Goal: Task Accomplishment & Management: Use online tool/utility

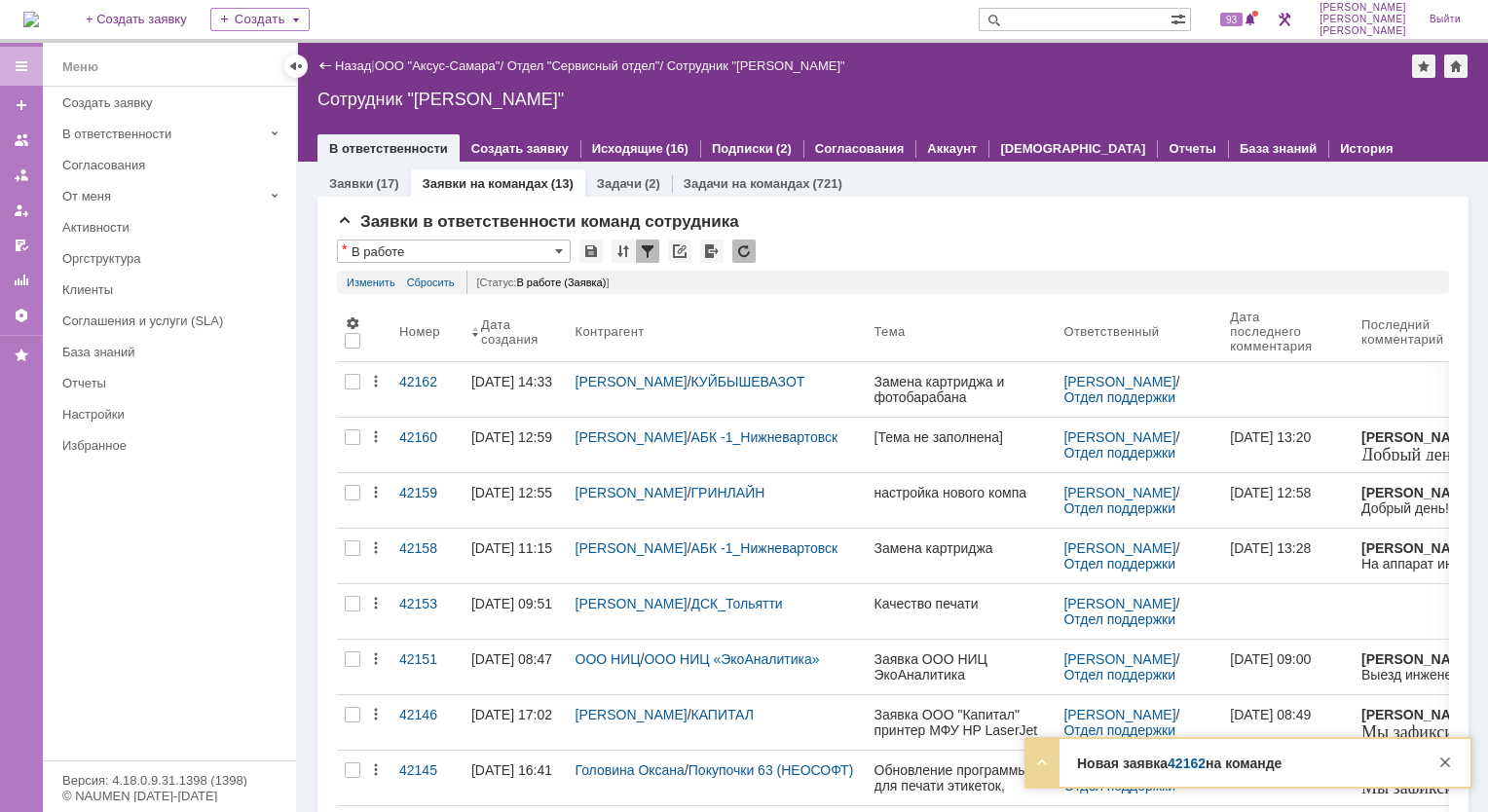
click at [1289, 760] on div "Новая заявка 42162 на команде" at bounding box center [1248, 765] width 343 height 20
click at [1444, 762] on div at bounding box center [1446, 763] width 24 height 24
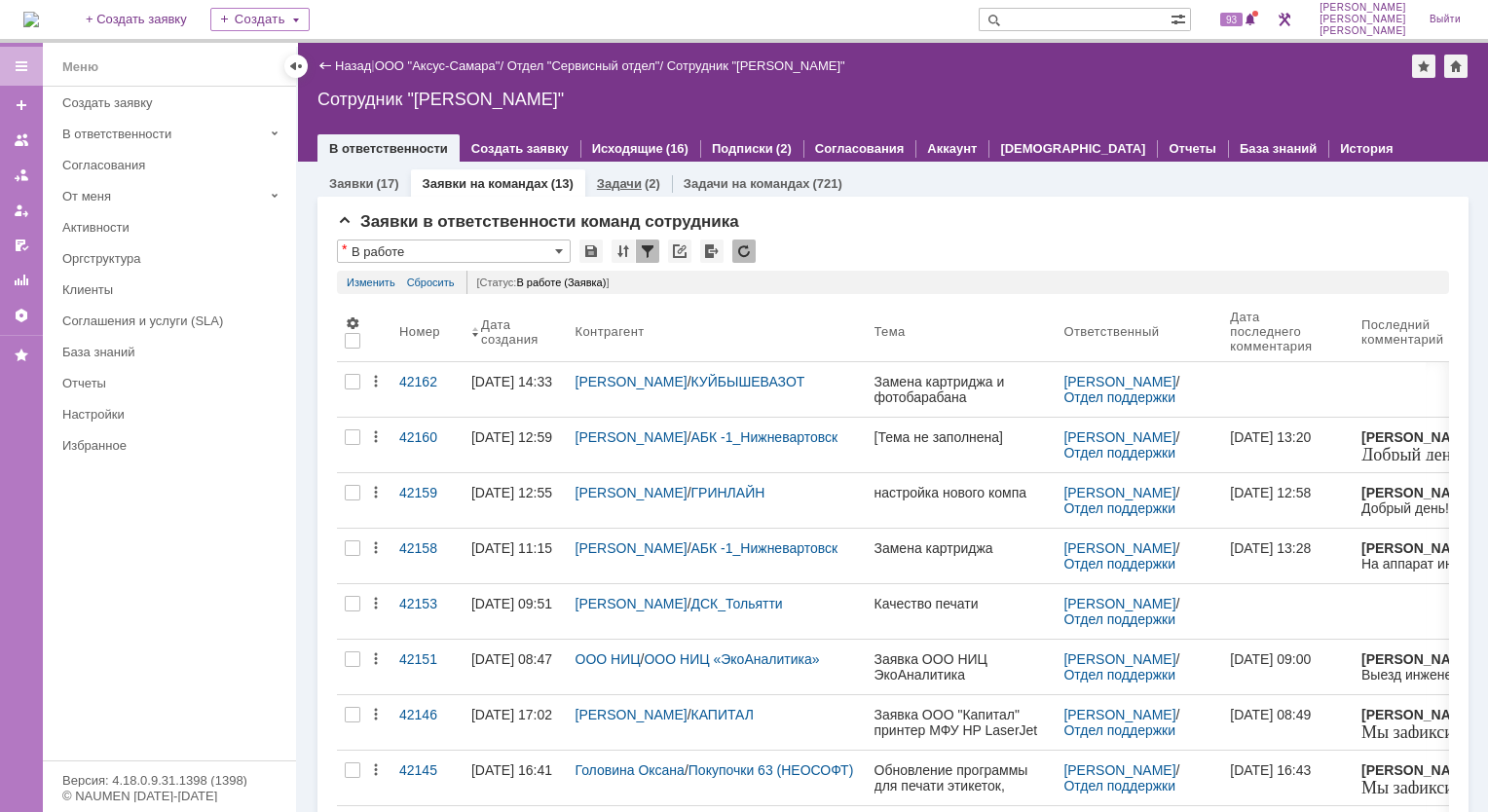
click at [620, 183] on link "Задачи" at bounding box center [619, 183] width 44 height 15
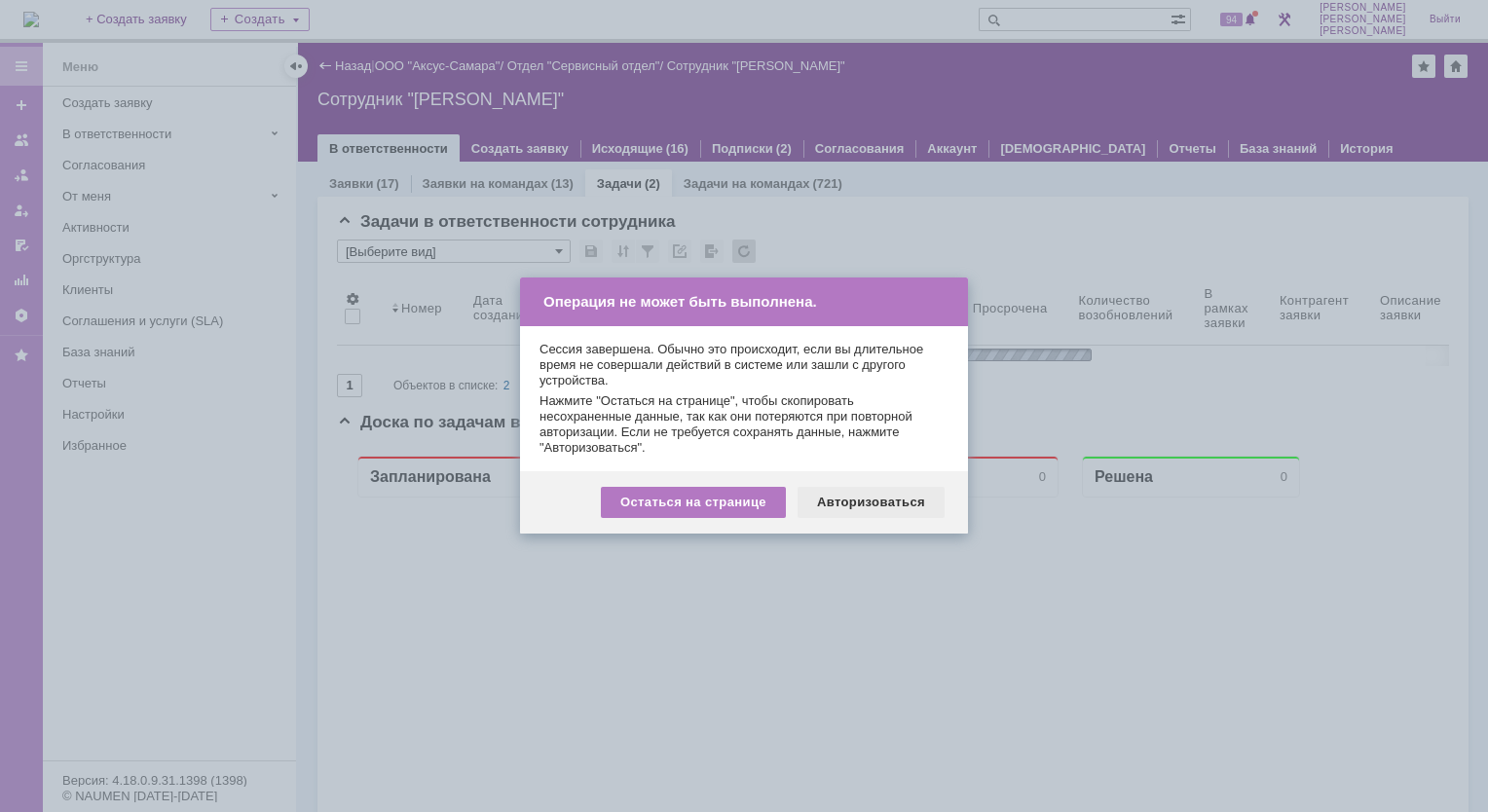
click at [849, 504] on div "Авторизоваться" at bounding box center [870, 503] width 147 height 32
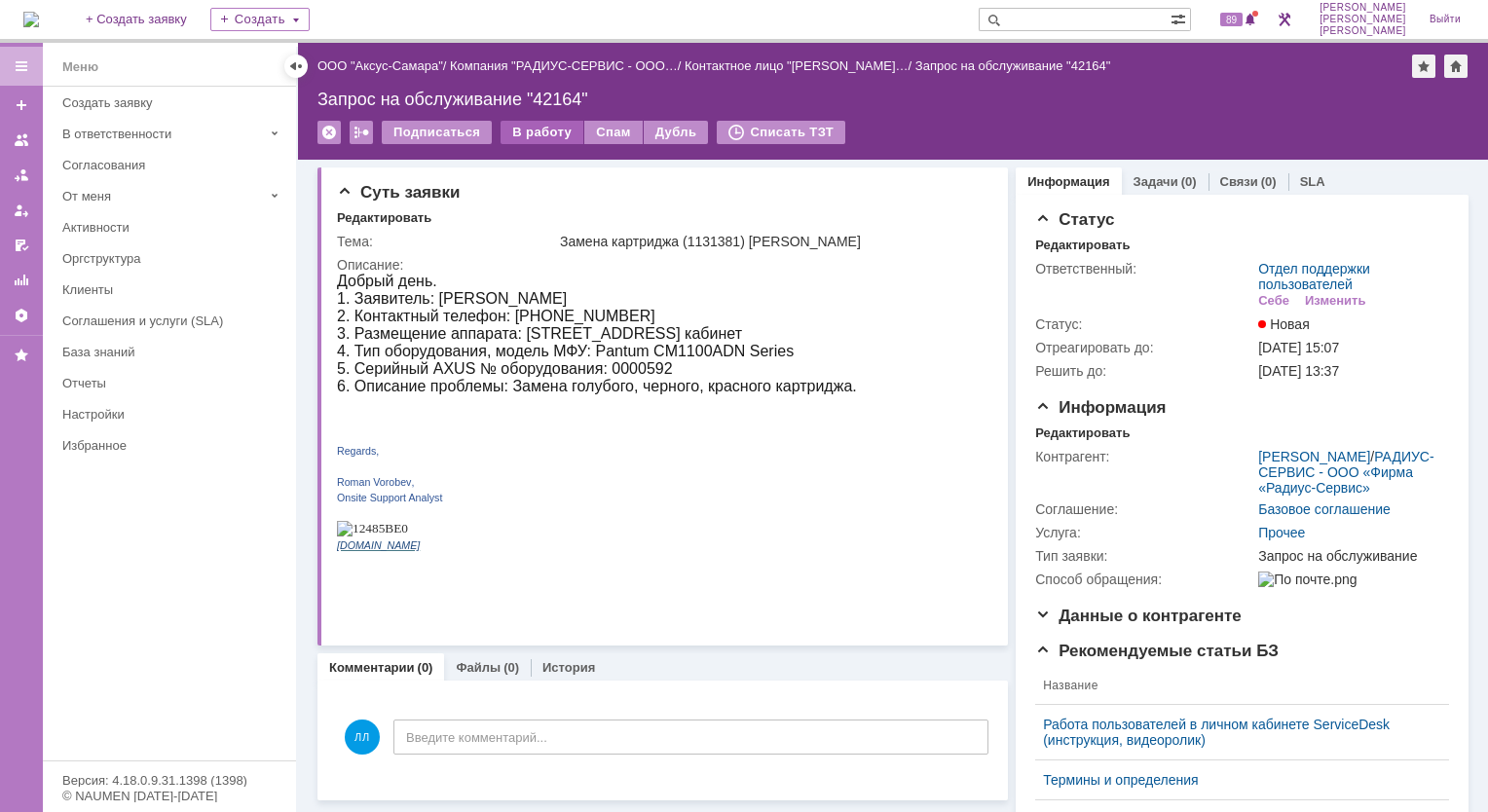
click at [530, 133] on div "В работу" at bounding box center [542, 132] width 83 height 24
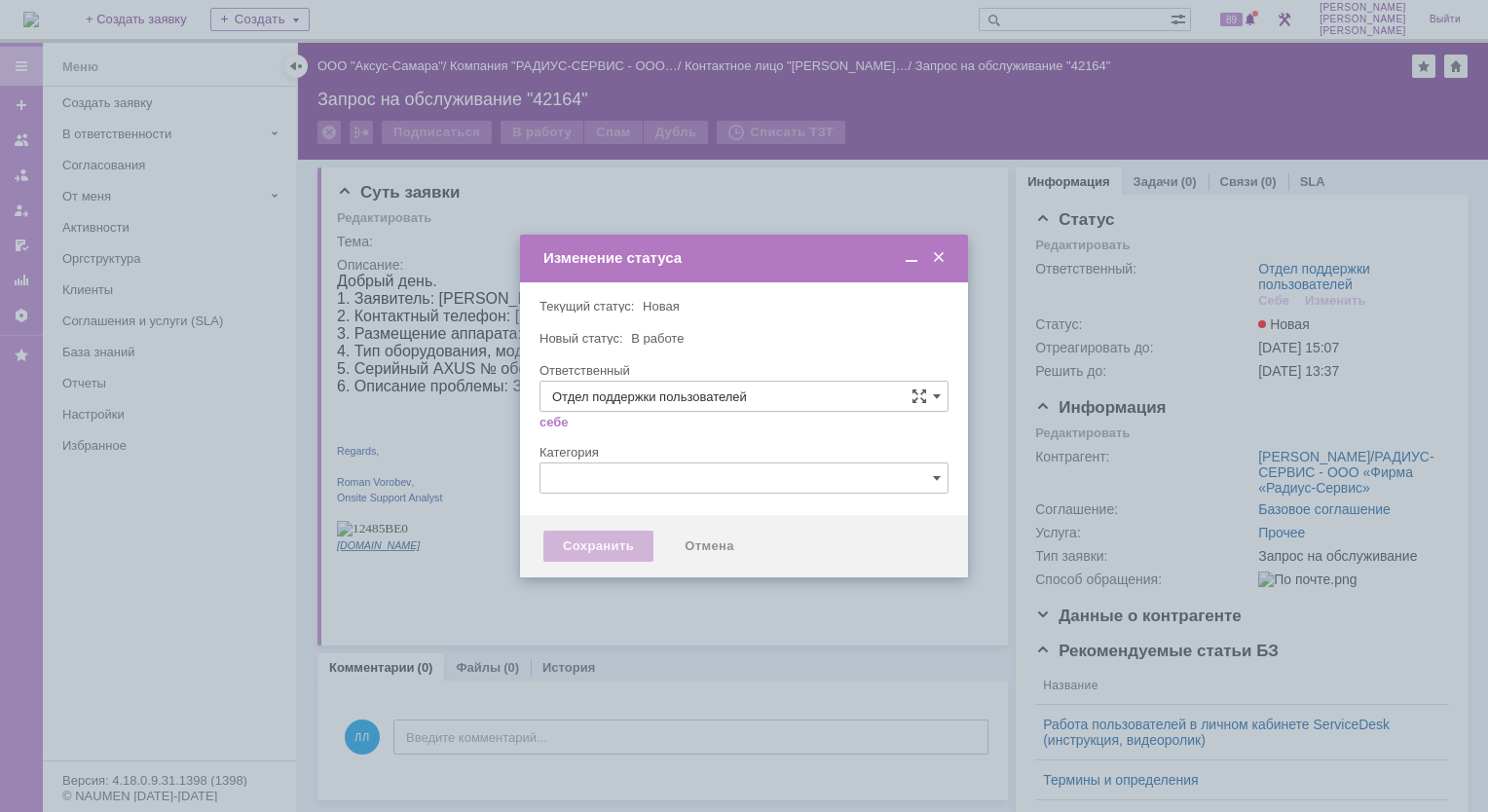
type input "Лонская Лариса Вячеславовна"
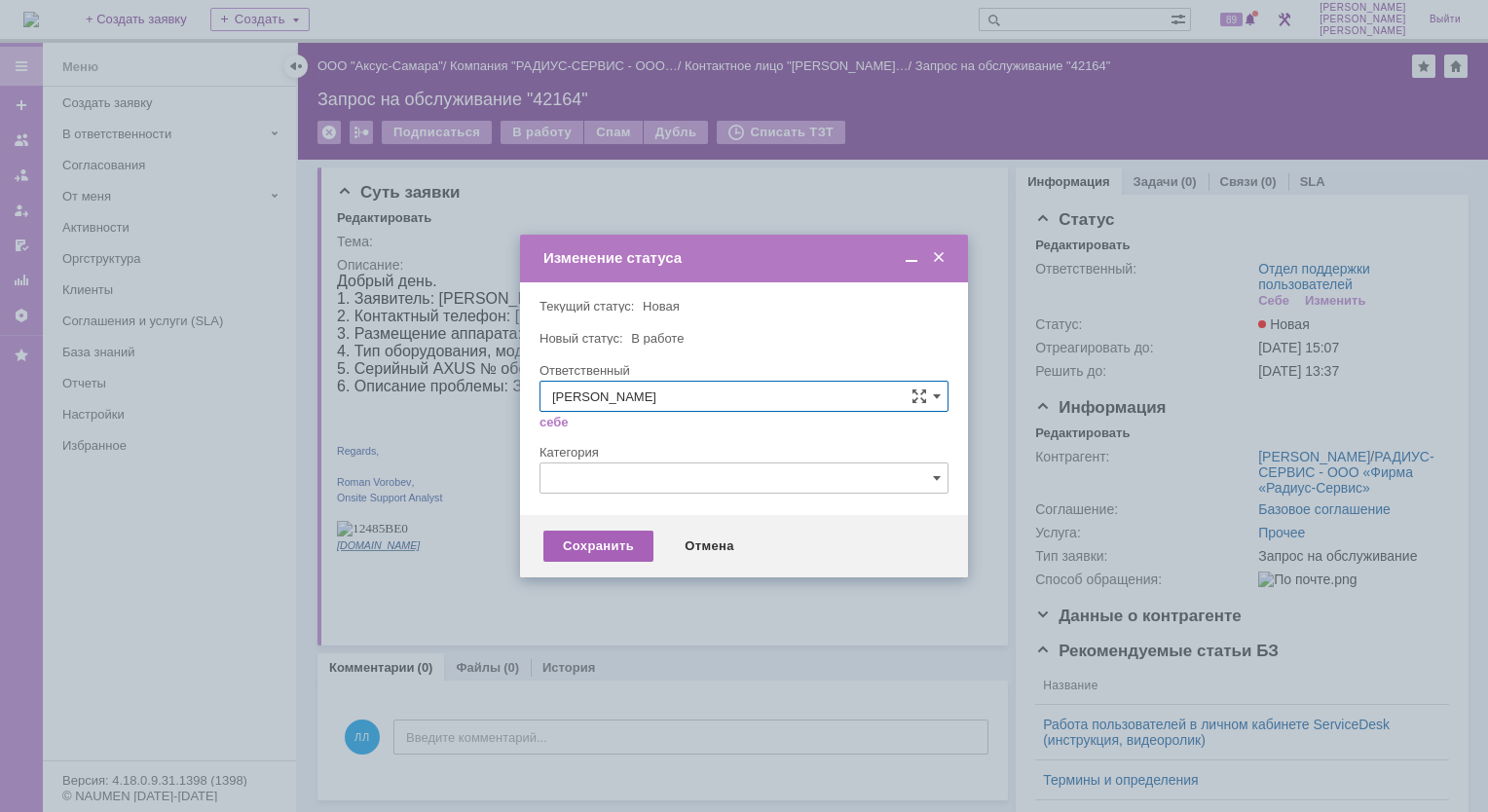
click at [611, 549] on div "Сохранить" at bounding box center [598, 546] width 110 height 32
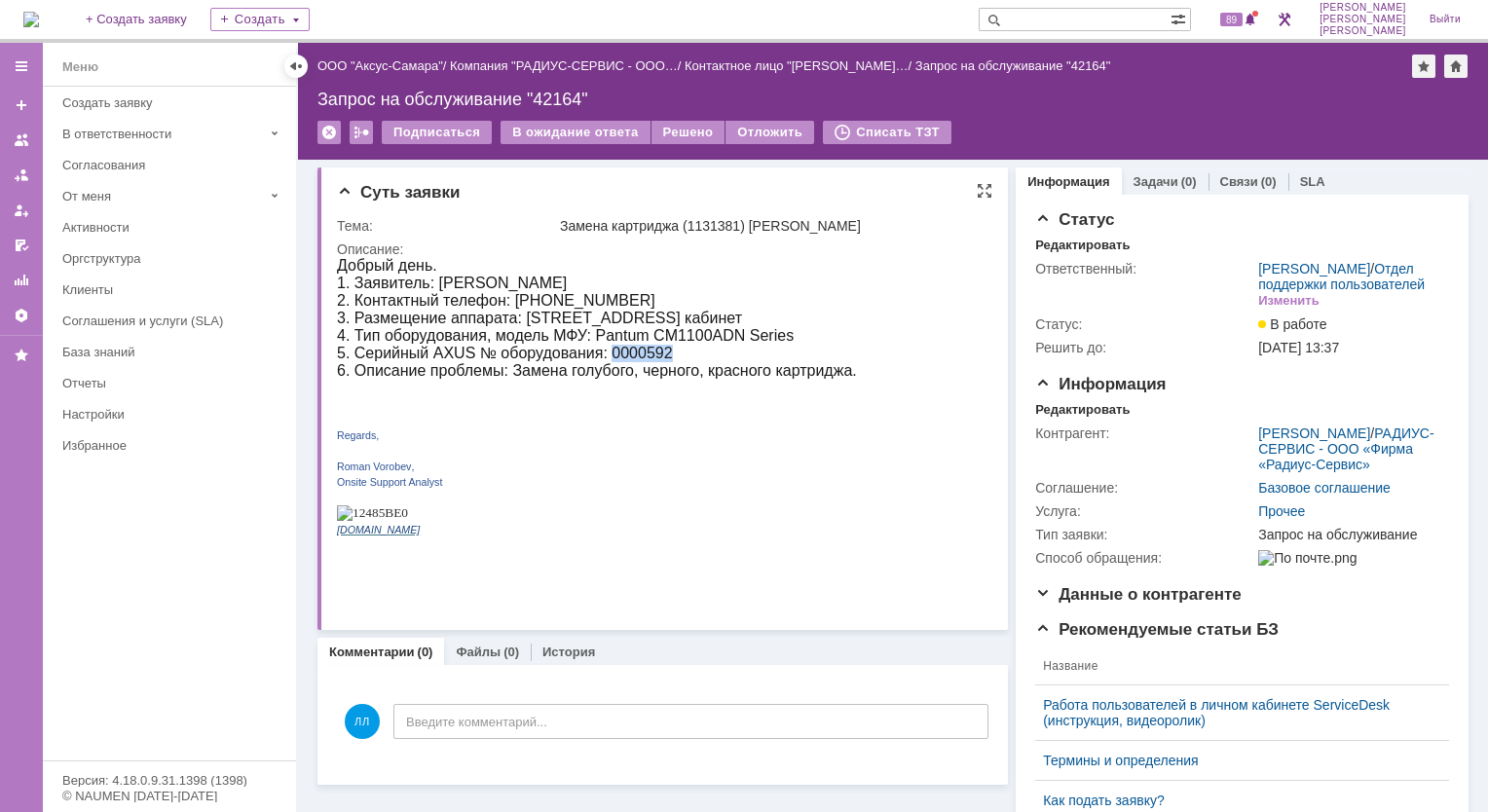
drag, startPoint x: 612, startPoint y: 374, endPoint x: 675, endPoint y: 372, distance: 63.0
click at [675, 372] on p "1. Заявитель: [PERSON_NAME] 2. Контактный телефон: 89125800356 3. Размещение ап…" at bounding box center [597, 327] width 520 height 105
click at [857, 321] on span "1. Заявитель: [PERSON_NAME] 2. Контактный телефон: 89125800356 3. Размещение ап…" at bounding box center [597, 326] width 520 height 104
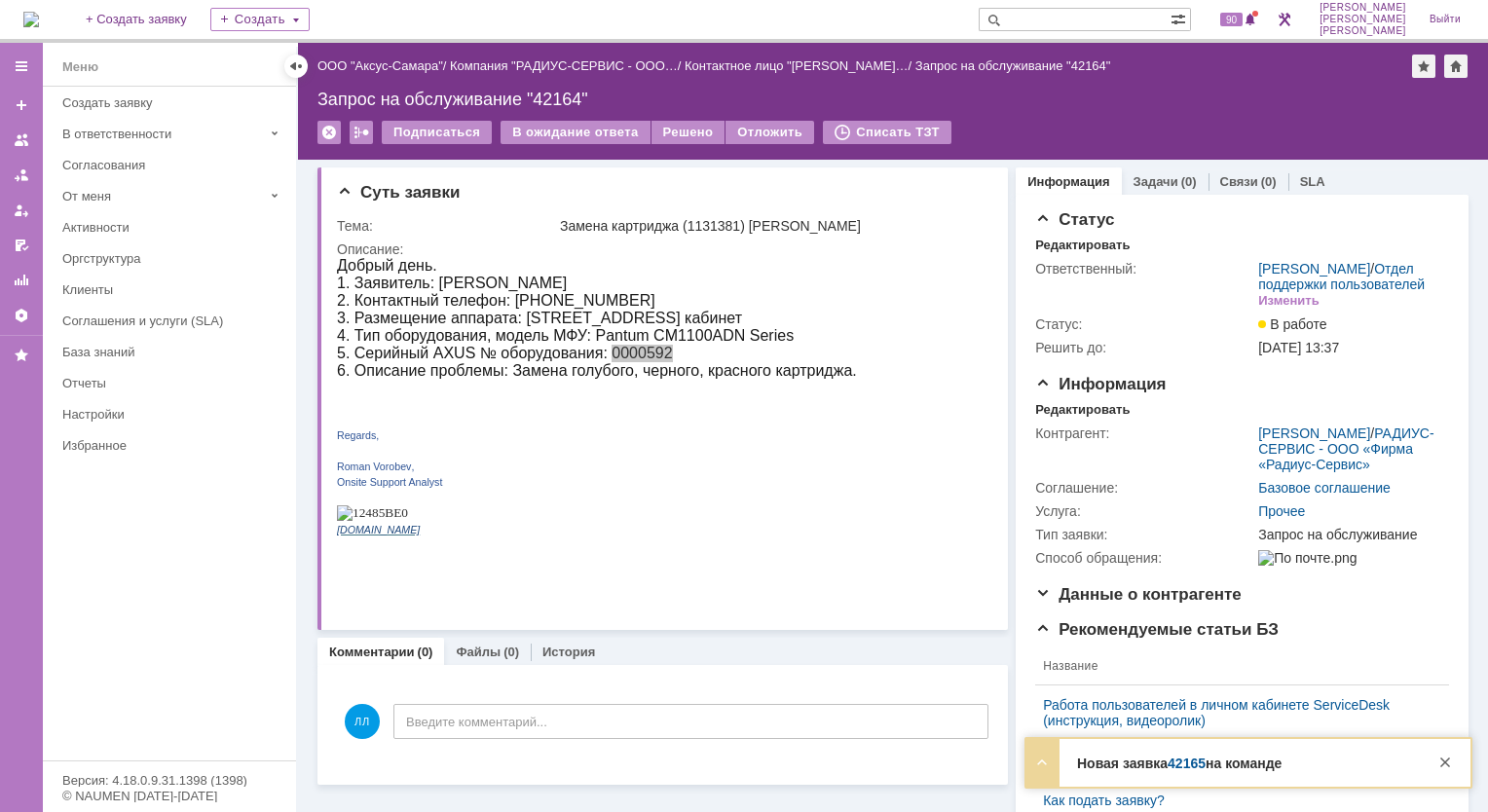
click at [1227, 764] on strong "Новая заявка 42165 на команде" at bounding box center [1179, 764] width 205 height 16
click at [1203, 766] on link "42165" at bounding box center [1187, 764] width 38 height 16
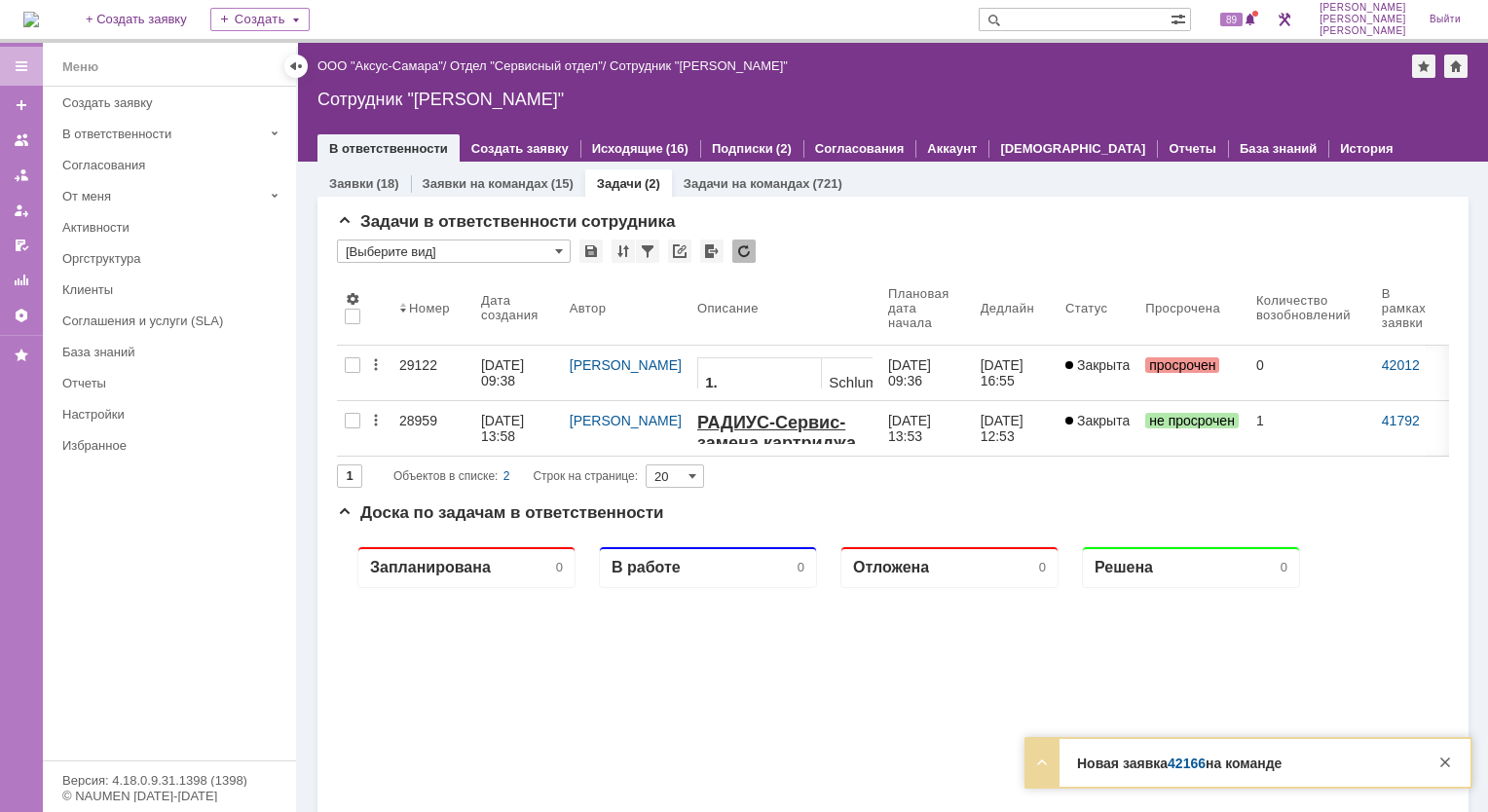
click at [1191, 765] on link "42166" at bounding box center [1187, 764] width 38 height 16
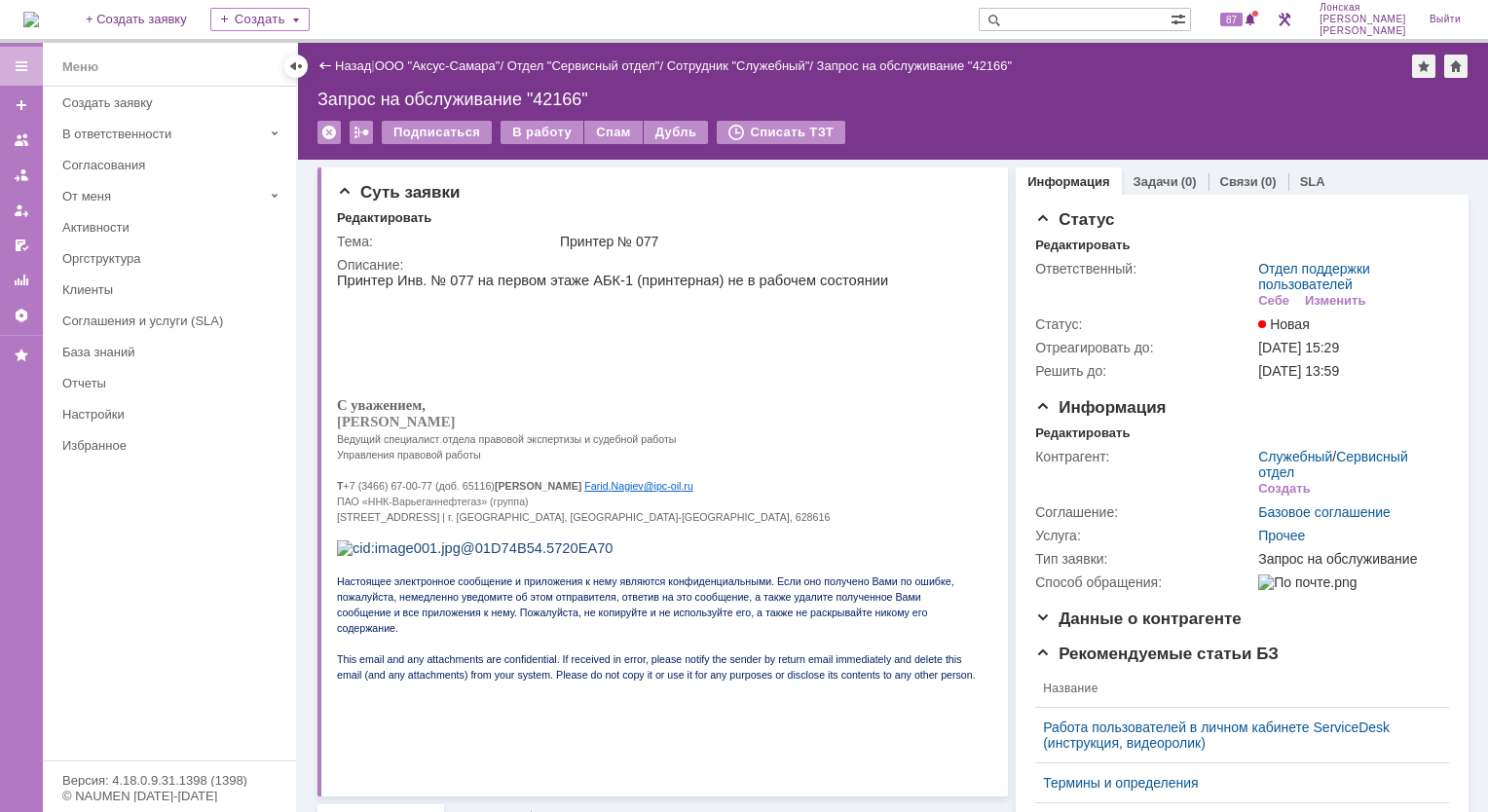
click at [39, 20] on img at bounding box center [32, 20] width 16 height 16
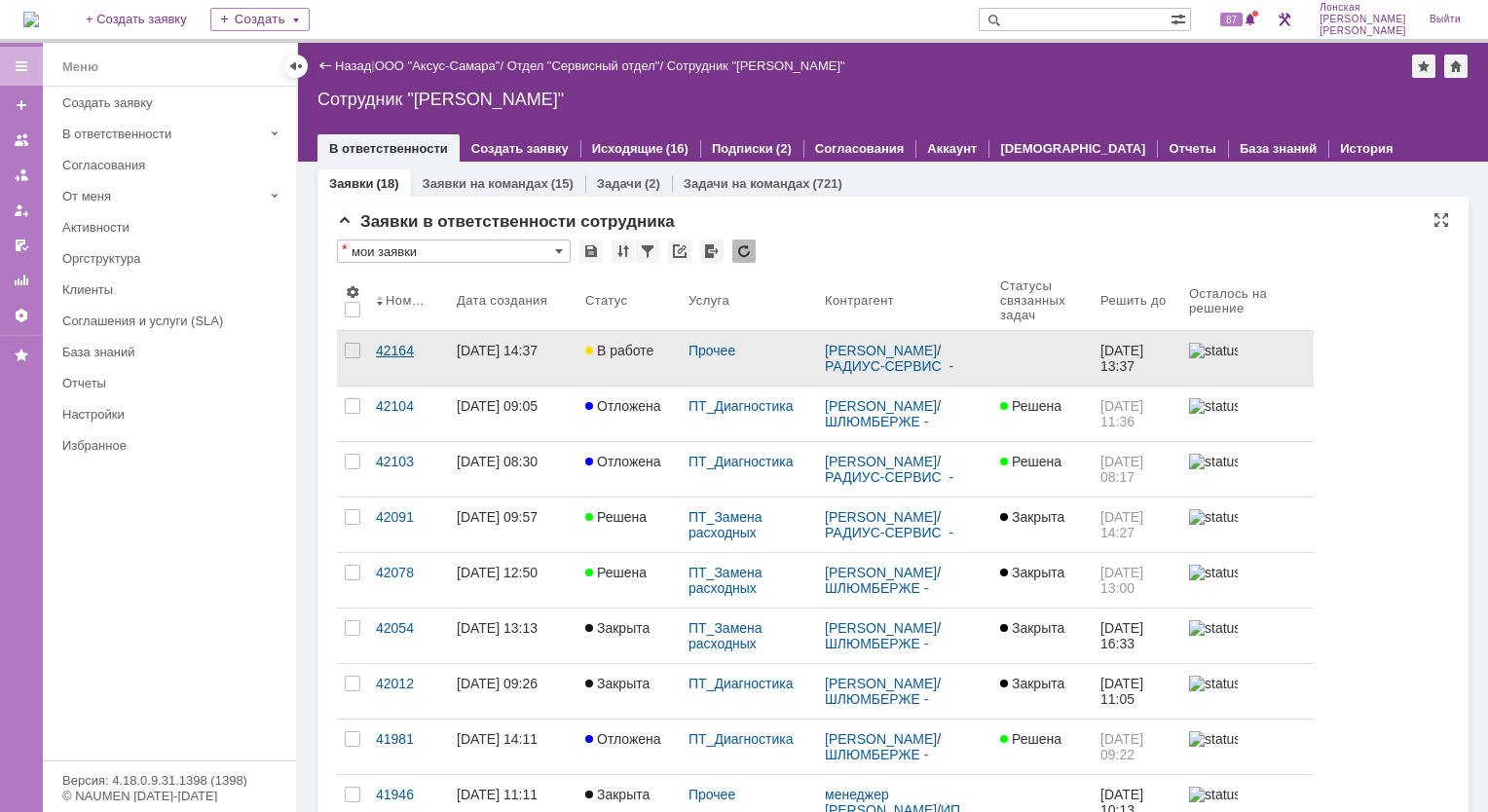
click at [387, 351] on div "42164" at bounding box center [409, 351] width 65 height 16
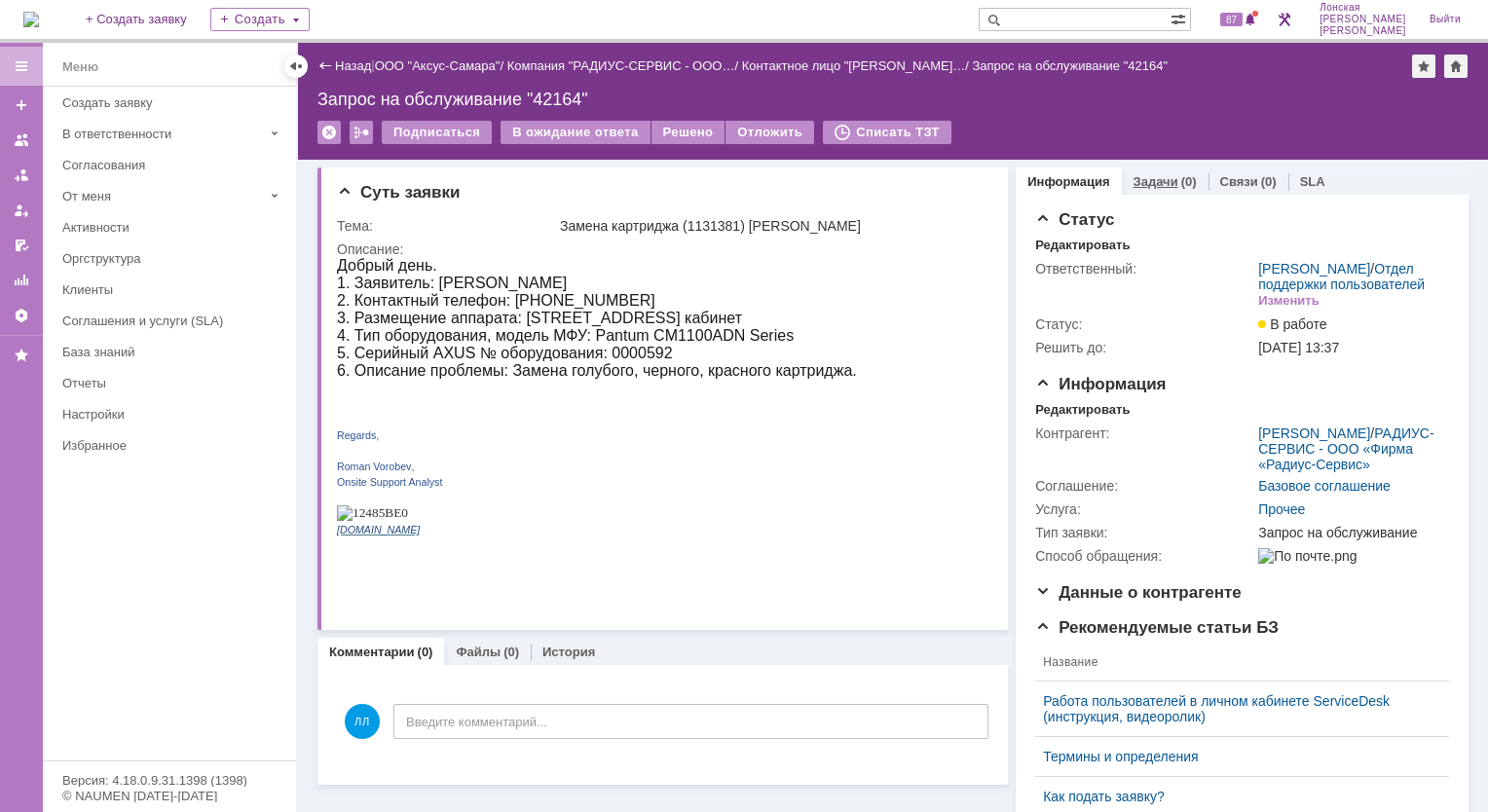
click at [1148, 182] on link "Задачи" at bounding box center [1155, 181] width 44 height 15
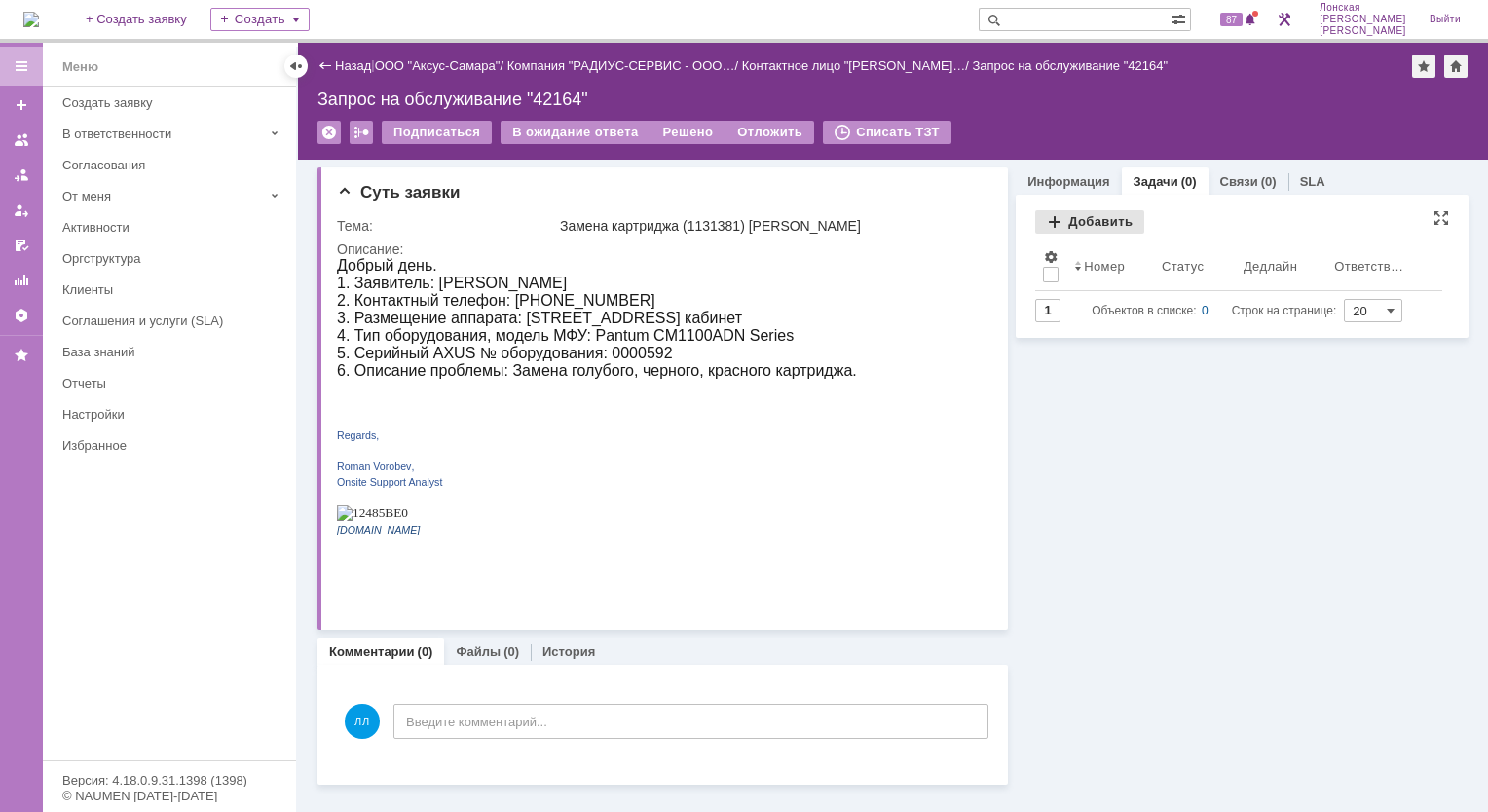
click at [1065, 220] on div "Добавить" at bounding box center [1090, 222] width 109 height 24
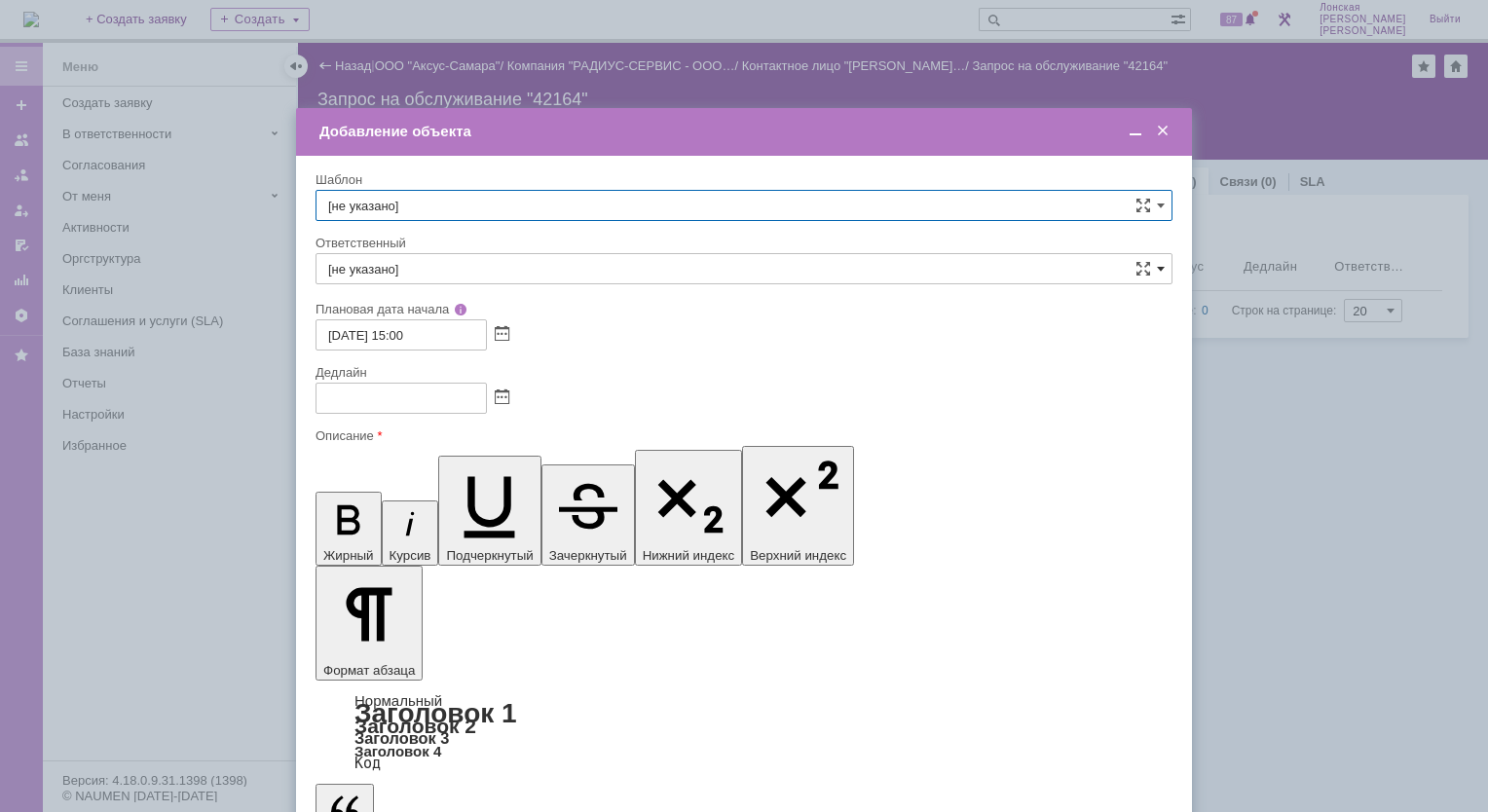
click at [1161, 275] on span at bounding box center [1161, 269] width 8 height 16
click at [409, 270] on input "text" at bounding box center [743, 269] width 857 height 32
click at [409, 403] on span "менеджер [PERSON_NAME]" at bounding box center [744, 411] width 832 height 16
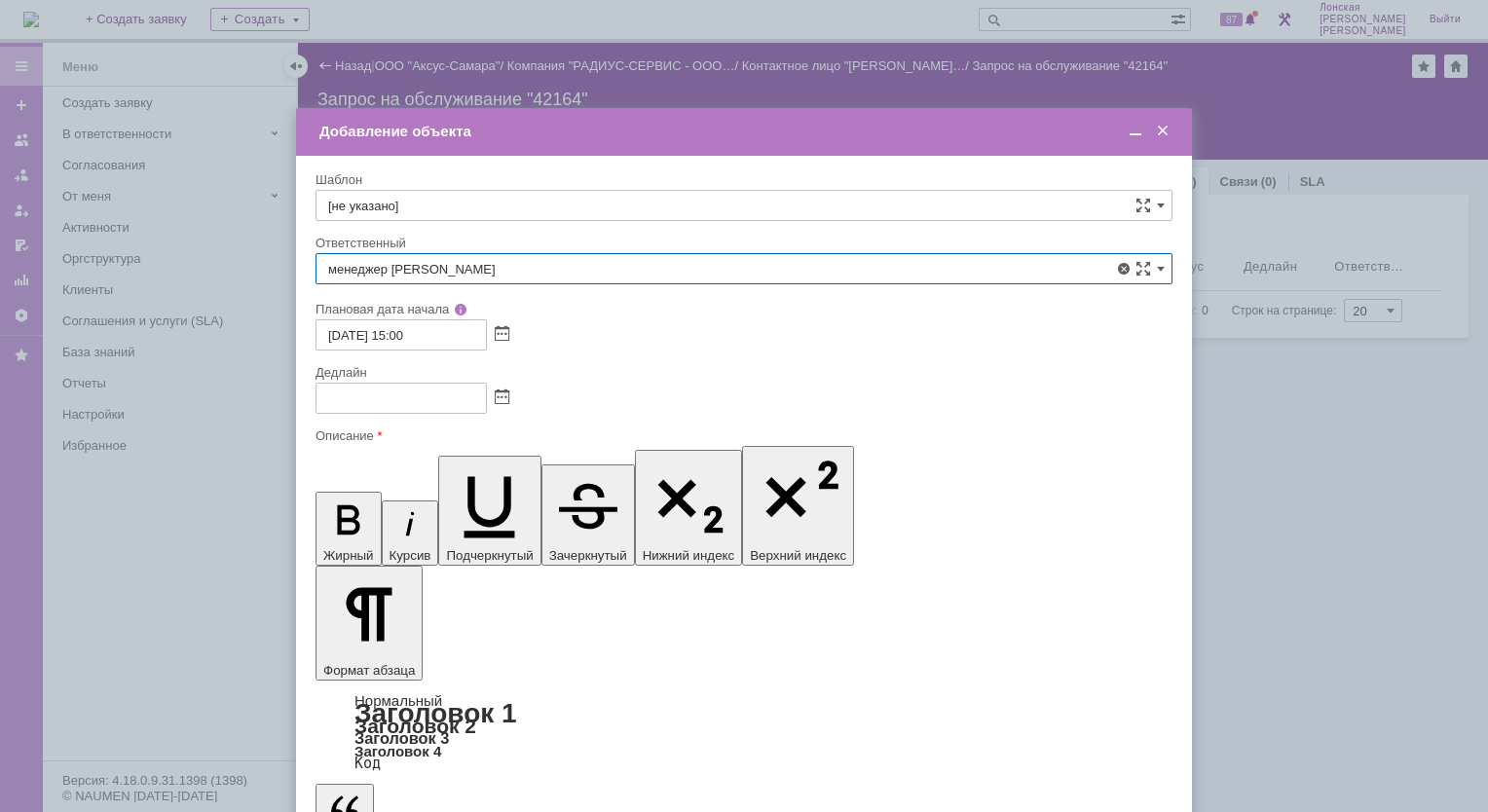
type input "менеджер [PERSON_NAME]"
click at [501, 399] on span at bounding box center [502, 398] width 15 height 16
click at [605, 376] on div "Дедлайн" at bounding box center [742, 372] width 854 height 13
click at [502, 395] on span at bounding box center [502, 398] width 15 height 16
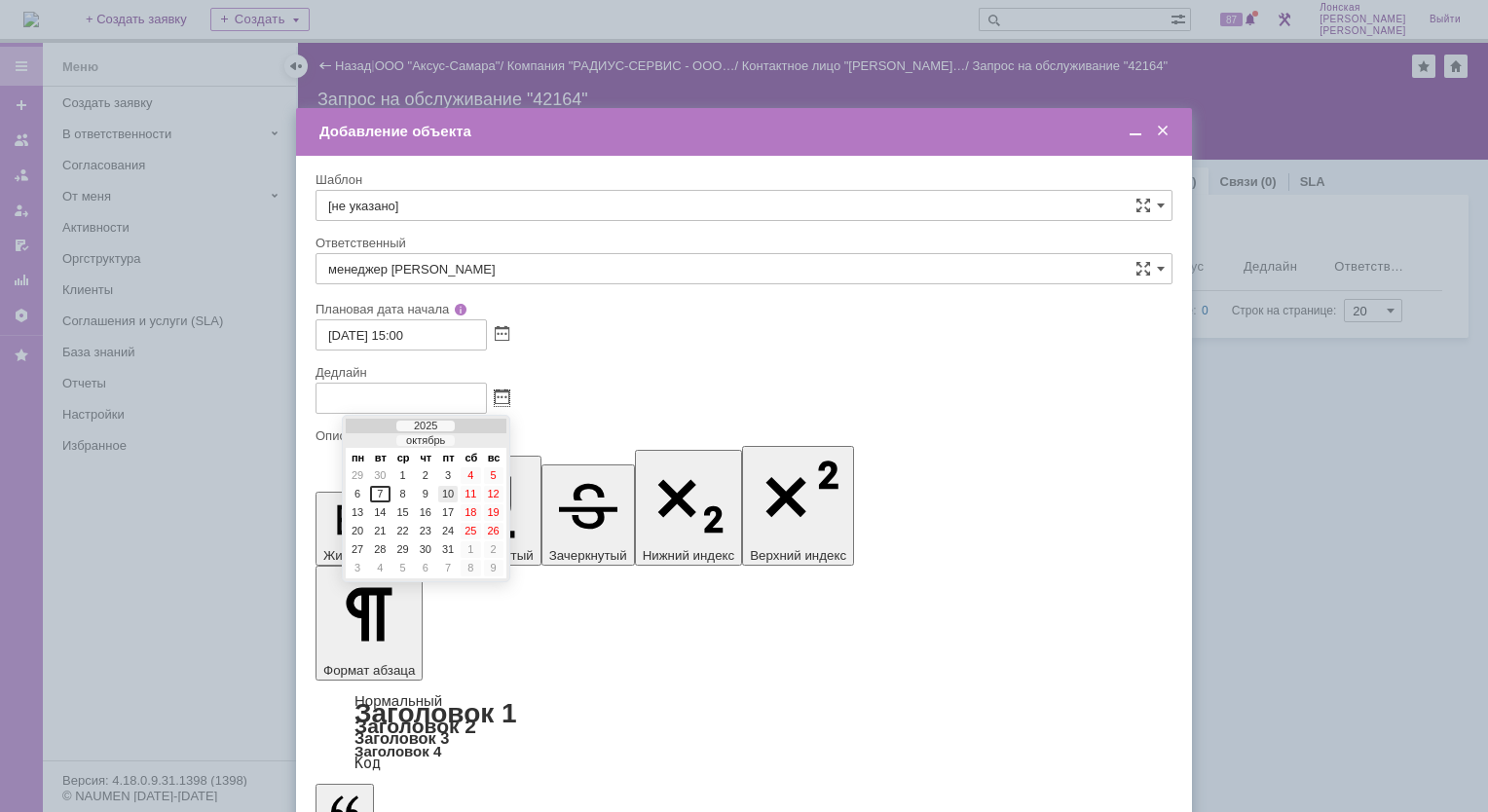
drag, startPoint x: 448, startPoint y: 490, endPoint x: 130, endPoint y: 15, distance: 571.6
click at [448, 490] on div "10" at bounding box center [449, 494] width 20 height 17
type input "10.10.2025 15:01"
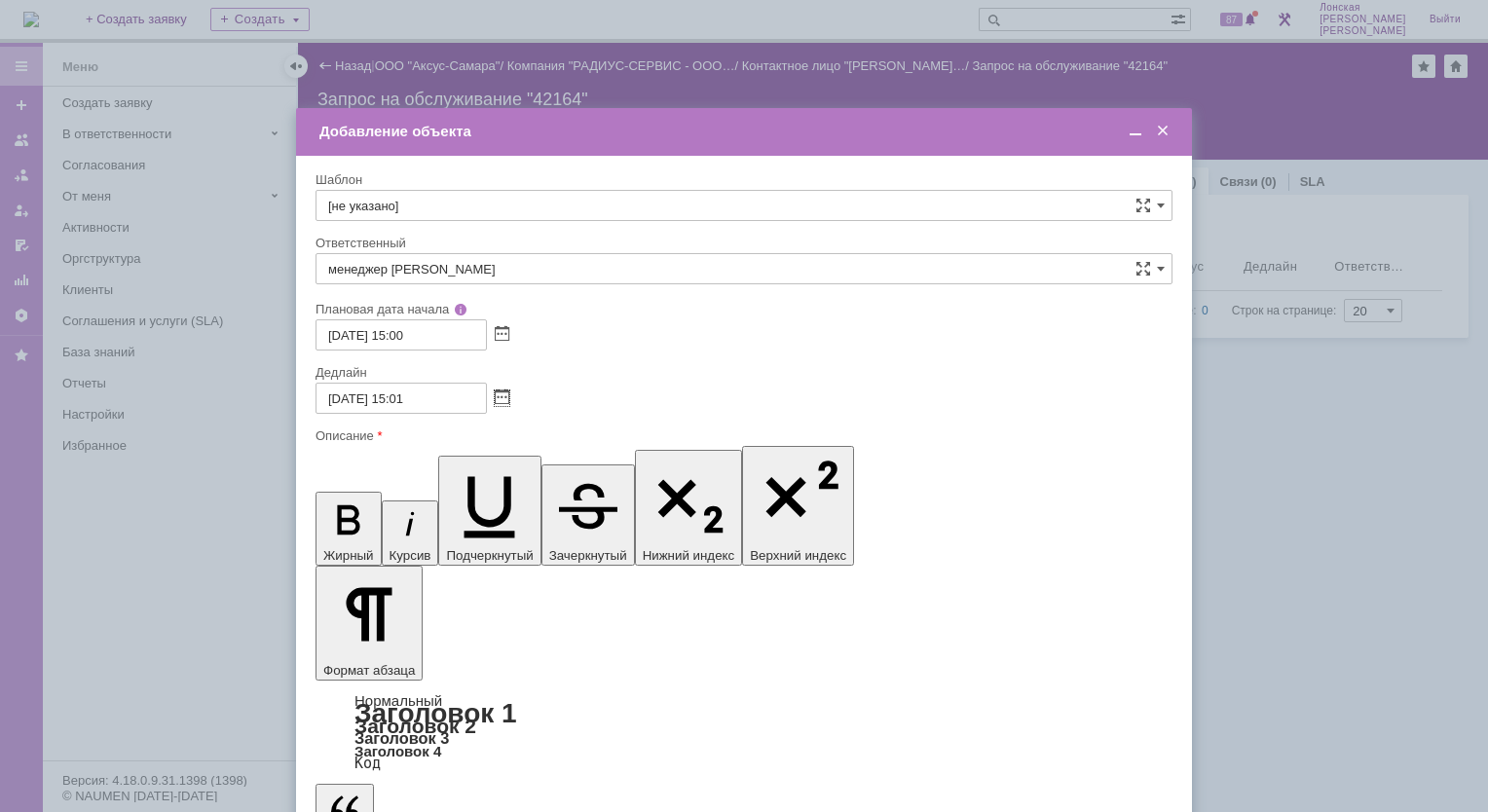
click at [1157, 128] on span at bounding box center [1163, 131] width 20 height 18
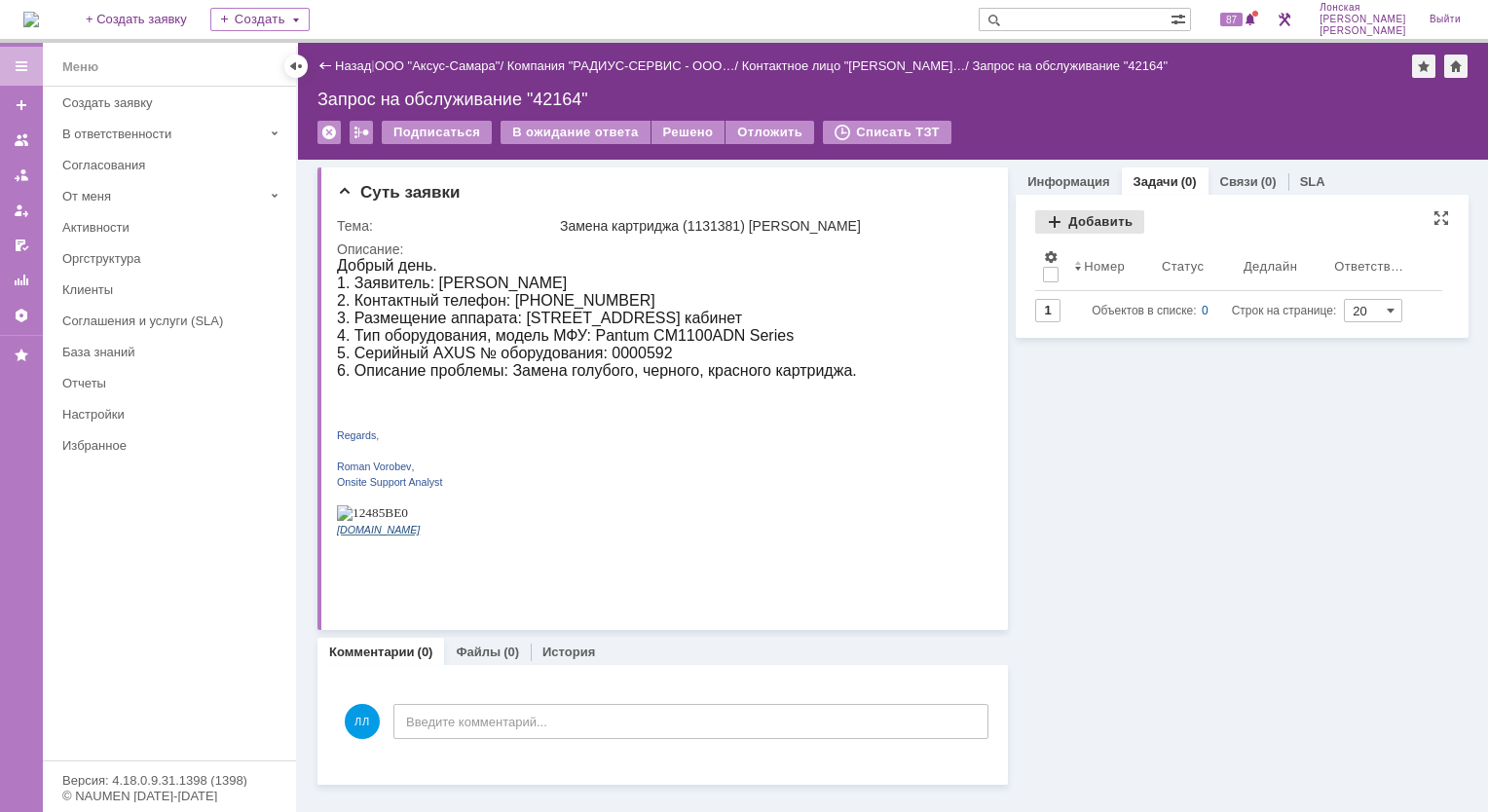
click at [1095, 216] on div "Добавить" at bounding box center [1090, 222] width 109 height 24
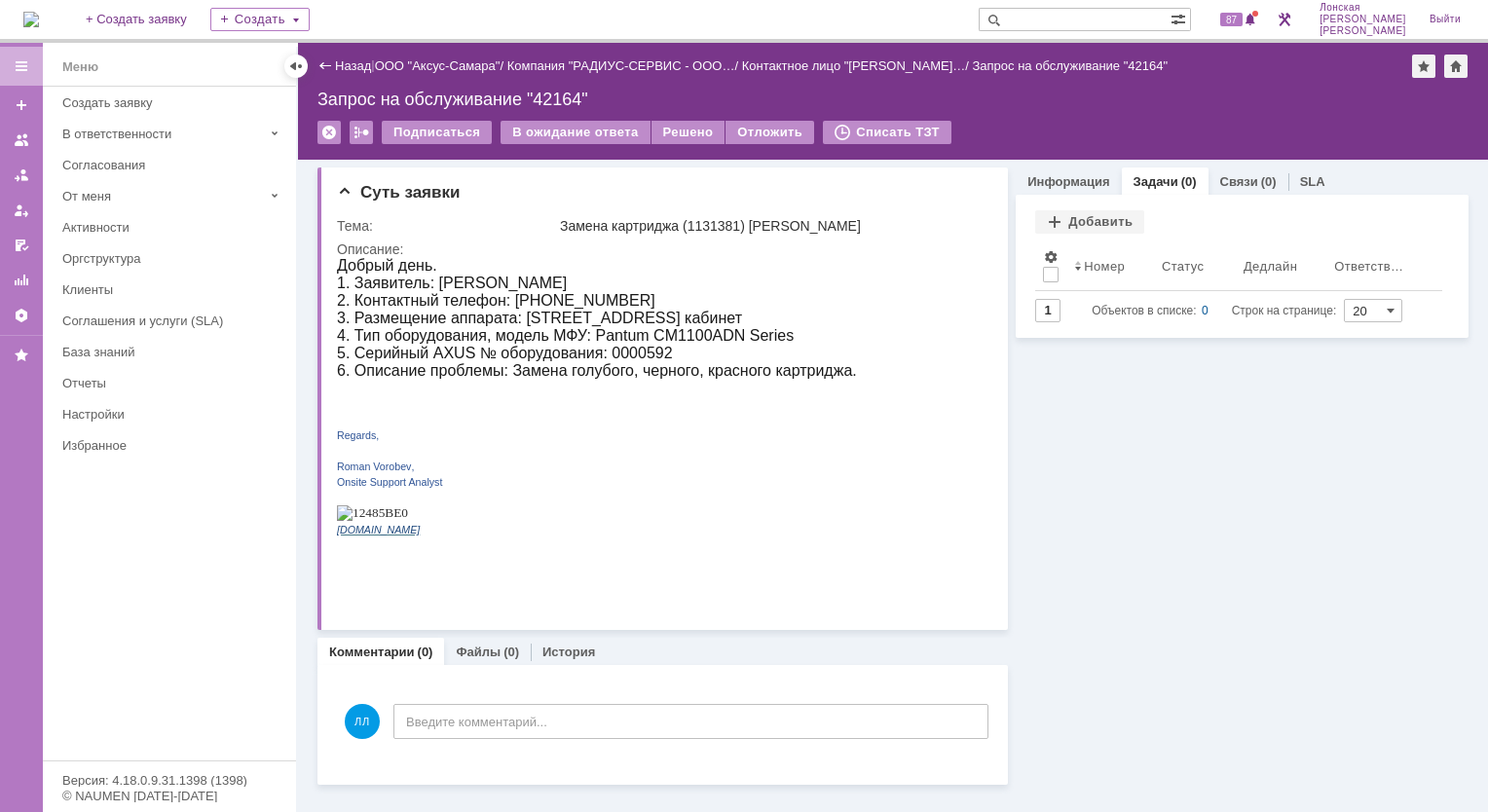
click at [1096, 447] on div "Информация Задачи (0) Связи (0) SLA Статус Редактировать Ответственный: Лонская…" at bounding box center [1238, 472] width 460 height 625
click at [587, 489] on p "Onsite Support Analyst" at bounding box center [597, 481] width 520 height 16
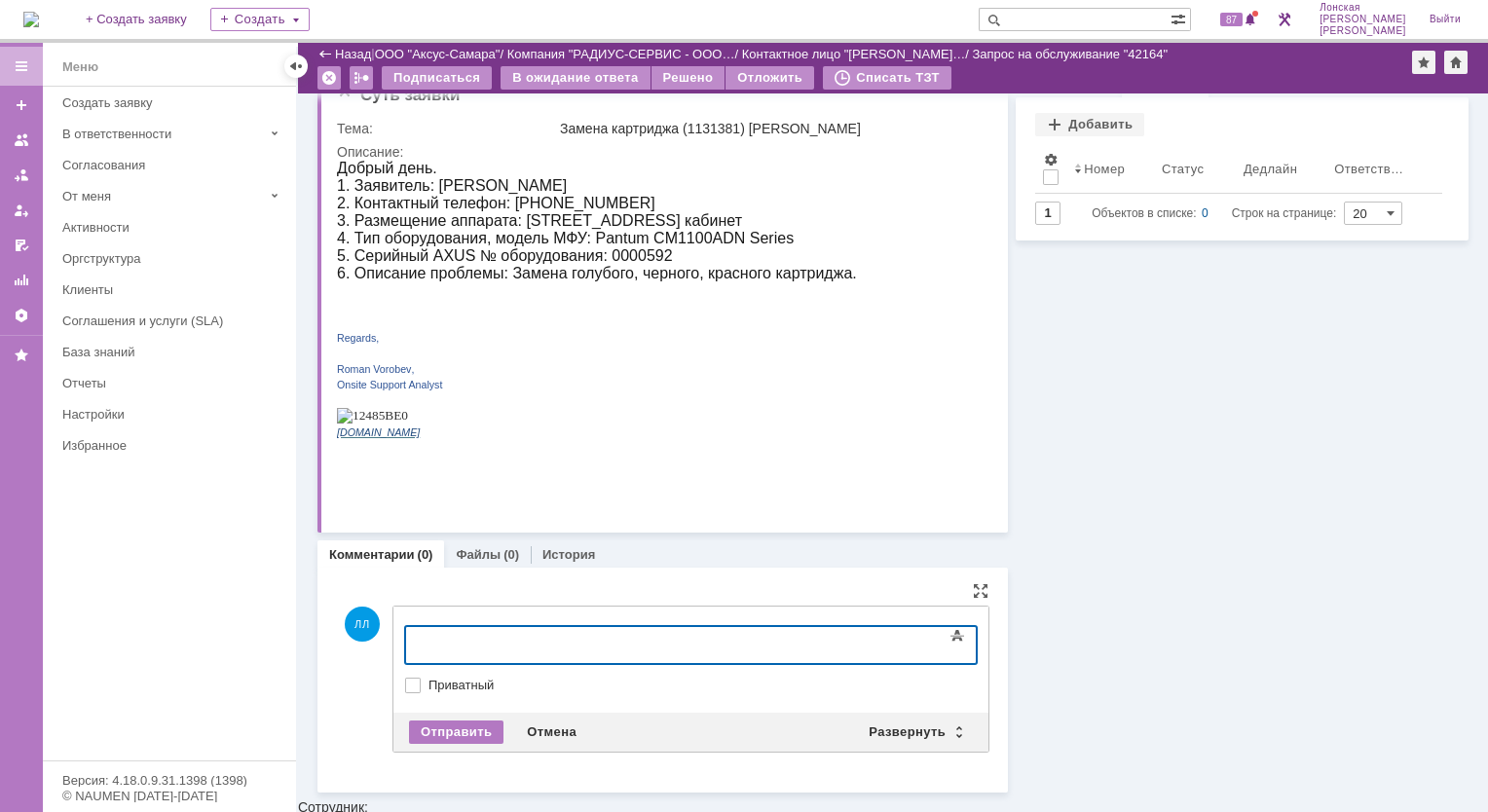
scroll to position [16, 0]
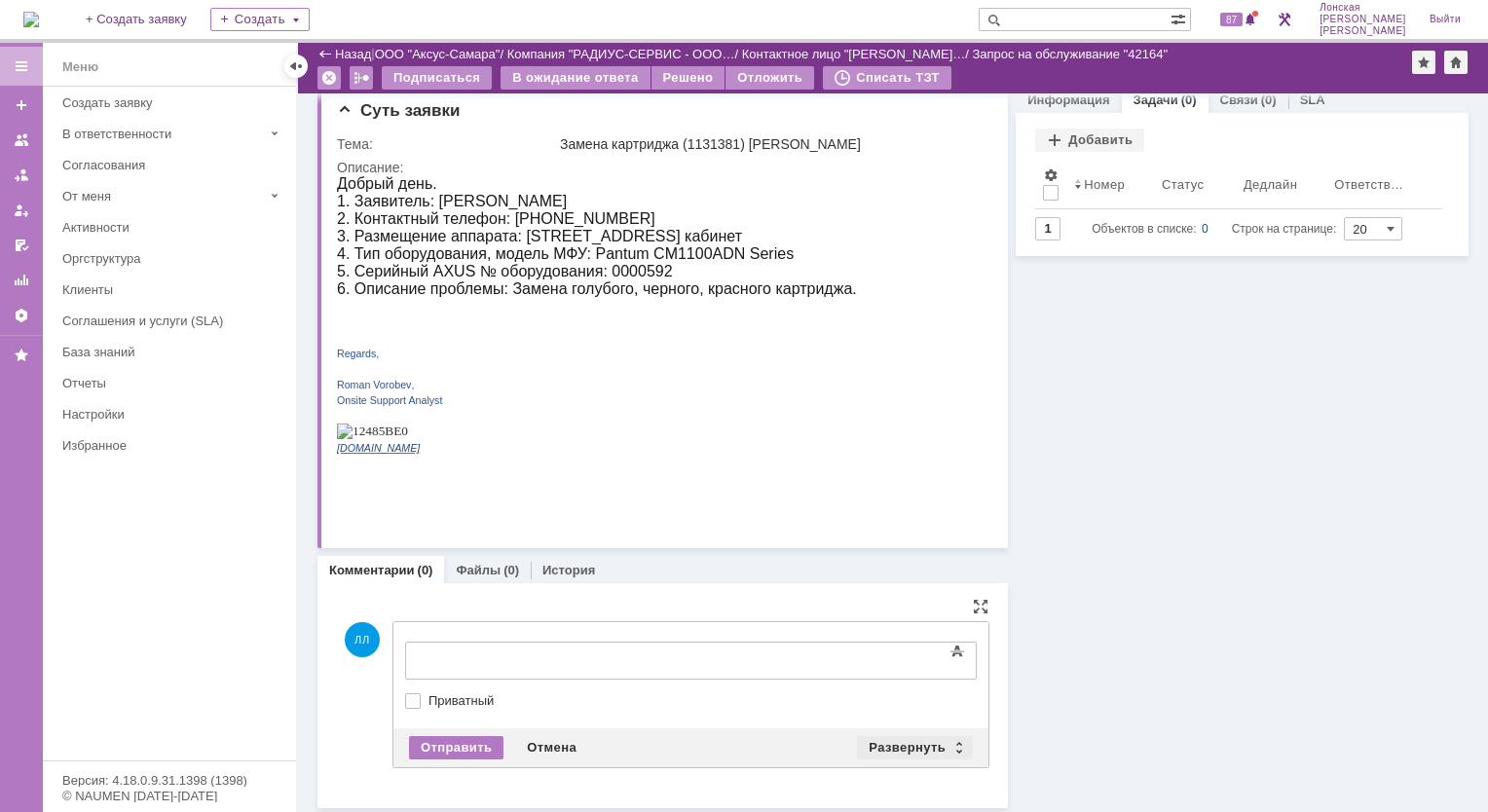
click at [949, 740] on div "Развернуть" at bounding box center [914, 748] width 116 height 24
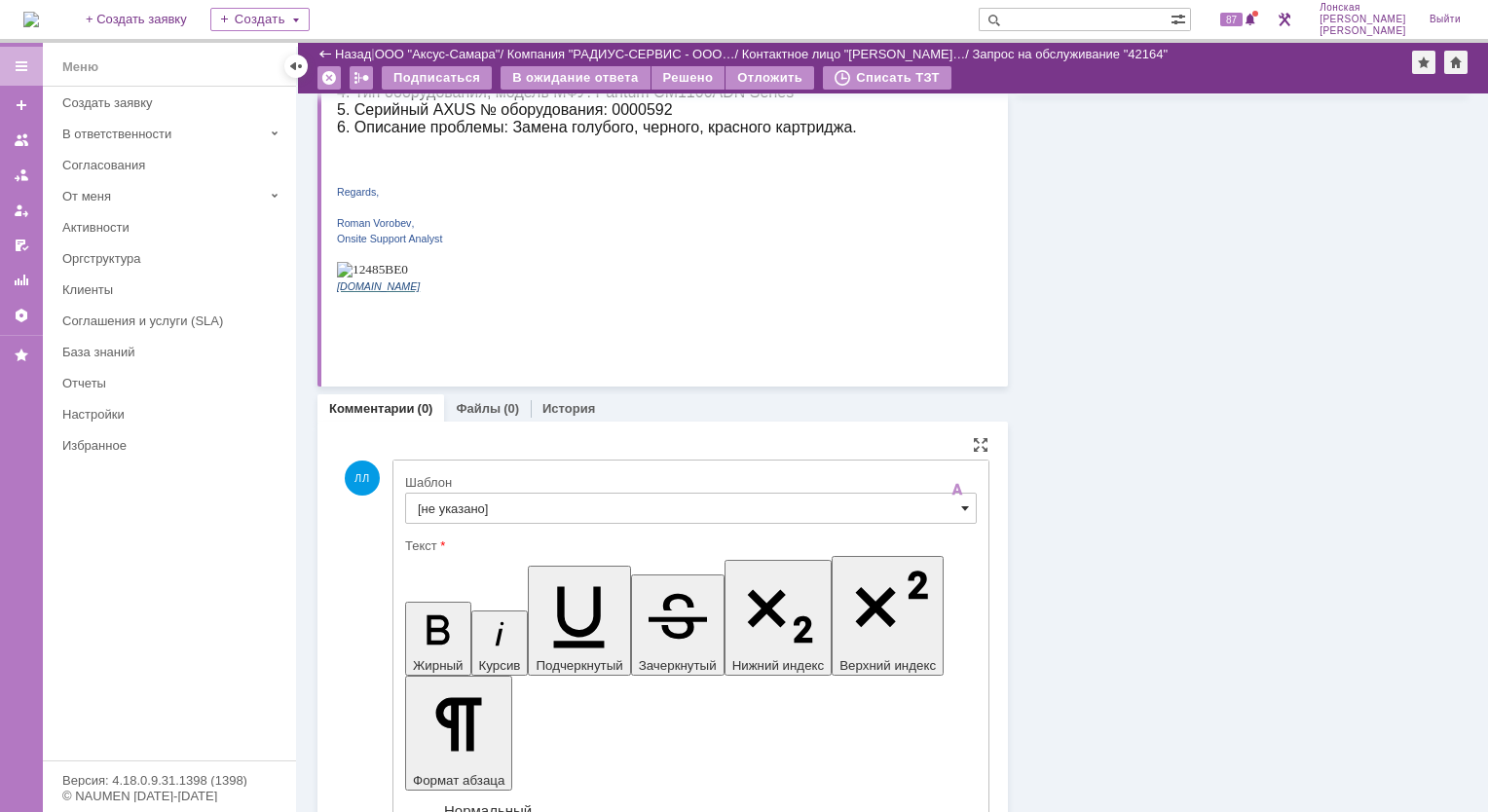
scroll to position [338, 0]
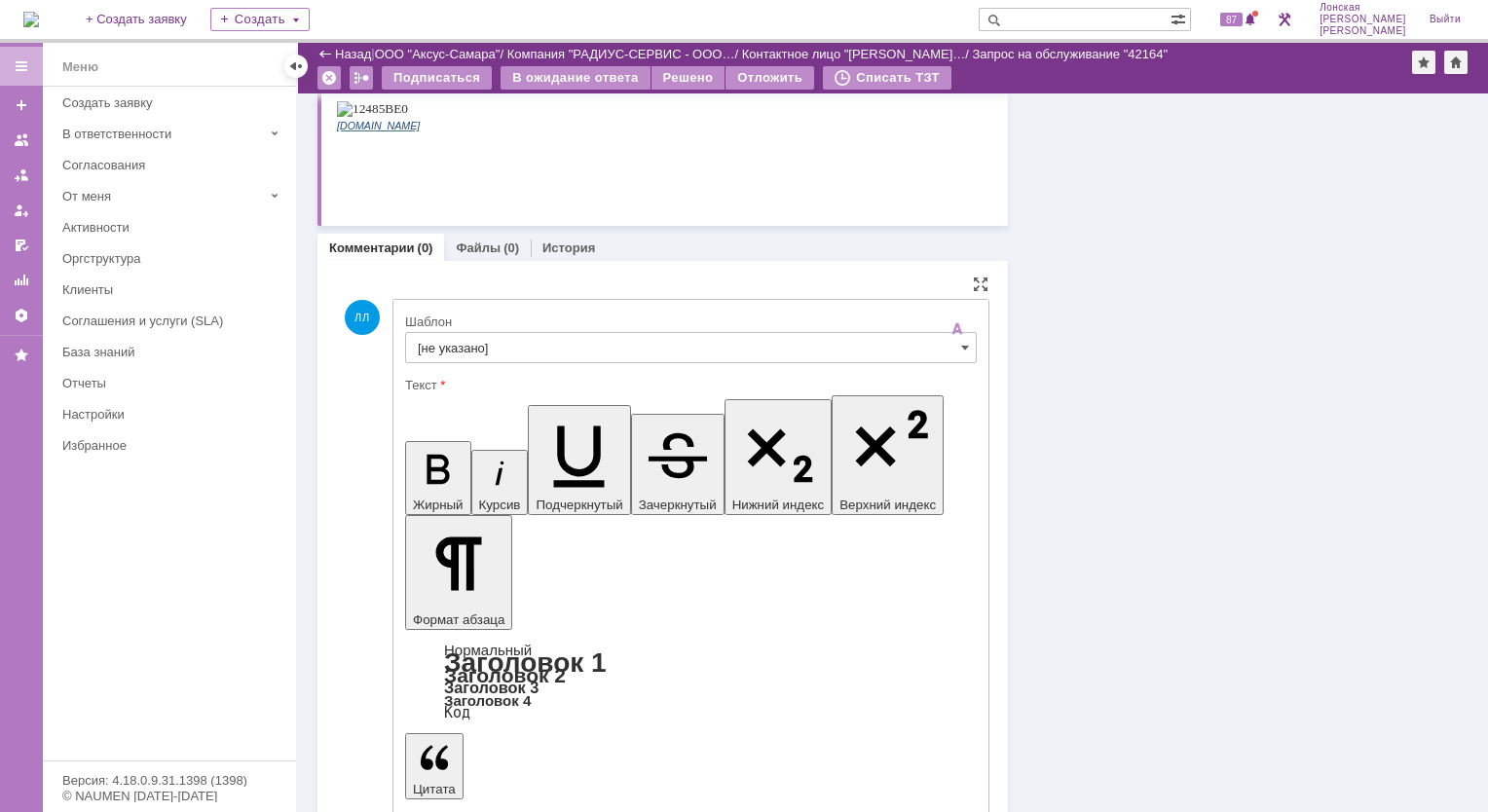
click at [951, 348] on div "[не указано]" at bounding box center [691, 348] width 572 height 32
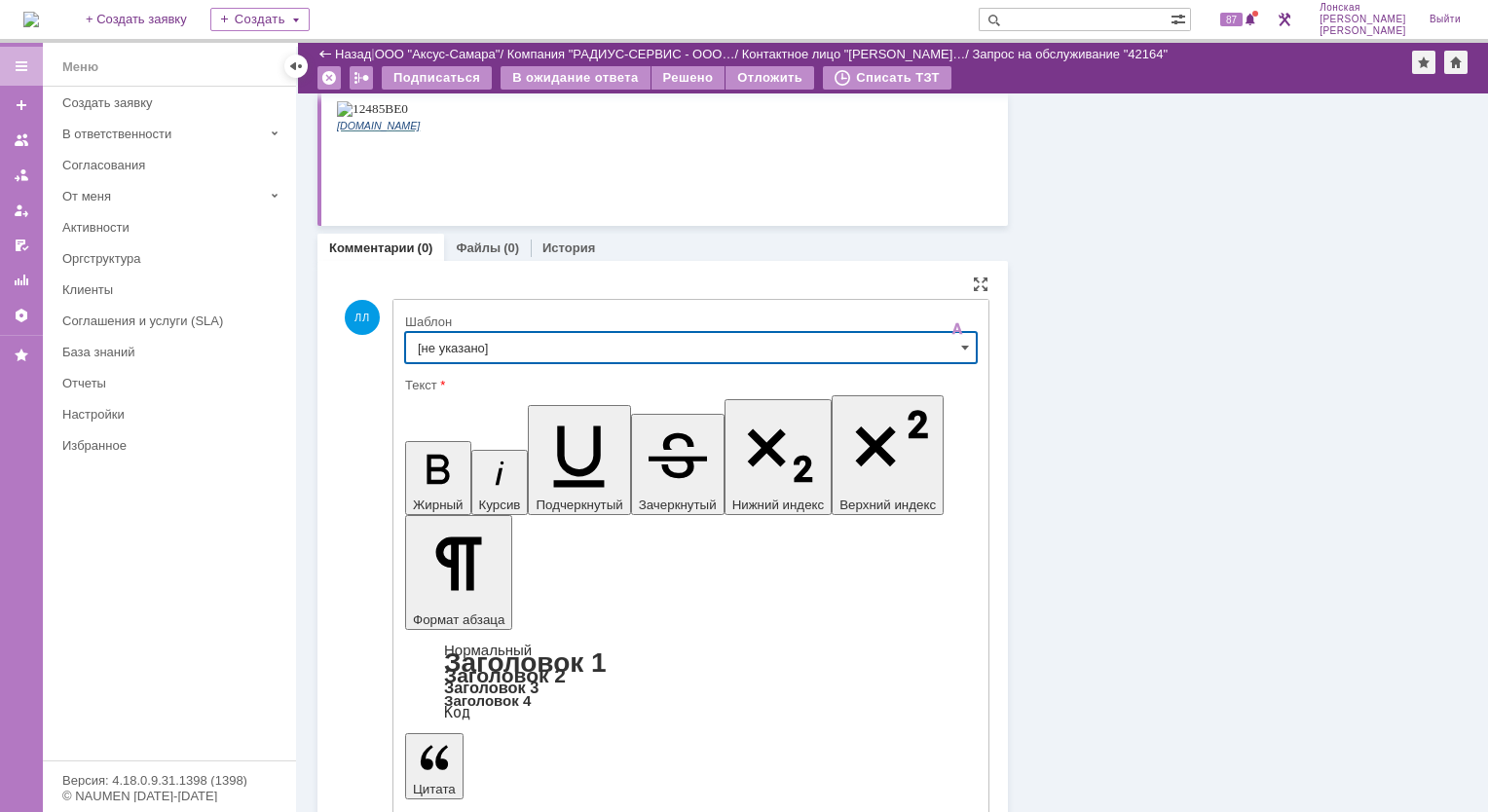
click at [951, 348] on input "[не указано]" at bounding box center [691, 348] width 572 height 32
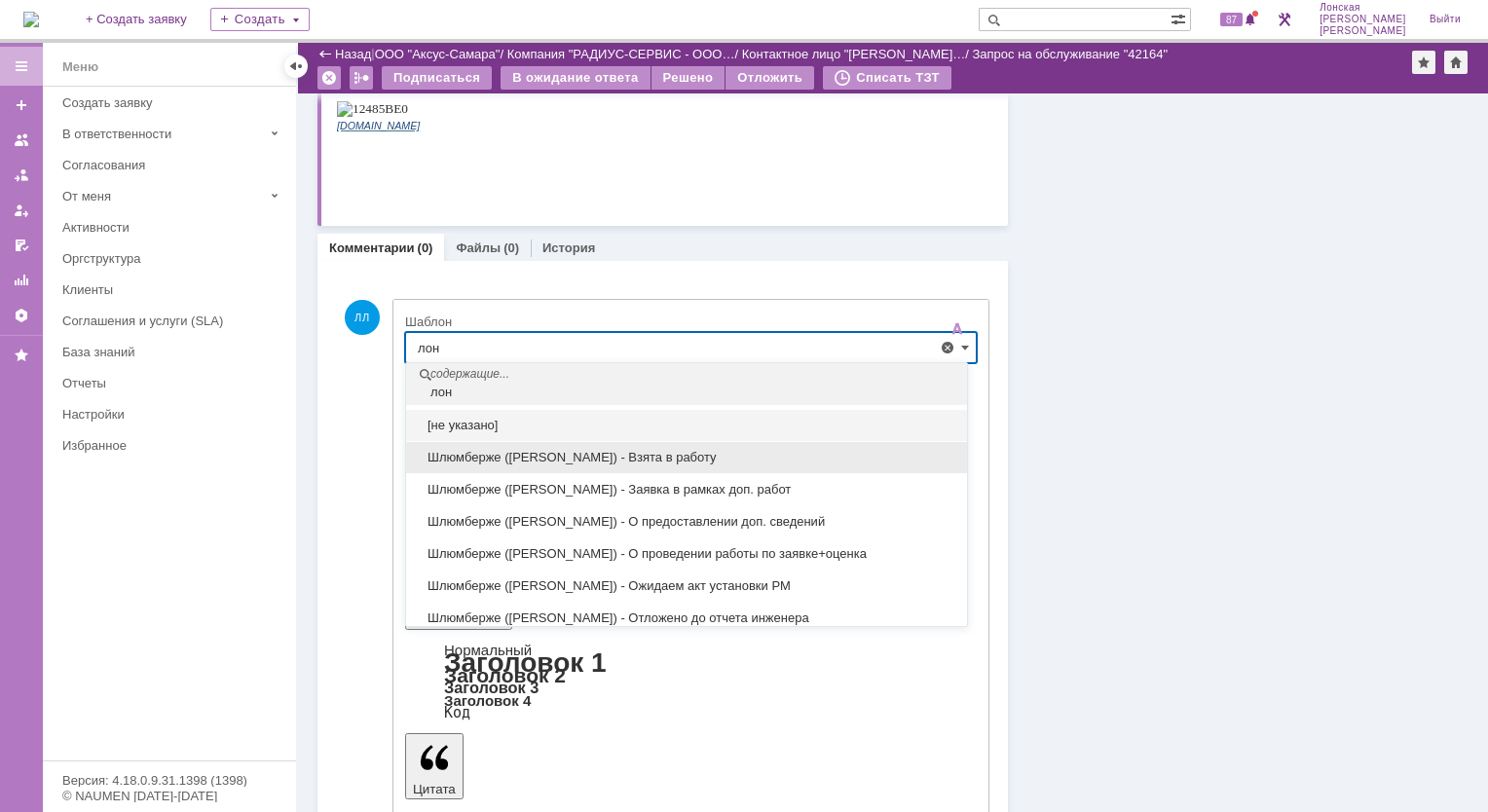
click at [645, 457] on span "Шлюмберже (Лонская) - Взята в работу" at bounding box center [687, 457] width 537 height 16
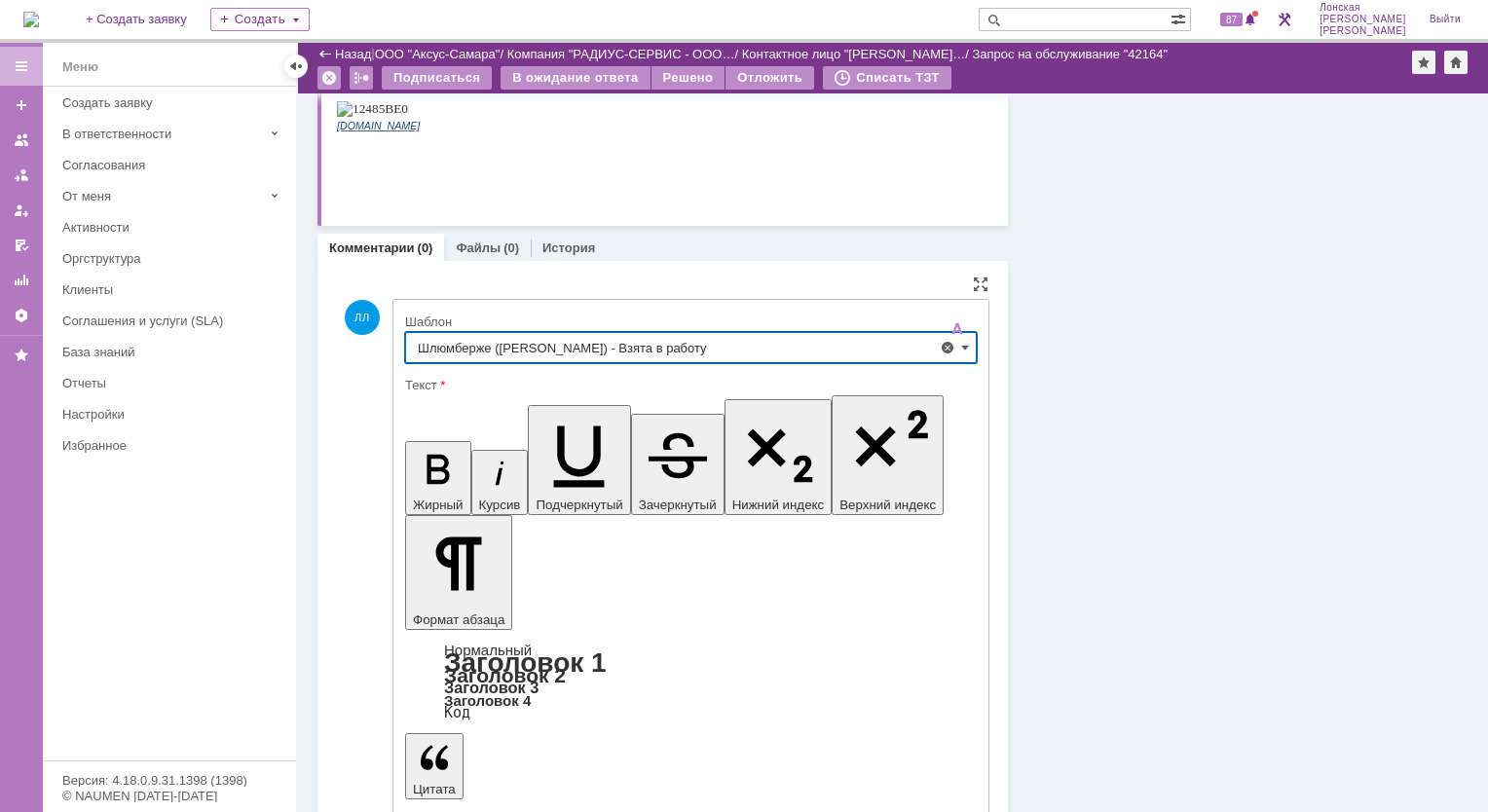
type input "Шлюмберже (Лонская) - Взята в работу"
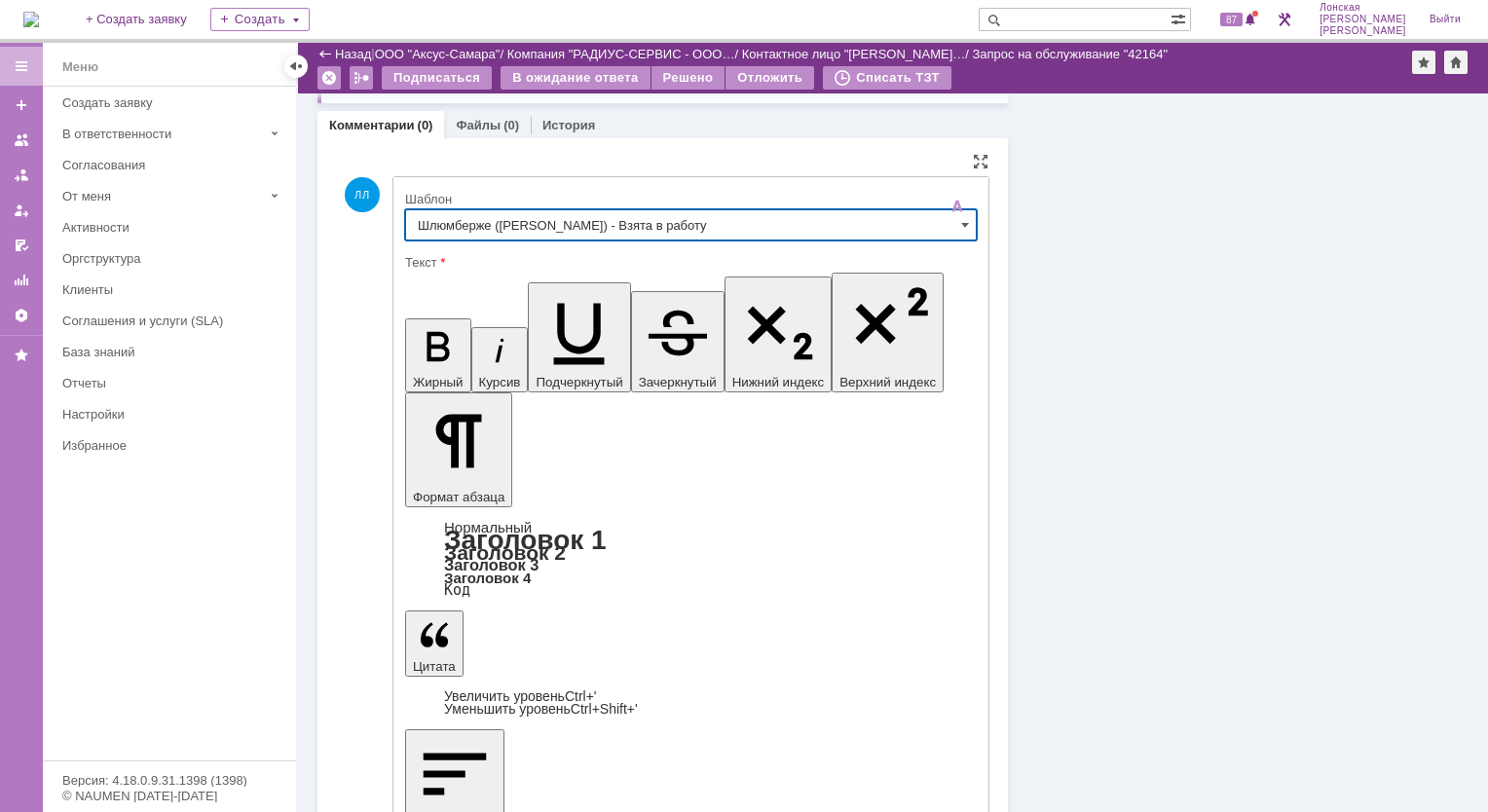
scroll to position [473, 0]
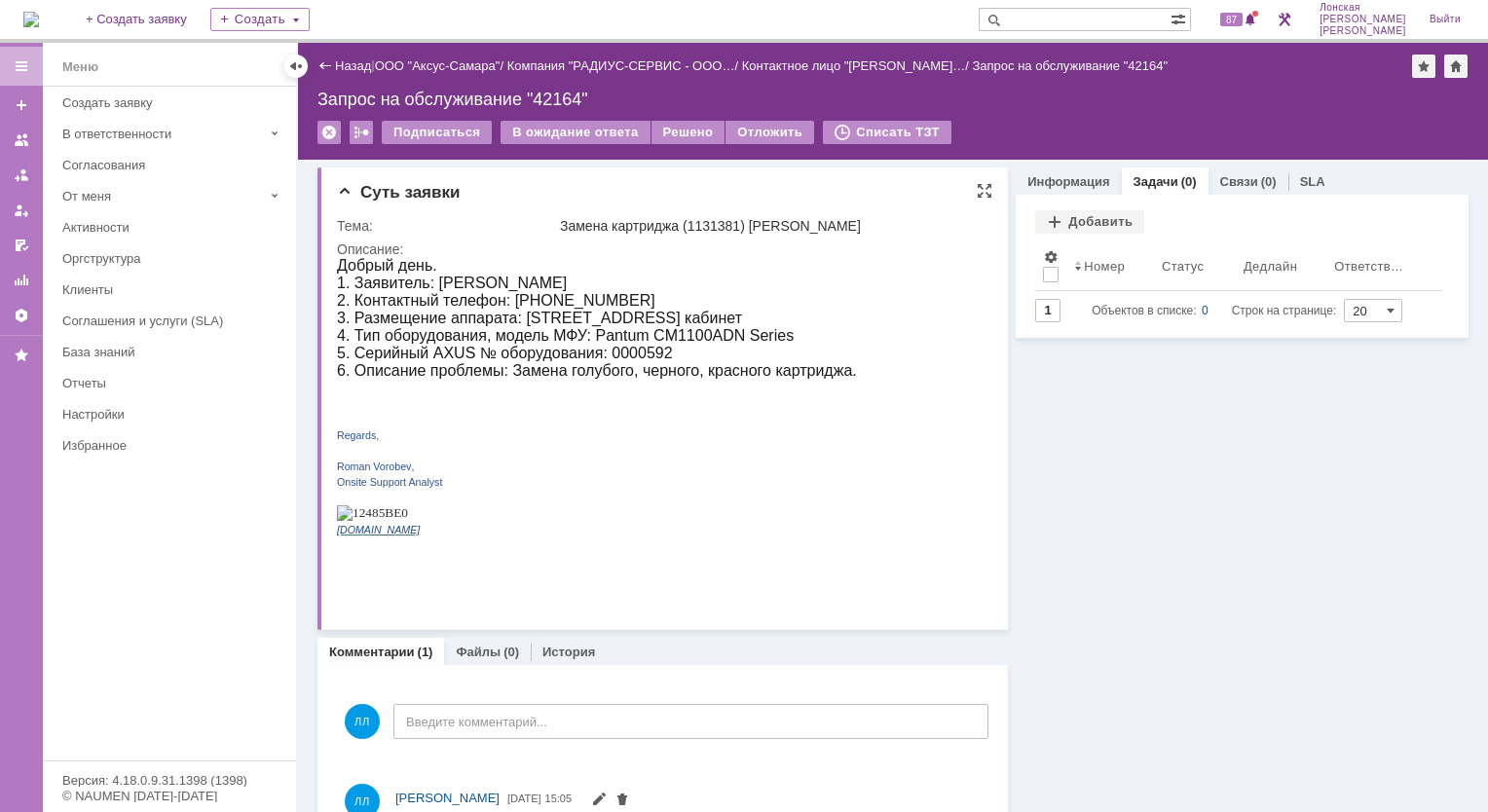
scroll to position [0, 0]
click at [1073, 222] on div "Добавить" at bounding box center [1090, 222] width 109 height 24
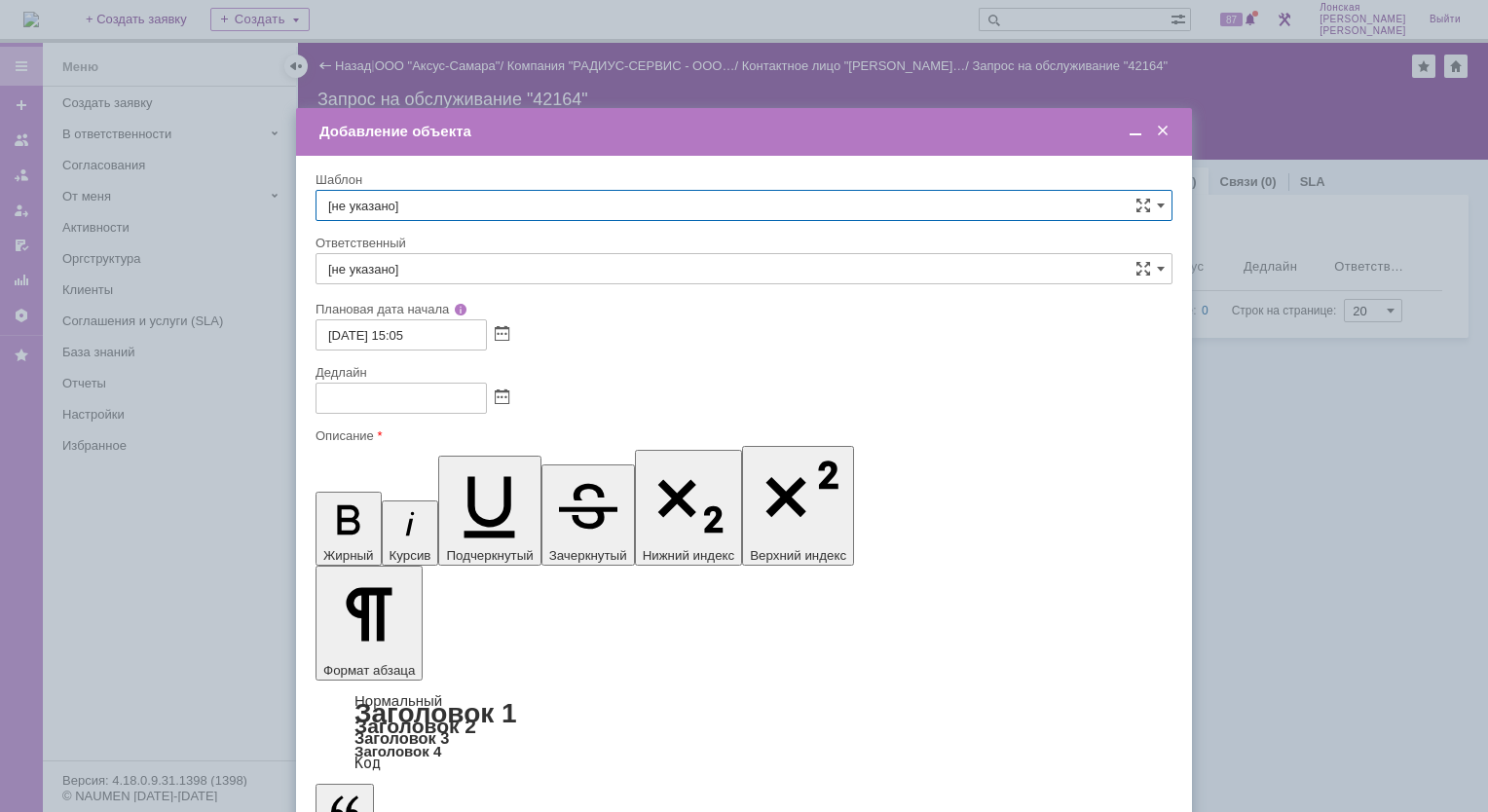
click at [1172, 131] on span at bounding box center [1163, 131] width 20 height 18
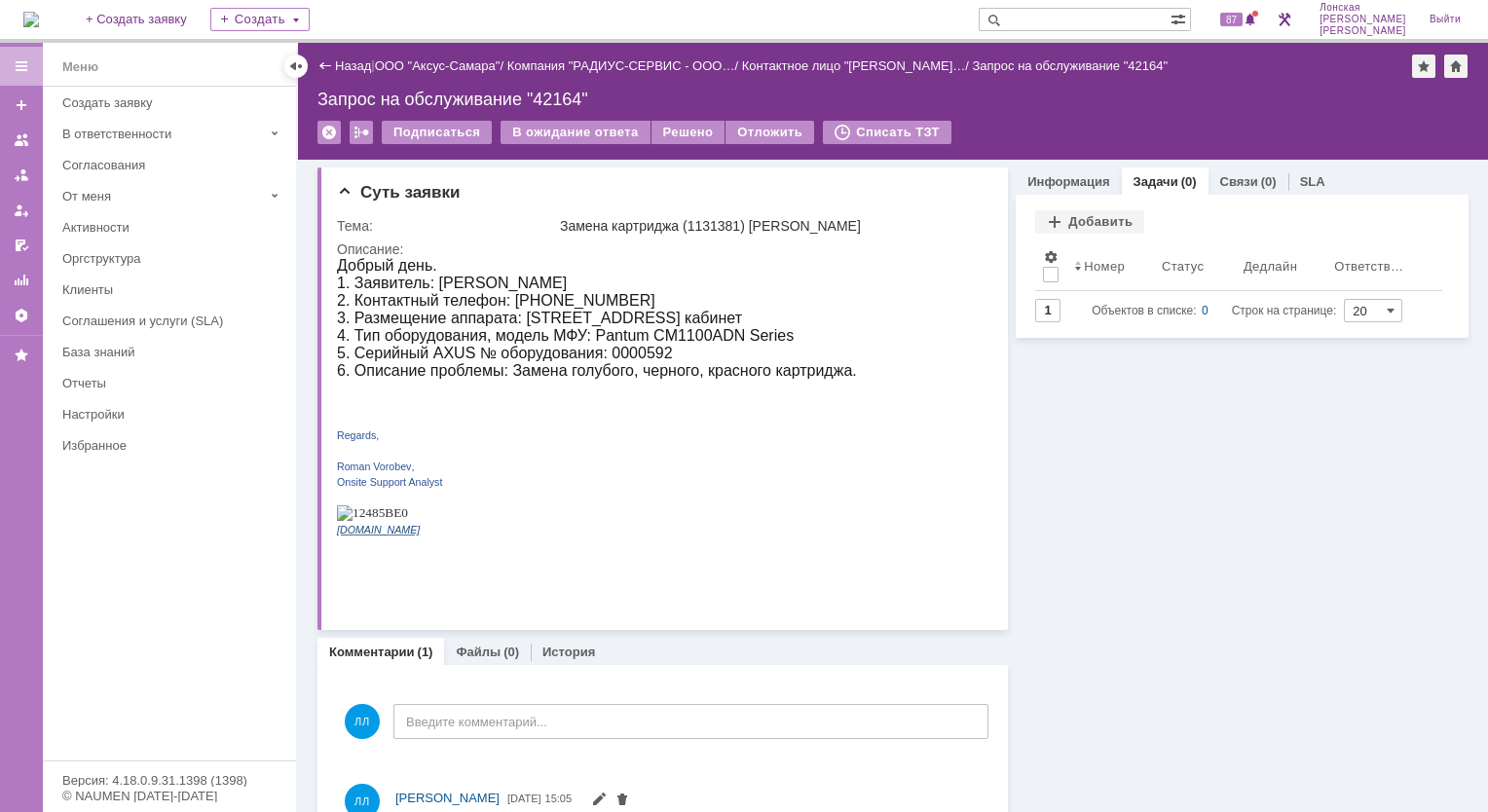
click at [1132, 407] on div "Информация Задачи (0) Связи (0) SLA Статус Редактировать Ответственный: Лонская…" at bounding box center [1238, 638] width 460 height 956
click at [1044, 219] on div "Добавить" at bounding box center [1090, 222] width 109 height 24
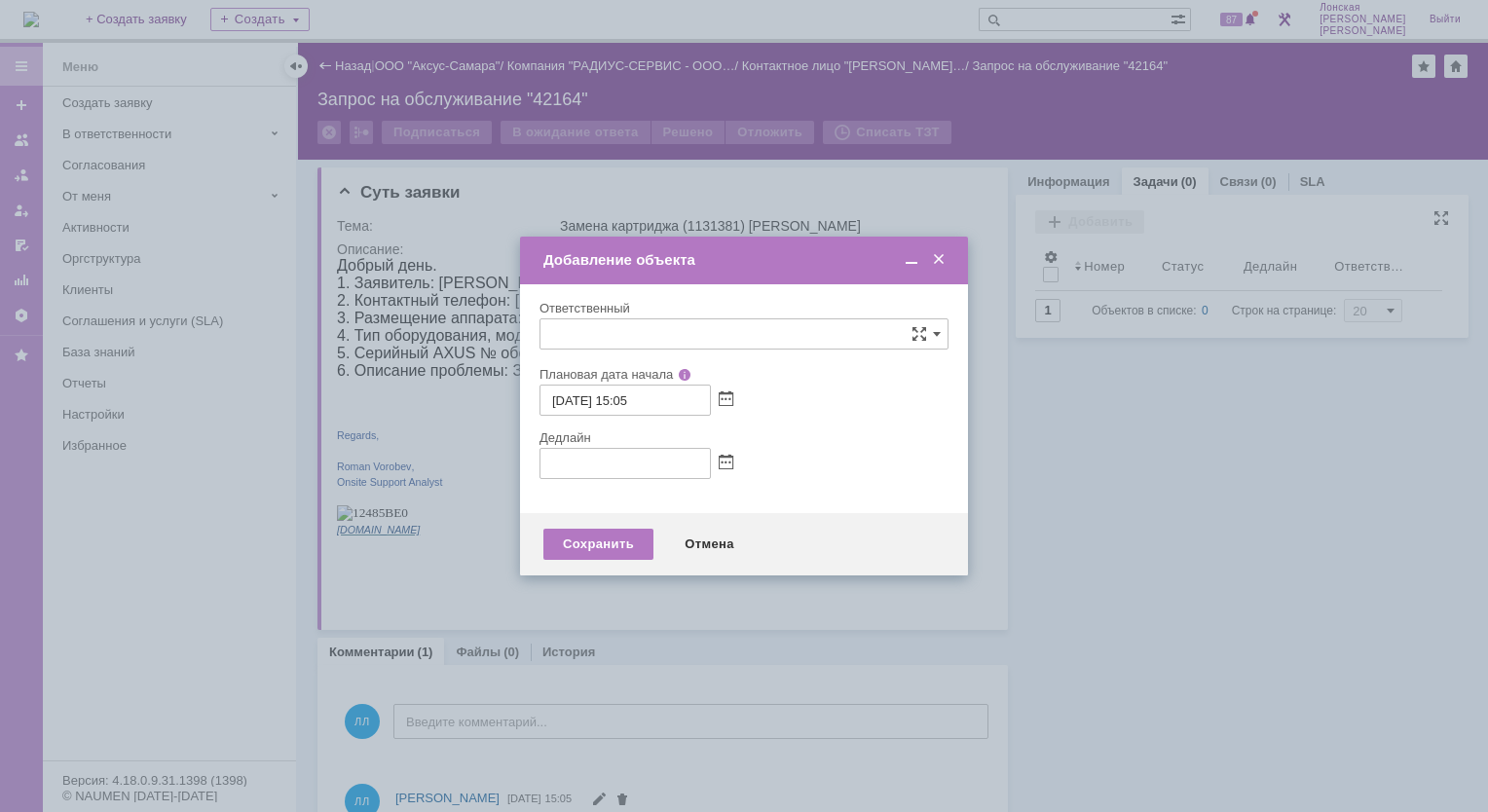
type input "[не указано]"
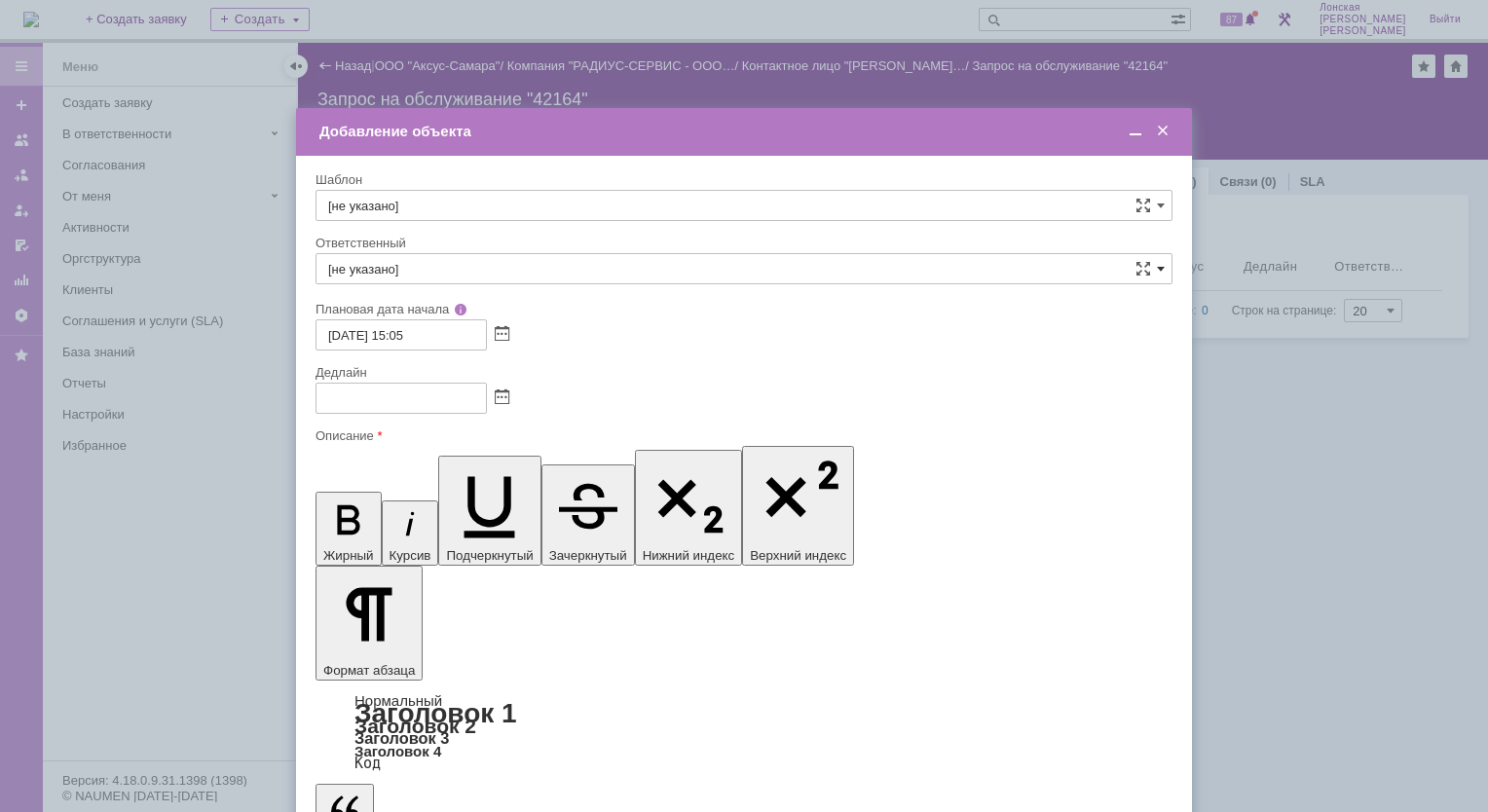
click at [1163, 271] on span at bounding box center [1161, 269] width 8 height 16
click at [392, 263] on input "text" at bounding box center [743, 269] width 857 height 32
type input "менеджер [PERSON_NAME]"
click at [904, 203] on input "[не указано]" at bounding box center [743, 205] width 857 height 32
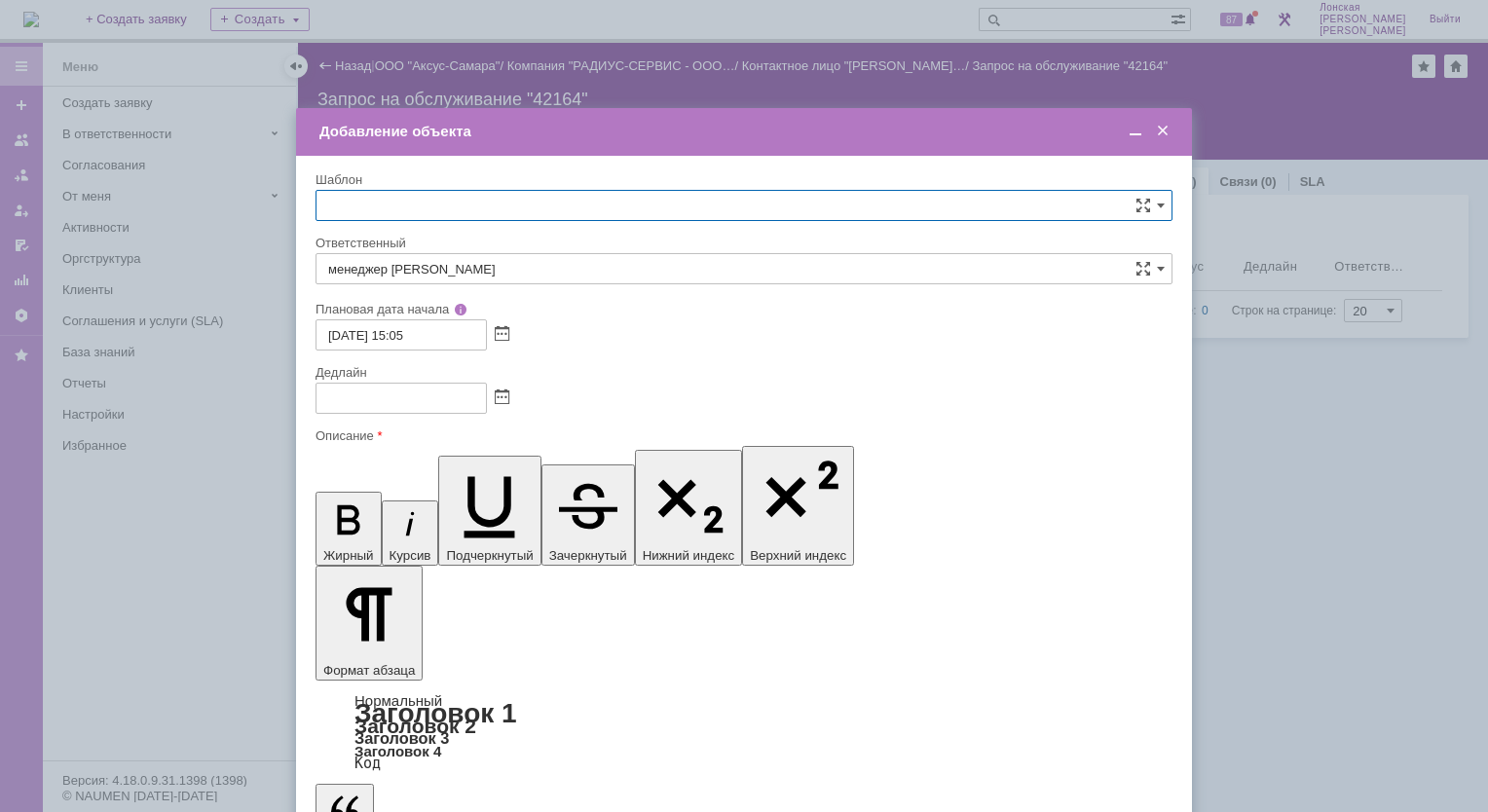
click at [430, 205] on input "text" at bounding box center [743, 205] width 857 height 32
click at [571, 363] on div "РАДИУС-Сервис (Пермь) - замена картриджа" at bounding box center [743, 378] width 855 height 32
type input "РАДИУС-Сервис (Пермь) - замена картриджа"
type input "07.10.2025 21:05"
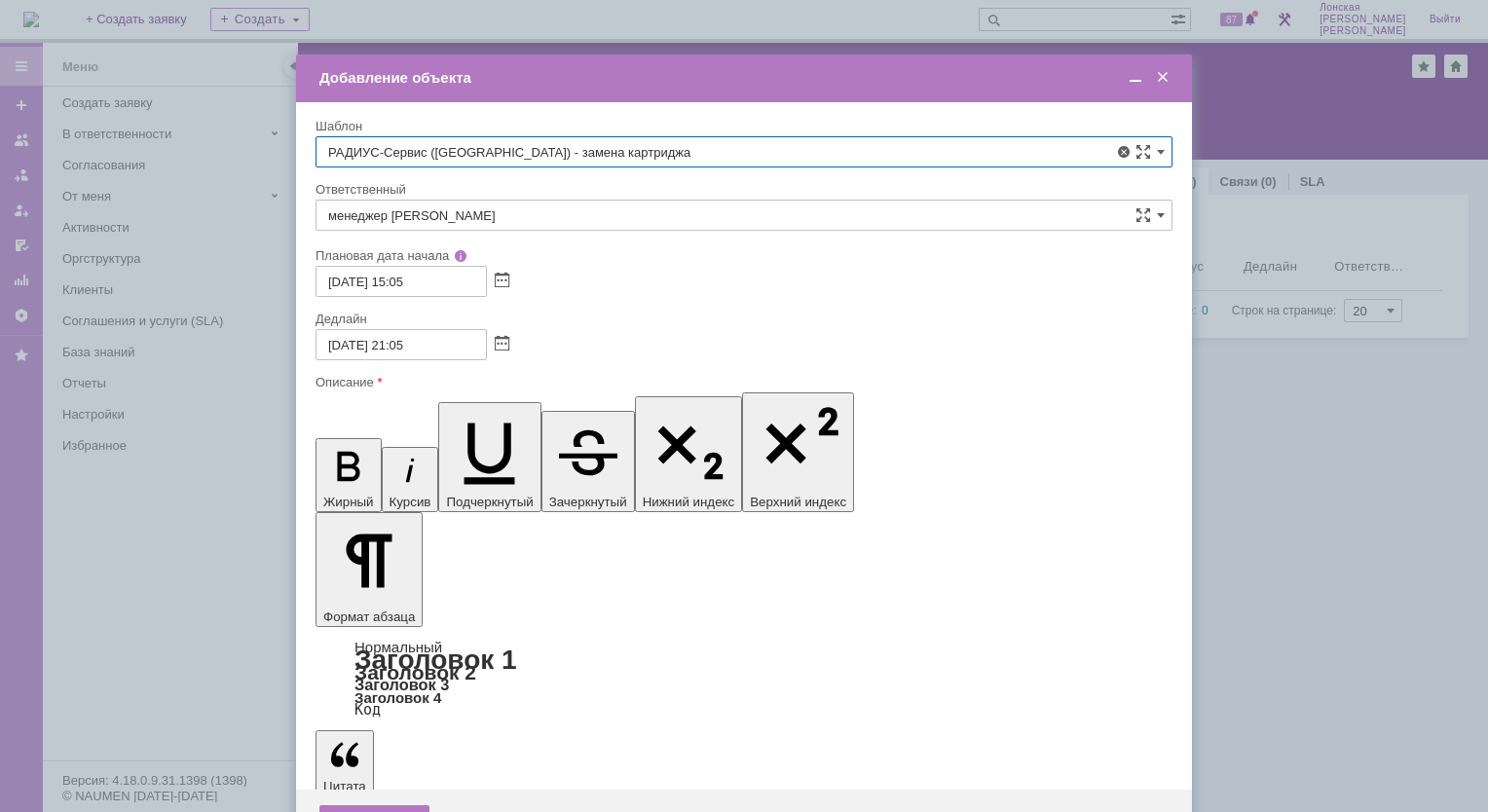
type input "РАДИУС-Сервис (Пермь) - замена картриджа"
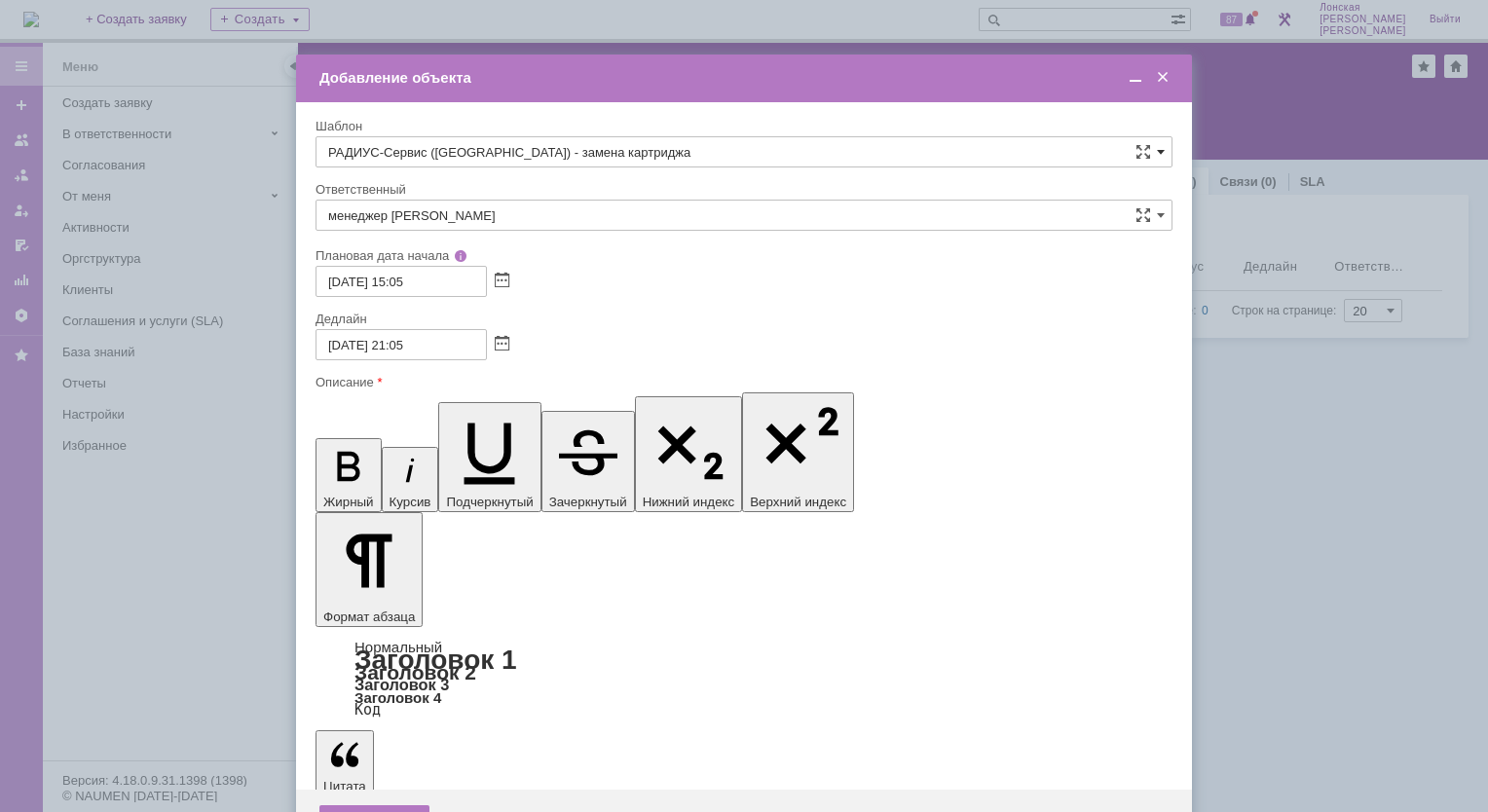
click at [1159, 154] on span at bounding box center [1161, 152] width 8 height 16
click at [498, 805] on div "Отмена" at bounding box center [486, 821] width 89 height 32
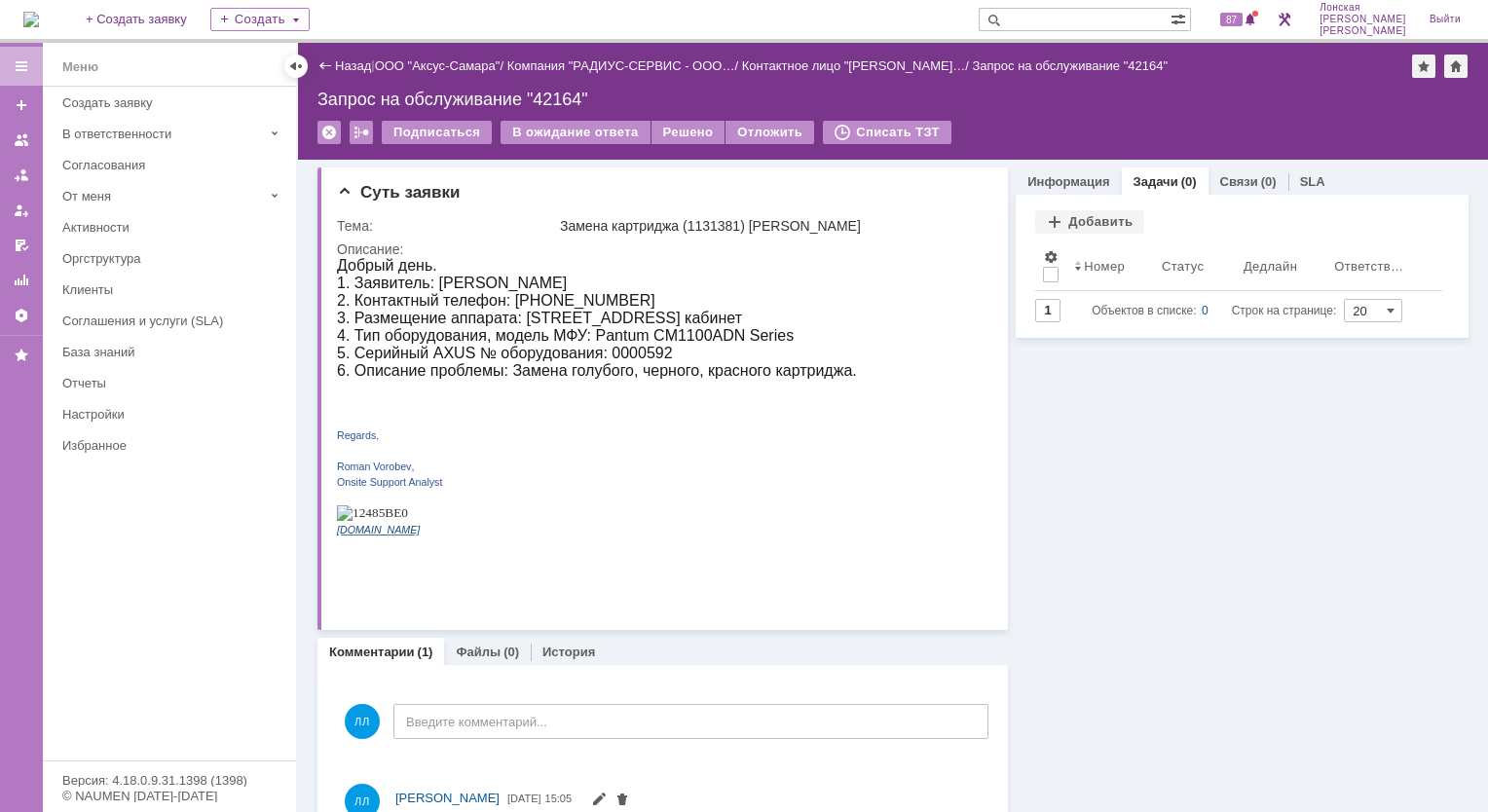
click at [1104, 525] on div "Информация Задачи (0) Связи (0) SLA Статус Редактировать Ответственный: Лонская…" at bounding box center [1238, 638] width 460 height 956
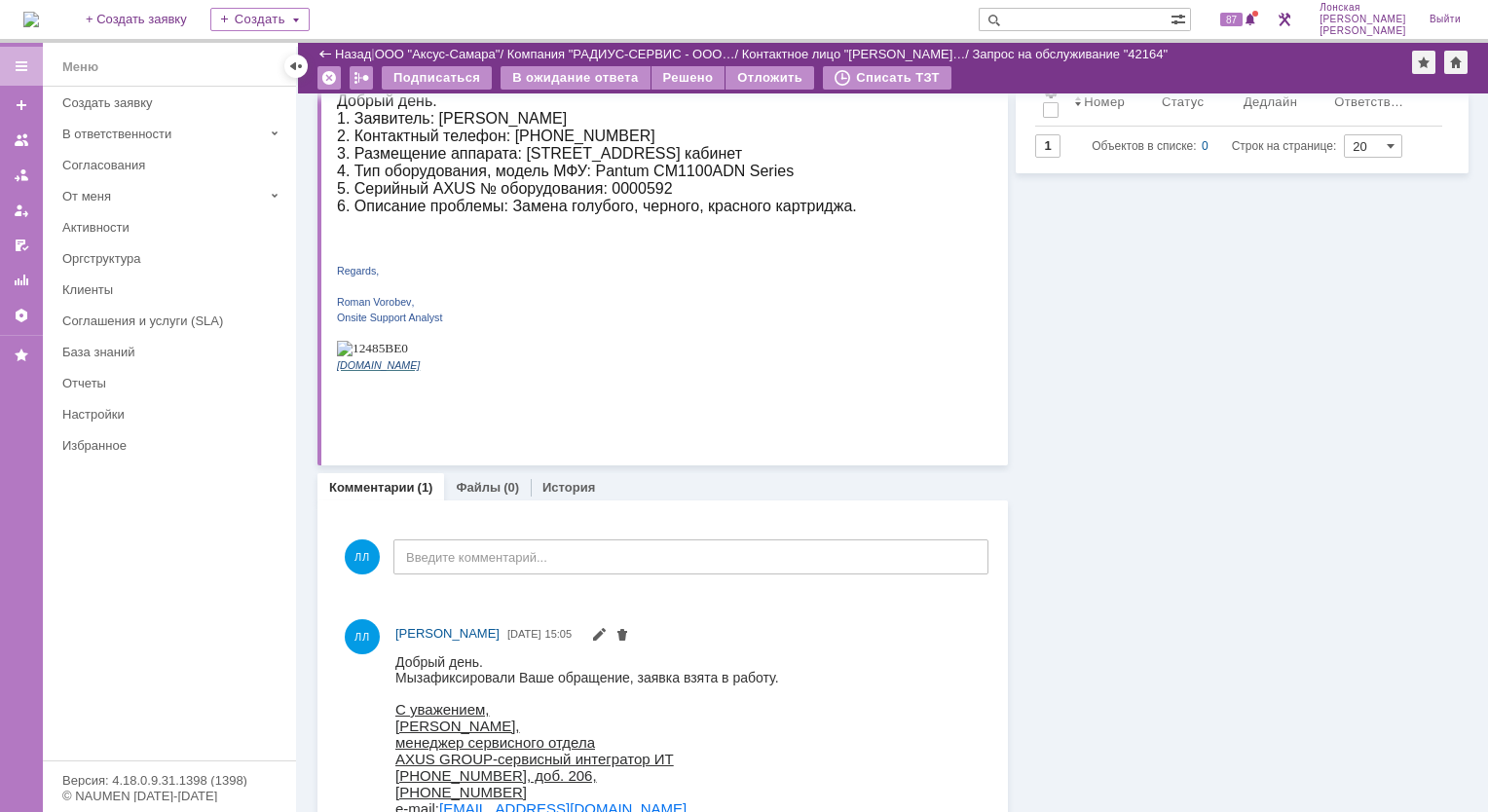
scroll to position [0, 0]
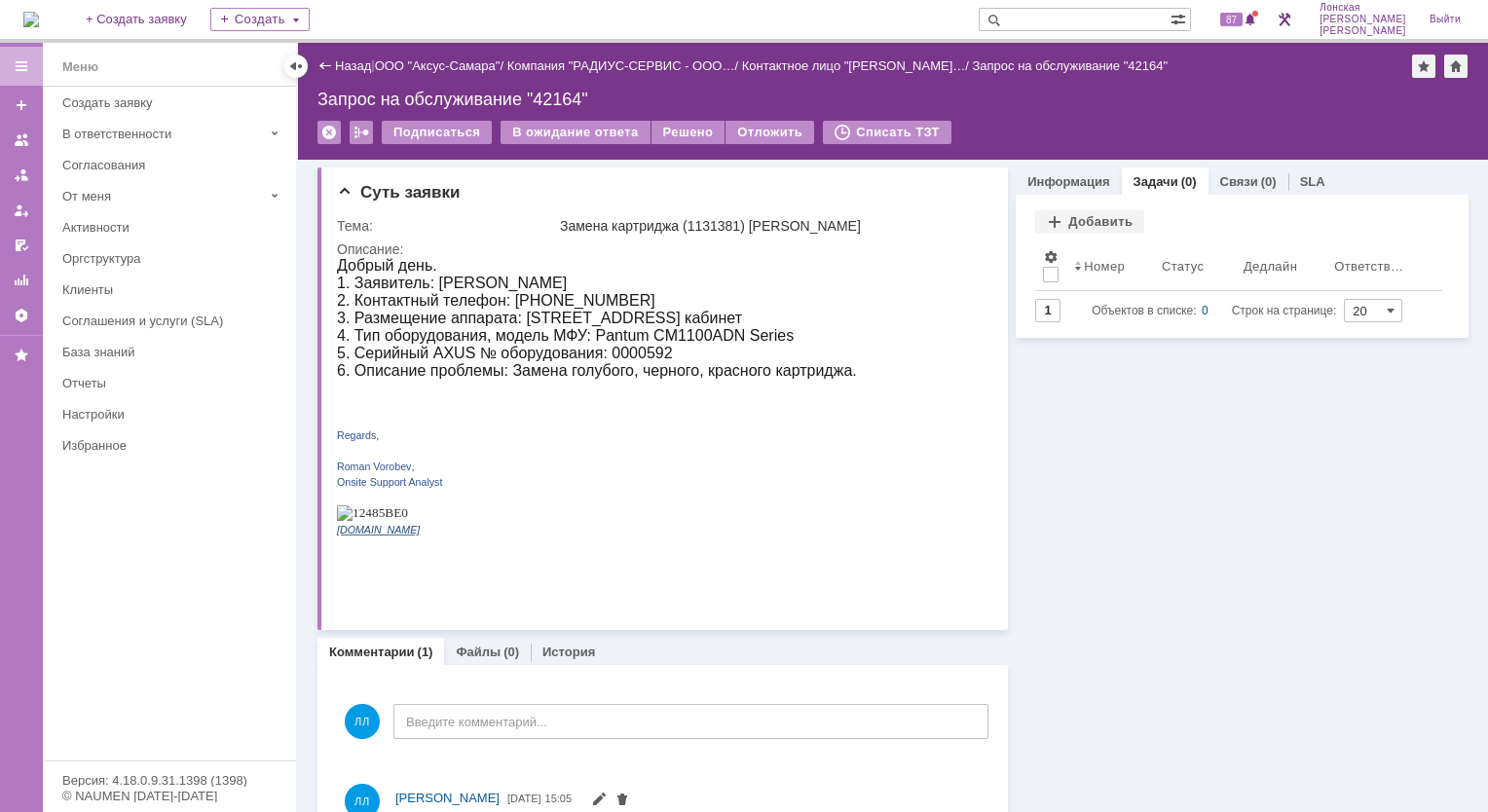
click at [742, 100] on div "Запрос на обслуживание "42164"" at bounding box center [892, 100] width 1151 height 20
click at [1142, 186] on link "Задачи" at bounding box center [1155, 181] width 44 height 15
click at [1047, 221] on div "Добавить" at bounding box center [1090, 222] width 109 height 24
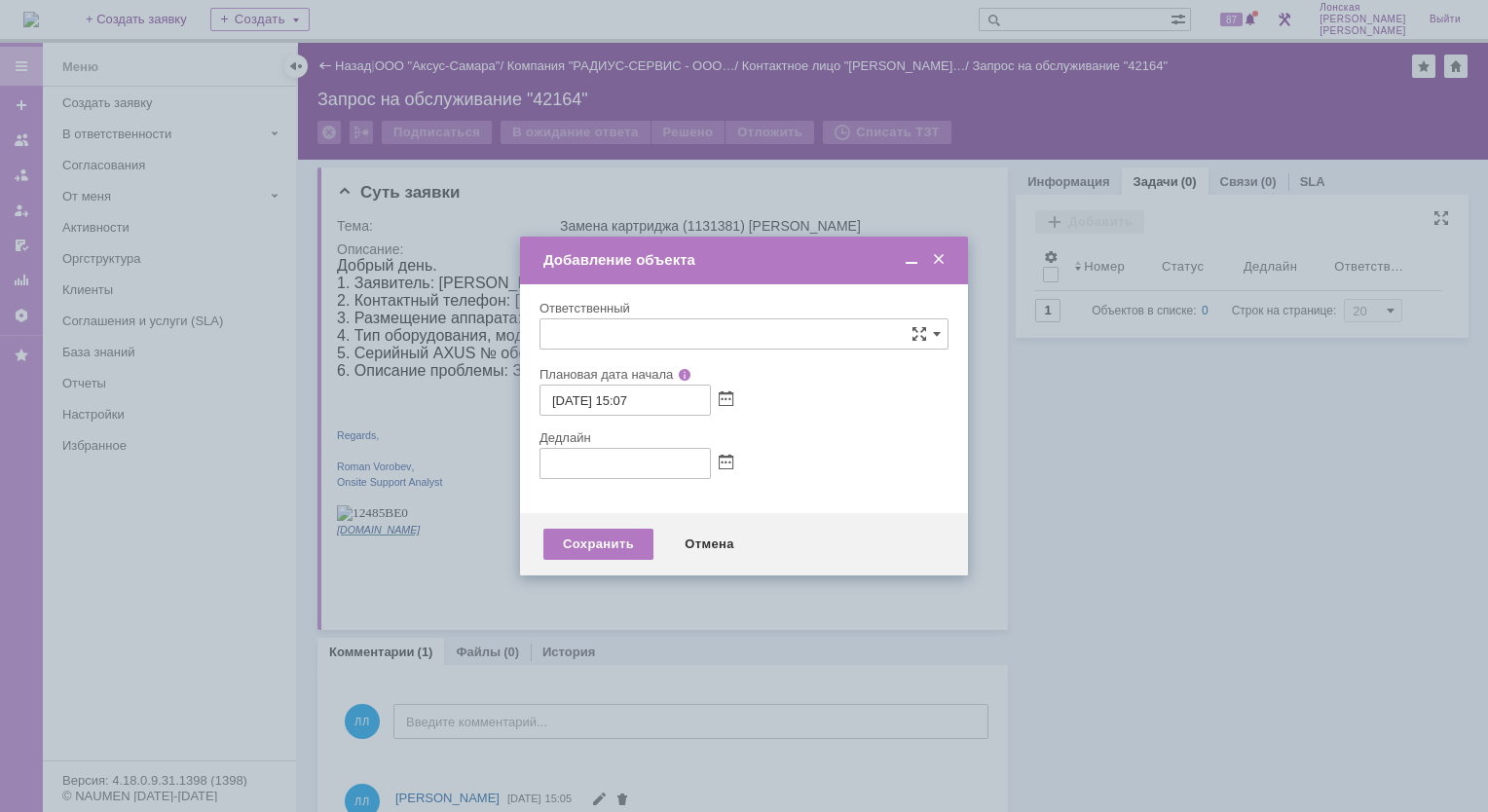
type input "[не указано]"
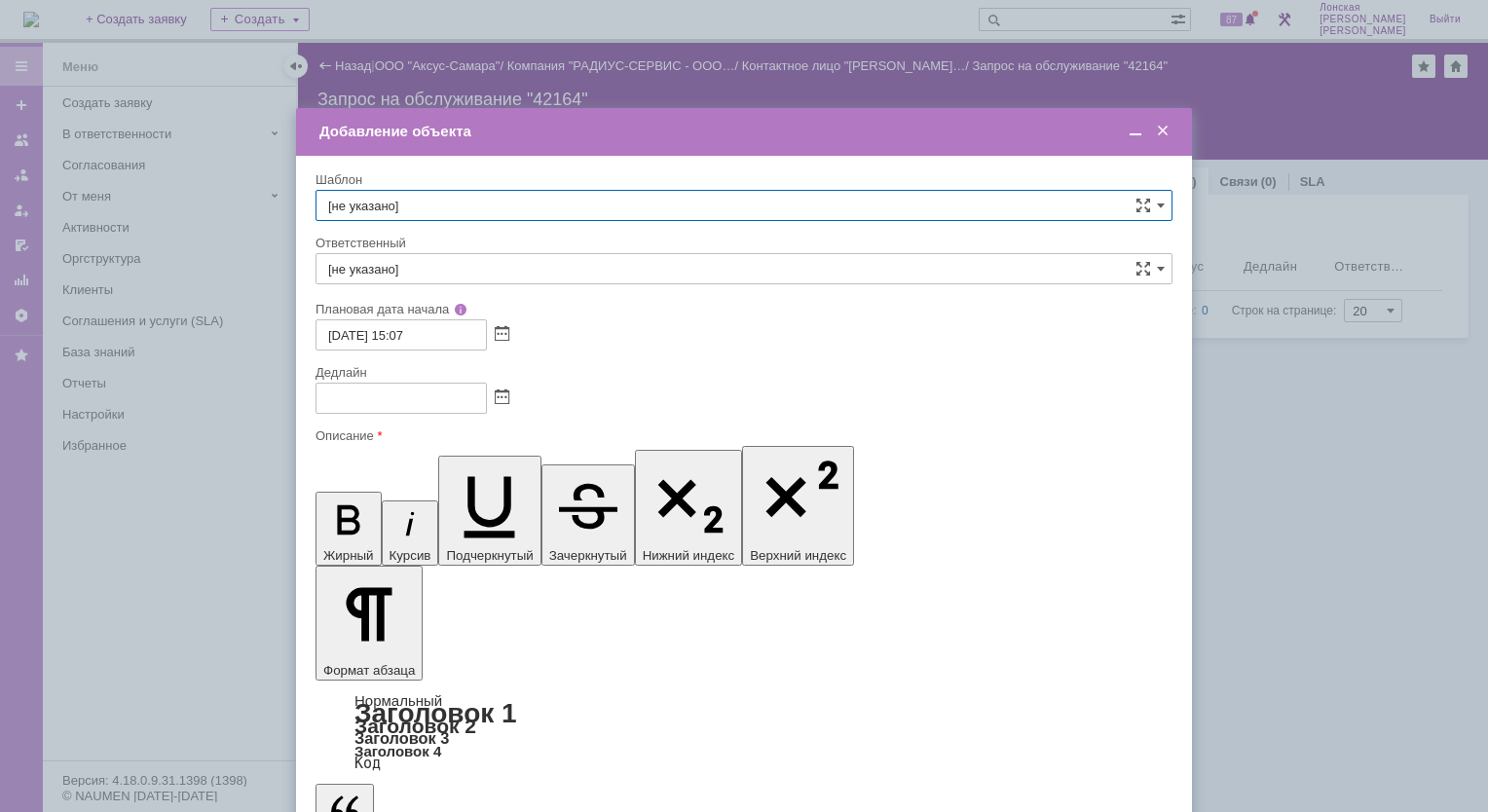
click at [1171, 136] on span at bounding box center [1163, 131] width 20 height 18
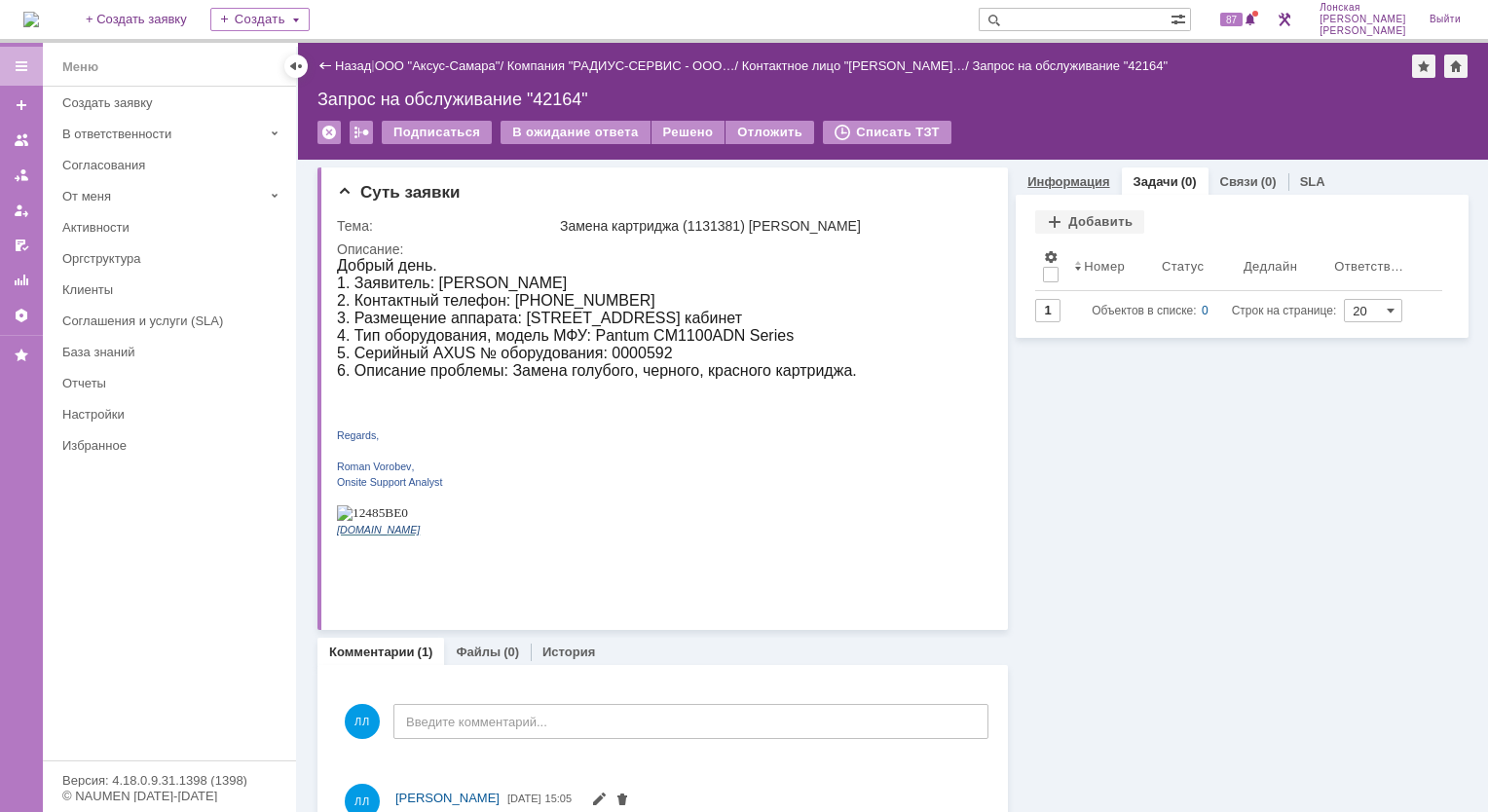
click at [1054, 185] on link "Информация" at bounding box center [1068, 181] width 82 height 15
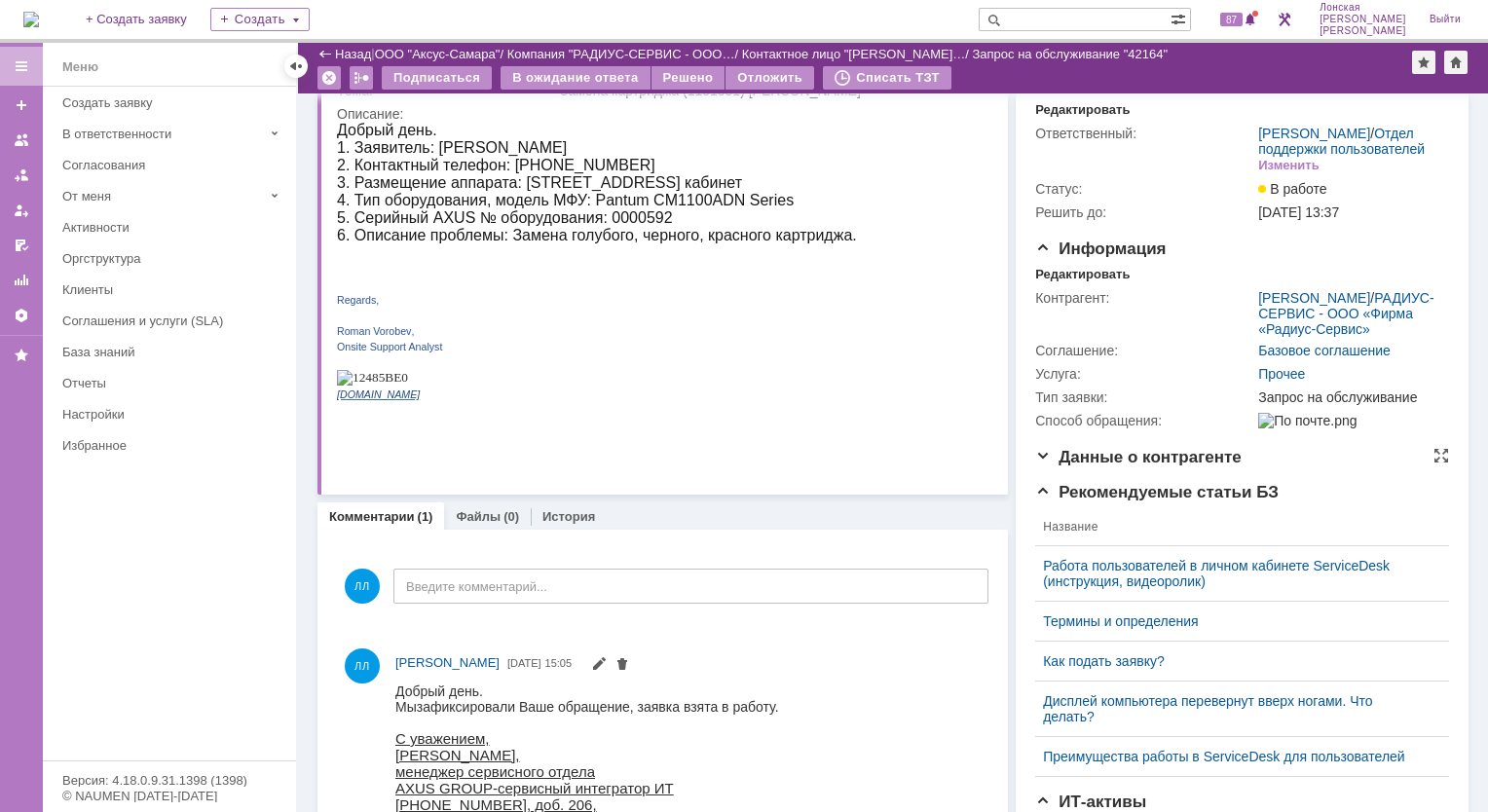
scroll to position [98, 0]
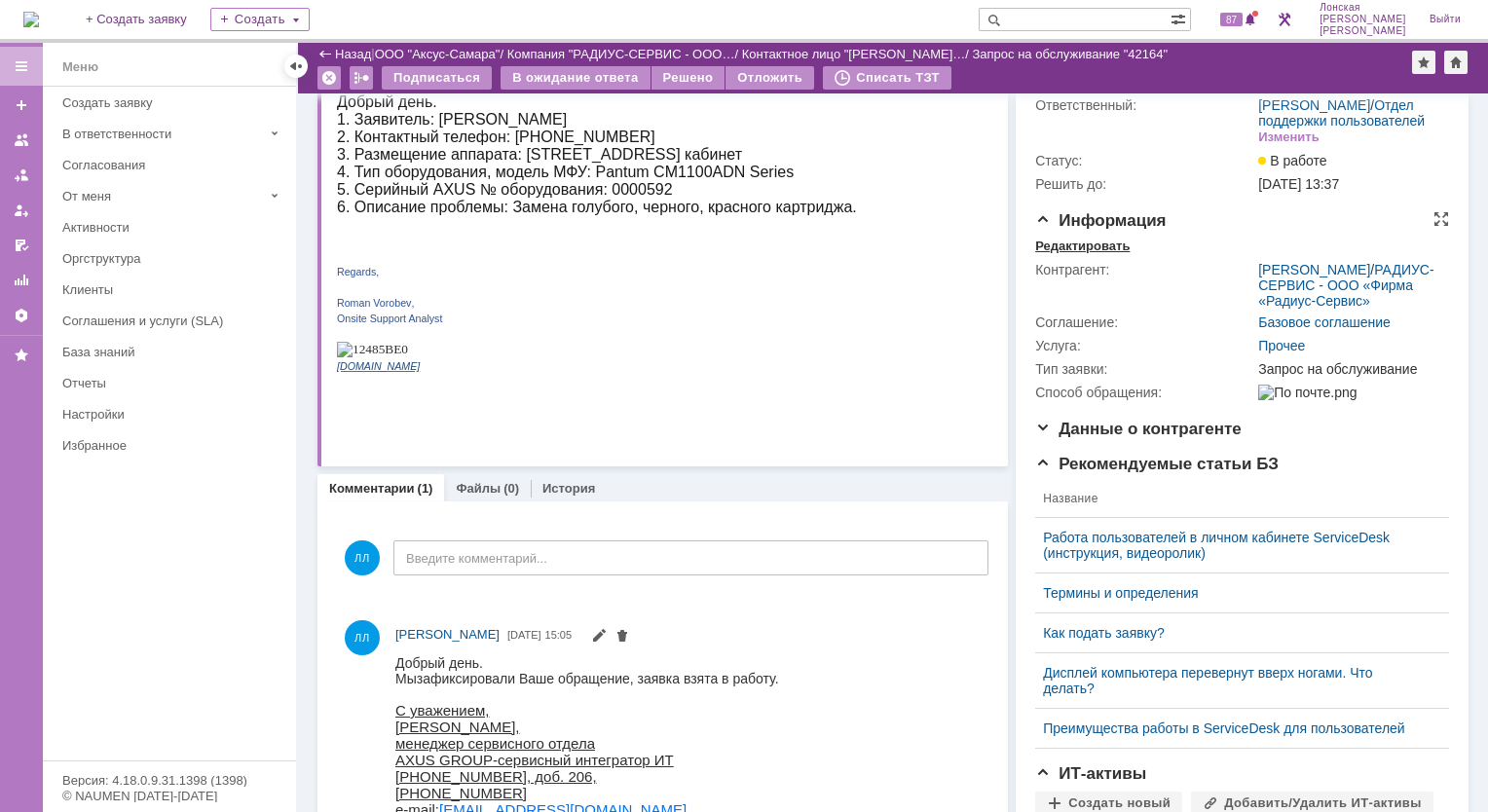
click at [1062, 254] on div "Редактировать" at bounding box center [1083, 247] width 95 height 16
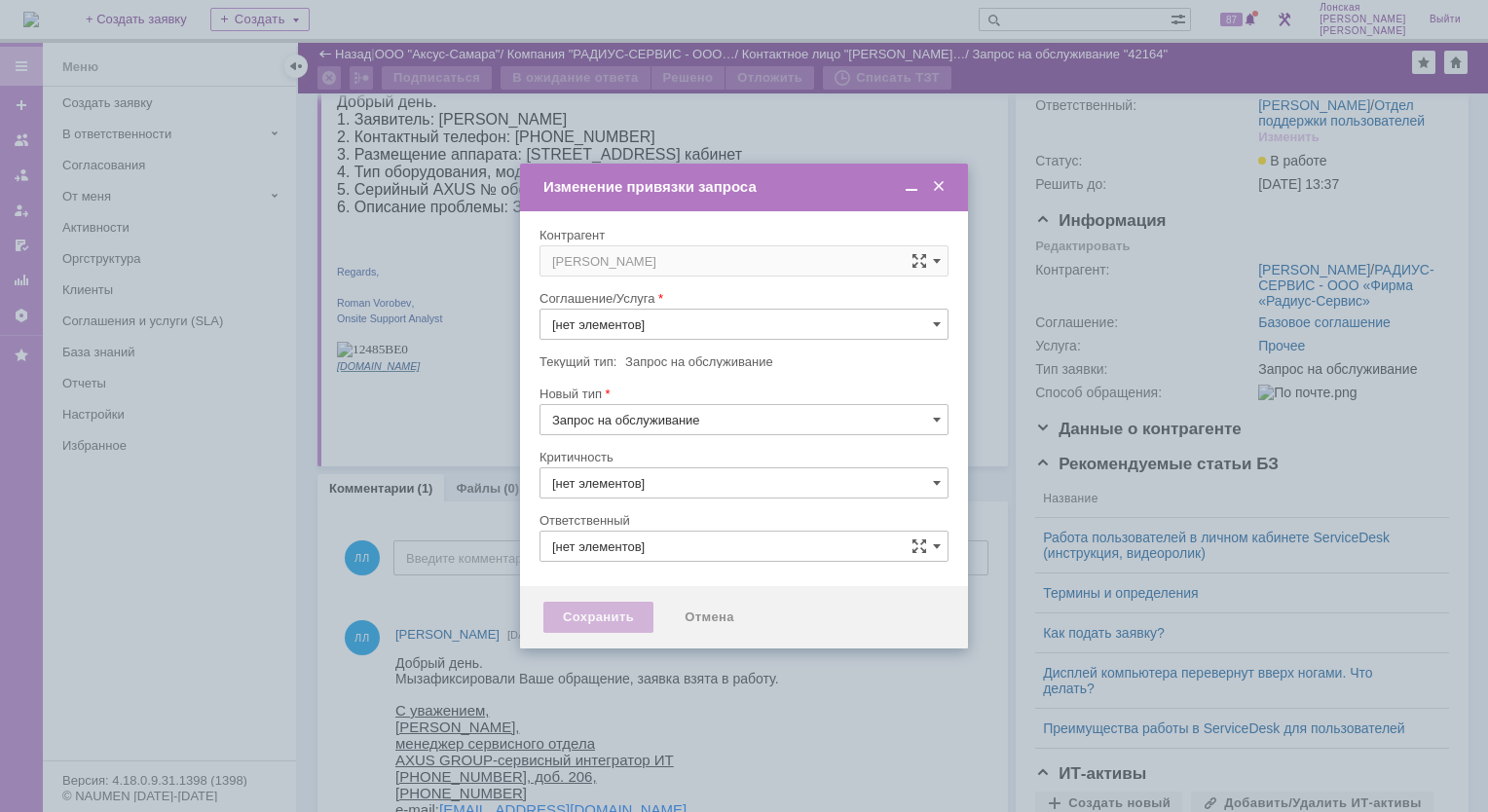
type input "Прочее"
type input "3. Низкая"
type input "[не указано]"
type input "Лонская [PERSON_NAME]"
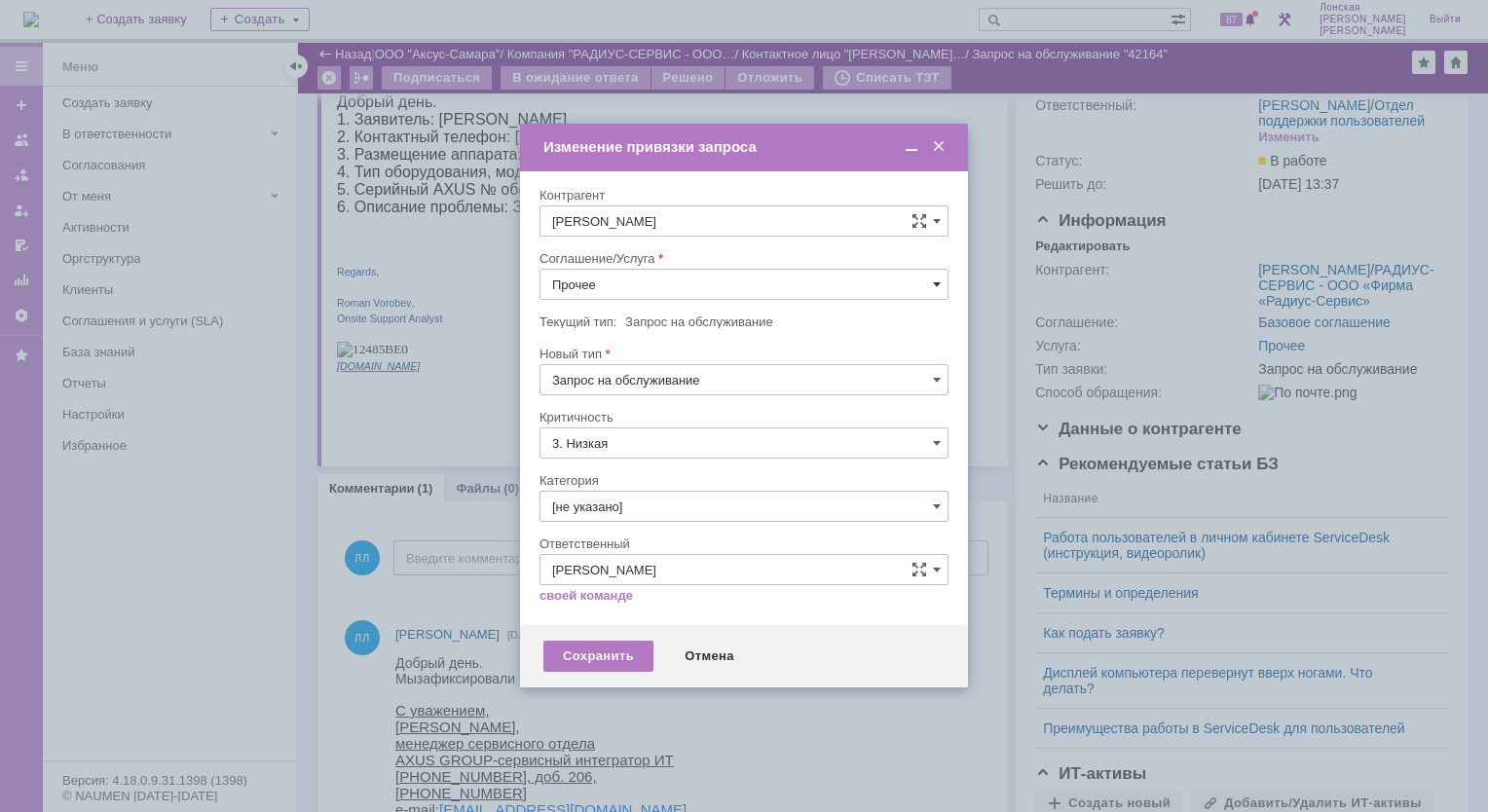
click at [937, 283] on span at bounding box center [937, 284] width 8 height 16
click at [756, 424] on span "ПТ_Замена расходных материалов / ресурсных деталей" at bounding box center [744, 429] width 383 height 16
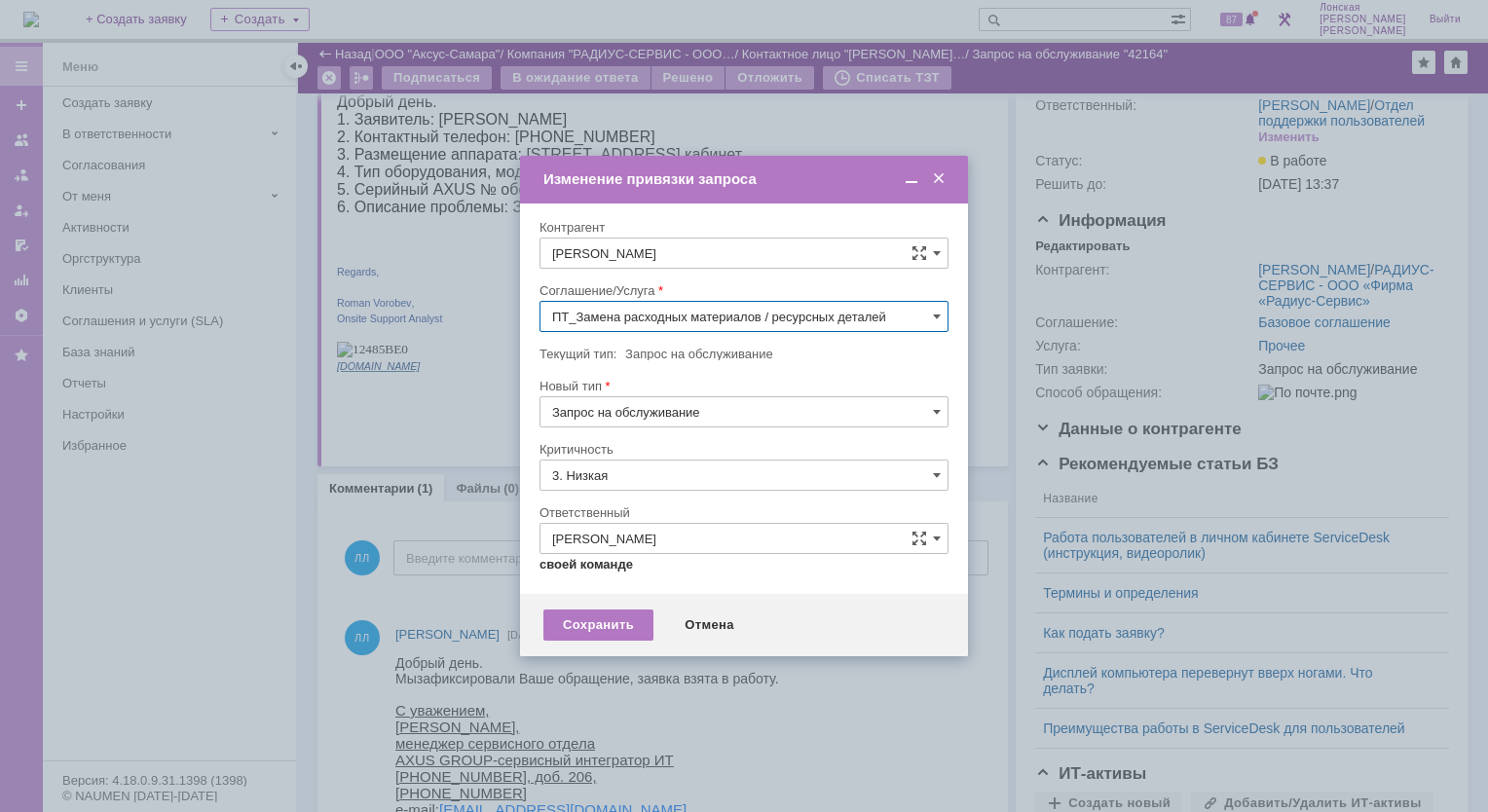
type input "ПТ_Замена расходных материалов / ресурсных деталей"
click at [936, 477] on span at bounding box center [937, 475] width 8 height 16
click at [870, 438] on div at bounding box center [744, 435] width 409 height 14
type input "3. Низкая"
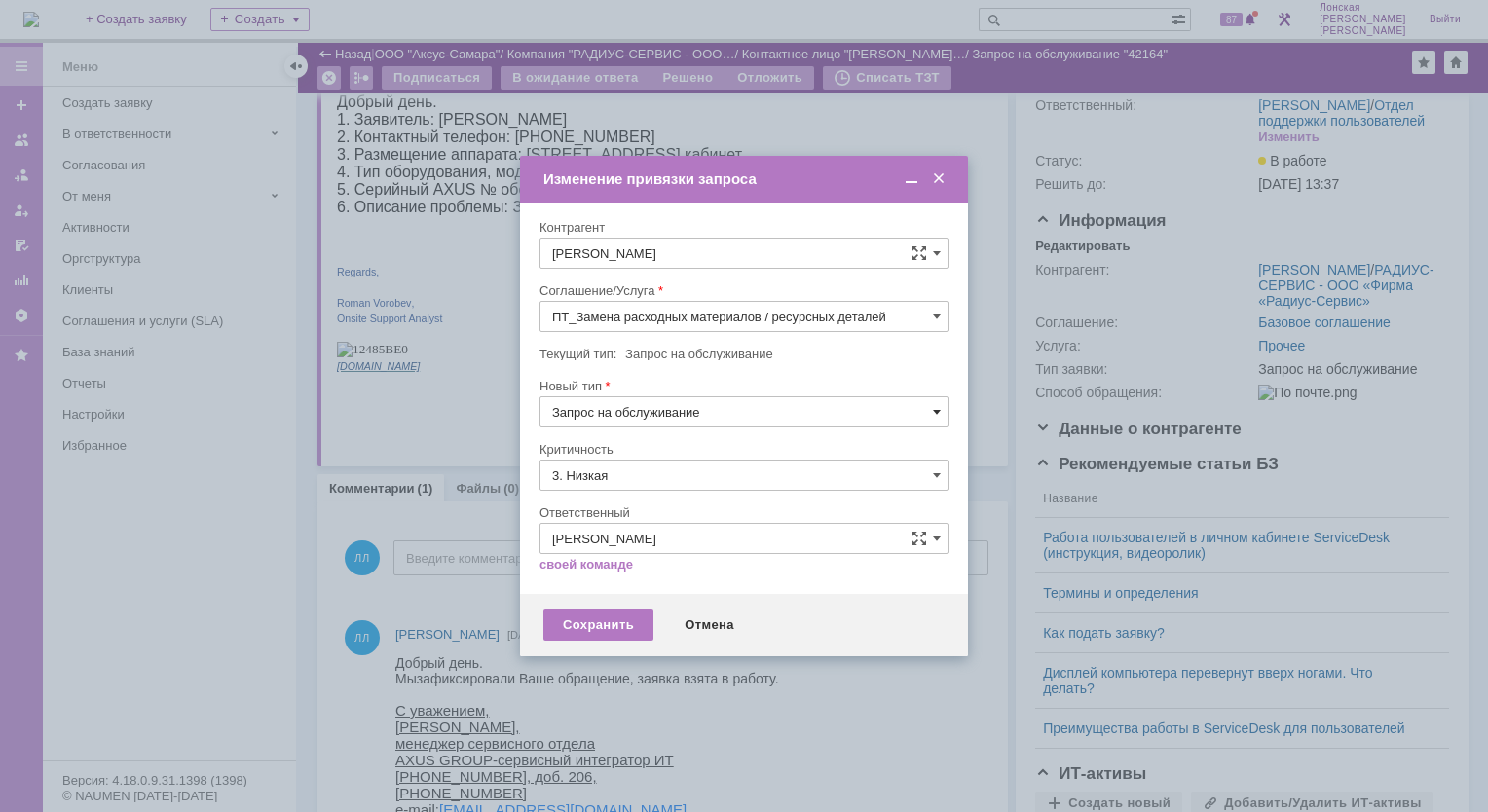
click at [935, 411] on span at bounding box center [937, 412] width 8 height 16
click at [937, 357] on div "Текущий тип: Запрос на обслуживание" at bounding box center [742, 354] width 405 height 13
type input "Запрос на обслуживание"
click at [619, 625] on div "Сохранить" at bounding box center [598, 625] width 110 height 32
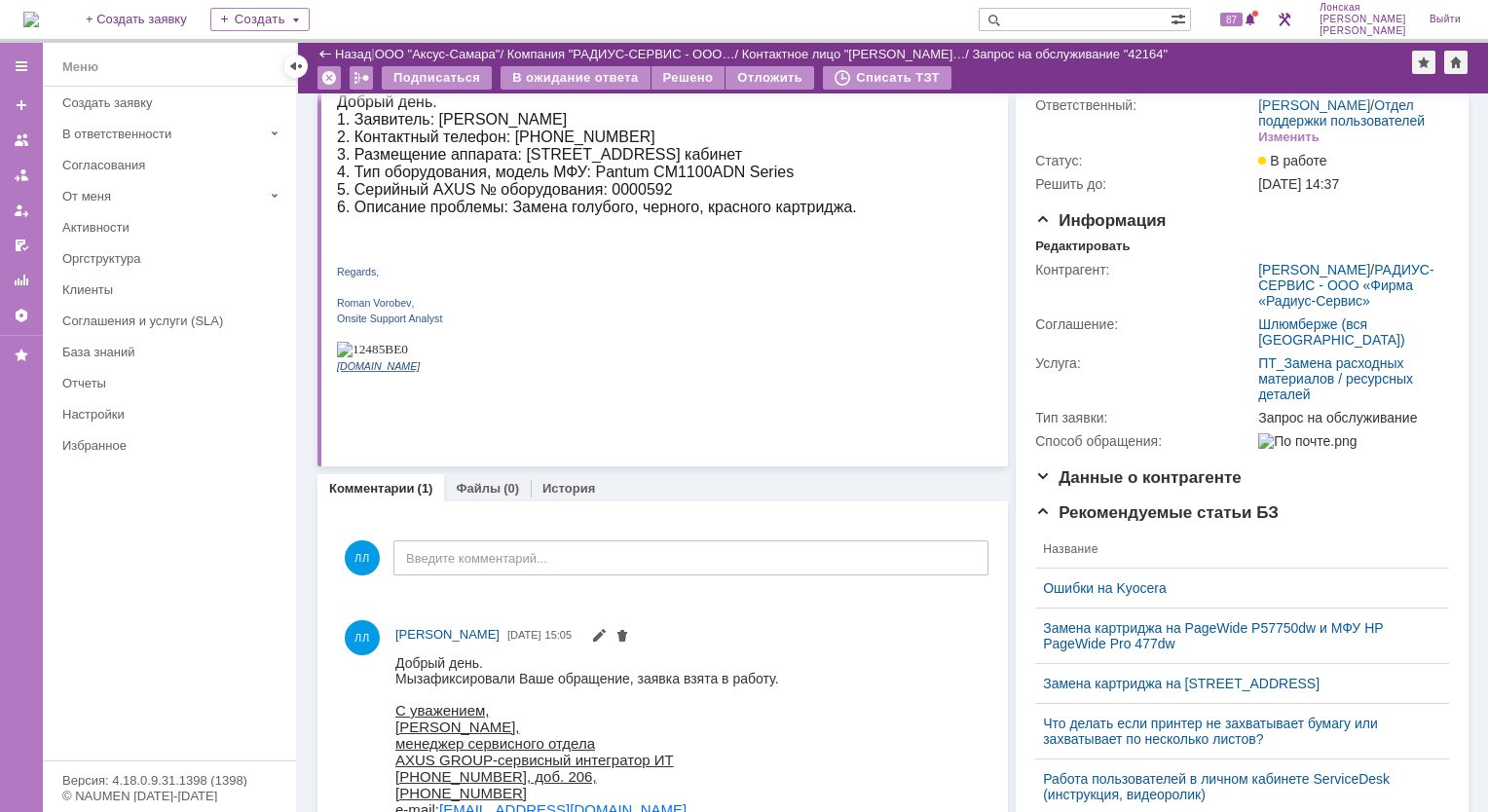
scroll to position [0, 0]
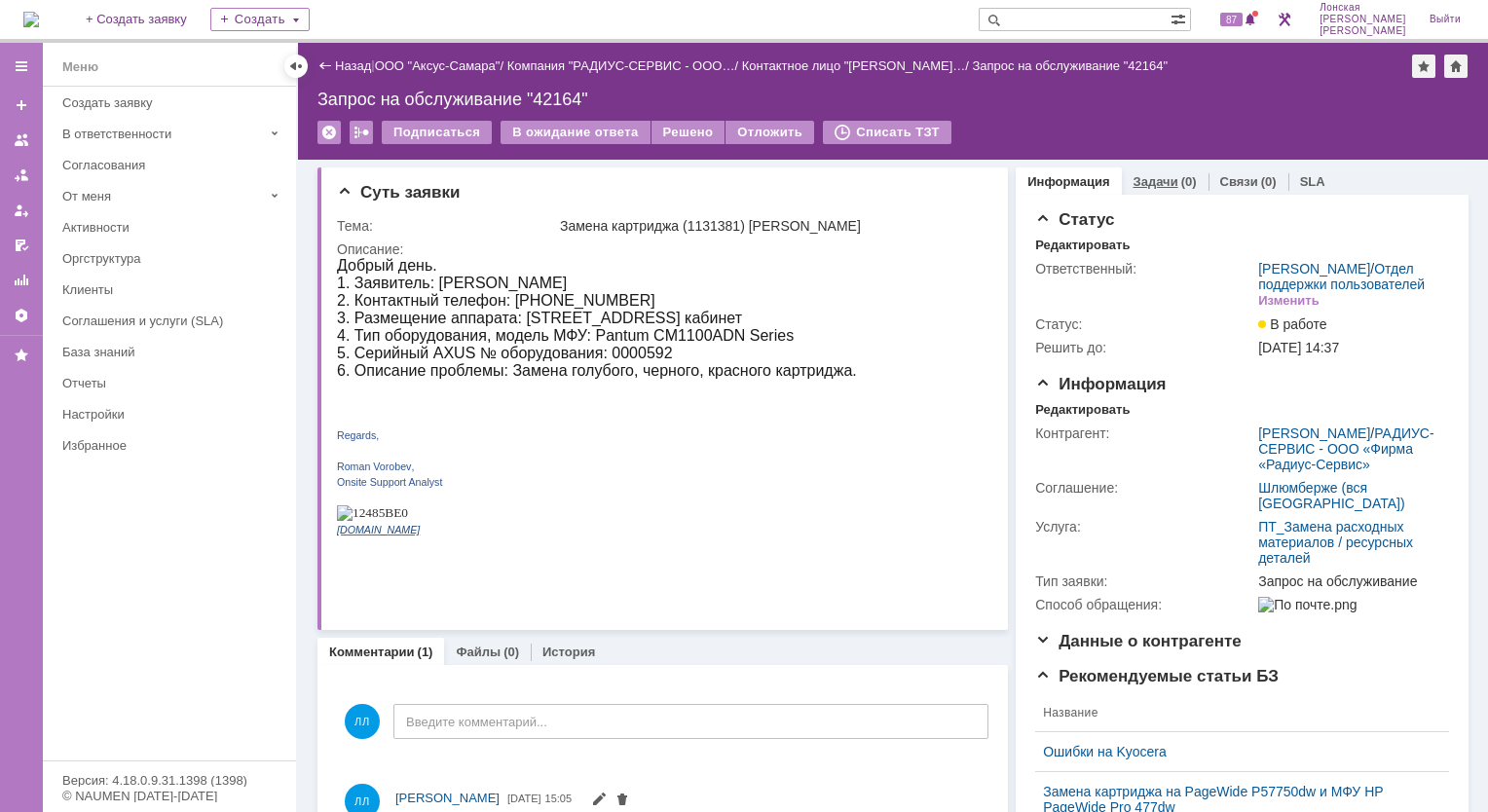
click at [1134, 176] on link "Задачи" at bounding box center [1155, 181] width 44 height 15
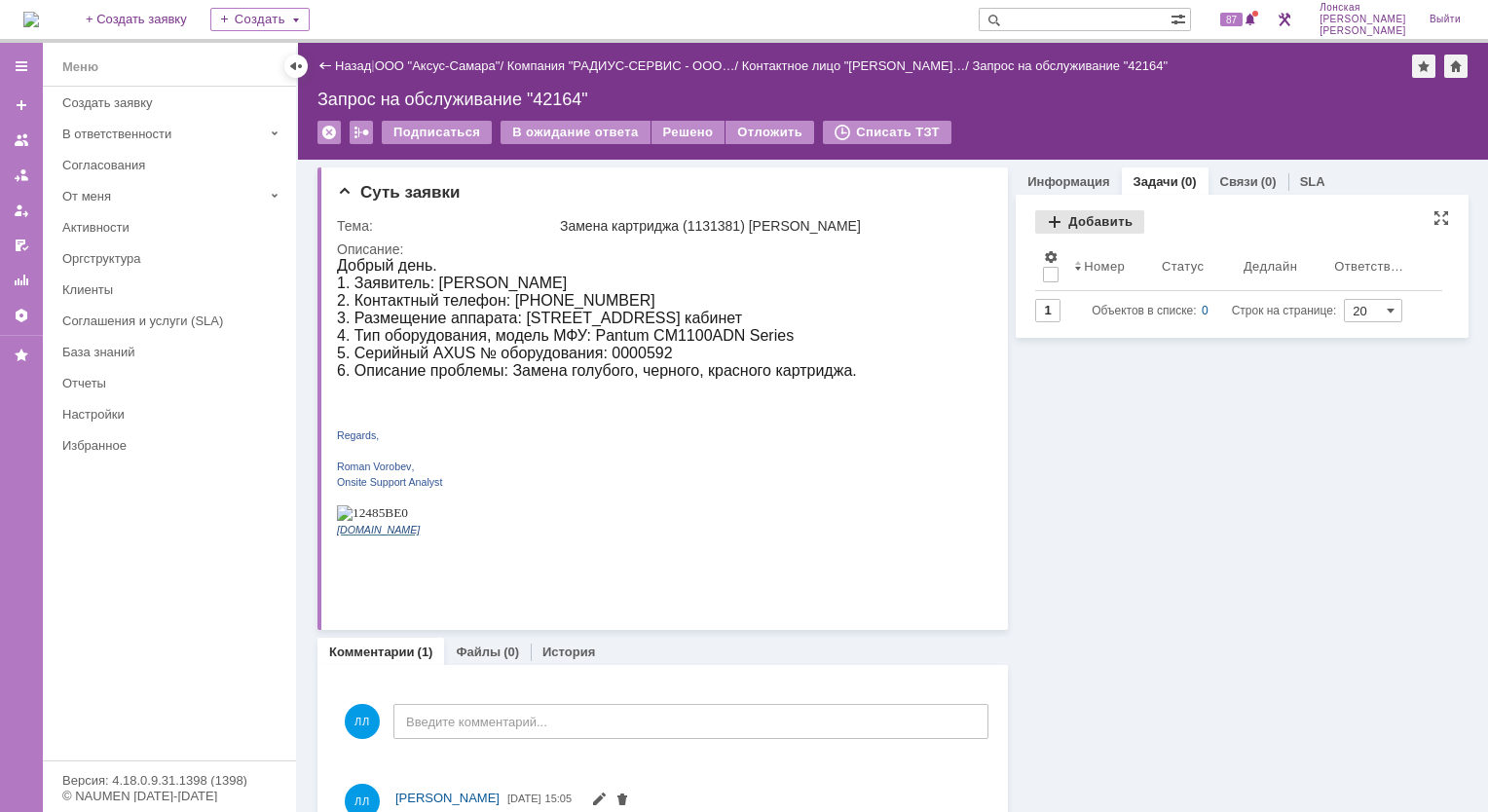
click at [1042, 225] on div "Добавить" at bounding box center [1090, 222] width 109 height 24
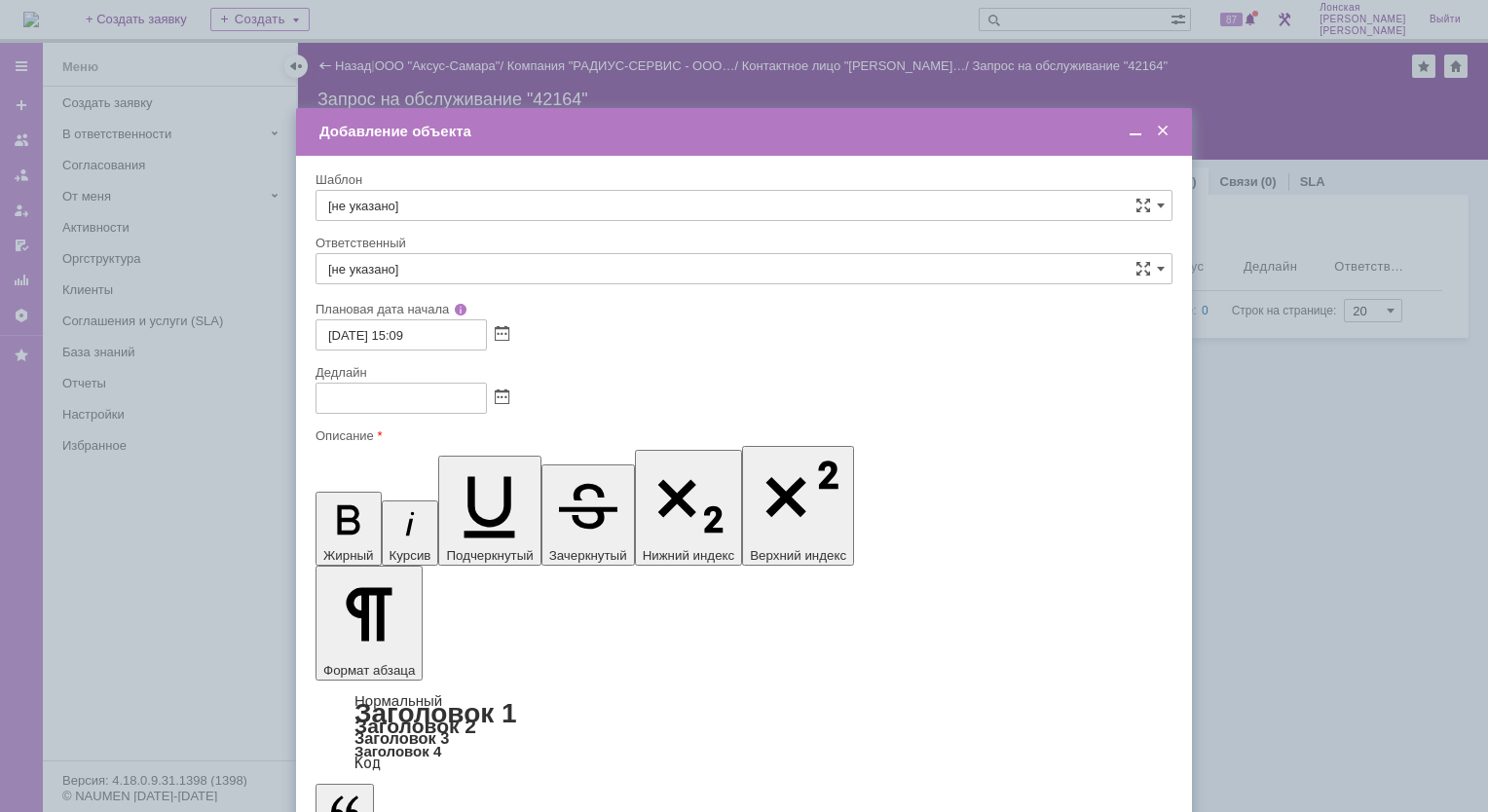
click at [1161, 134] on span at bounding box center [1163, 131] width 20 height 18
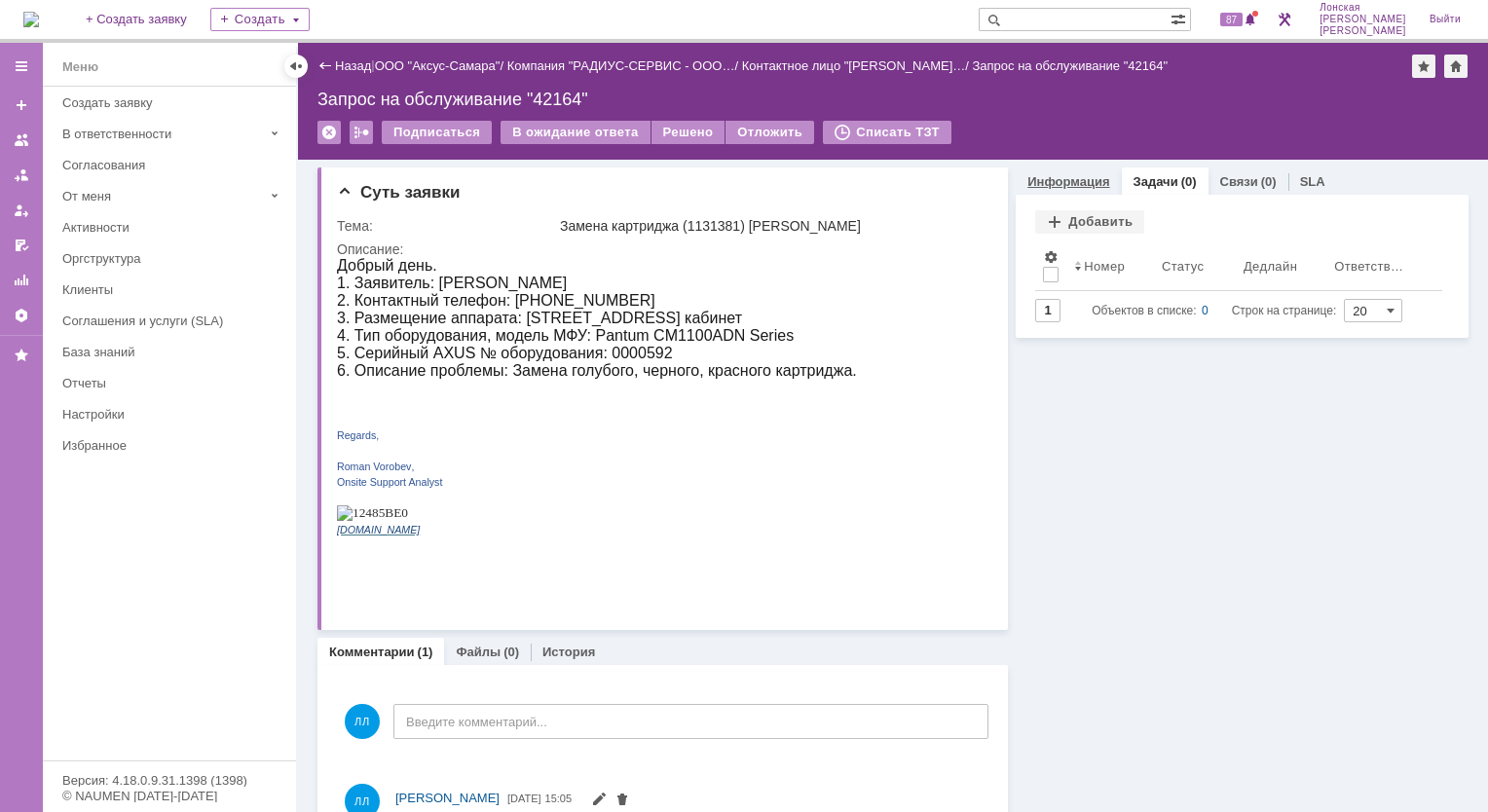
click at [1052, 180] on link "Информация" at bounding box center [1068, 181] width 82 height 15
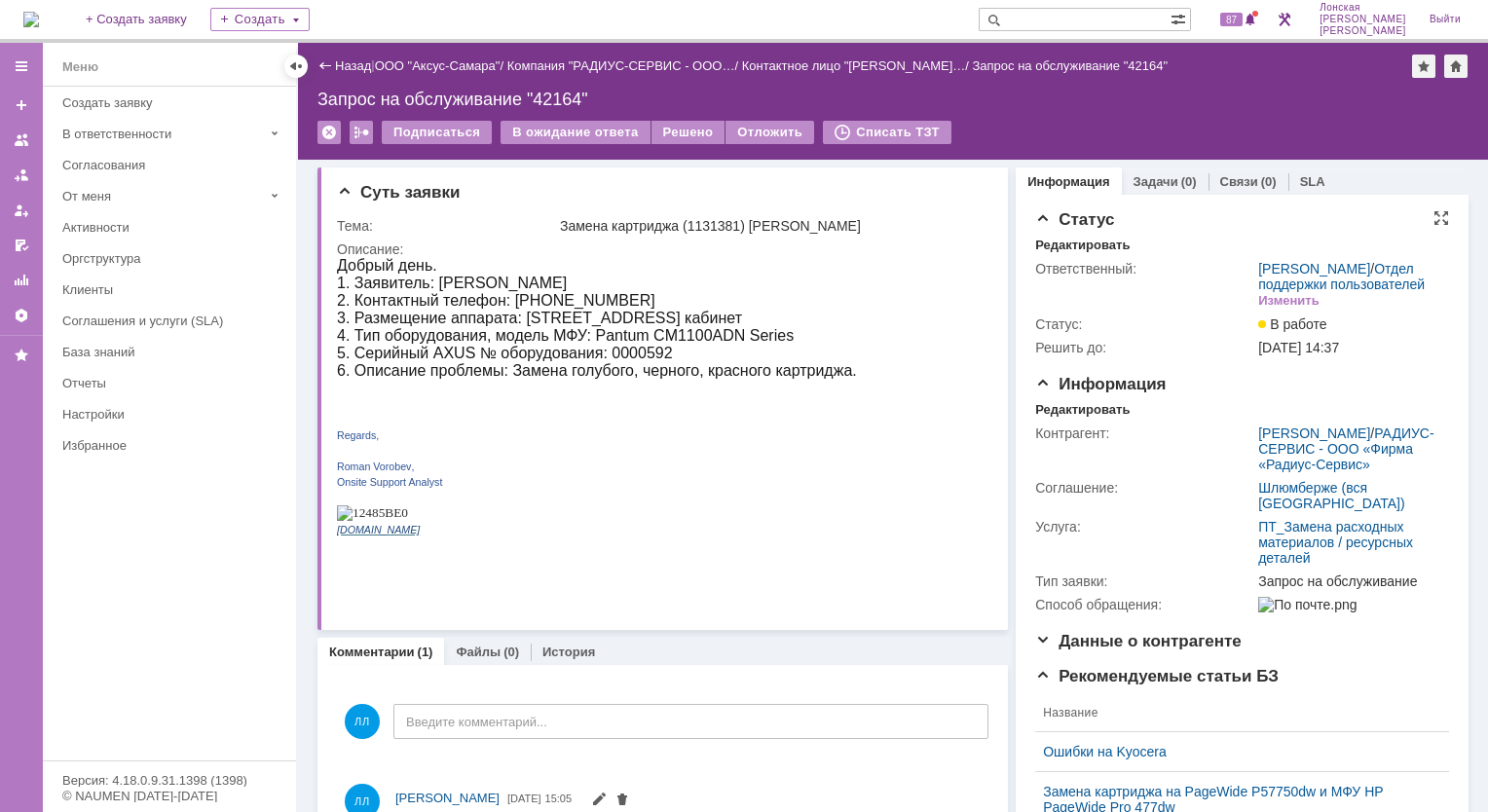
click at [1072, 253] on div "Ответственный: Лонская Лариса Вячеславовна / Отдел поддержки пользователей Изме…" at bounding box center [1242, 305] width 414 height 106
click at [1060, 245] on div "Редактировать" at bounding box center [1083, 246] width 95 height 16
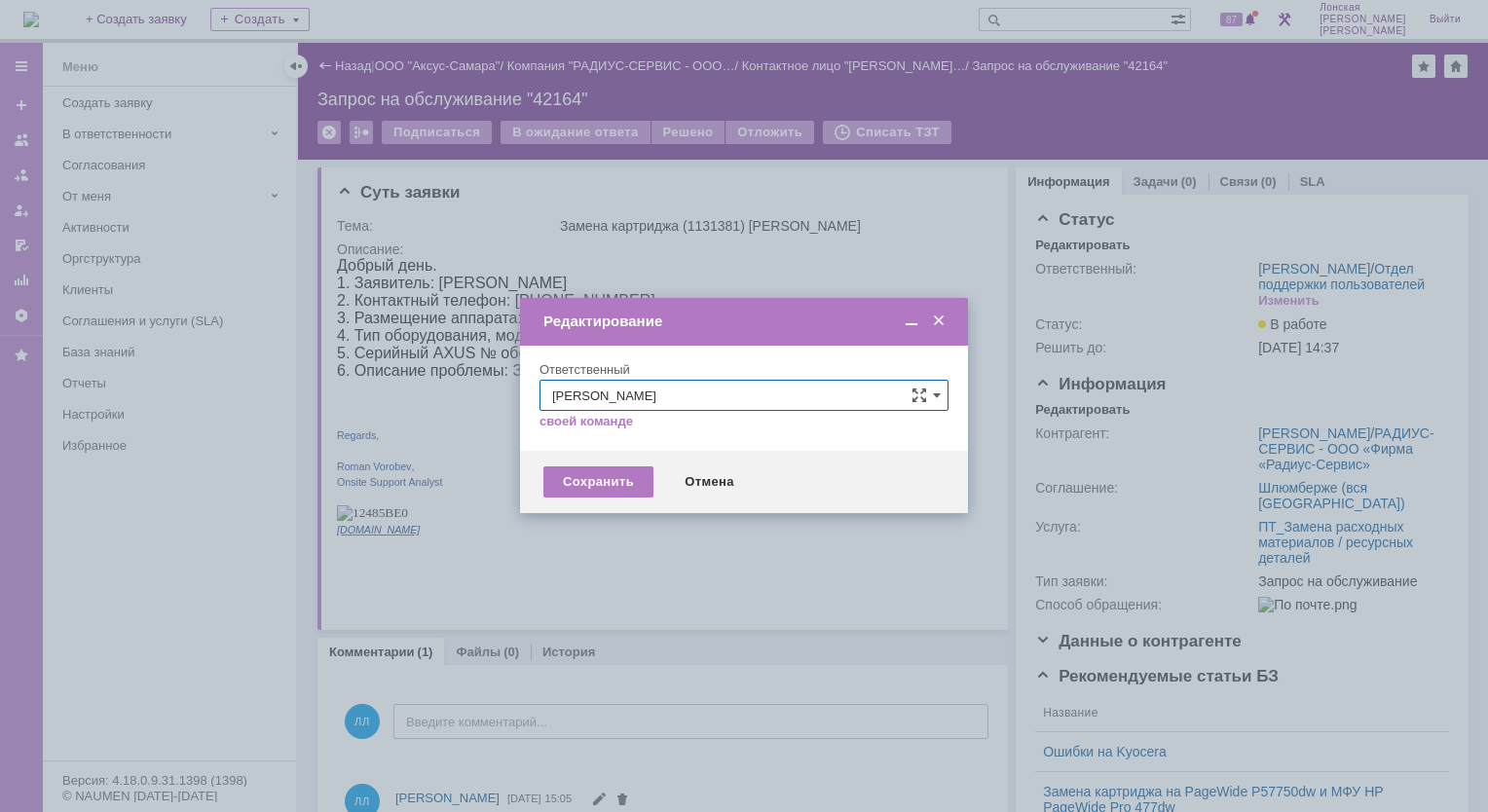
click at [942, 323] on span at bounding box center [939, 321] width 20 height 18
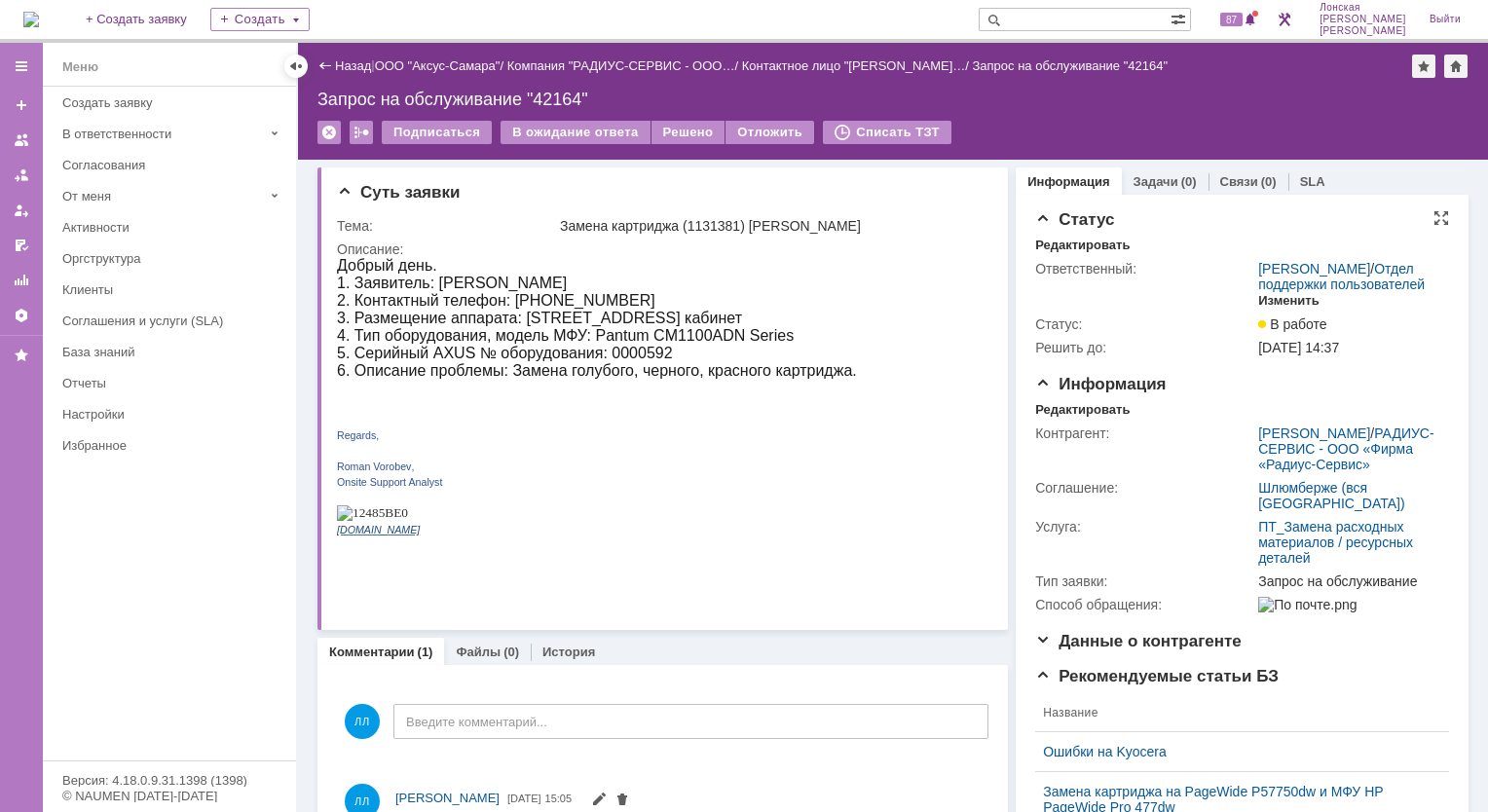
click at [1288, 308] on div "Изменить" at bounding box center [1289, 301] width 61 height 16
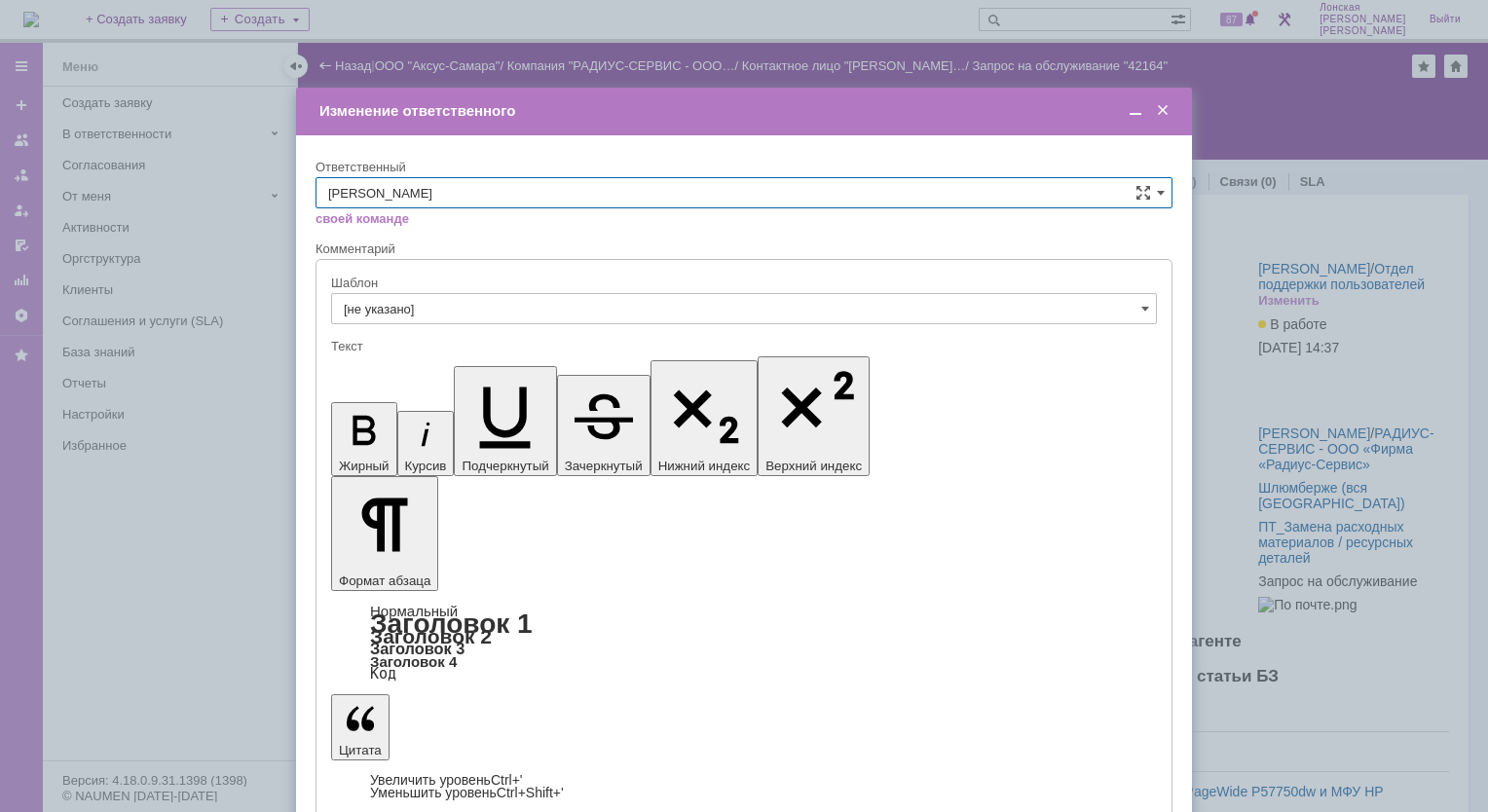
click at [1159, 109] on span at bounding box center [1163, 112] width 20 height 18
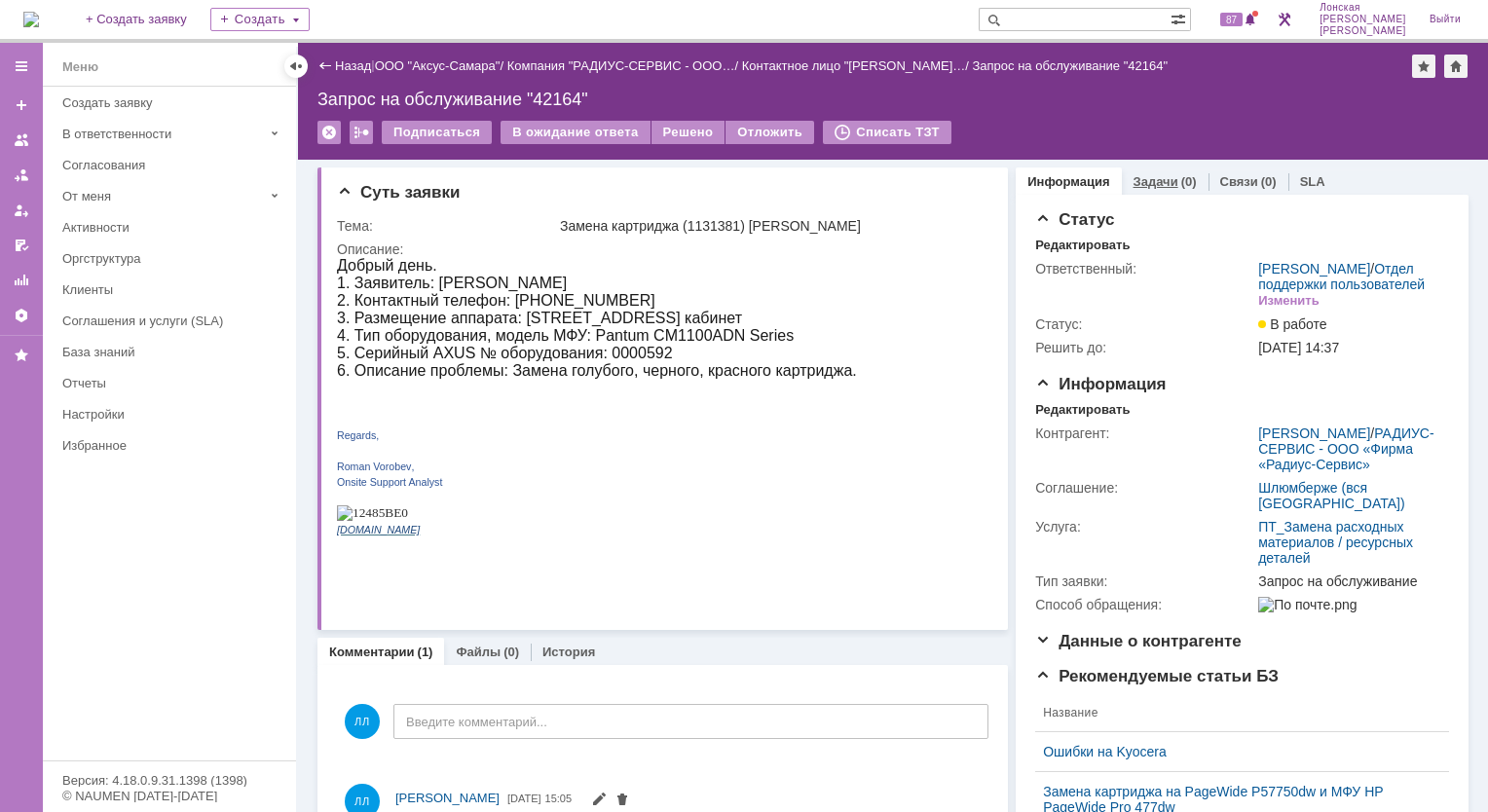
click at [1133, 178] on link "Задачи" at bounding box center [1155, 181] width 44 height 15
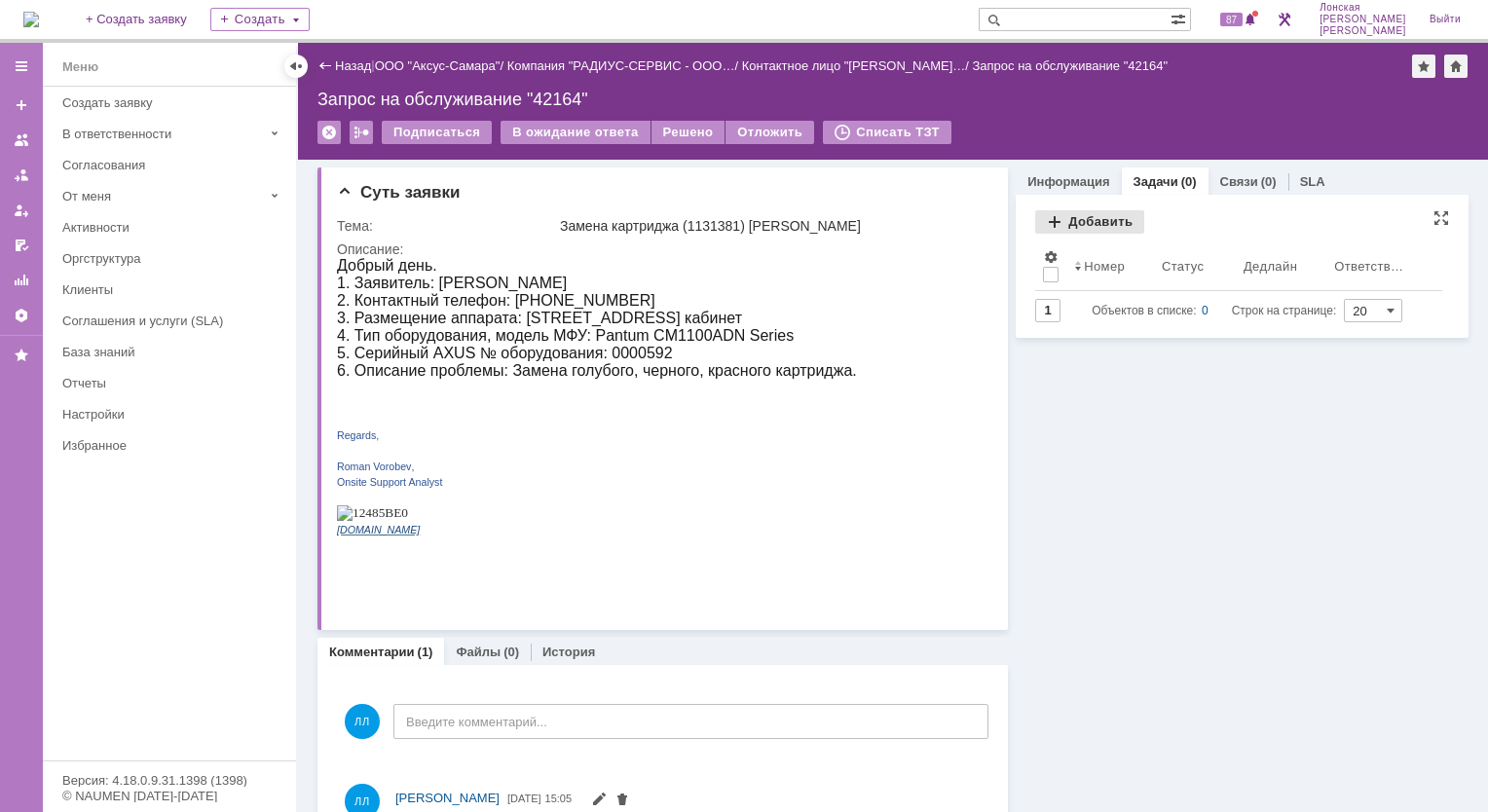
click at [1048, 220] on div "Добавить" at bounding box center [1090, 222] width 109 height 24
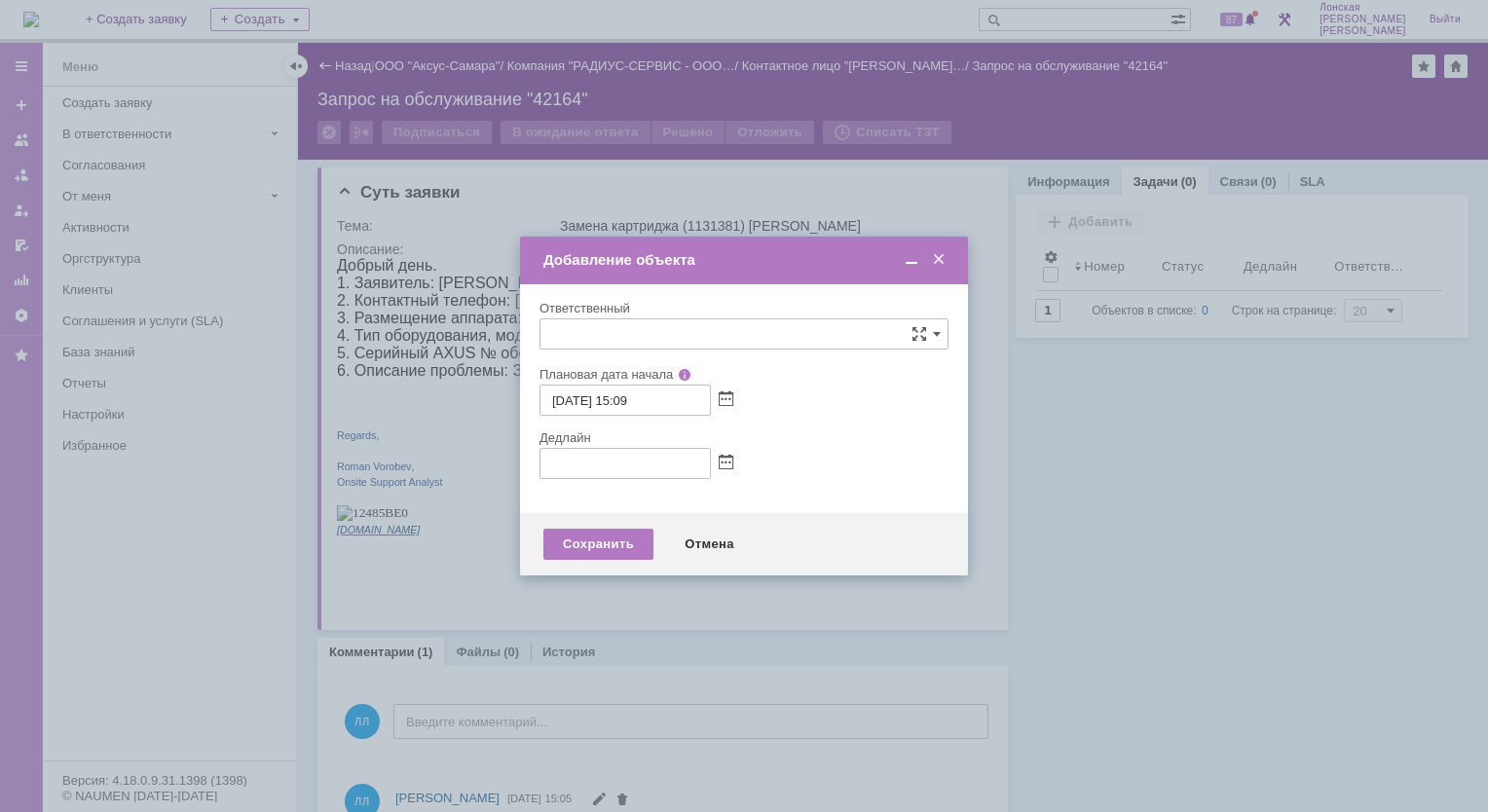
type input "[не указано]"
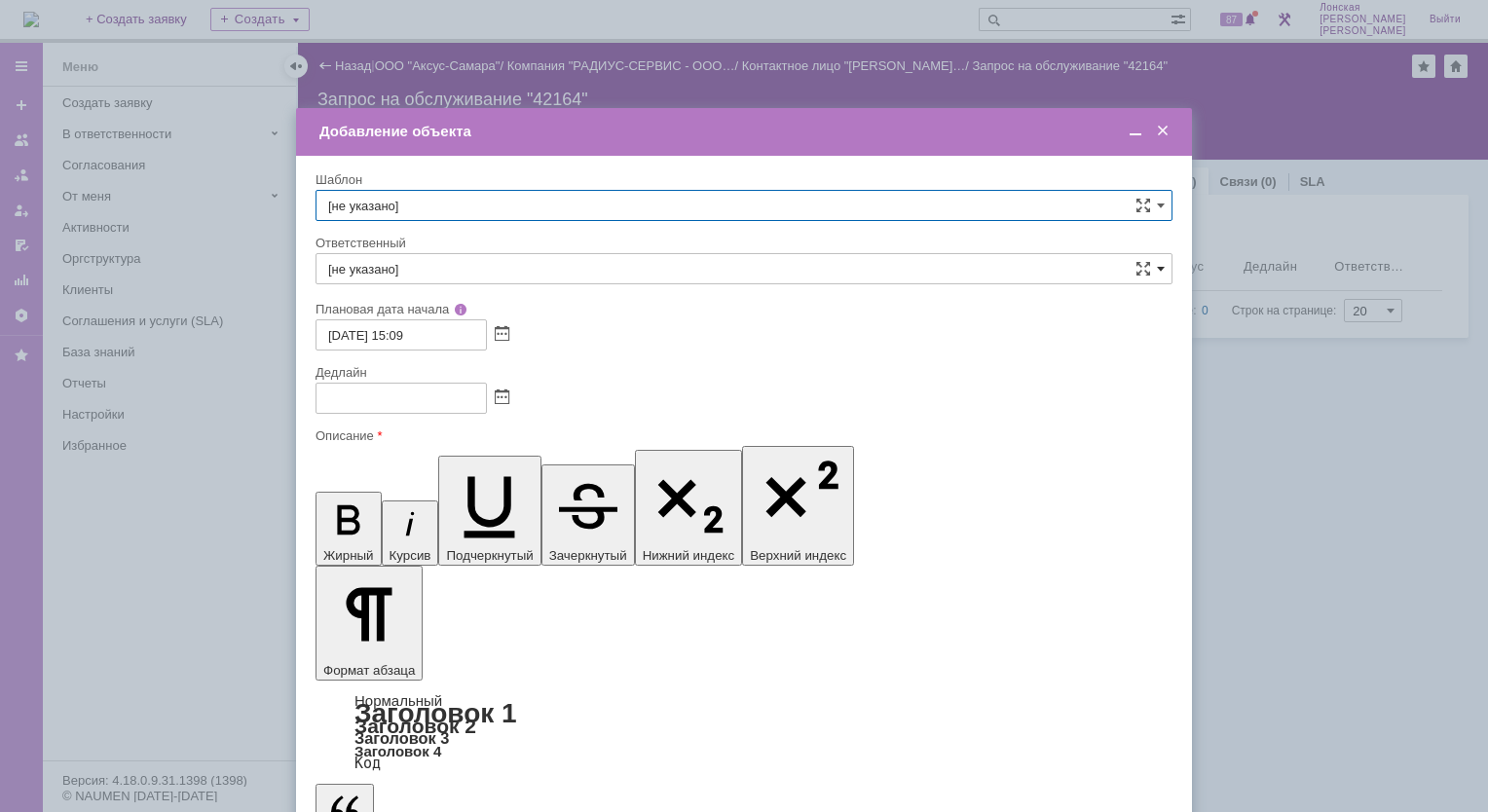
click at [1160, 271] on span at bounding box center [1161, 269] width 8 height 16
click at [444, 267] on input "text" at bounding box center [743, 269] width 857 height 32
click at [429, 411] on span "менеджер [PERSON_NAME]" at bounding box center [744, 411] width 832 height 16
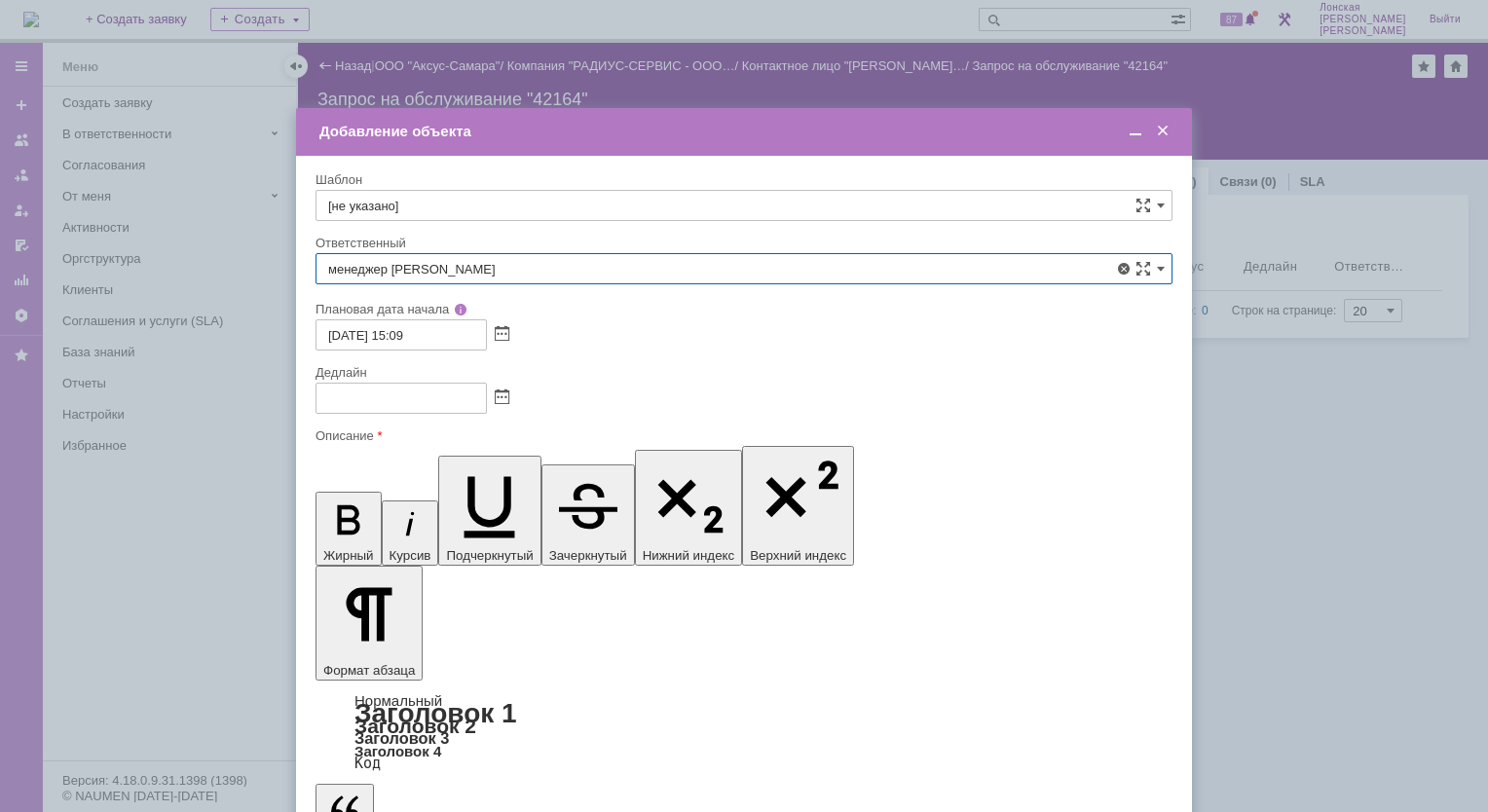
type input "менеджер [PERSON_NAME]"
click at [503, 398] on span at bounding box center [502, 398] width 15 height 16
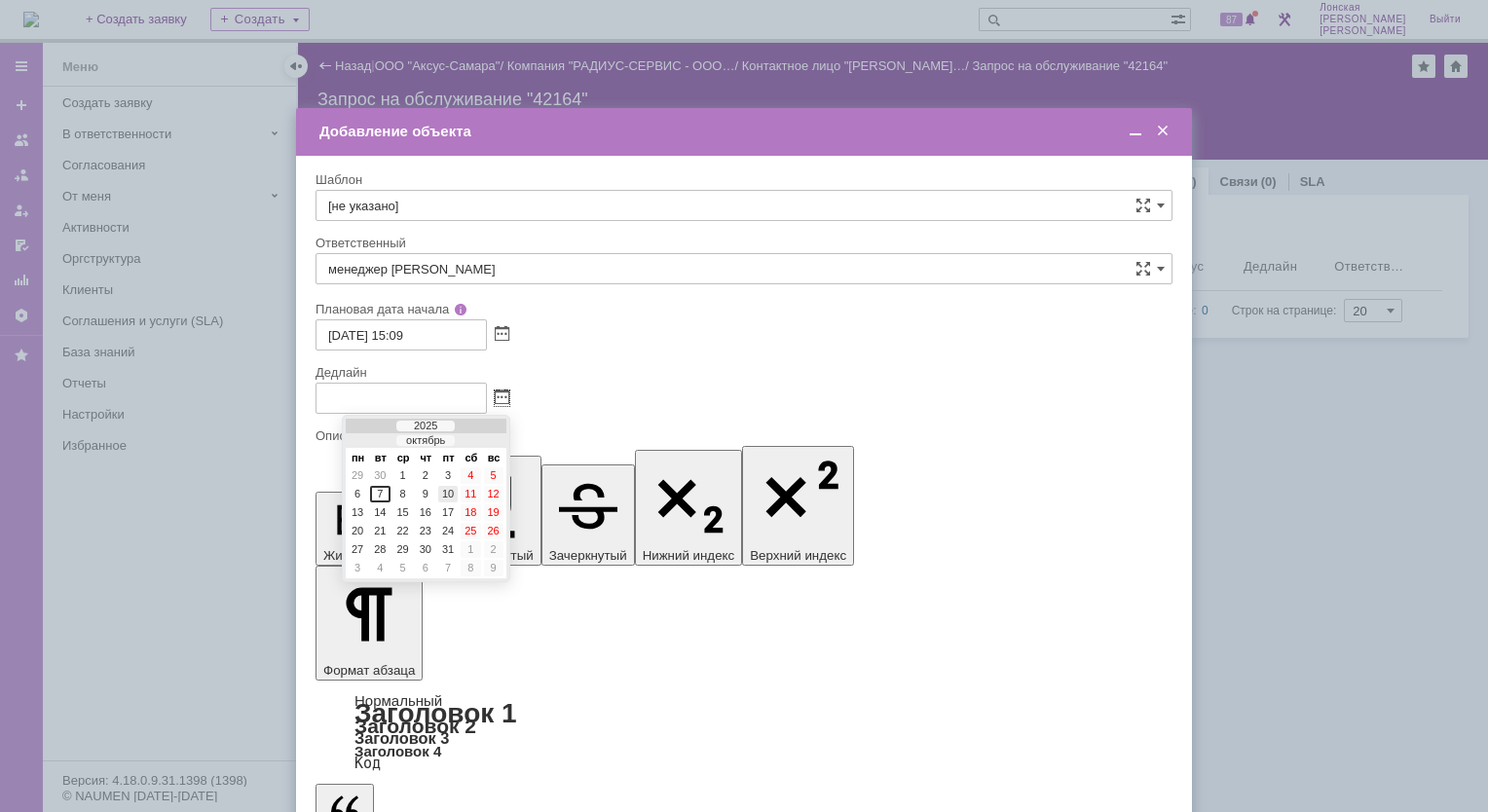
click at [448, 495] on div "10" at bounding box center [449, 494] width 20 height 17
type input "10.10.2025 15:10"
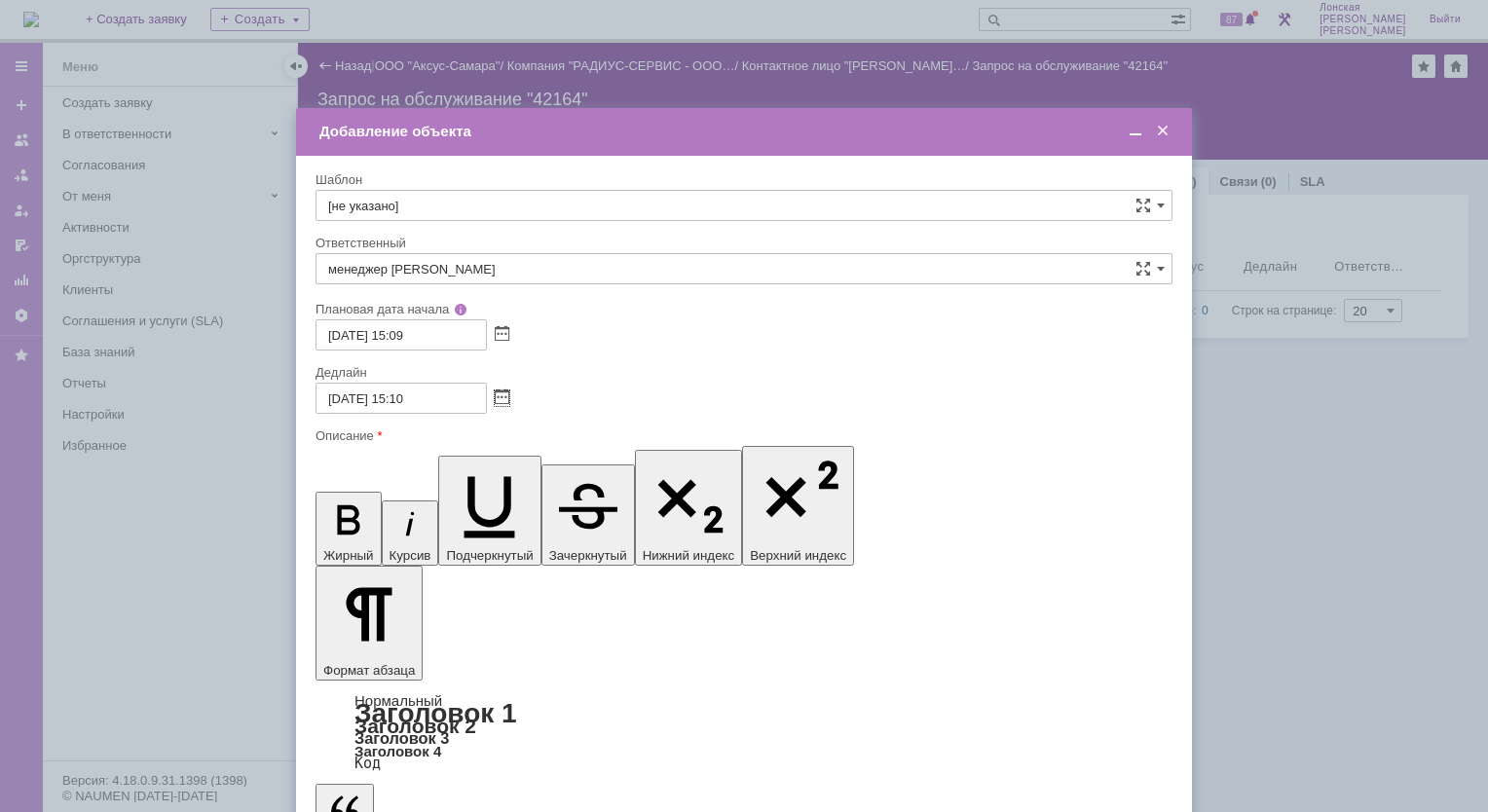
click at [1137, 132] on span at bounding box center [1136, 131] width 20 height 18
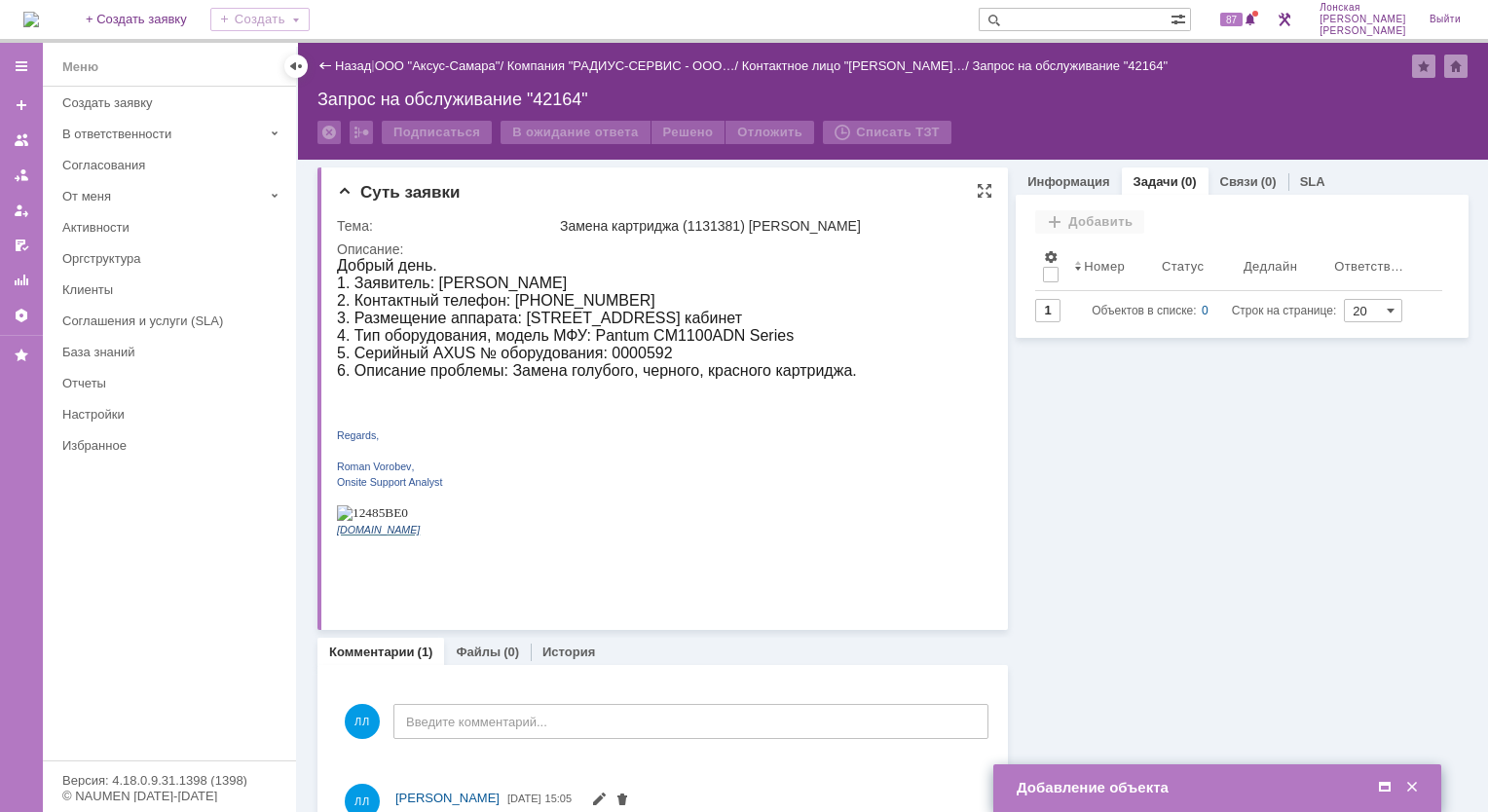
drag, startPoint x: 530, startPoint y: 318, endPoint x: 815, endPoint y: 329, distance: 285.2
click at [815, 329] on p "1. Заявитель: Julija Komarova 2. Контактный телефон: 89125800356 3. Размещение …" at bounding box center [597, 327] width 520 height 105
click at [607, 457] on p at bounding box center [597, 450] width 520 height 16
drag, startPoint x: 671, startPoint y: 525, endPoint x: 397, endPoint y: 321, distance: 341.6
drag, startPoint x: 673, startPoint y: 518, endPoint x: 471, endPoint y: 333, distance: 273.9
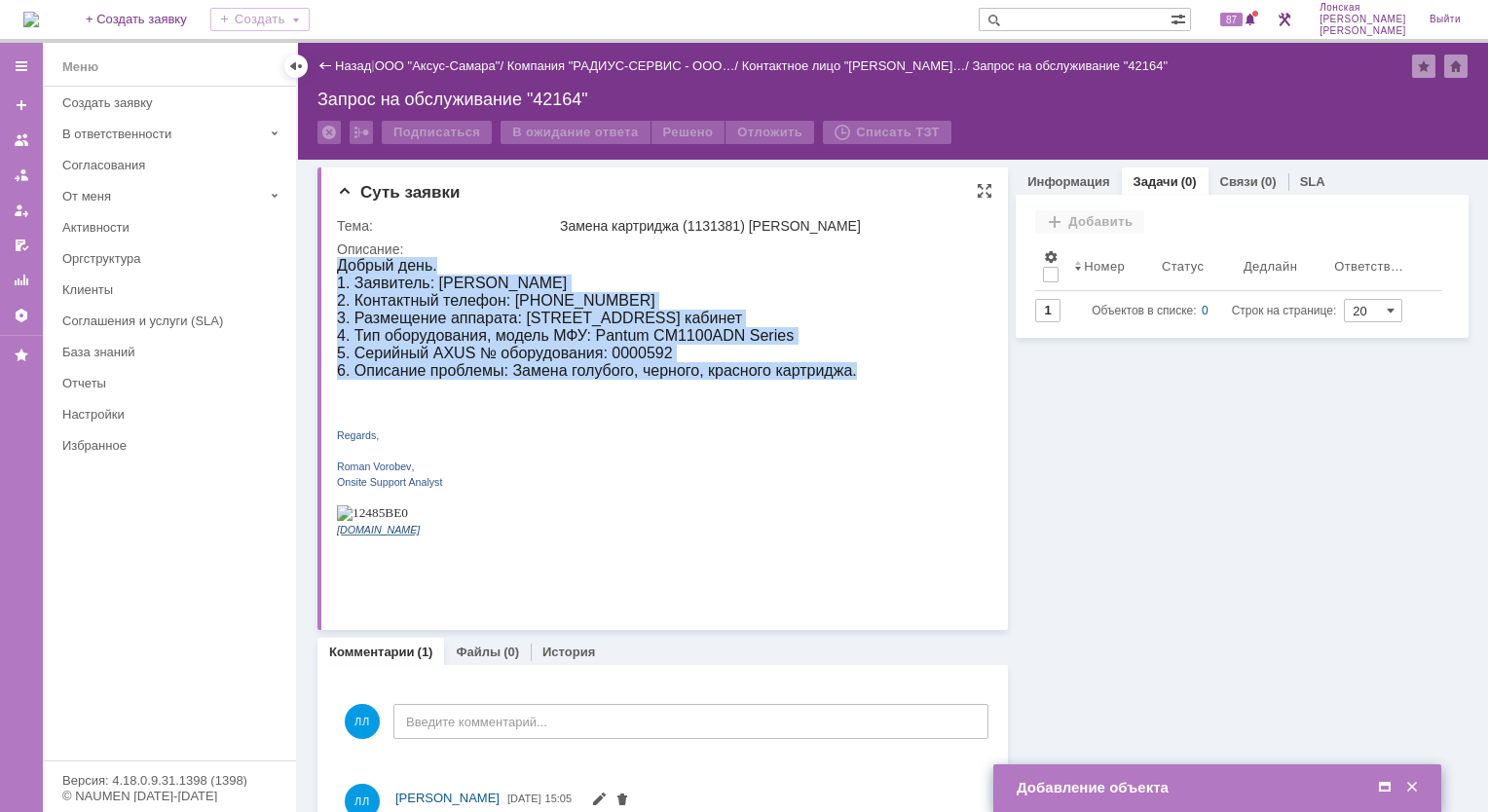
drag, startPoint x: 864, startPoint y: 394, endPoint x: 309, endPoint y: 284, distance: 565.8
click at [337, 284] on html "Добрый день. 1. Заявитель: Julija Komarova 2. Контактный телефон: 89125800356 3…" at bounding box center [656, 404] width 639 height 295
copy div "Добрый день. 1. Заявитель: Julija Komarova 2. Контактный телефон: 89125800356 3…"
click at [1387, 796] on span at bounding box center [1385, 788] width 20 height 18
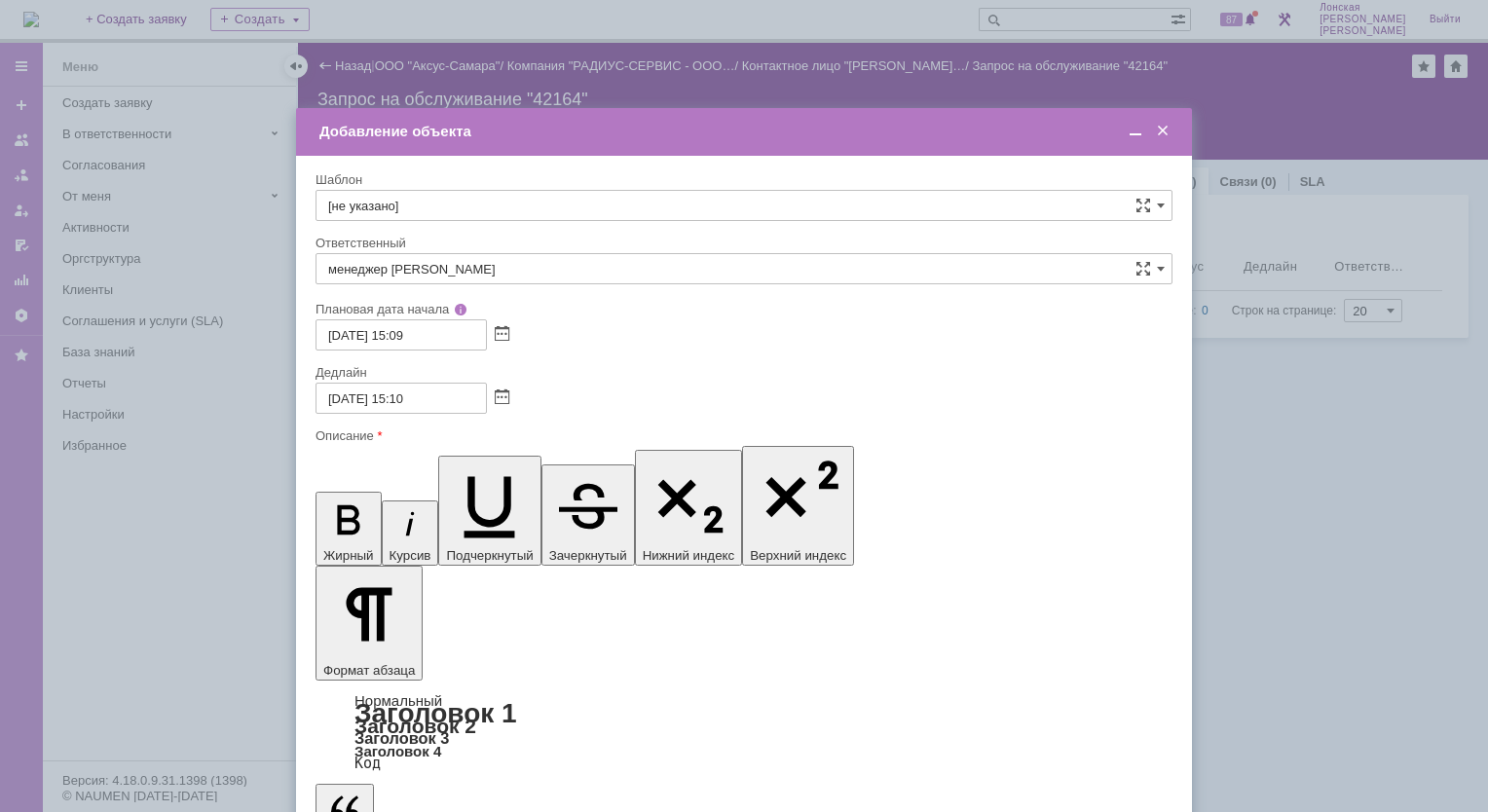
drag, startPoint x: 348, startPoint y: 5672, endPoint x: 359, endPoint y: 5684, distance: 16.3
click at [1137, 129] on span at bounding box center [1136, 131] width 20 height 18
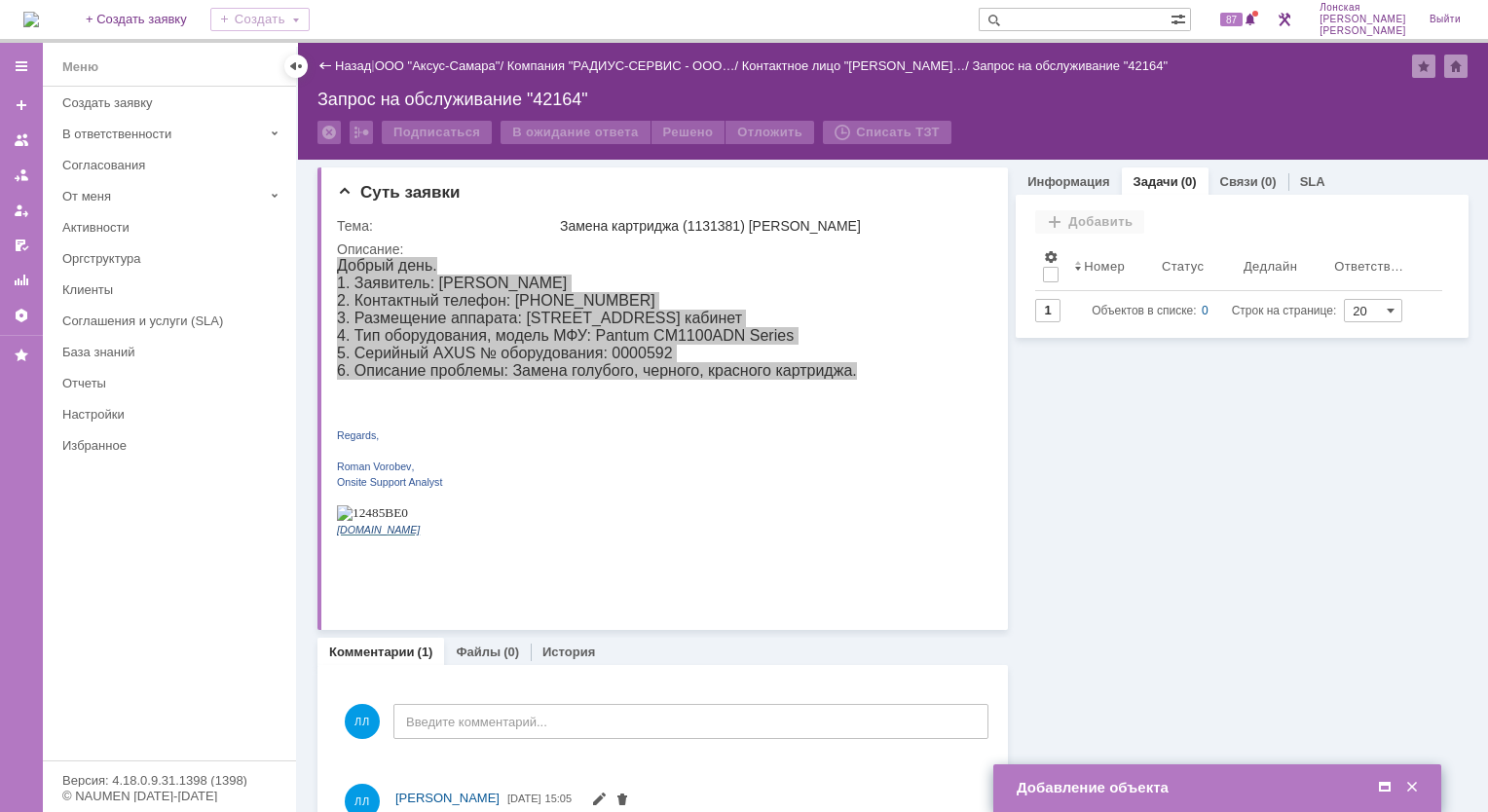
click at [1211, 775] on td "Добавление объекта" at bounding box center [1216, 788] width 448 height 47
click at [1383, 781] on span at bounding box center [1385, 788] width 20 height 18
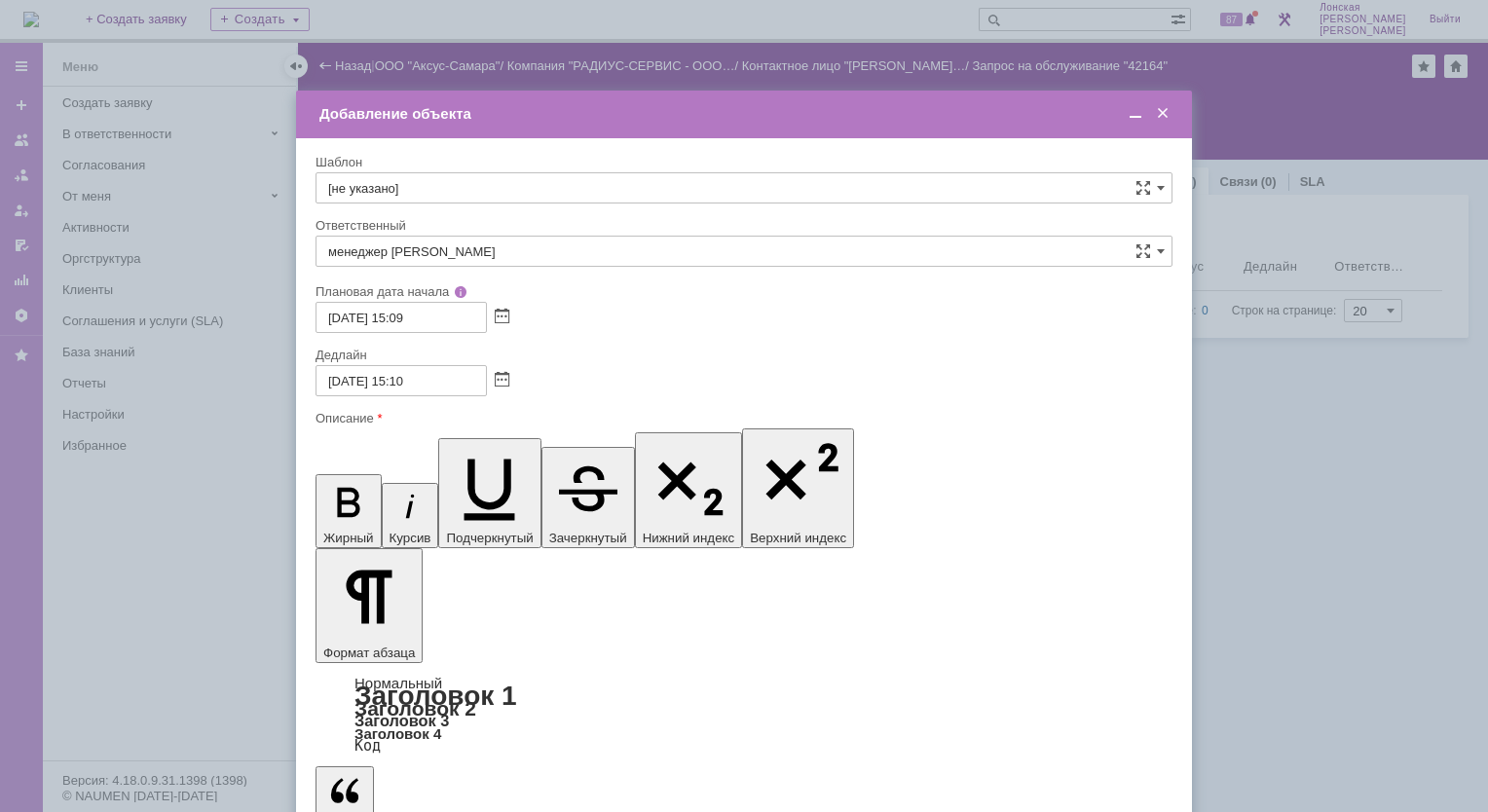
drag, startPoint x: 371, startPoint y: 5642, endPoint x: 341, endPoint y: 5639, distance: 30.1
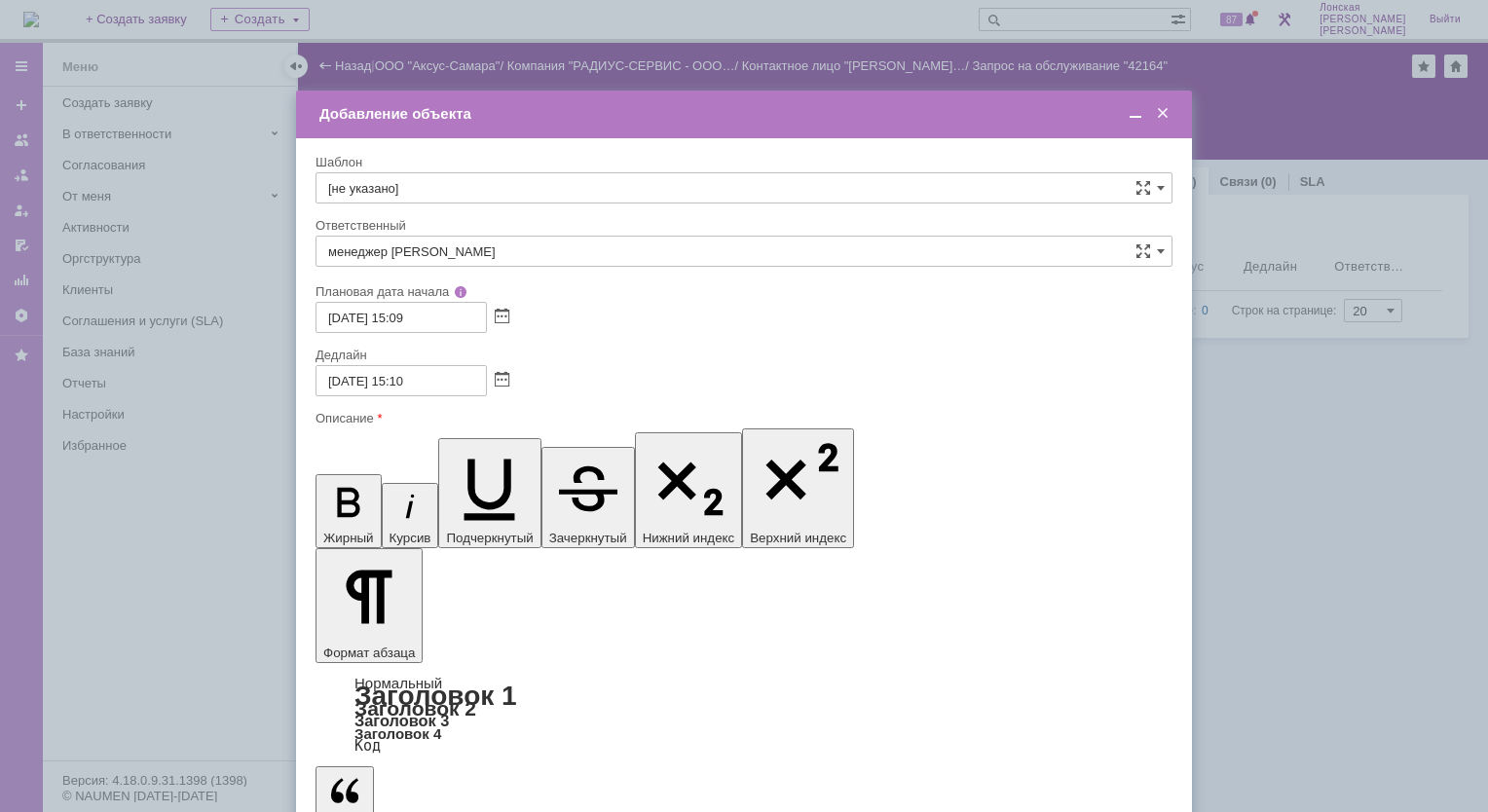
drag, startPoint x: 337, startPoint y: 5659, endPoint x: 777, endPoint y: 5684, distance: 440.7
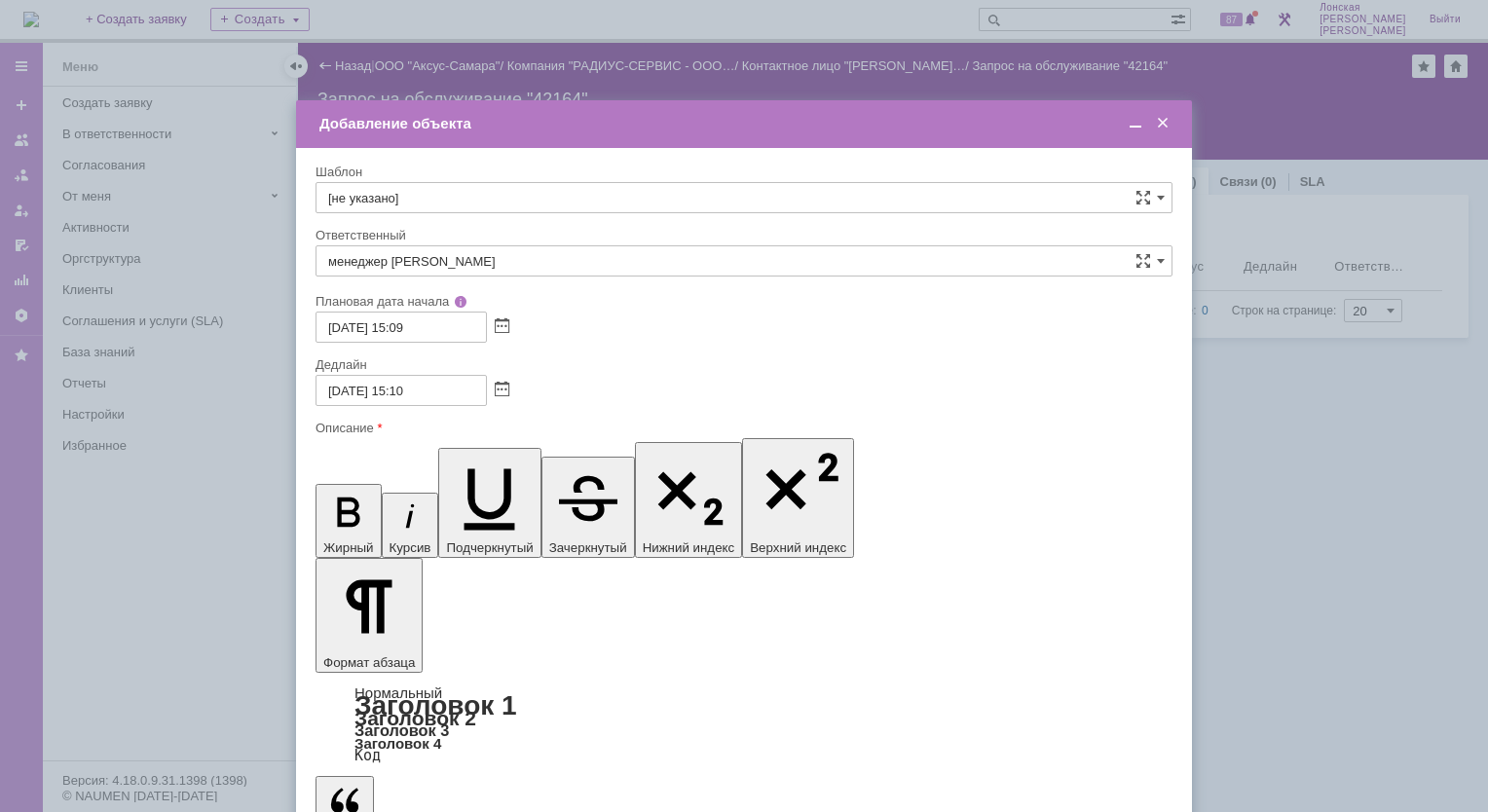
drag, startPoint x: 334, startPoint y: 5758, endPoint x: 339, endPoint y: 5774, distance: 16.8
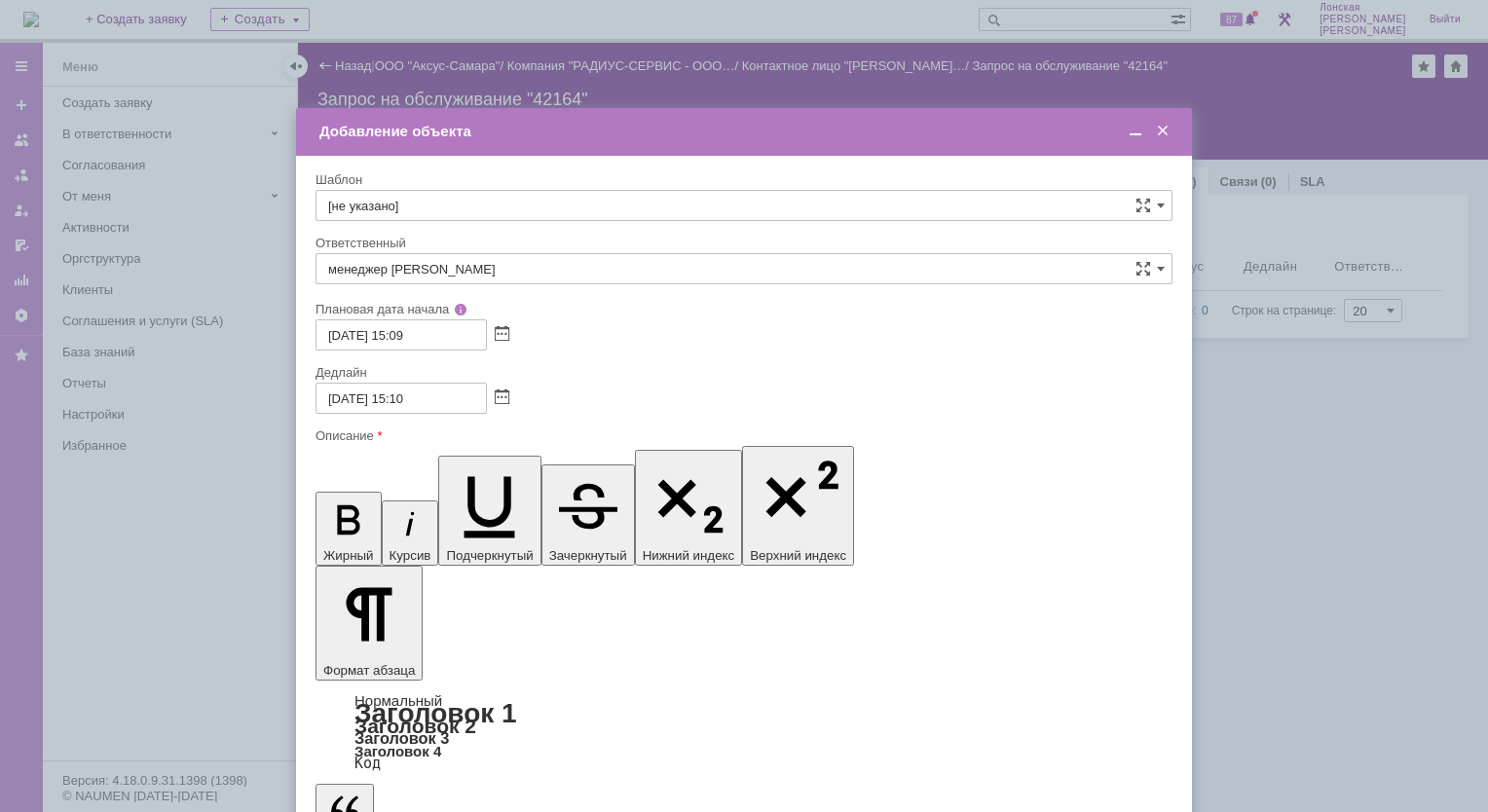
click at [1133, 143] on td "Добавление объекта" at bounding box center [744, 131] width 896 height 47
click at [1145, 126] on div at bounding box center [1145, 131] width 54 height 19
click at [1132, 132] on span at bounding box center [1136, 131] width 20 height 18
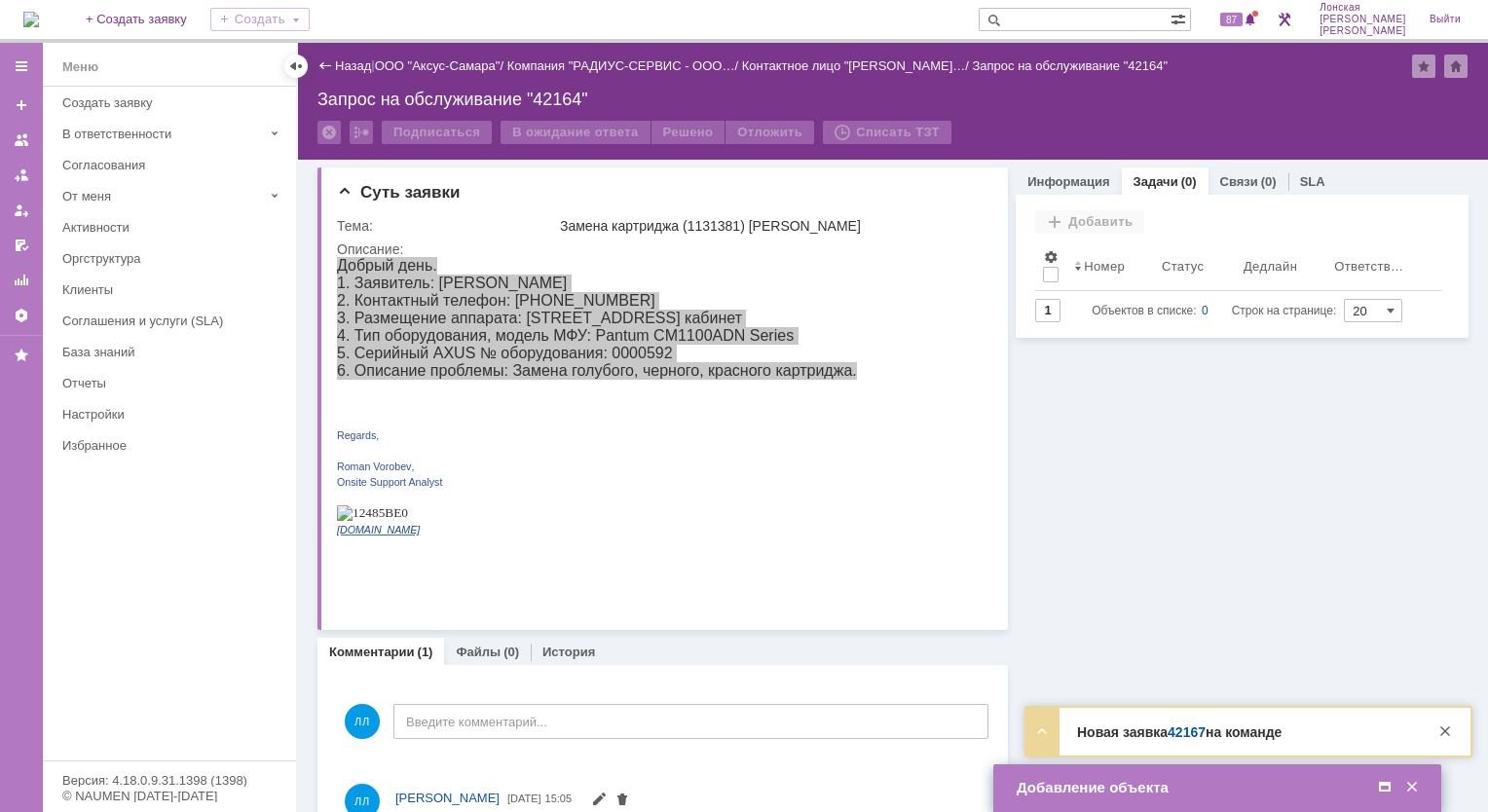
click at [1181, 724] on link "42167" at bounding box center [1187, 732] width 38 height 16
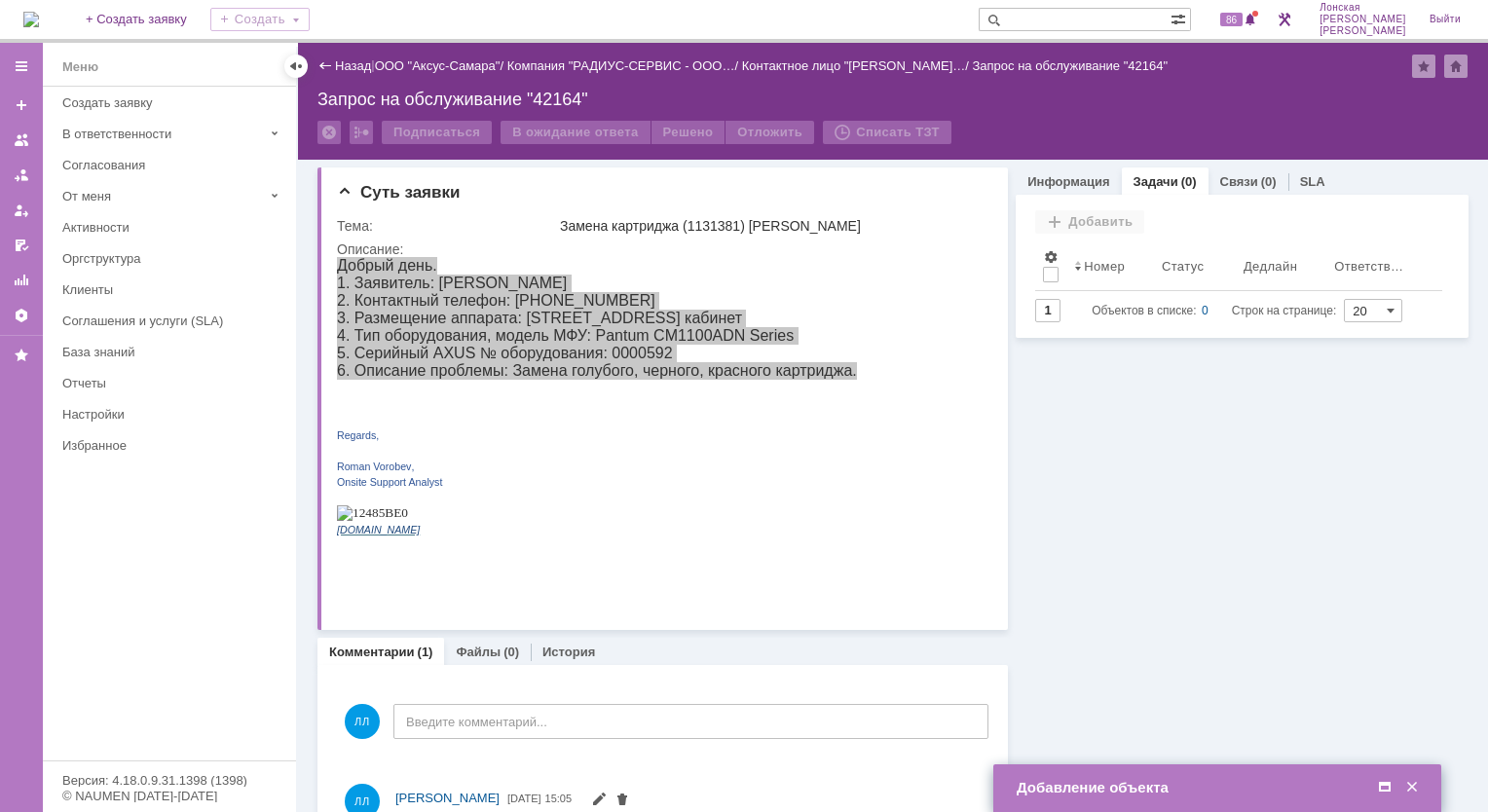
click at [1388, 788] on span at bounding box center [1385, 788] width 20 height 18
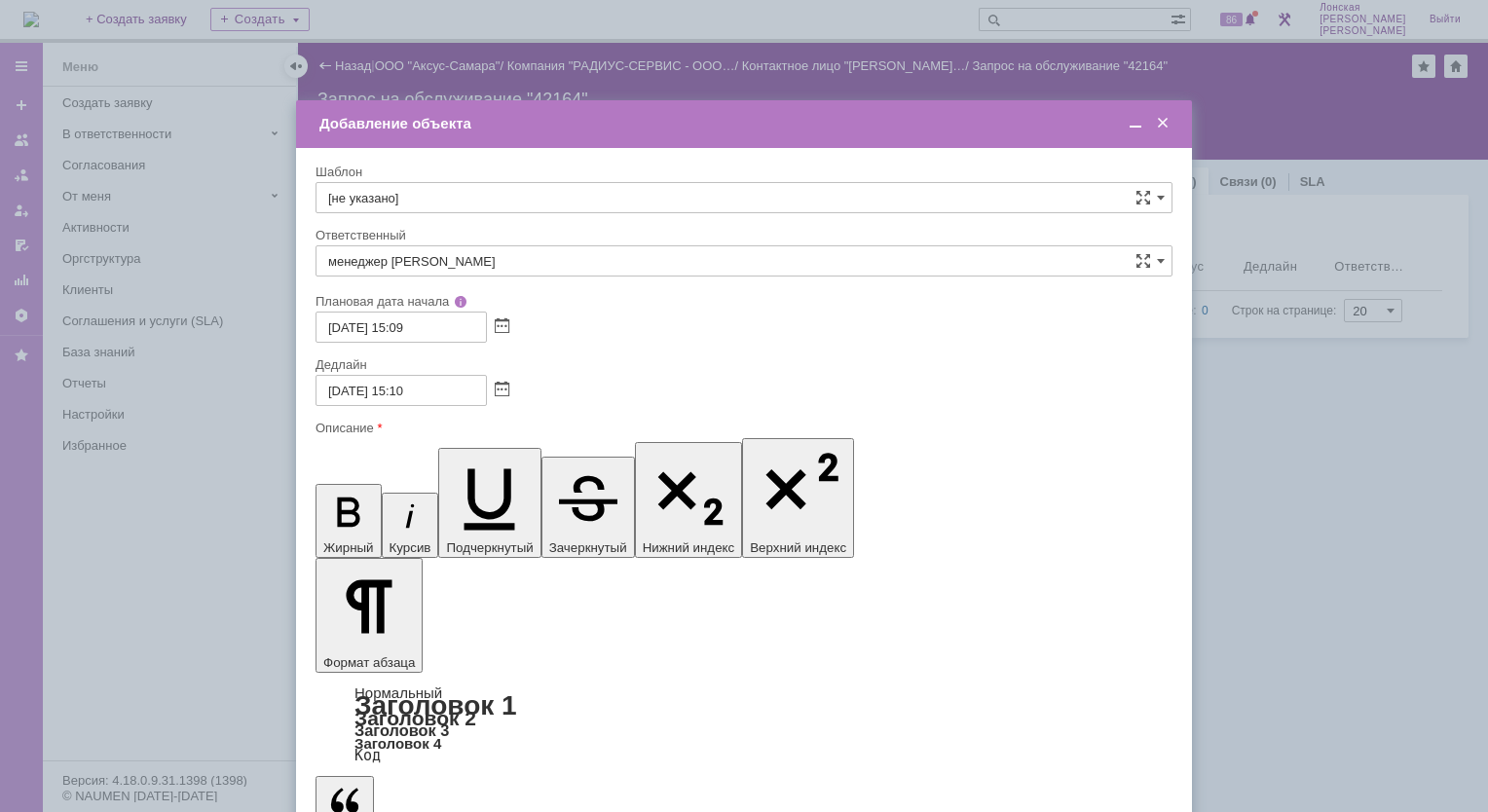
drag, startPoint x: 527, startPoint y: 5725, endPoint x: 1079, endPoint y: 5720, distance: 552.0
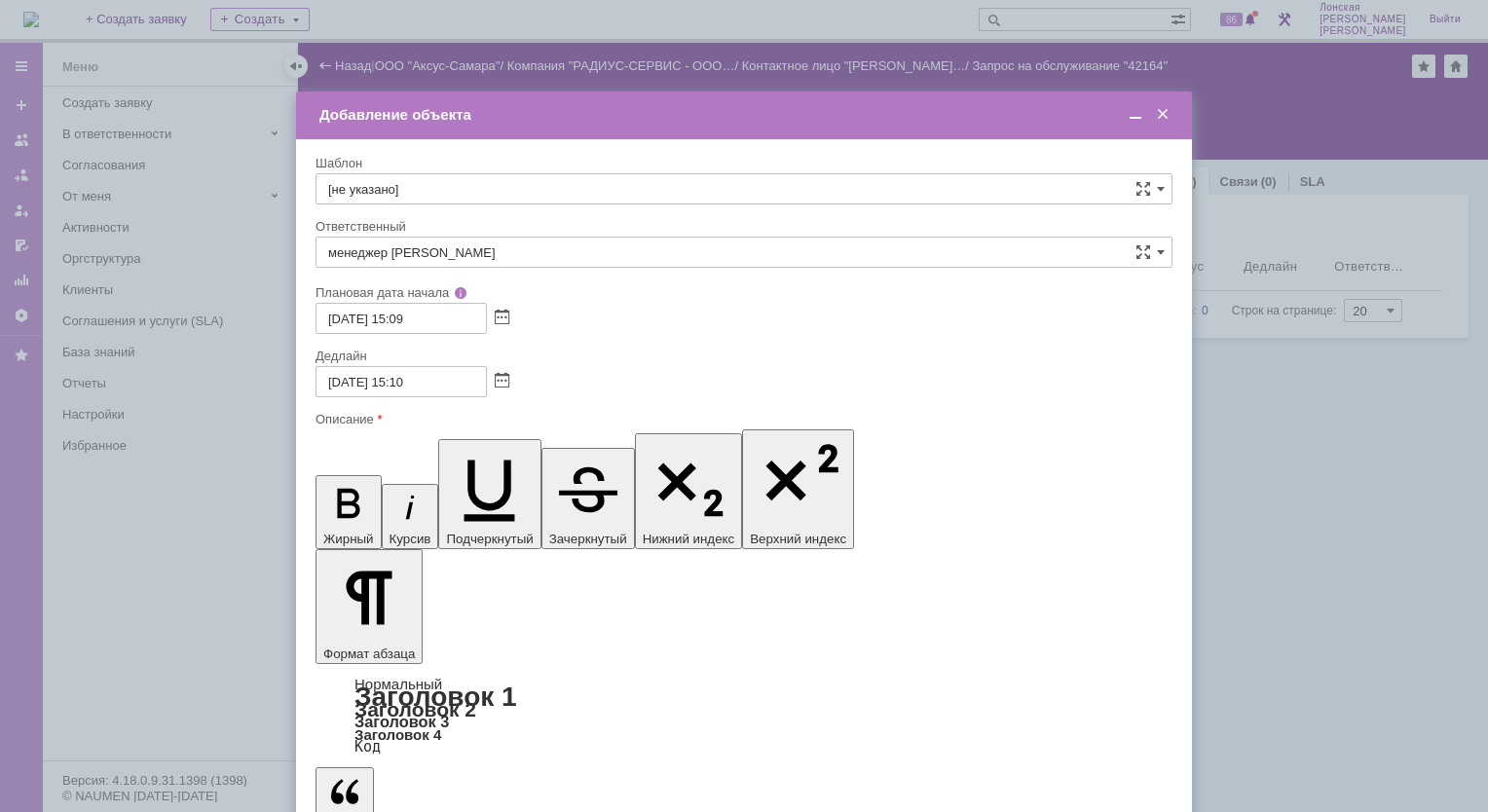
drag, startPoint x: 438, startPoint y: 5796, endPoint x: 434, endPoint y: 5780, distance: 16.5
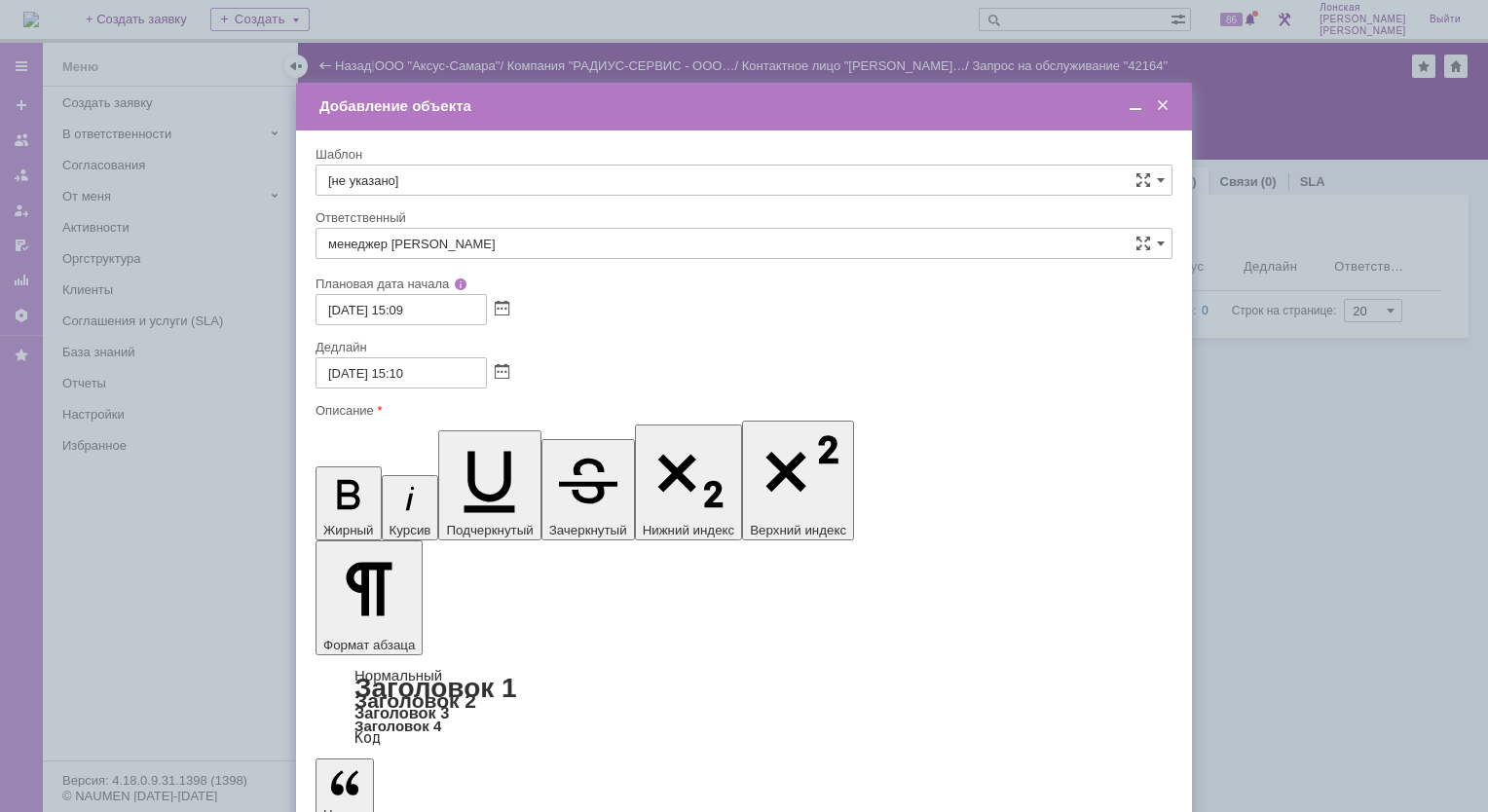
drag, startPoint x: 513, startPoint y: 5682, endPoint x: 607, endPoint y: 5684, distance: 94.0
drag, startPoint x: 540, startPoint y: 5714, endPoint x: 334, endPoint y: 5676, distance: 209.5
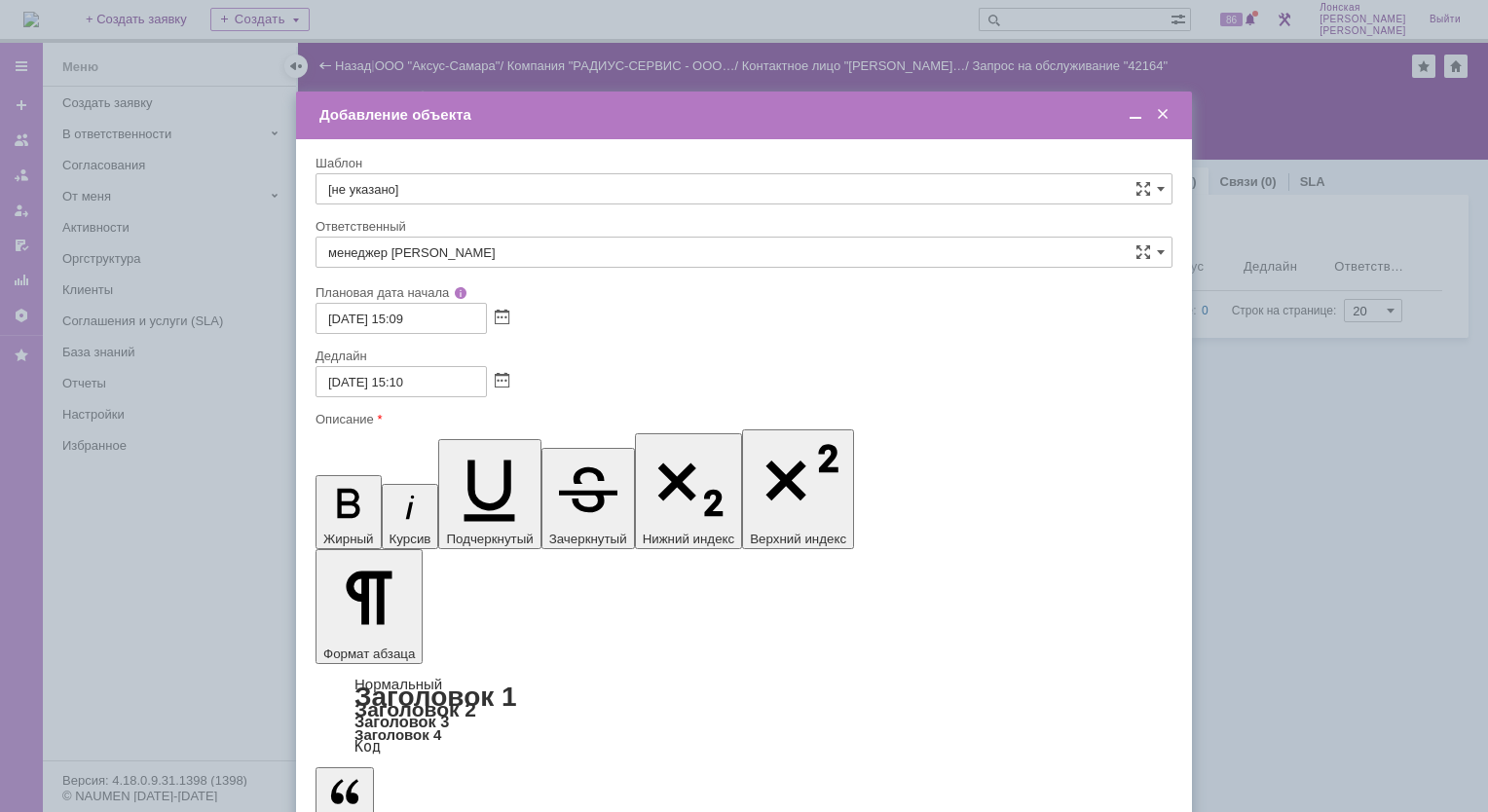
drag, startPoint x: 661, startPoint y: 5785, endPoint x: 663, endPoint y: 5802, distance: 17.1
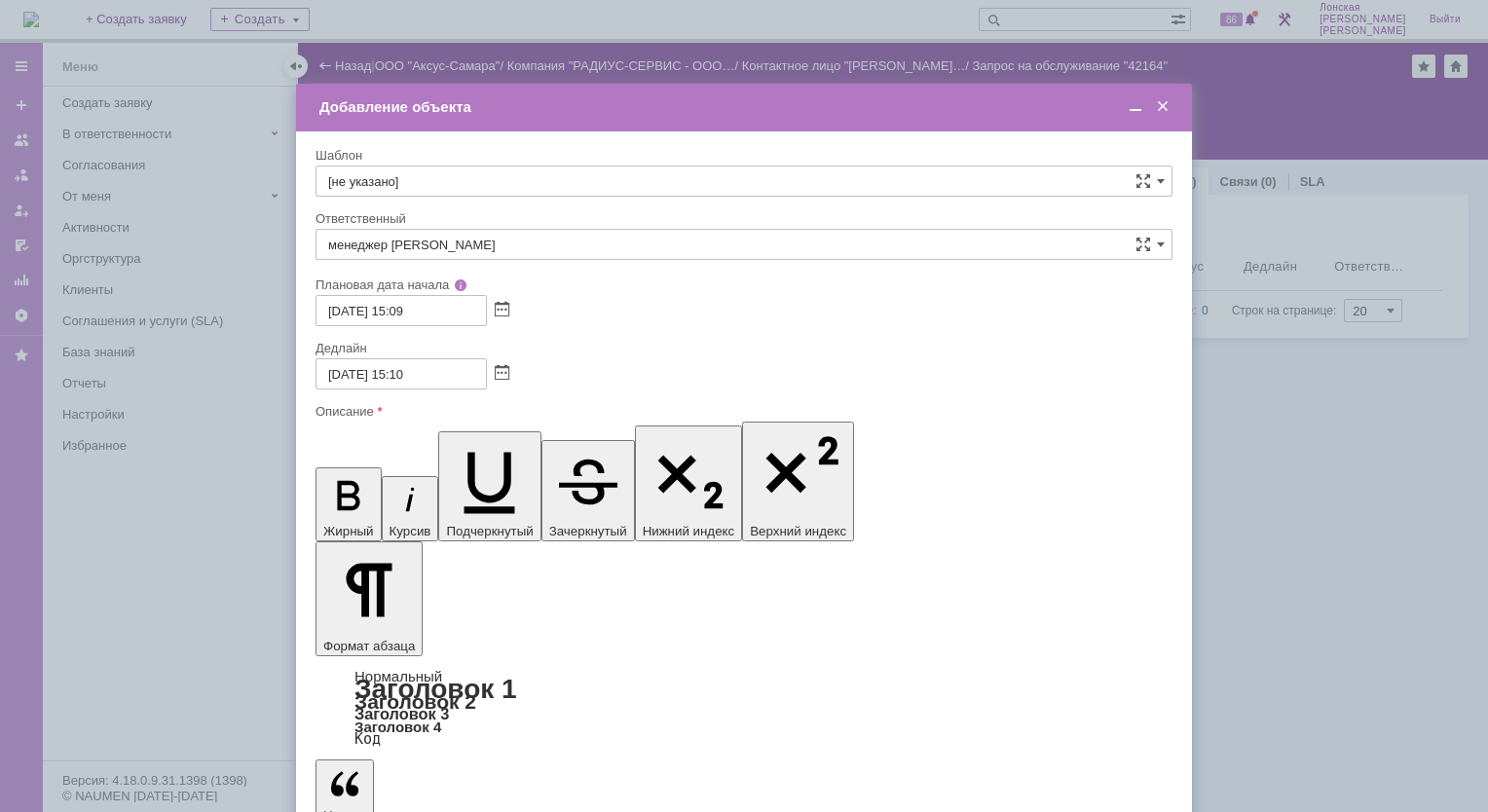
scroll to position [92, 10]
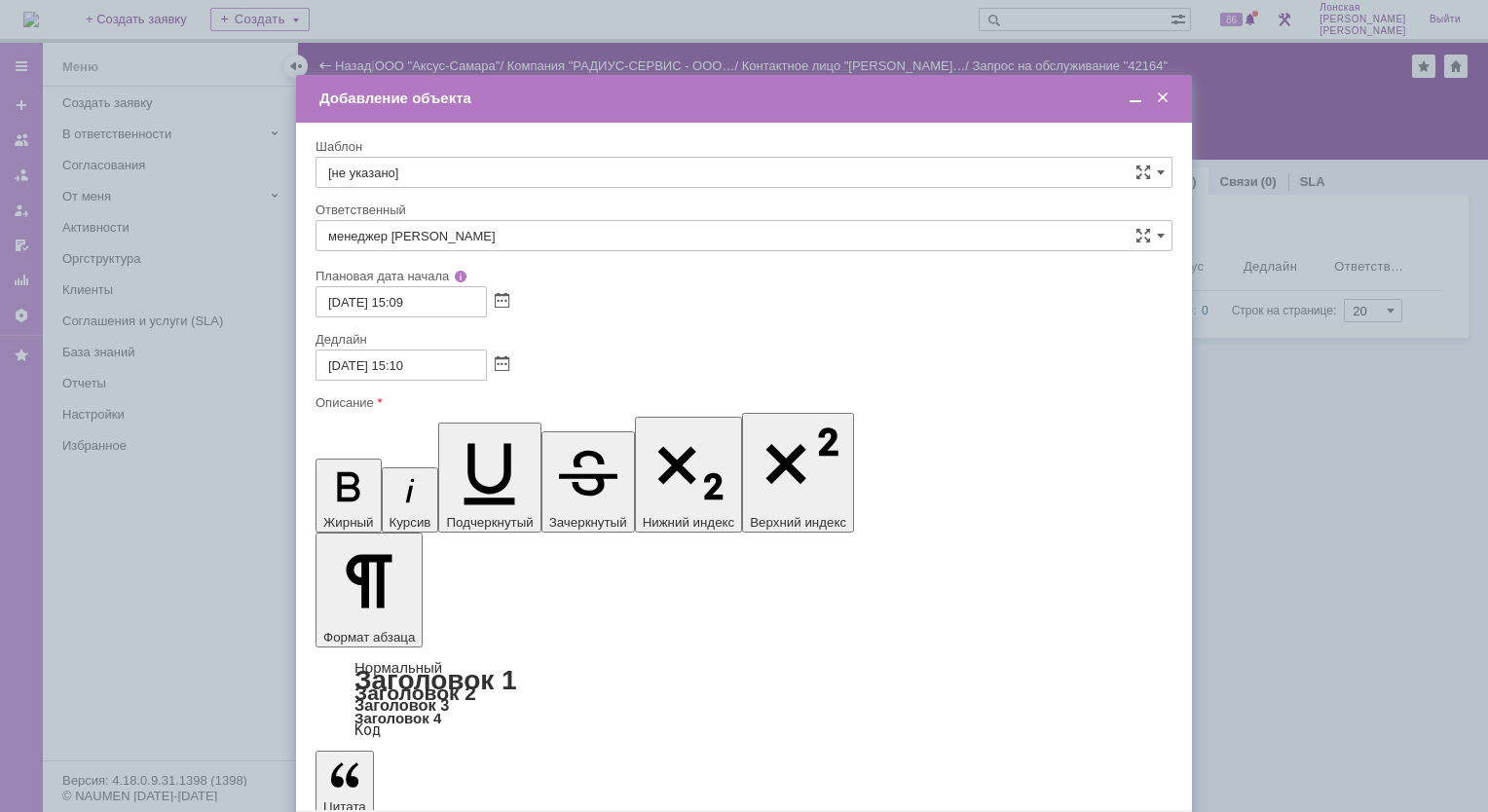
scroll to position [54, 10]
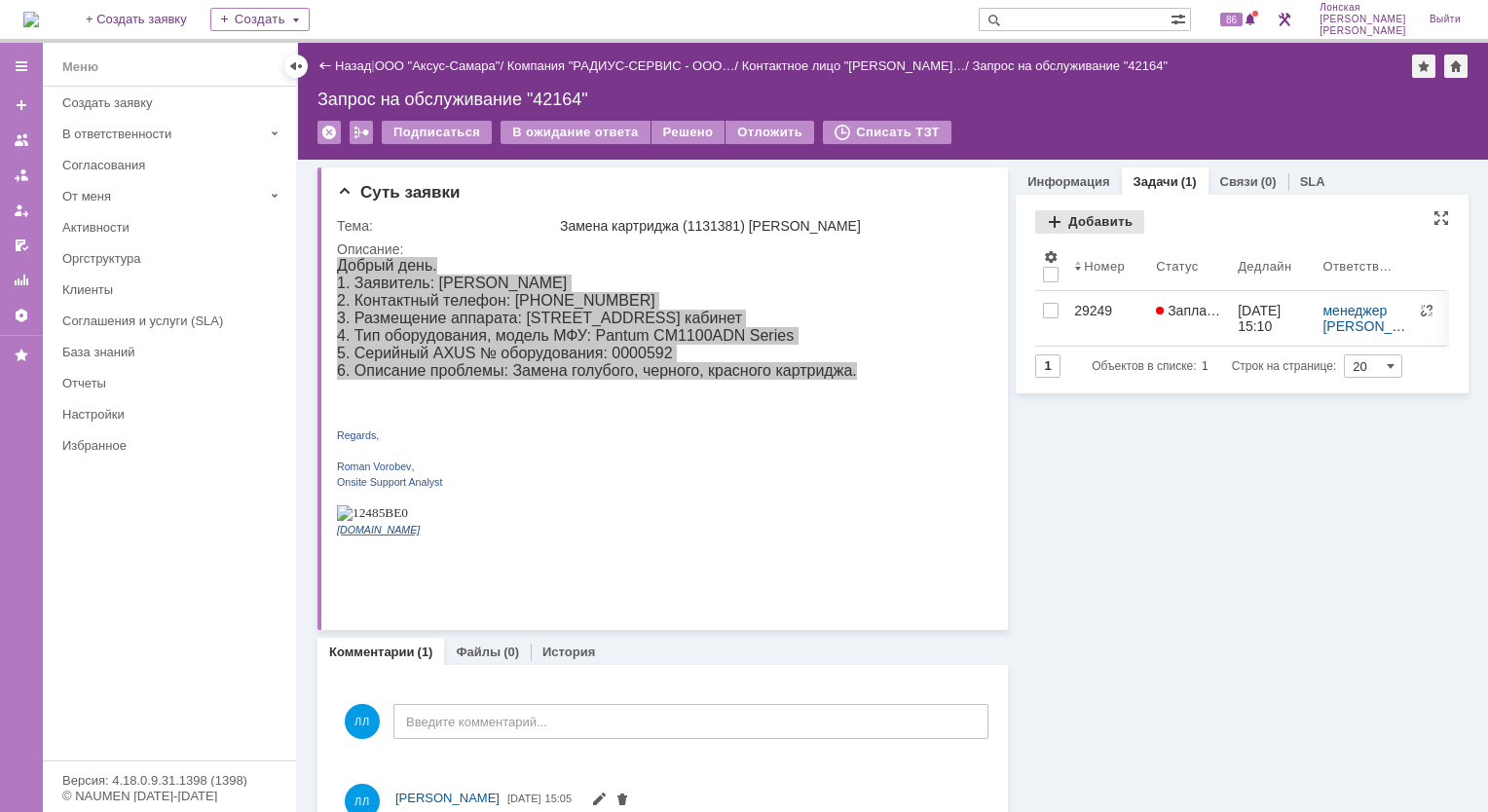
click at [1046, 229] on div "Добавить" at bounding box center [1090, 222] width 109 height 24
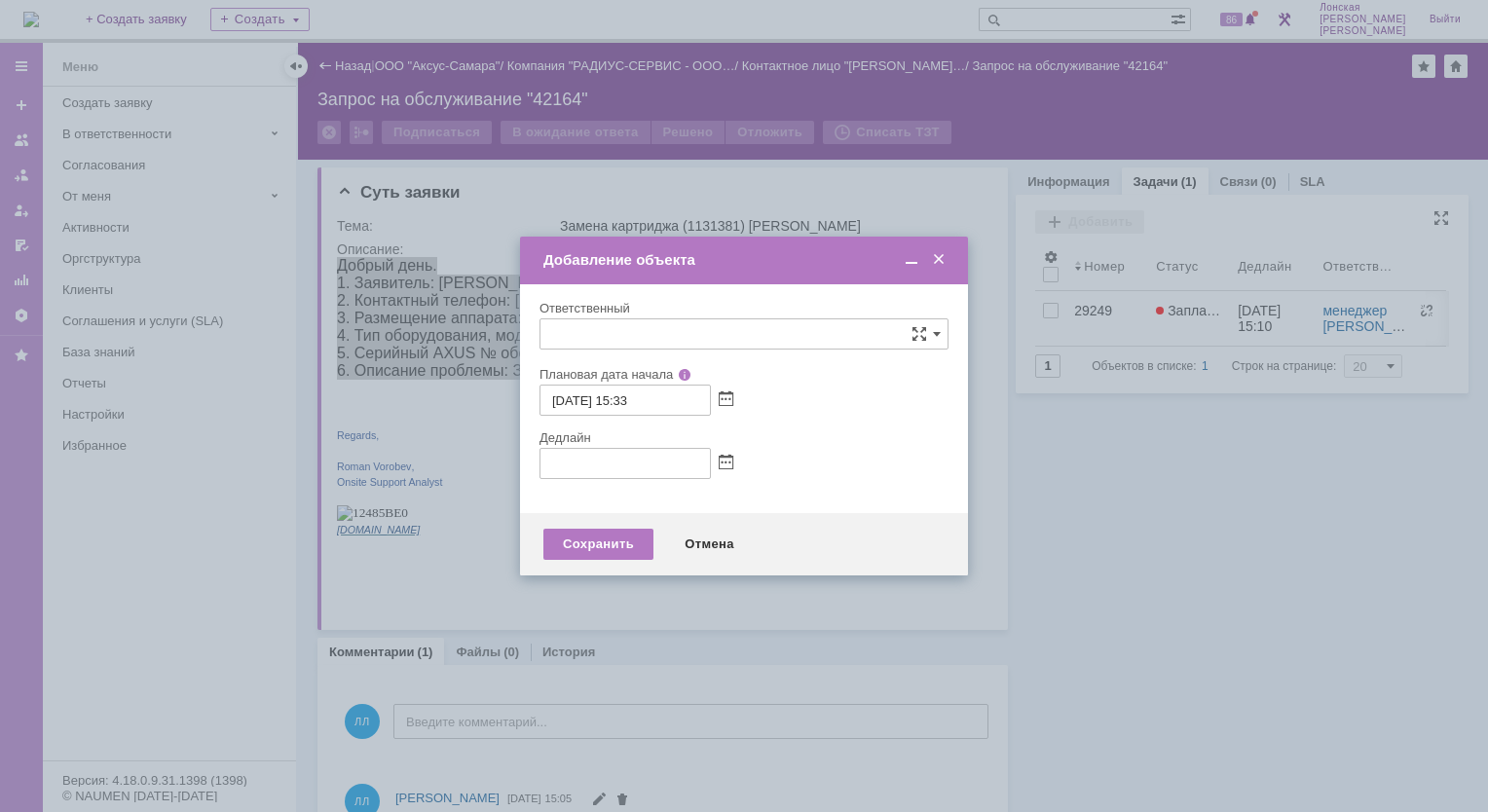
type input "[не указано]"
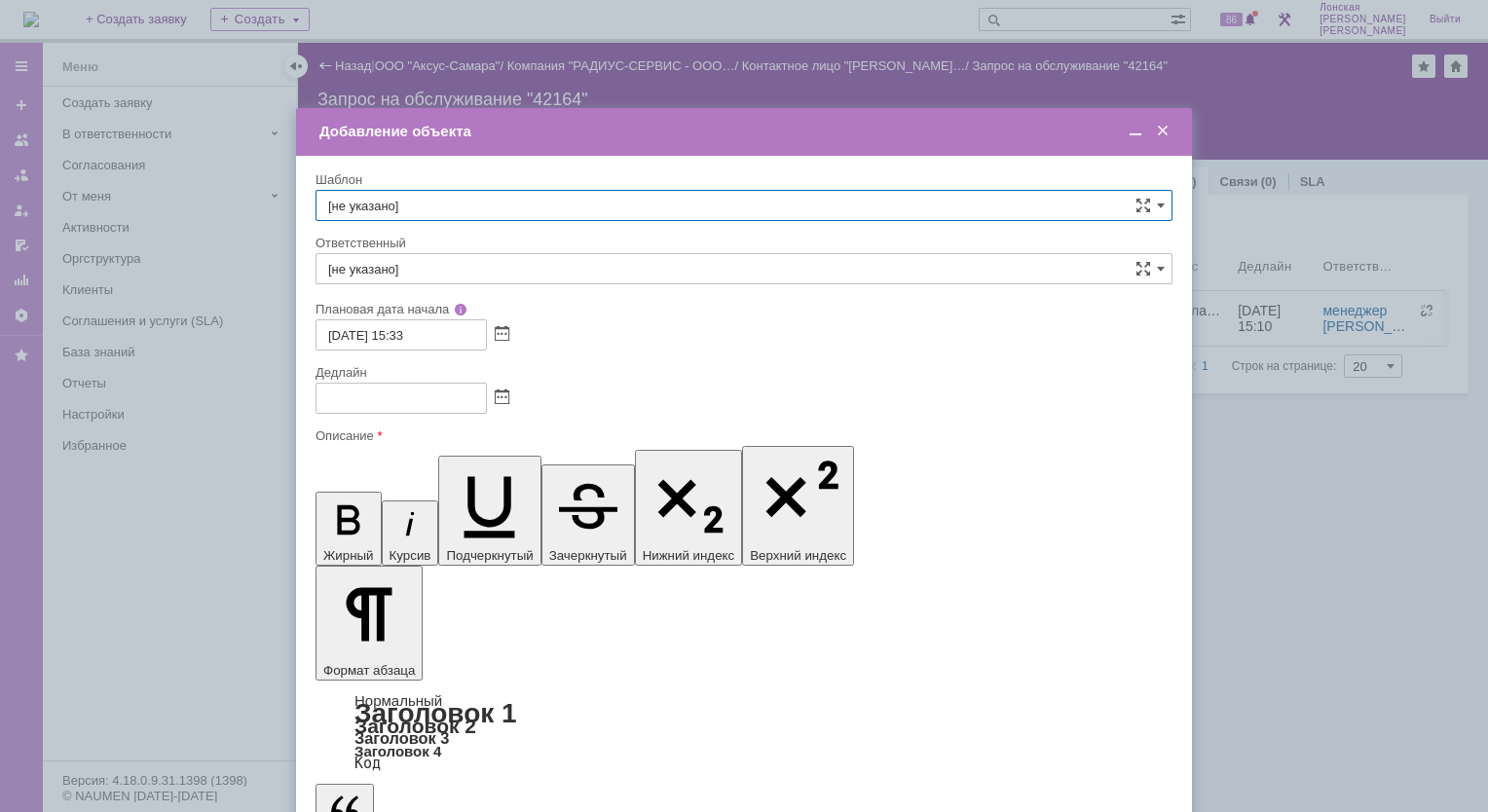
scroll to position [0, 0]
click at [500, 401] on span at bounding box center [502, 398] width 15 height 16
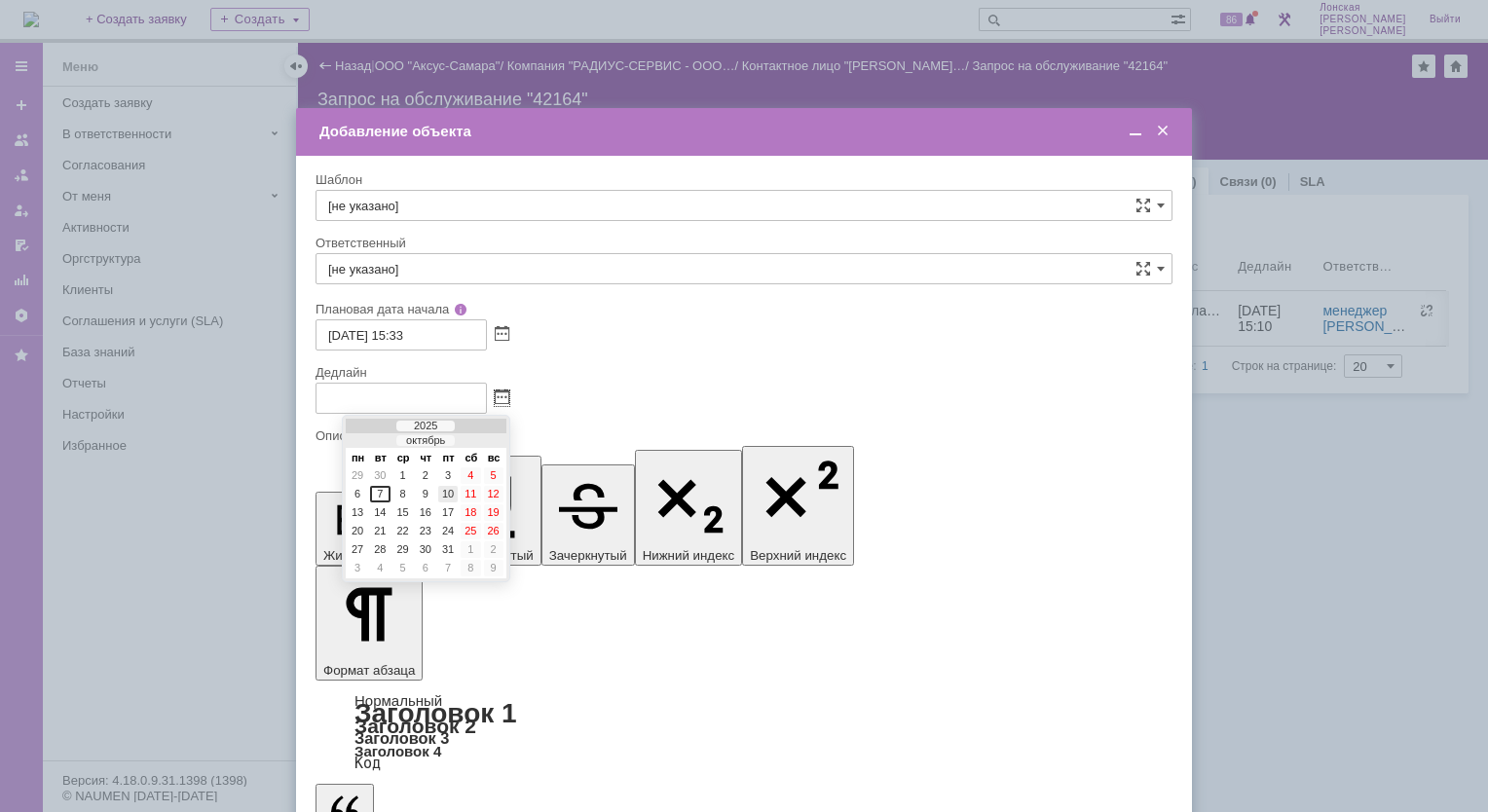
click at [448, 494] on div "10" at bounding box center [449, 494] width 20 height 17
type input "10.10.2025 15:33"
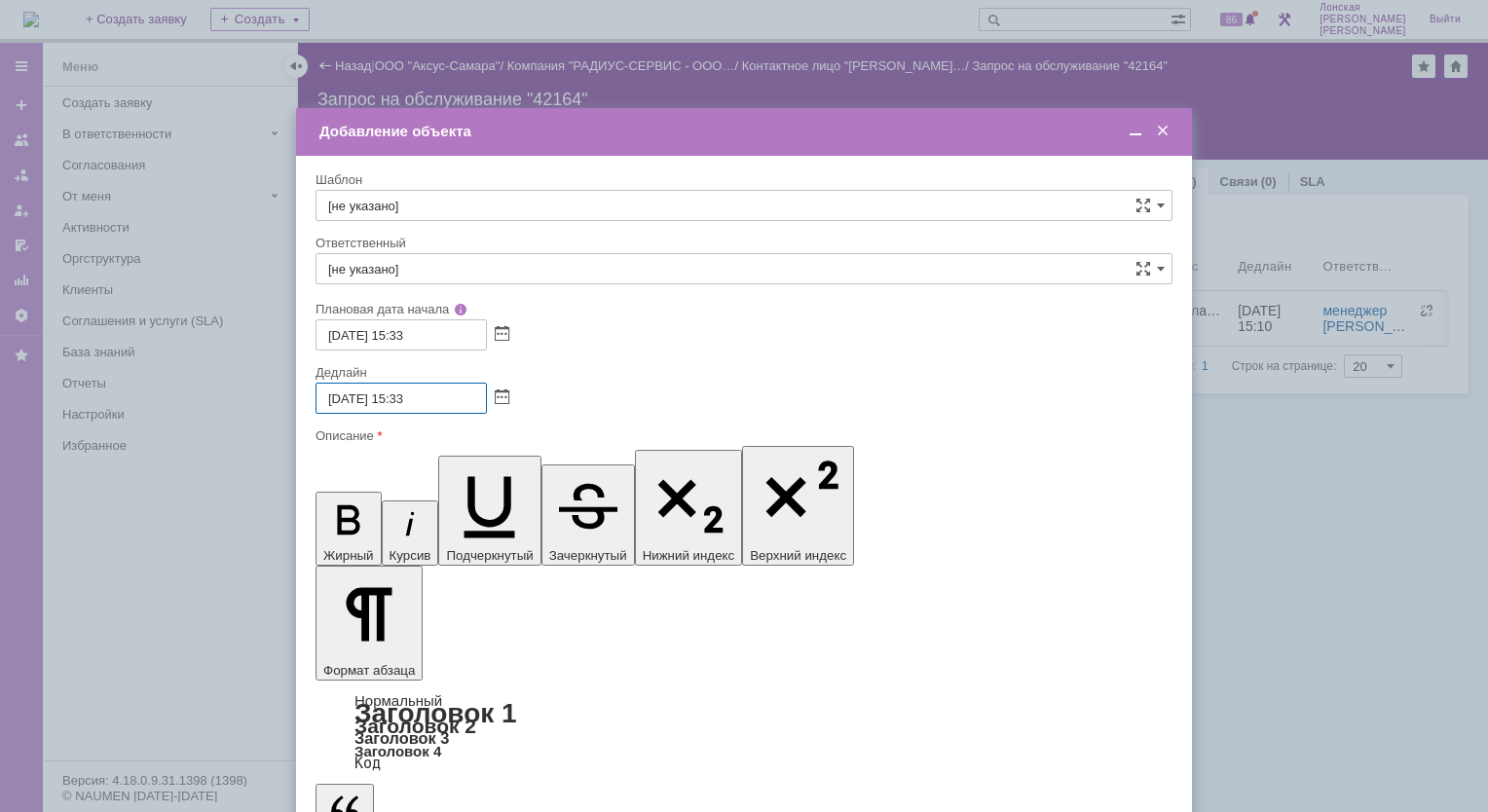
click at [429, 392] on input "10.10.2025 15:33" at bounding box center [400, 398] width 171 height 32
click at [1158, 270] on span at bounding box center [1161, 269] width 8 height 16
click at [581, 275] on input "text" at bounding box center [743, 269] width 857 height 32
click at [396, 416] on span "менеджер [PERSON_NAME]" at bounding box center [744, 411] width 832 height 16
type input "менеджер [PERSON_NAME]"
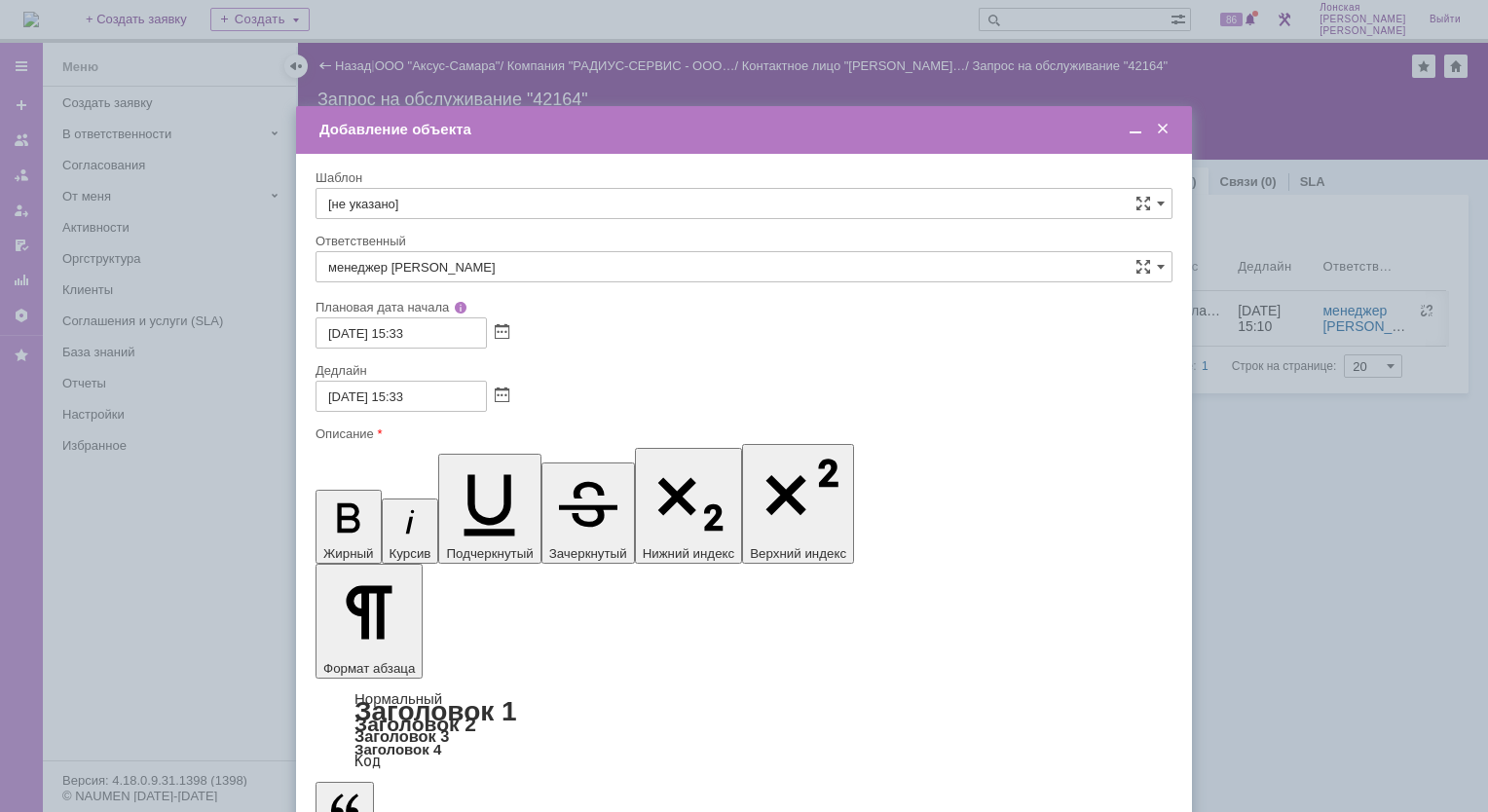
drag, startPoint x: 353, startPoint y: 5725, endPoint x: 718, endPoint y: 5730, distance: 365.0
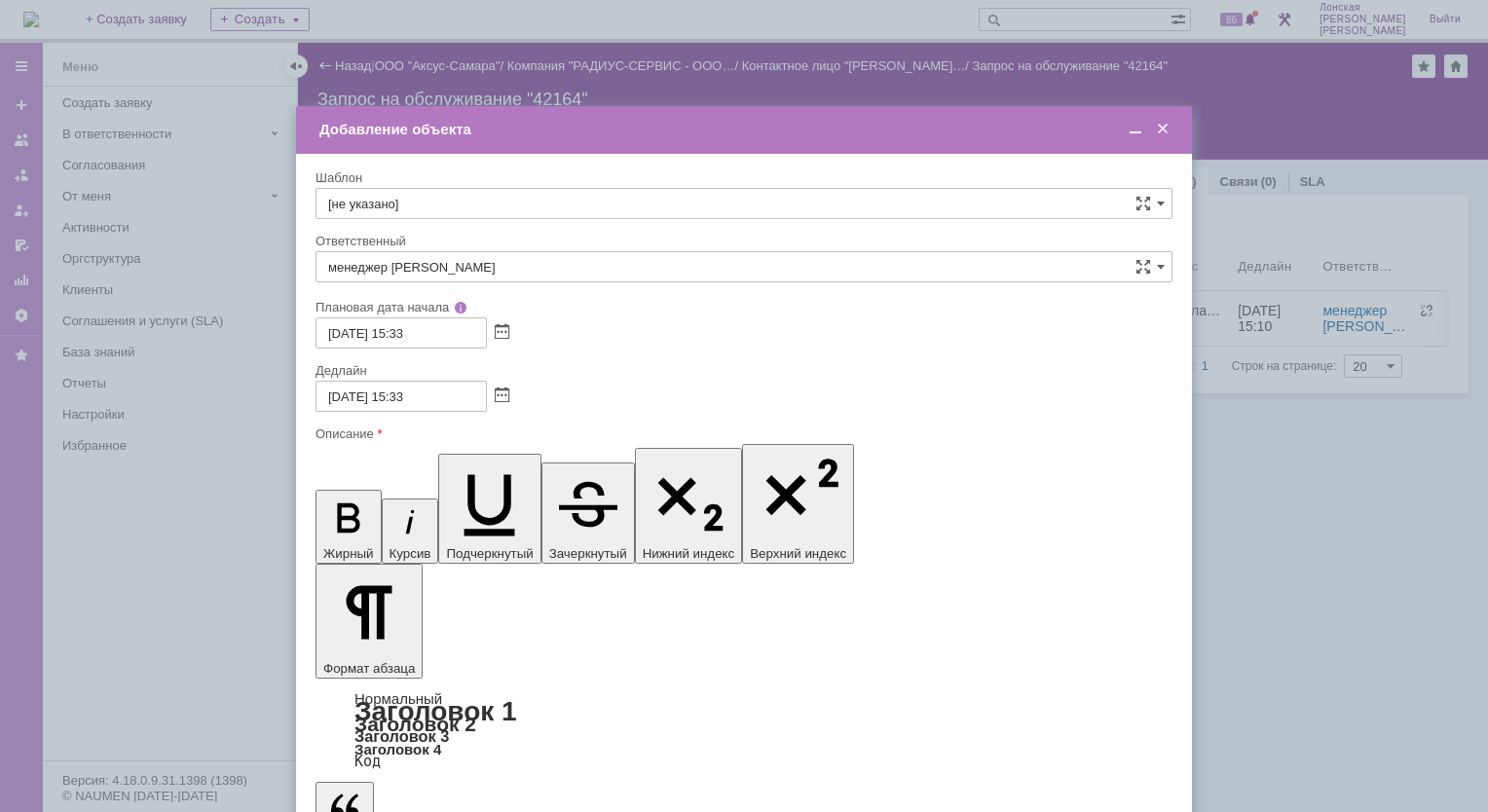
copy div "МФУ HP LaserJet Pro M426fdn A4, инв. 0000485 - п.Ферма,"
drag, startPoint x: 752, startPoint y: 5768, endPoint x: 1072, endPoint y: 5766, distance: 320.0
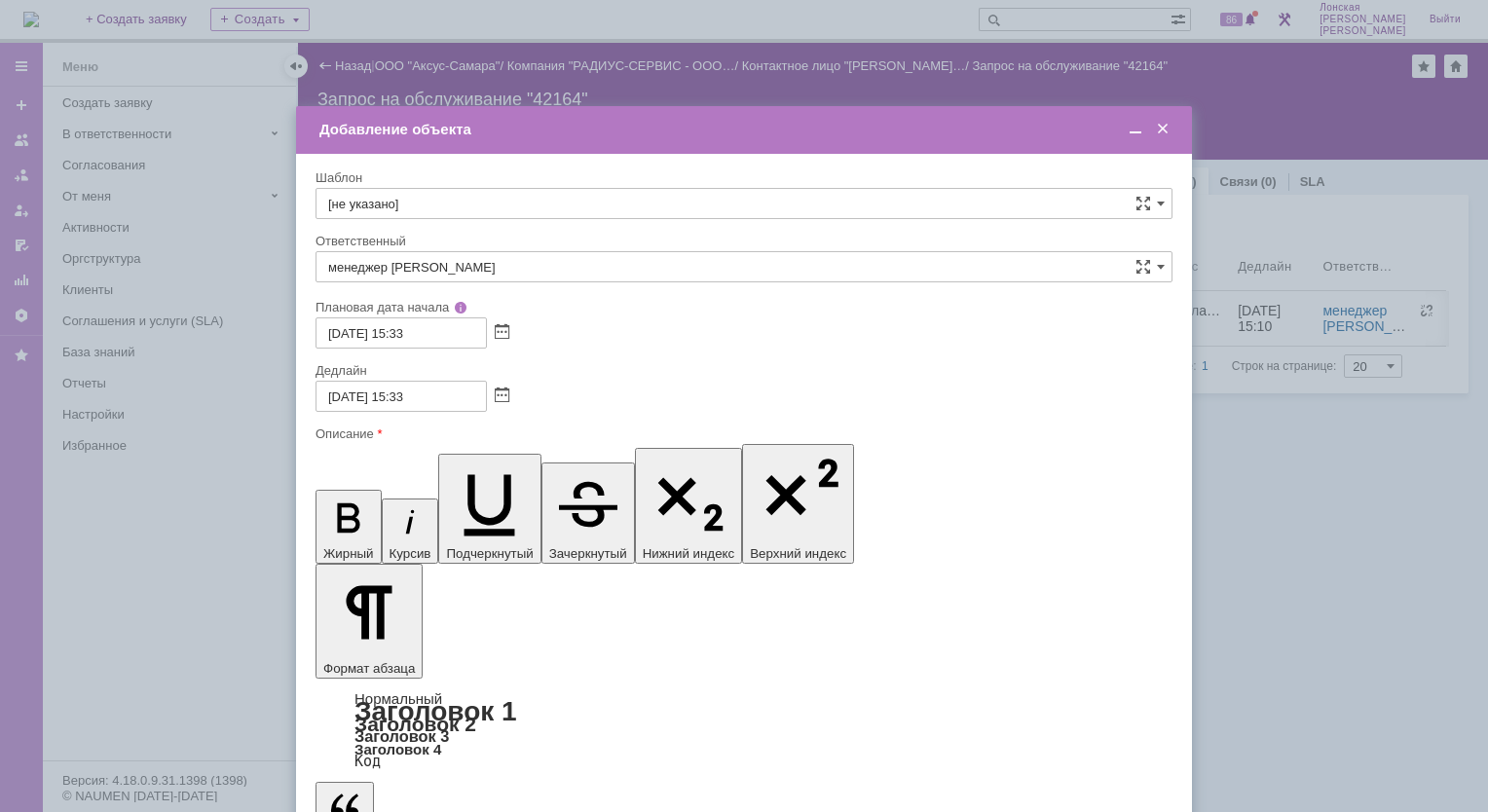
drag, startPoint x: 1026, startPoint y: 5700, endPoint x: 1084, endPoint y: 5740, distance: 70.5
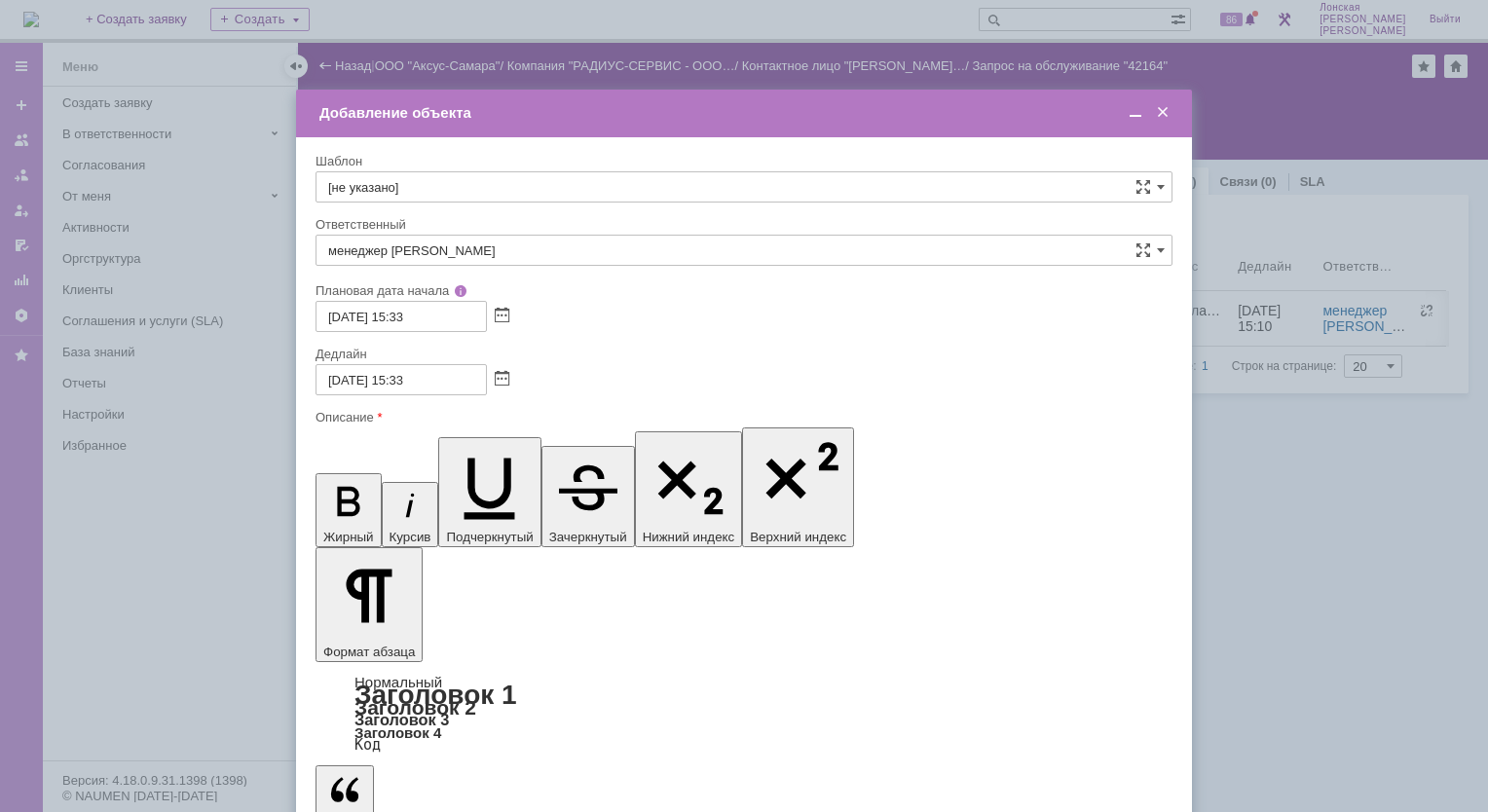
scroll to position [458, 8]
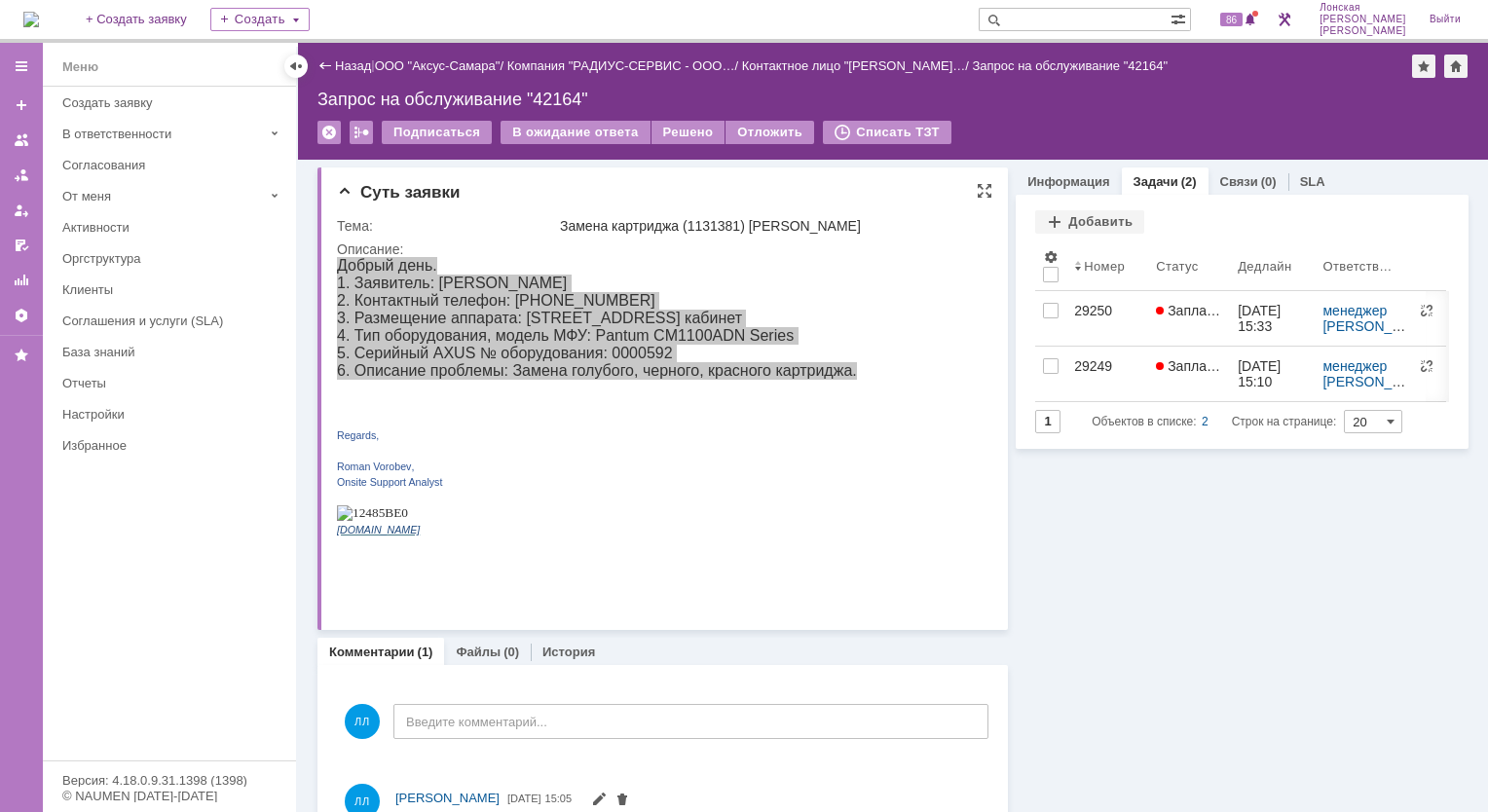
click at [606, 190] on div "Суть заявки" at bounding box center [664, 193] width 655 height 20
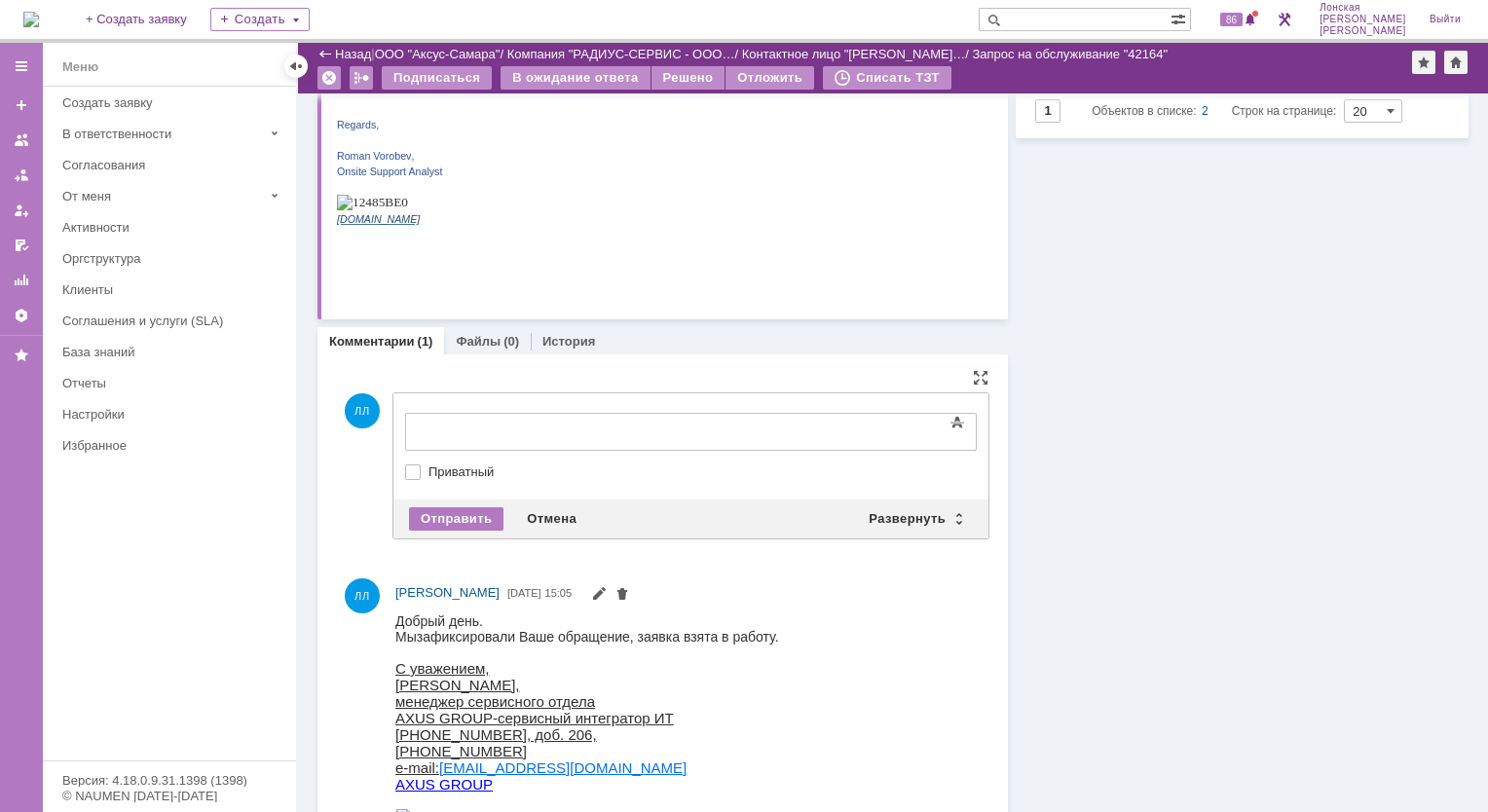
scroll to position [0, 0]
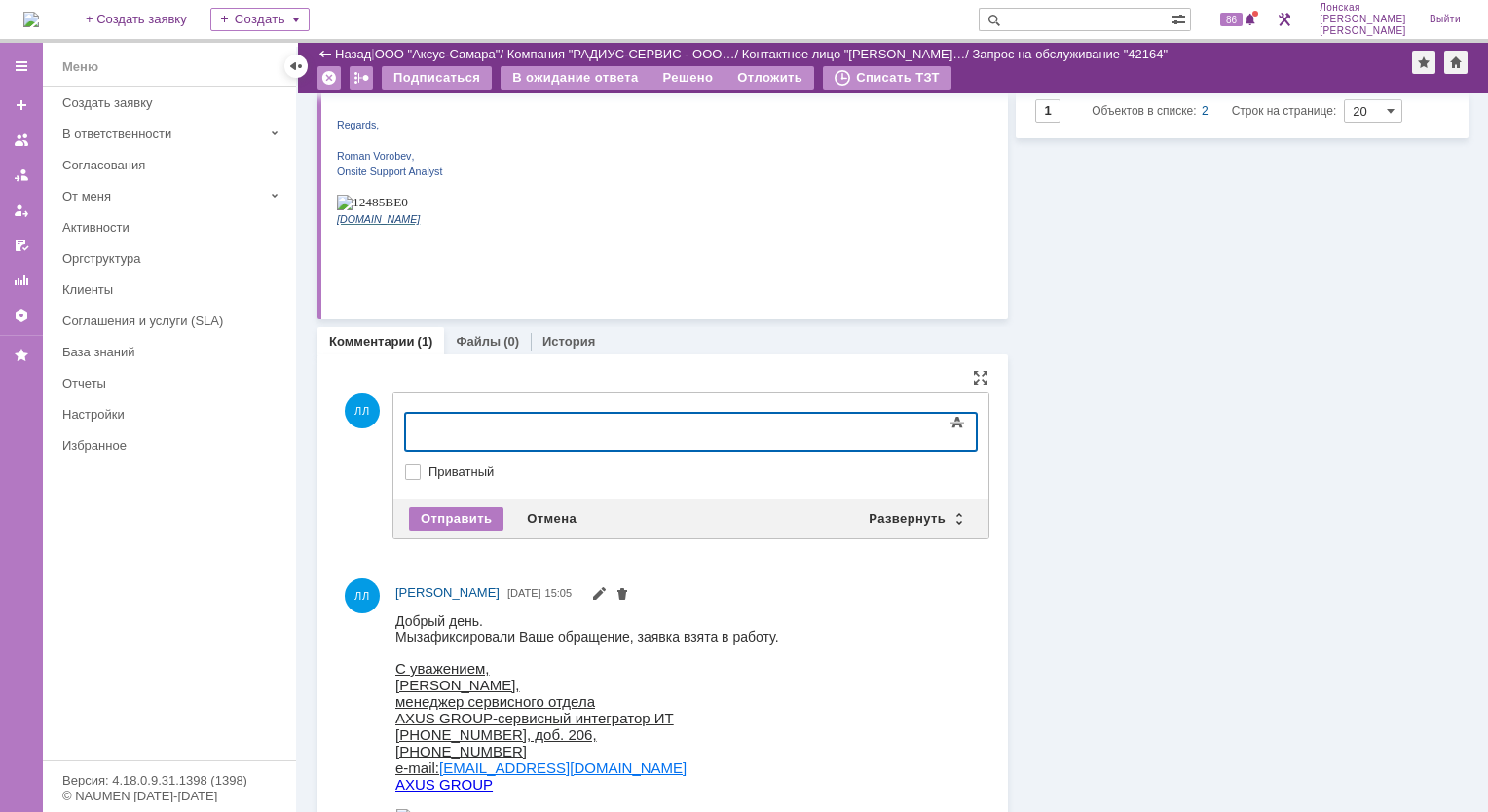
click at [543, 432] on div at bounding box center [564, 430] width 277 height 16
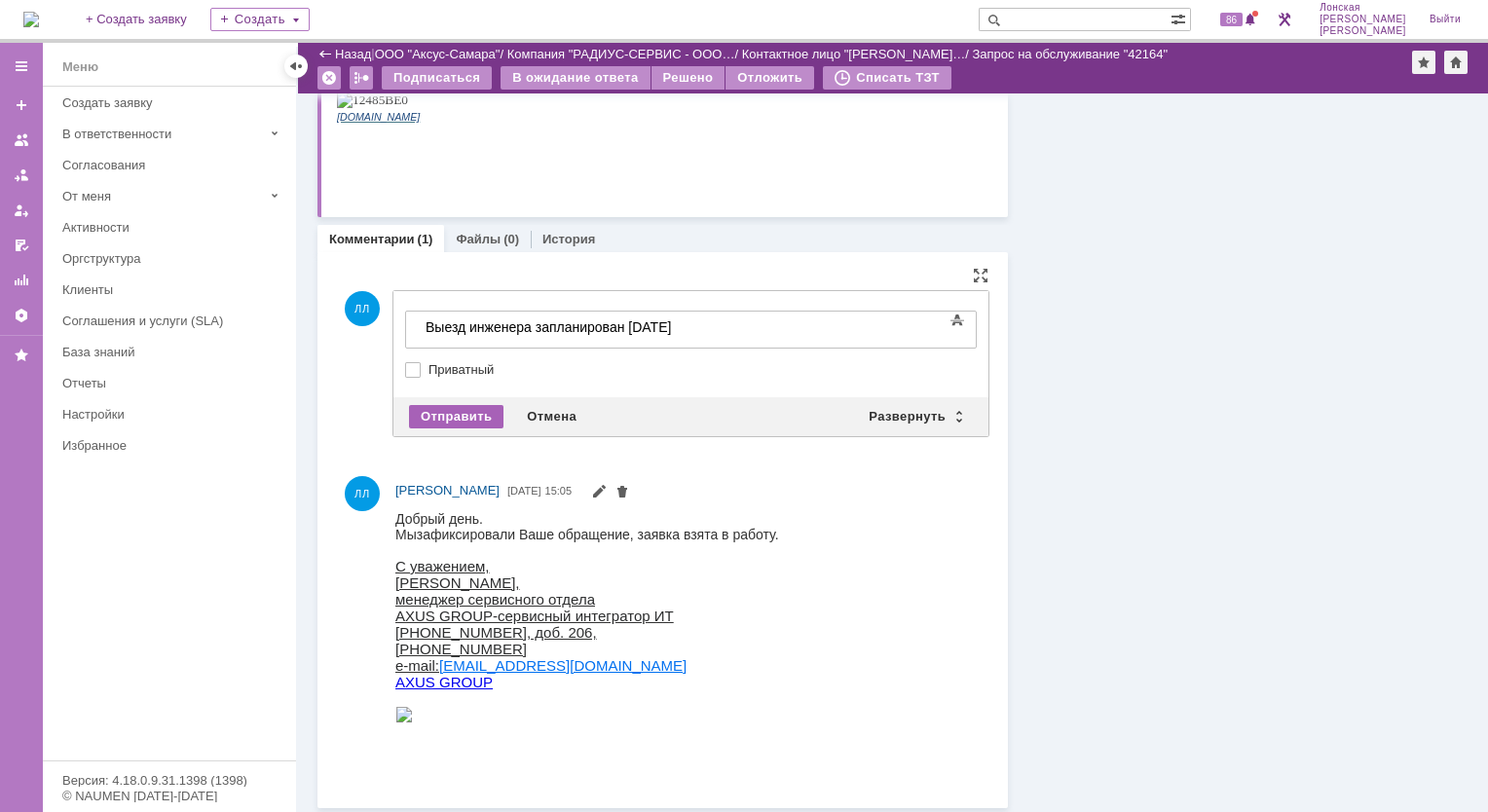
click at [448, 410] on div "Отправить" at bounding box center [456, 417] width 95 height 24
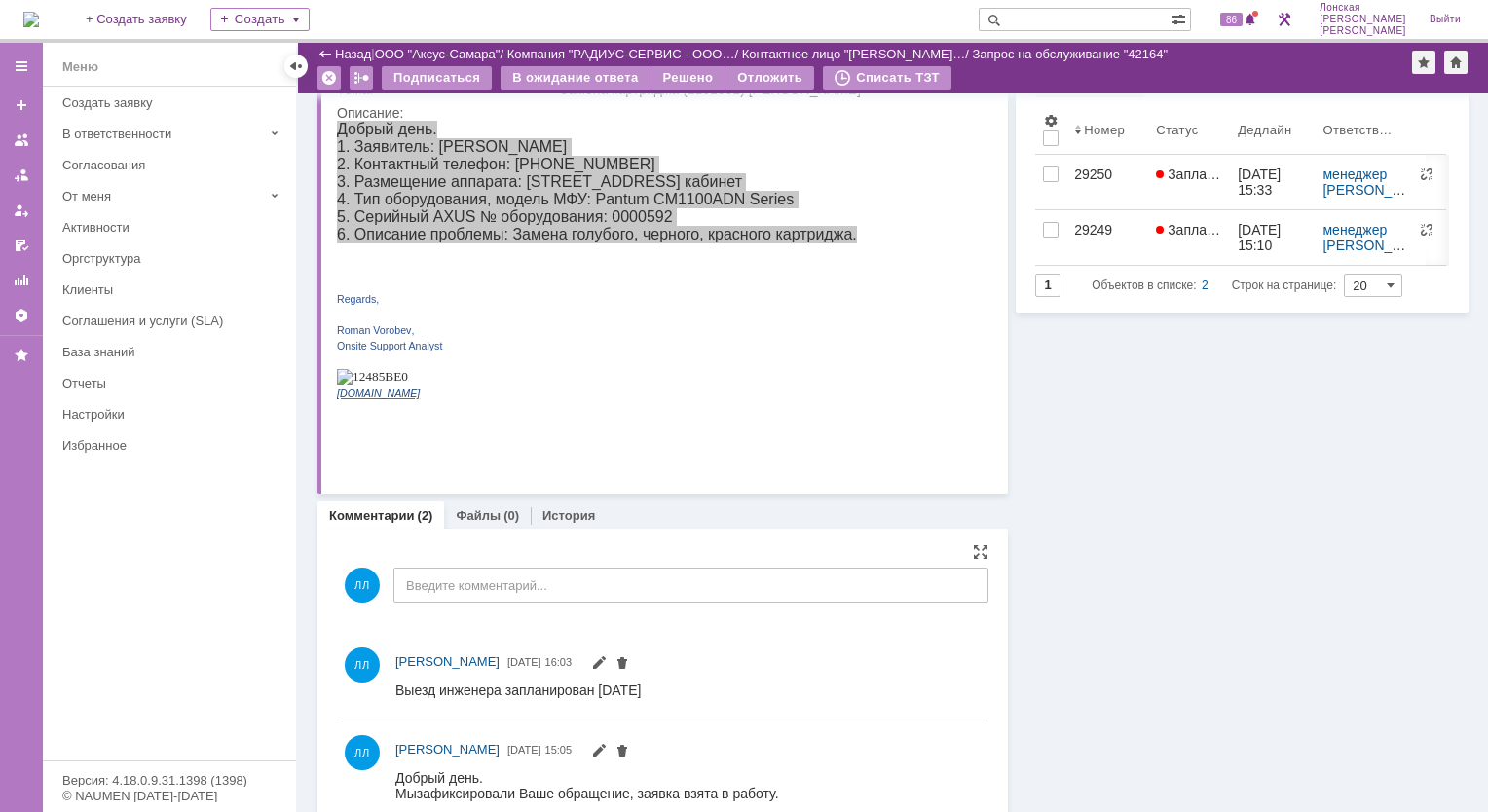
scroll to position [0, 0]
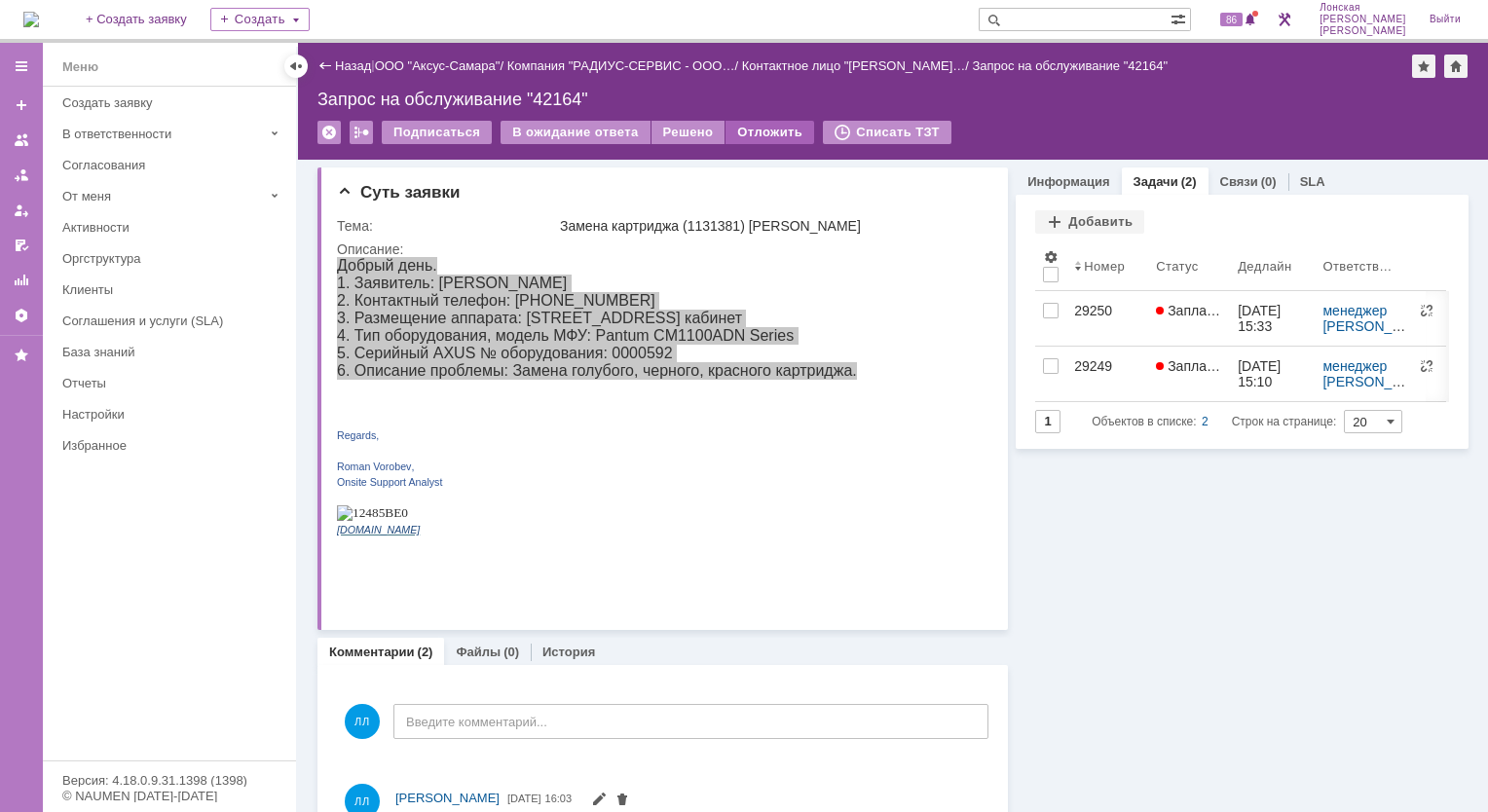
click at [758, 134] on div "Отложить" at bounding box center [770, 132] width 89 height 24
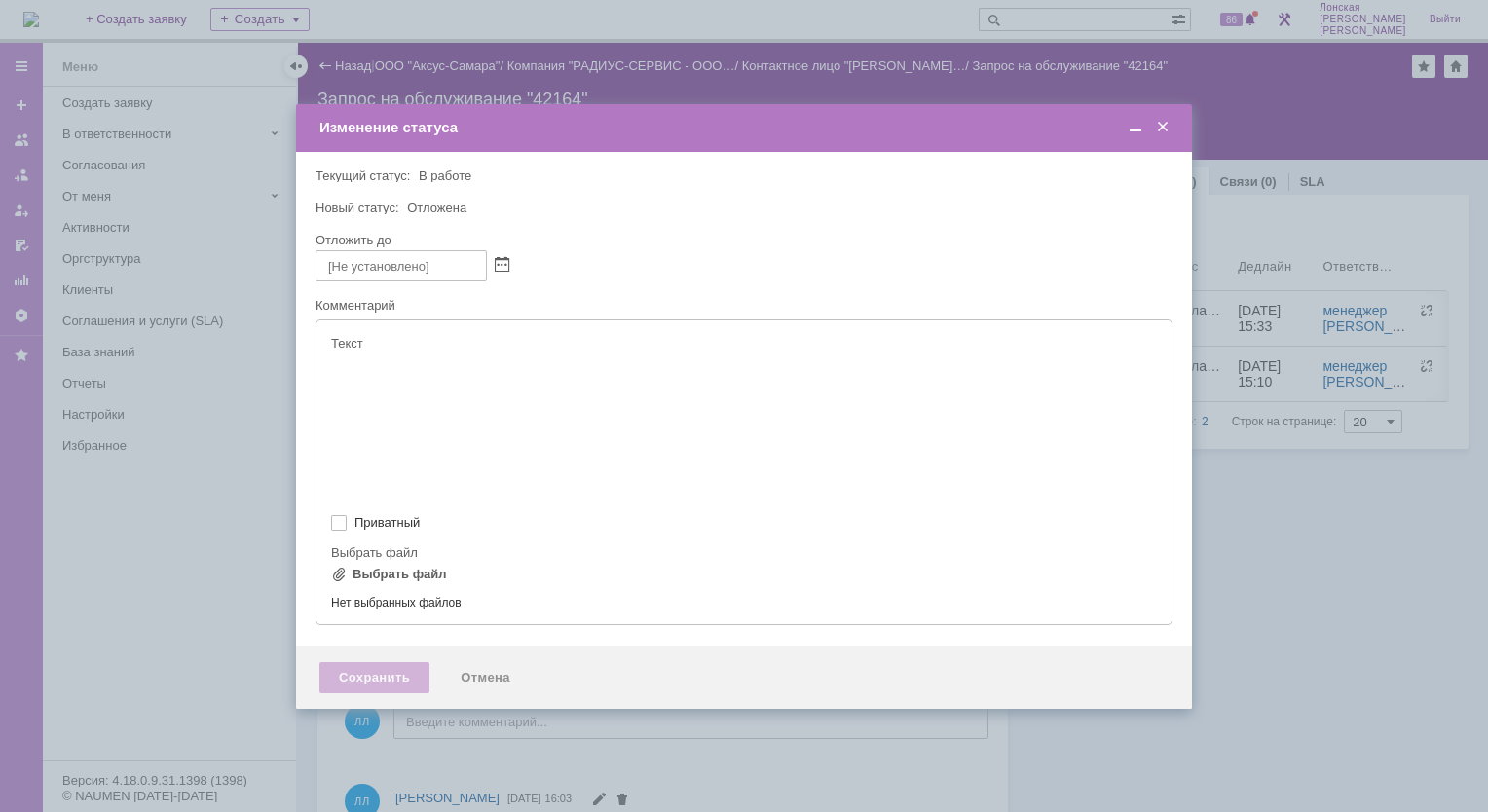
type input "[не указано]"
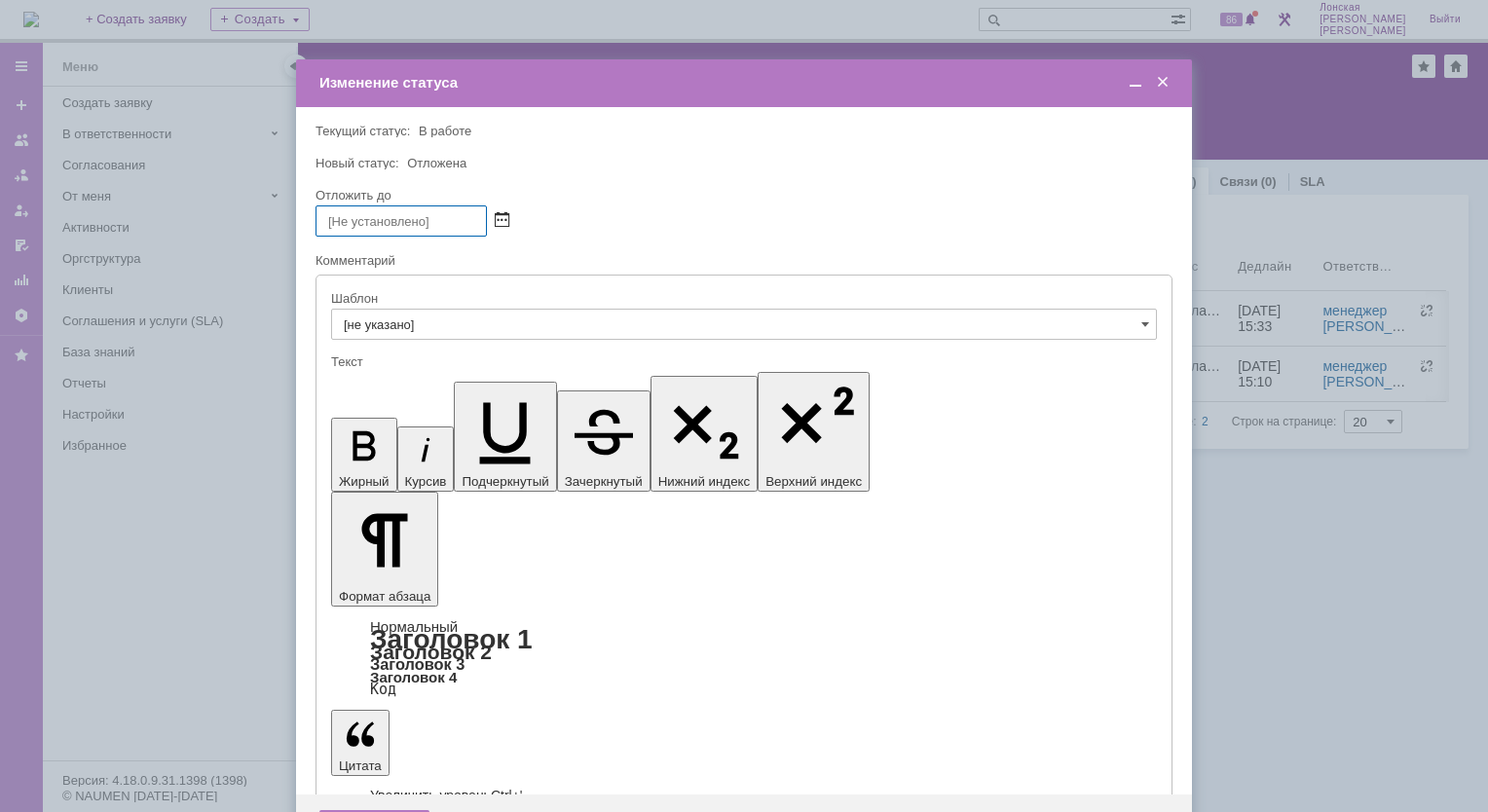
click at [502, 220] on span at bounding box center [502, 221] width 15 height 16
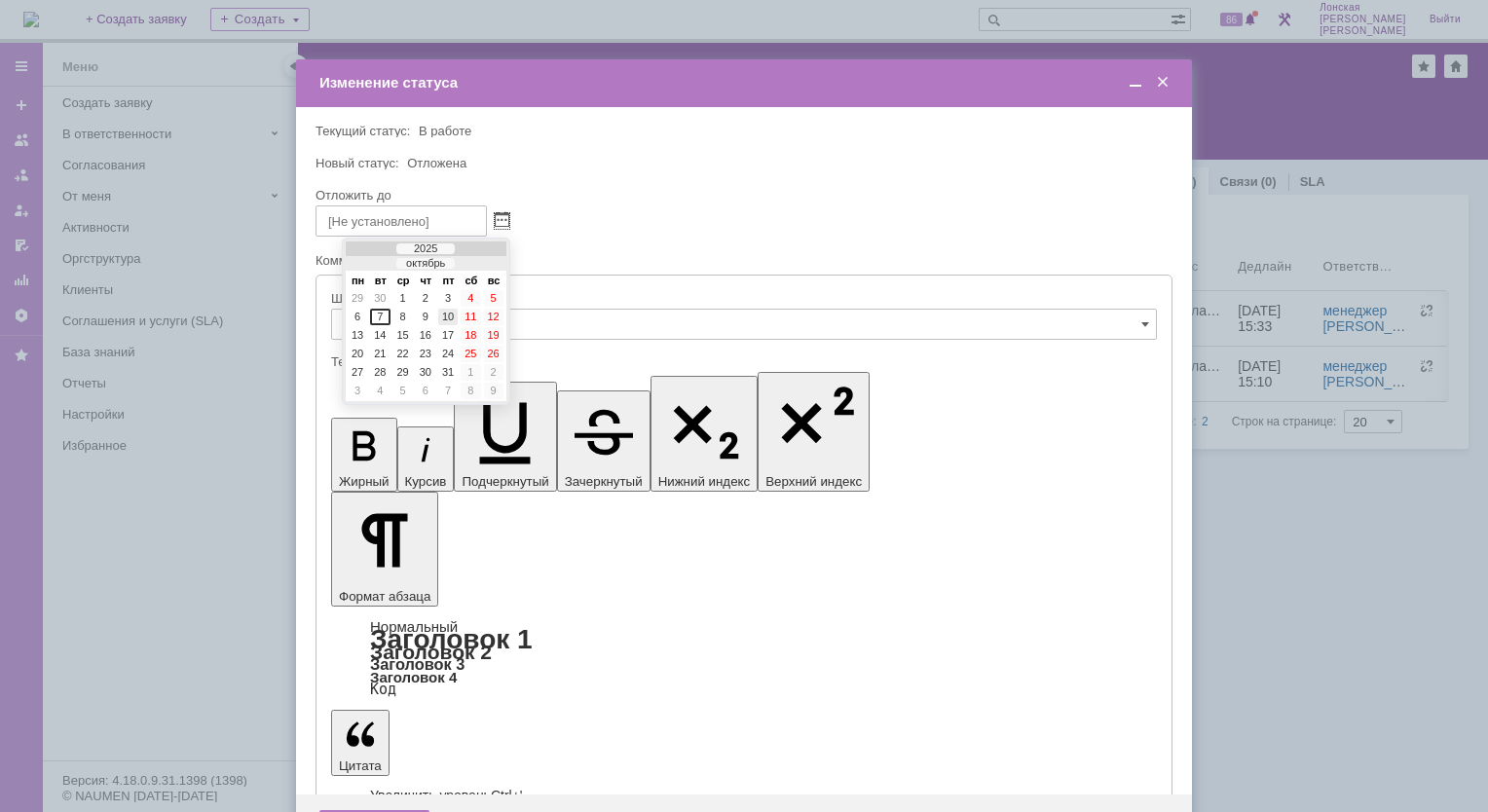
click at [449, 317] on div "10" at bounding box center [449, 316] width 20 height 17
type input "10.10.2025 16:03"
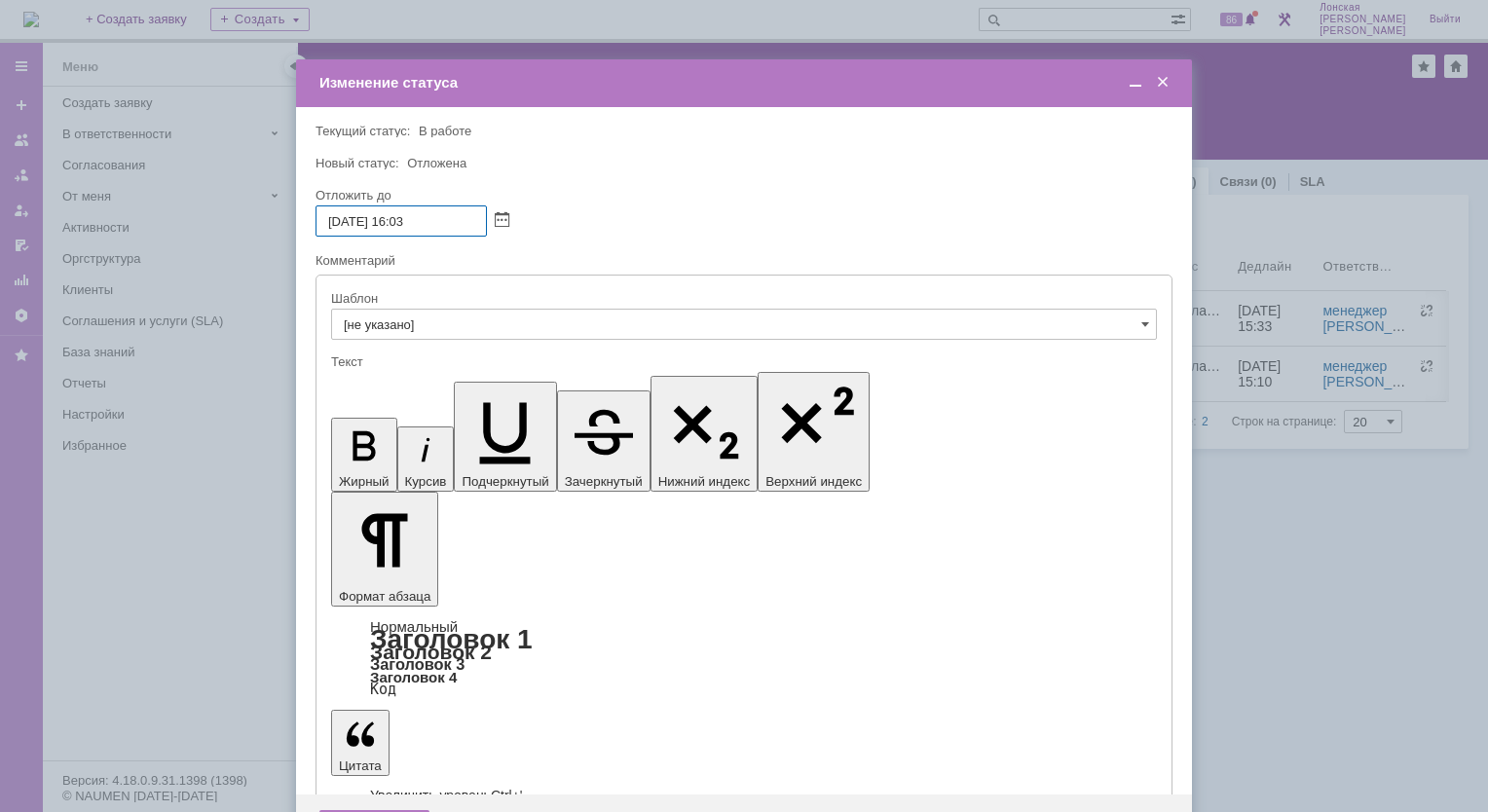
drag, startPoint x: 394, startPoint y: 228, endPoint x: 432, endPoint y: 231, distance: 38.1
click at [432, 231] on input "10.10.2025 16:03" at bounding box center [400, 221] width 171 height 32
click at [565, 250] on div "Комментарий" at bounding box center [743, 262] width 857 height 25
click at [467, 810] on div "Отмена" at bounding box center [486, 826] width 89 height 32
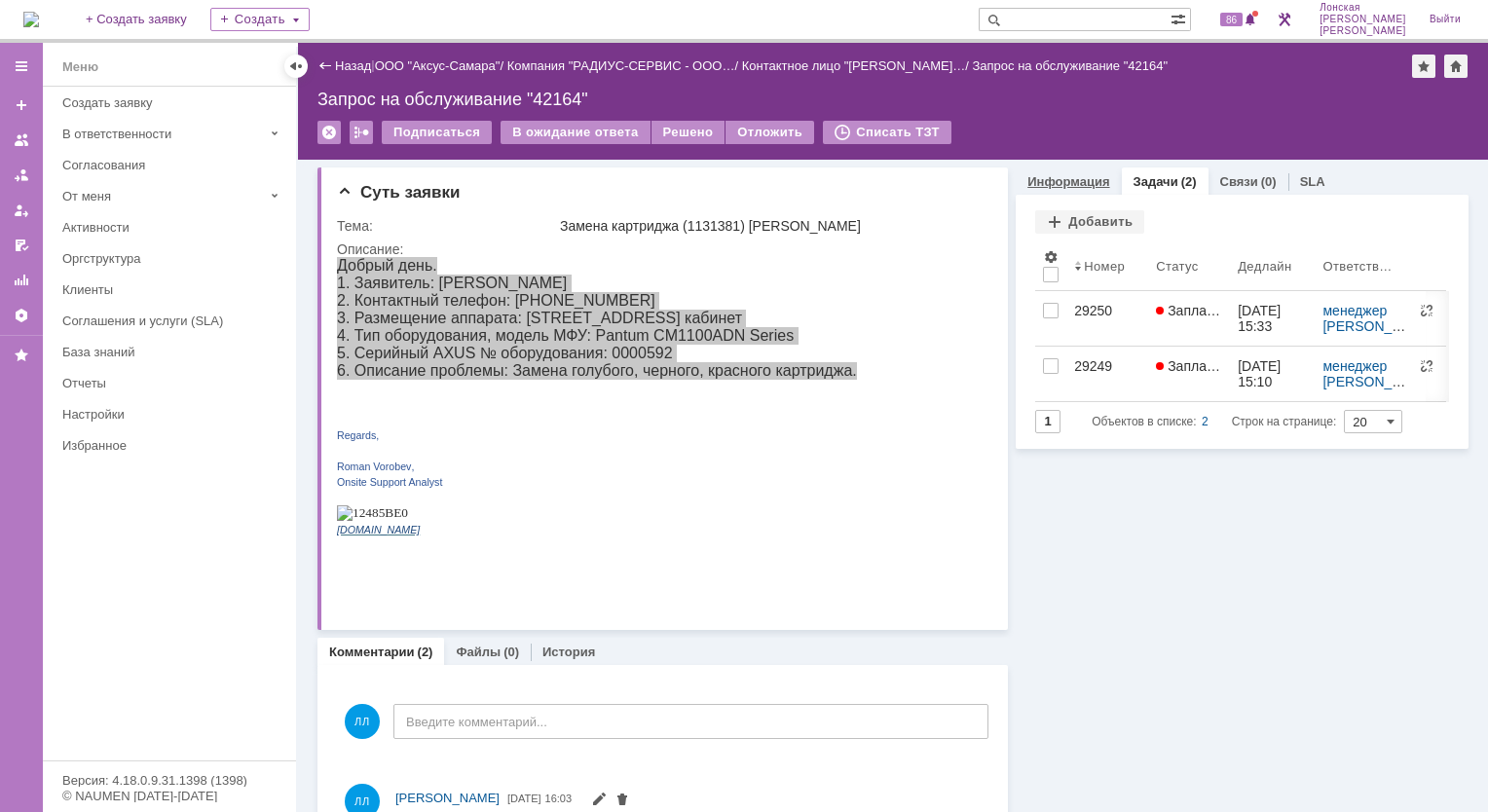
click at [1058, 177] on link "Информация" at bounding box center [1068, 181] width 82 height 15
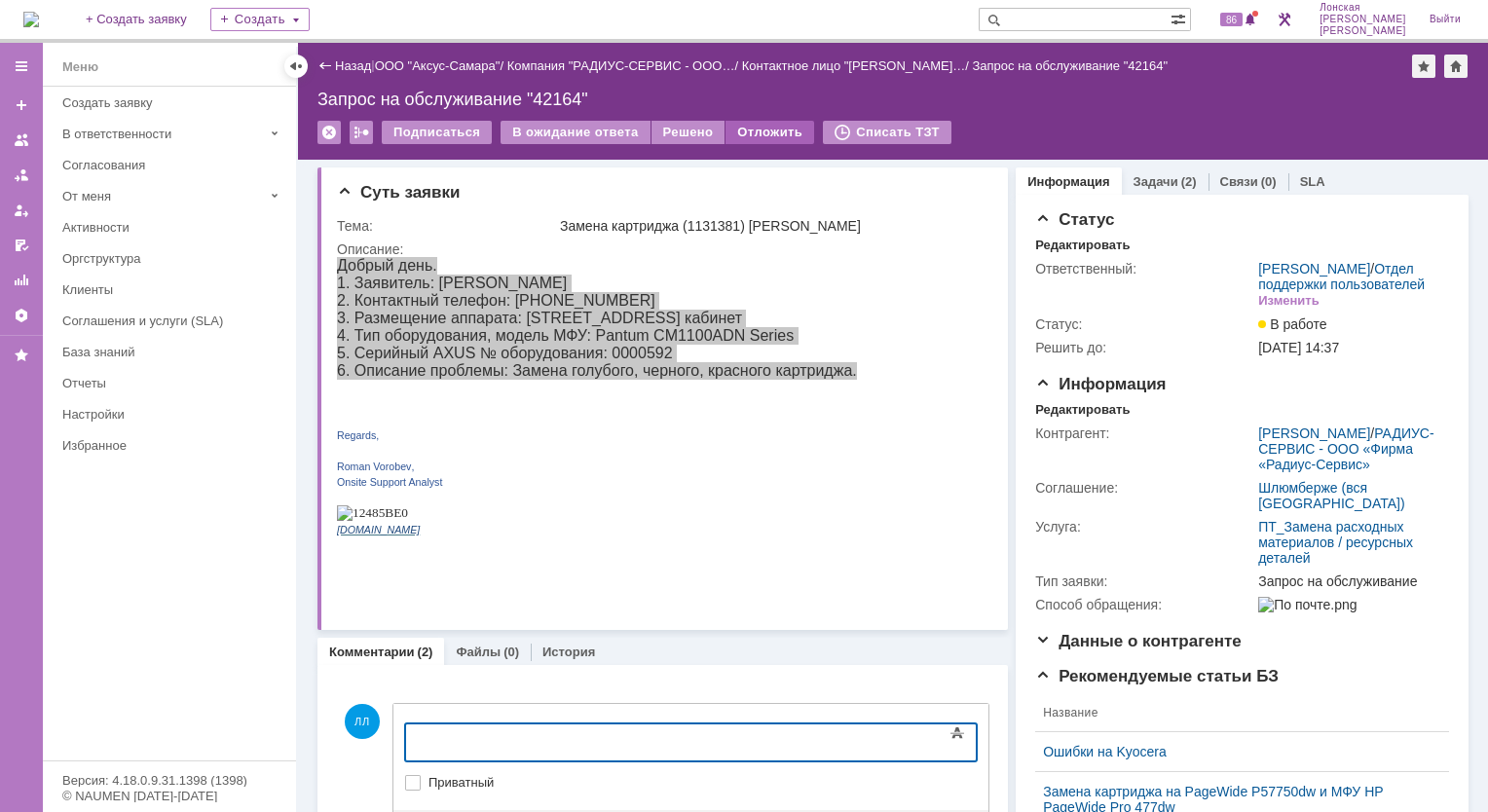
click at [753, 129] on div "Отложить" at bounding box center [770, 132] width 89 height 24
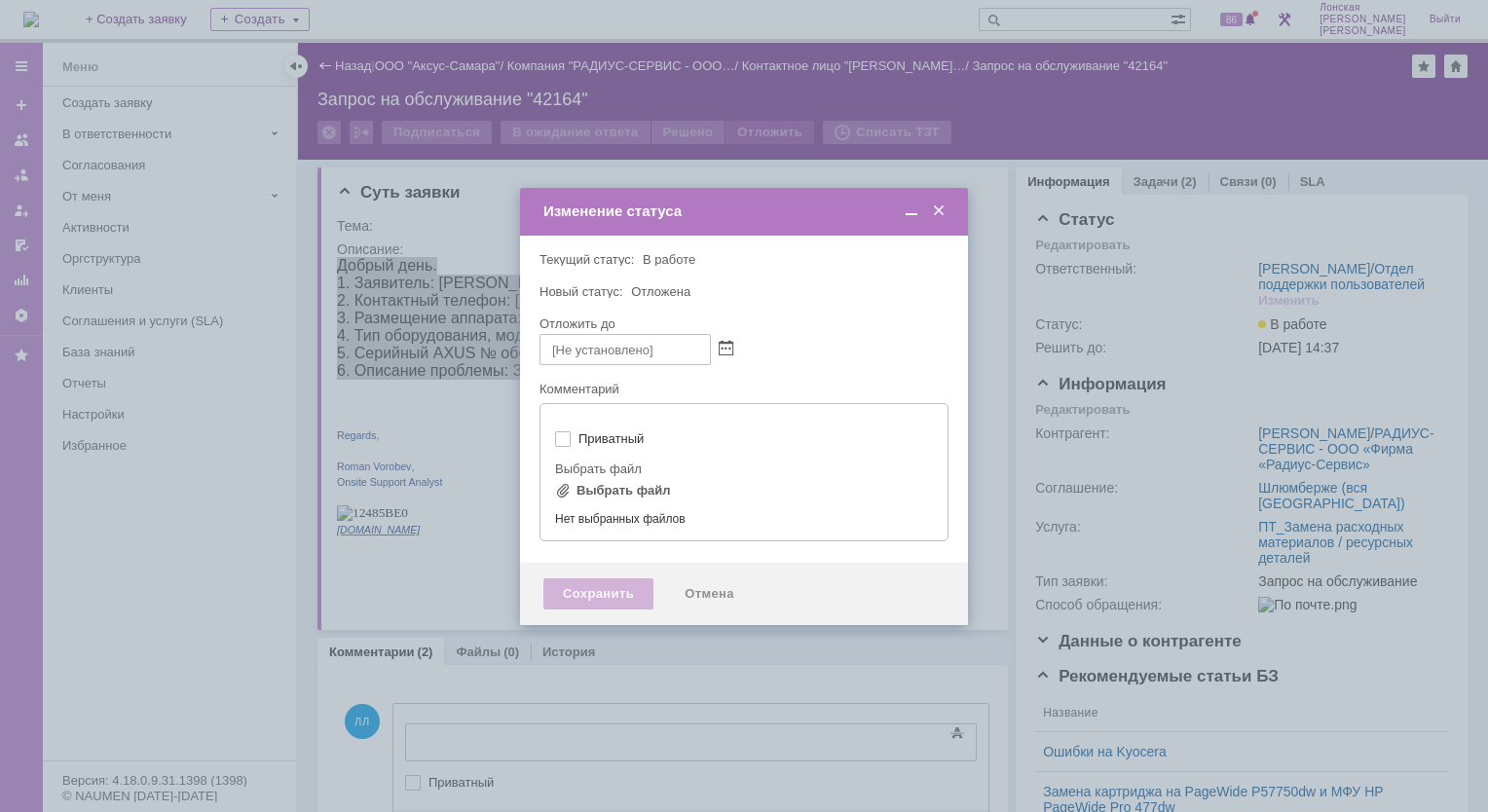
type input "[не указано]"
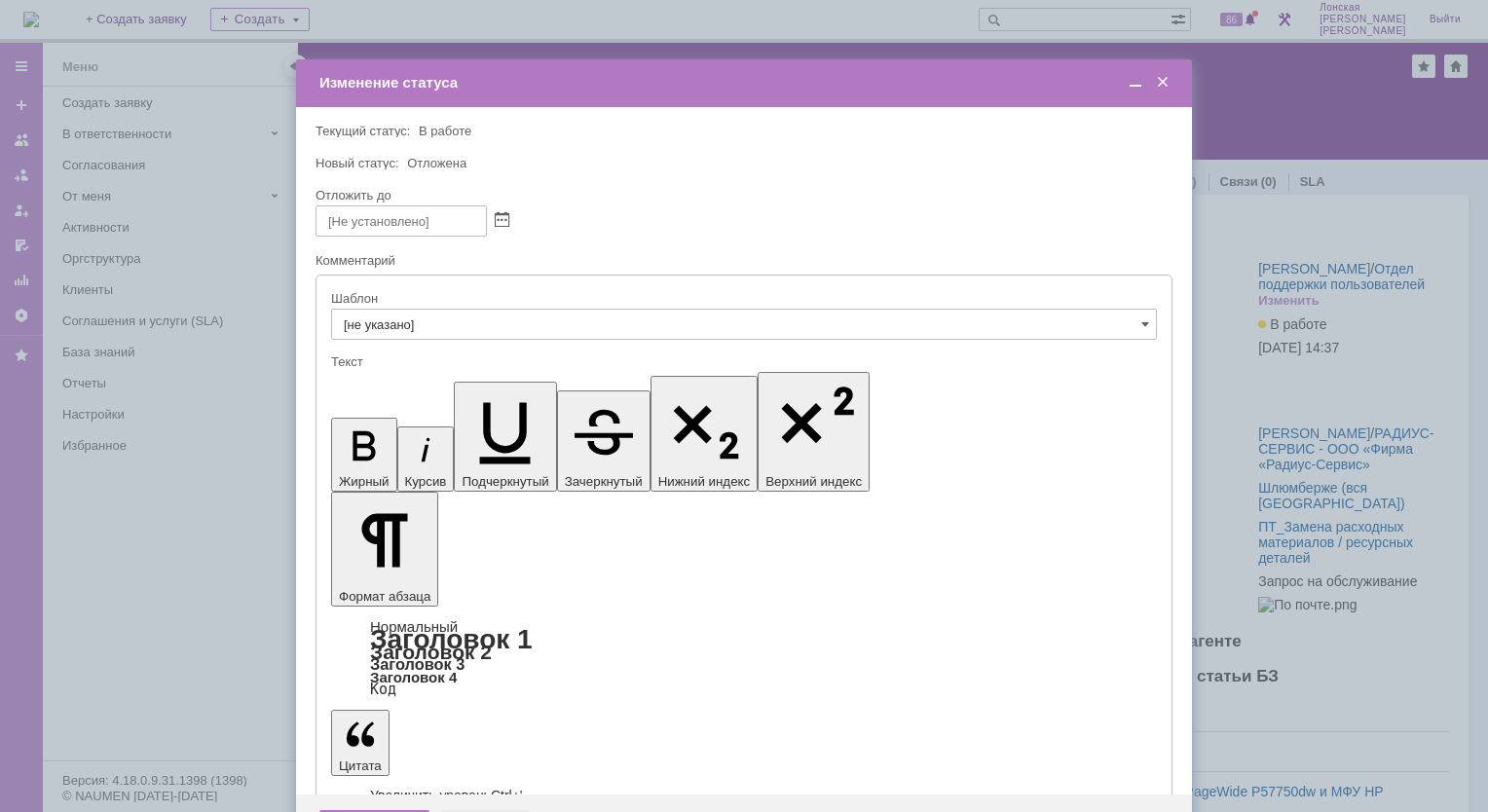
click at [481, 810] on div "Отмена" at bounding box center [486, 826] width 89 height 32
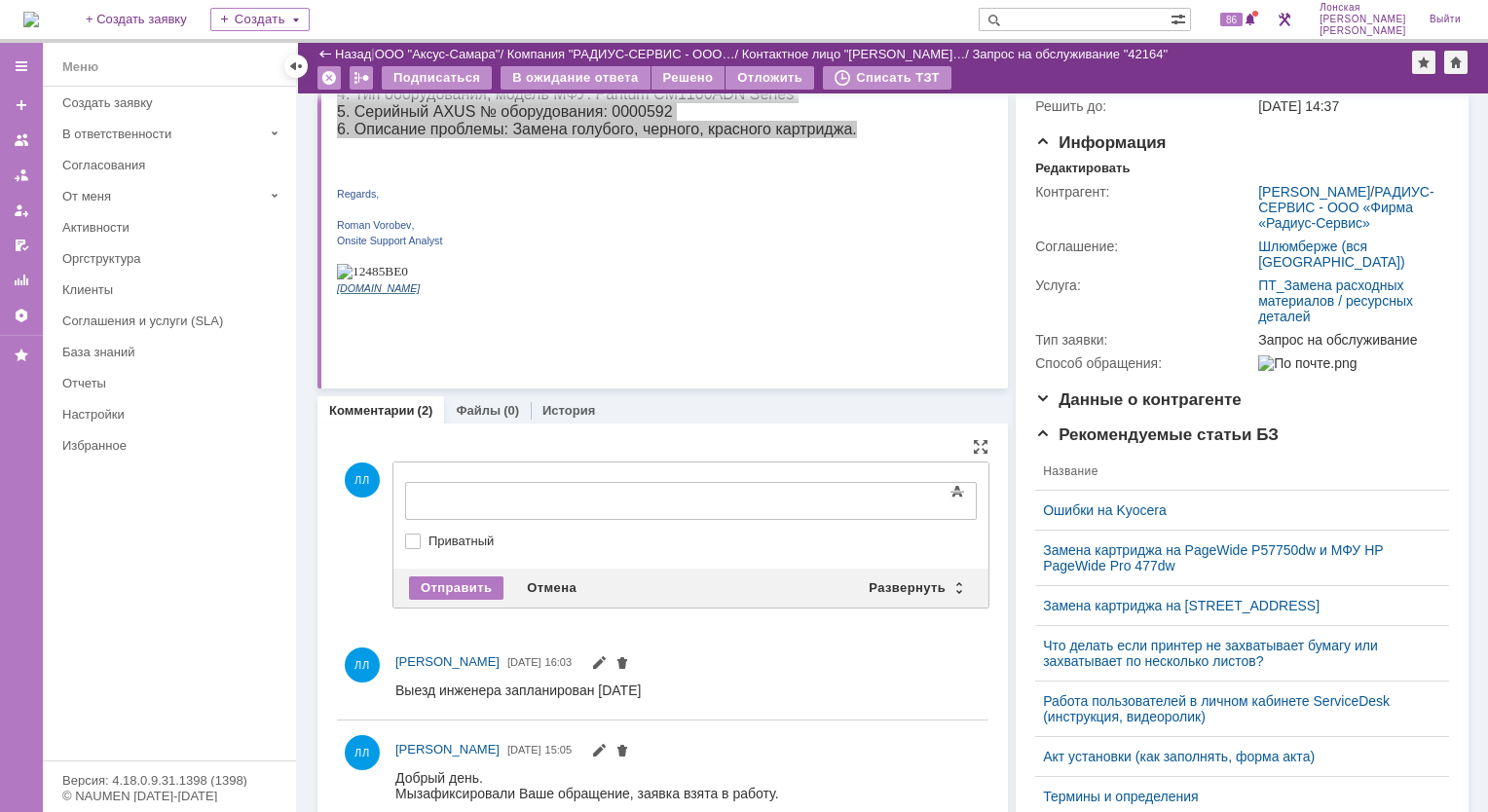
scroll to position [292, 0]
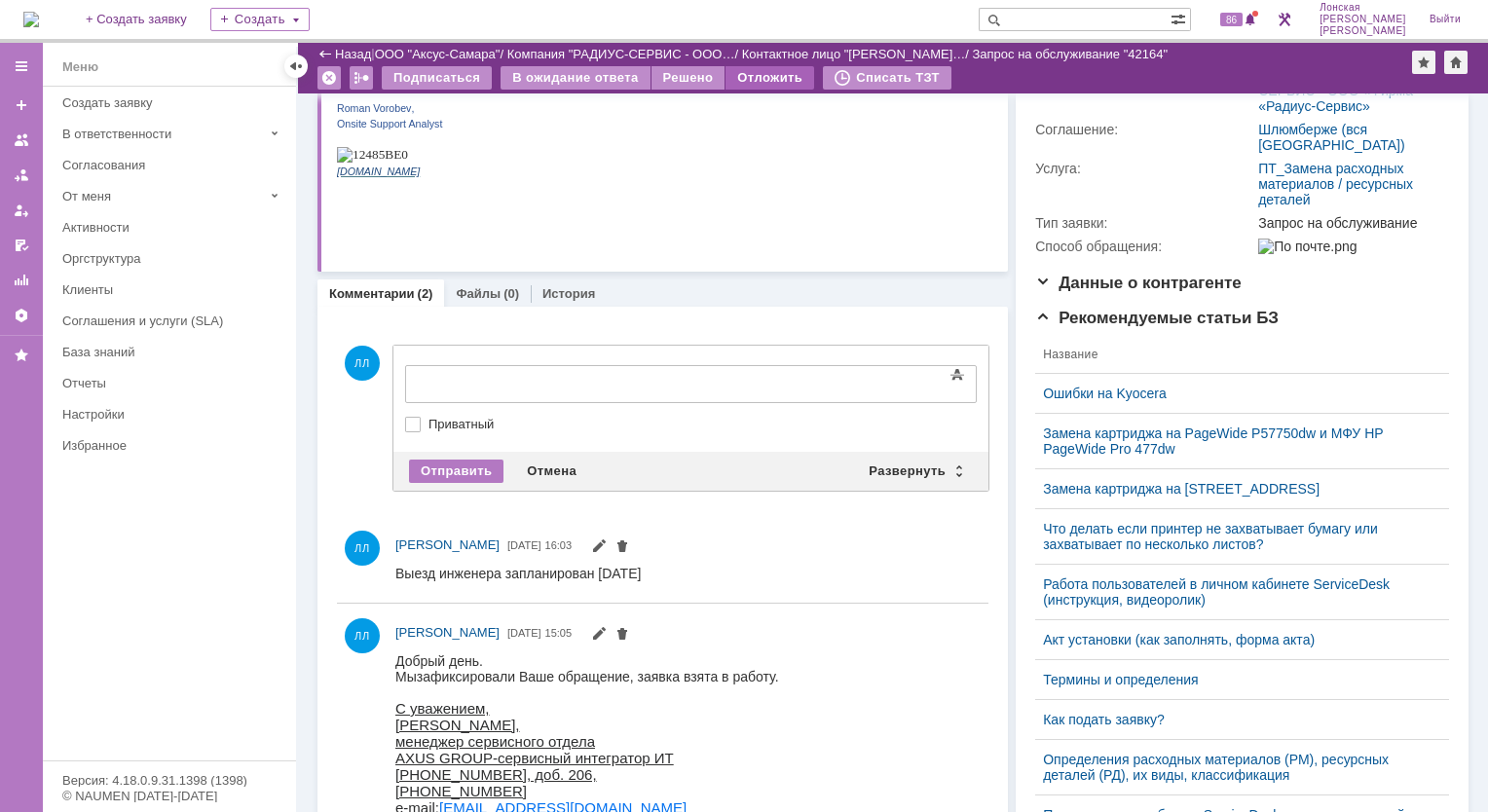
click at [762, 74] on div "Отложить" at bounding box center [770, 78] width 89 height 24
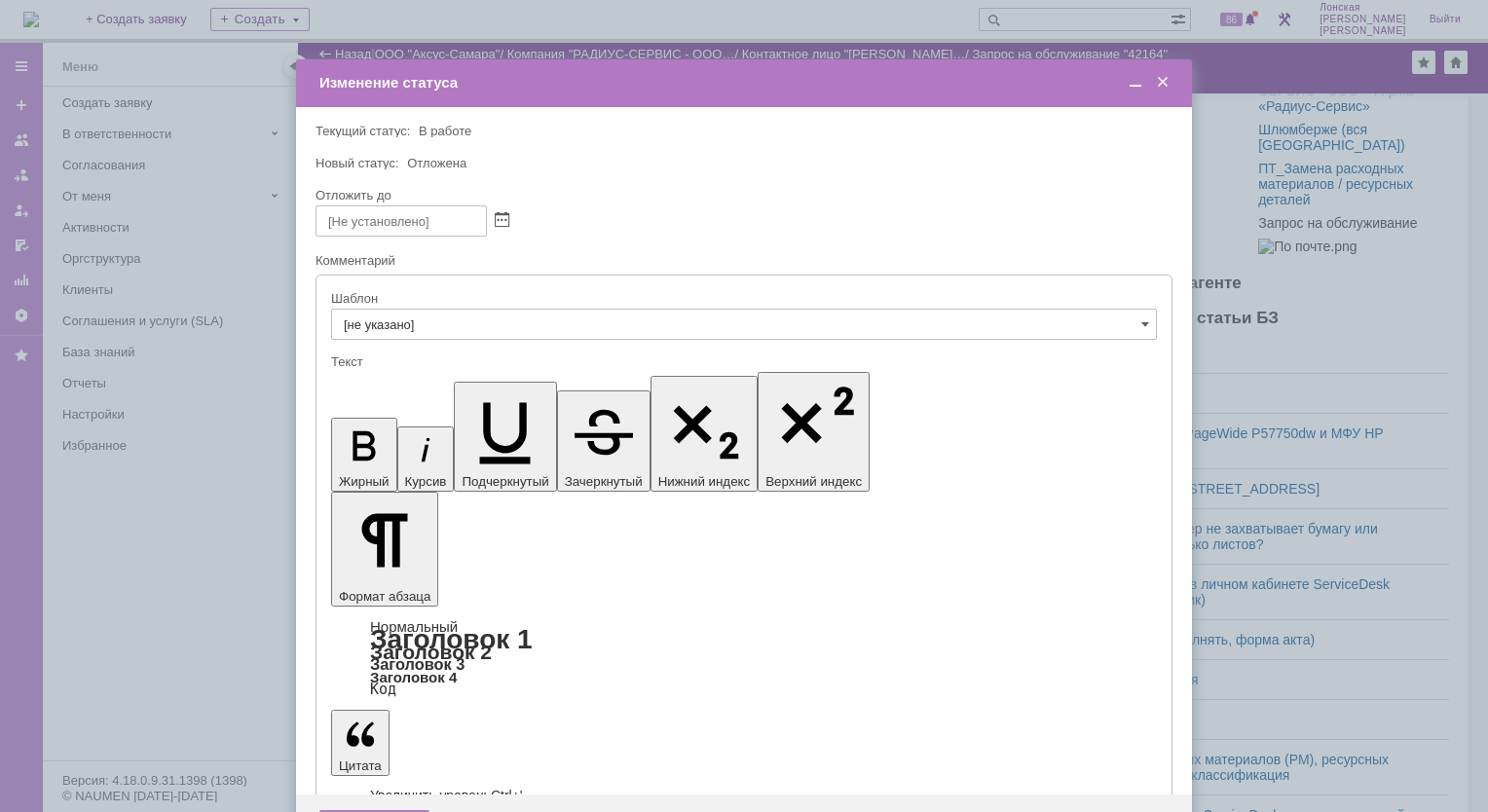
scroll to position [0, 0]
click at [503, 224] on span at bounding box center [502, 221] width 15 height 16
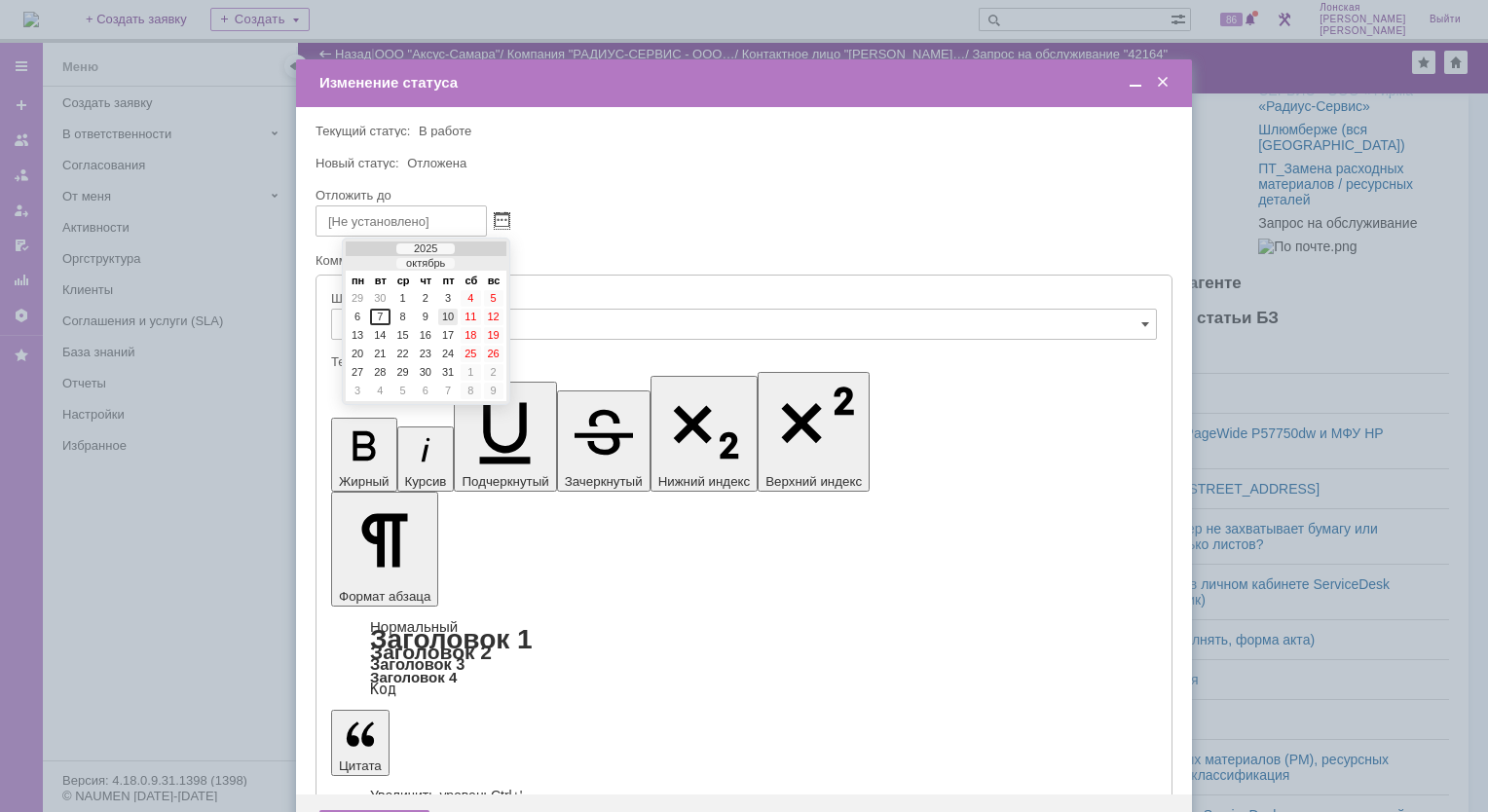
click at [447, 319] on div "10" at bounding box center [449, 316] width 20 height 17
type input "10.10.2025 16:05"
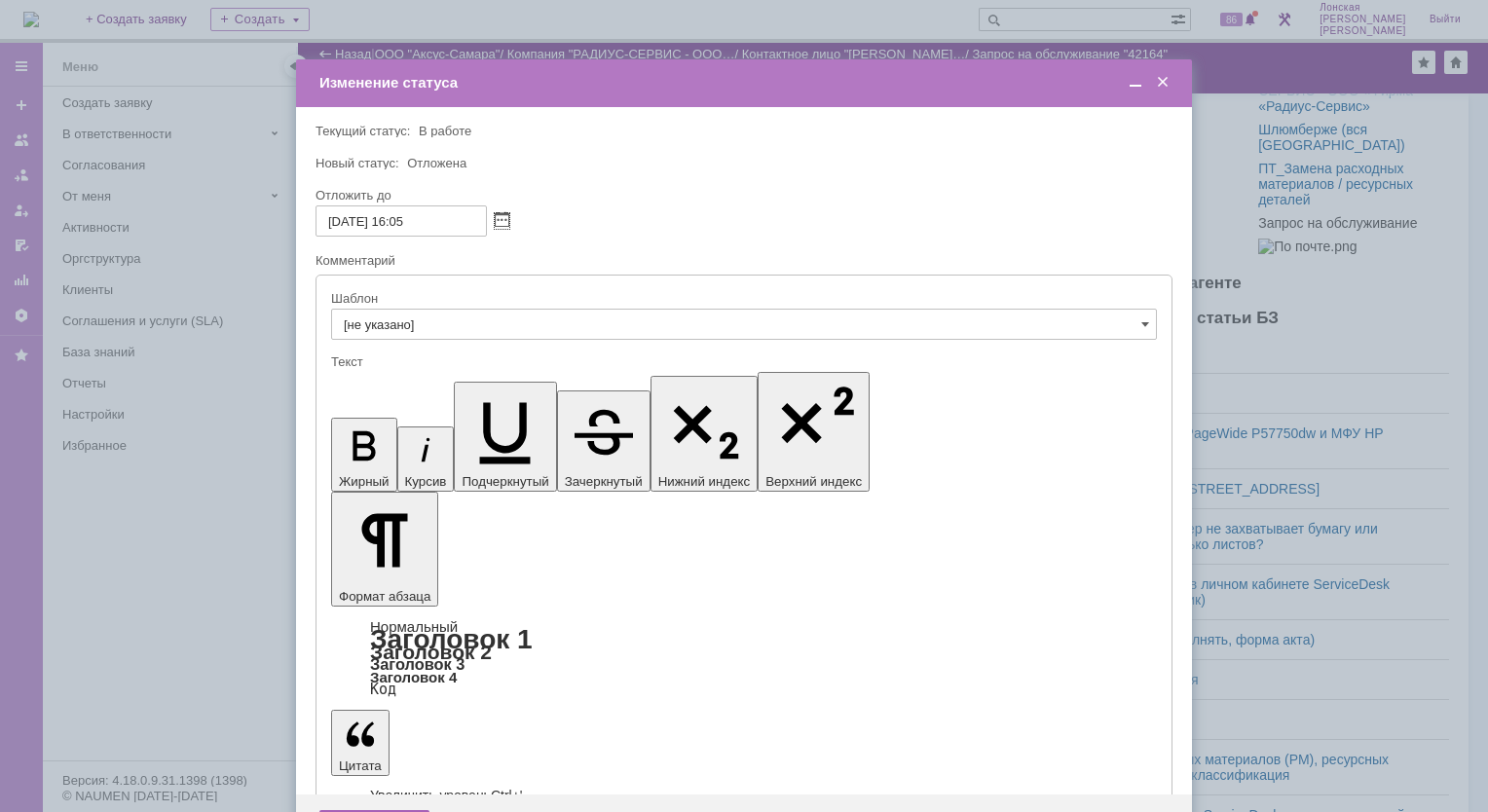
click at [367, 810] on div "Сохранить" at bounding box center [373, 826] width 110 height 32
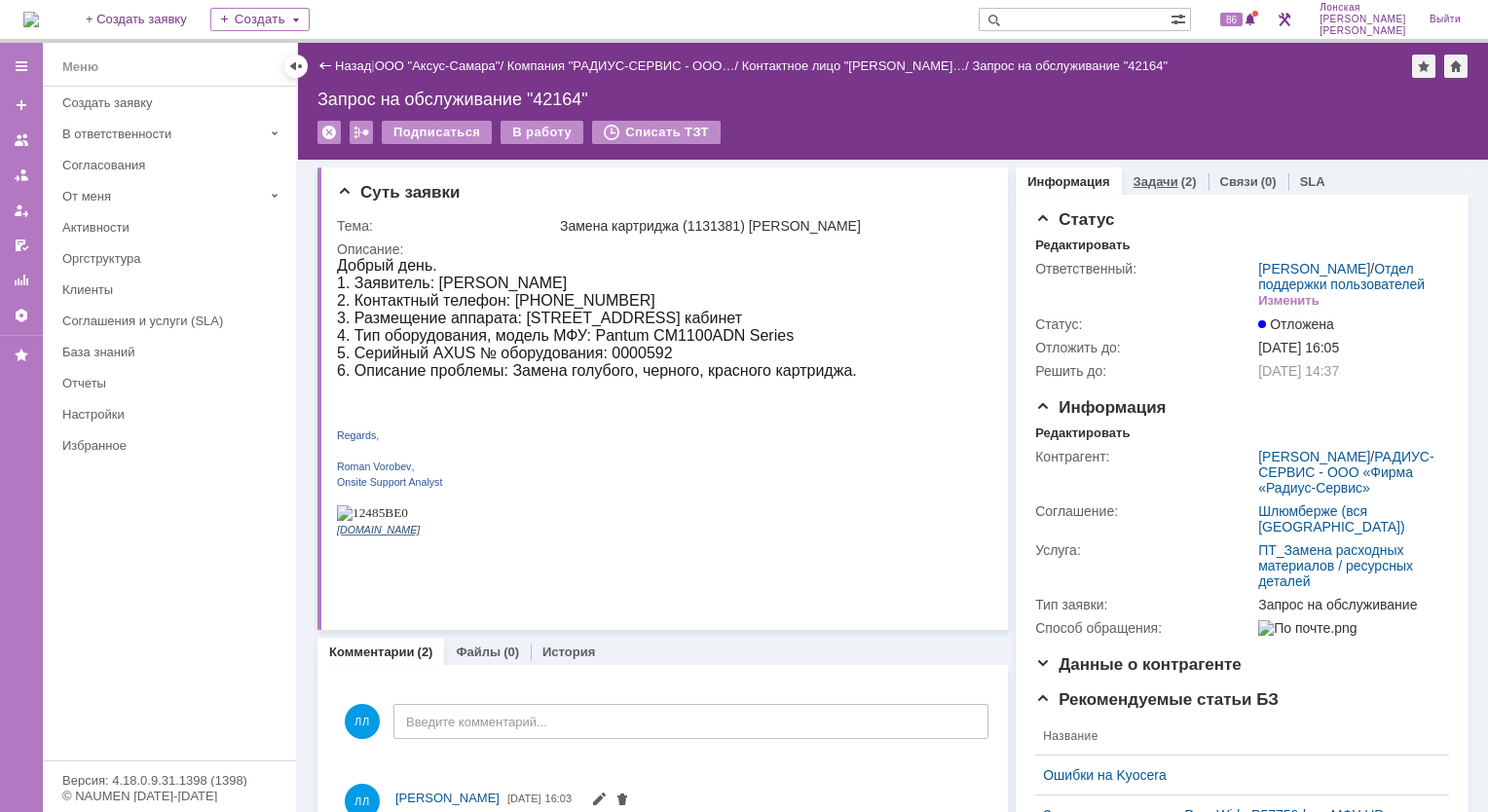
click at [1182, 179] on div "(2)" at bounding box center [1190, 181] width 16 height 15
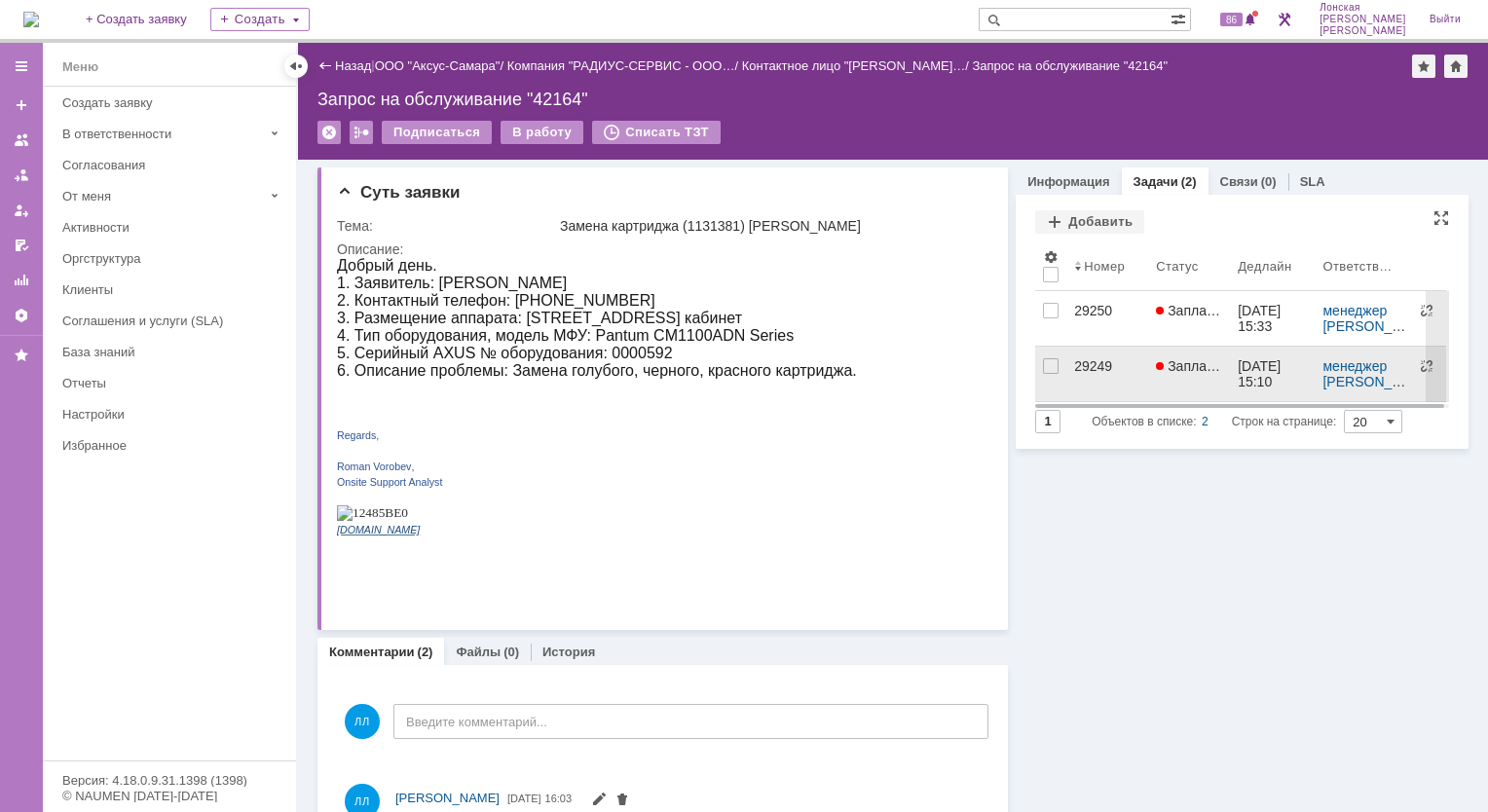
click at [1091, 366] on div "29249" at bounding box center [1107, 366] width 66 height 16
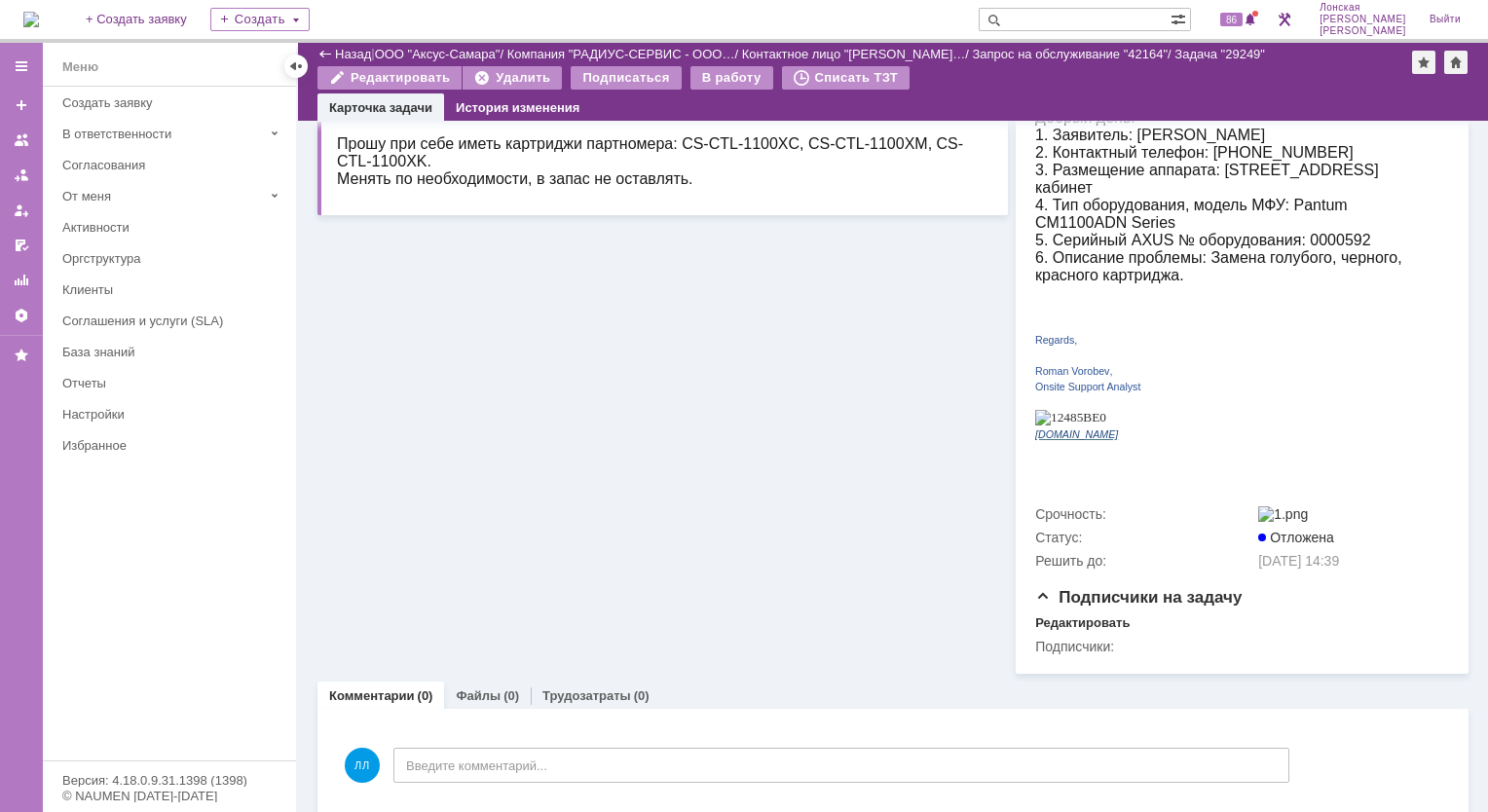
scroll to position [367, 0]
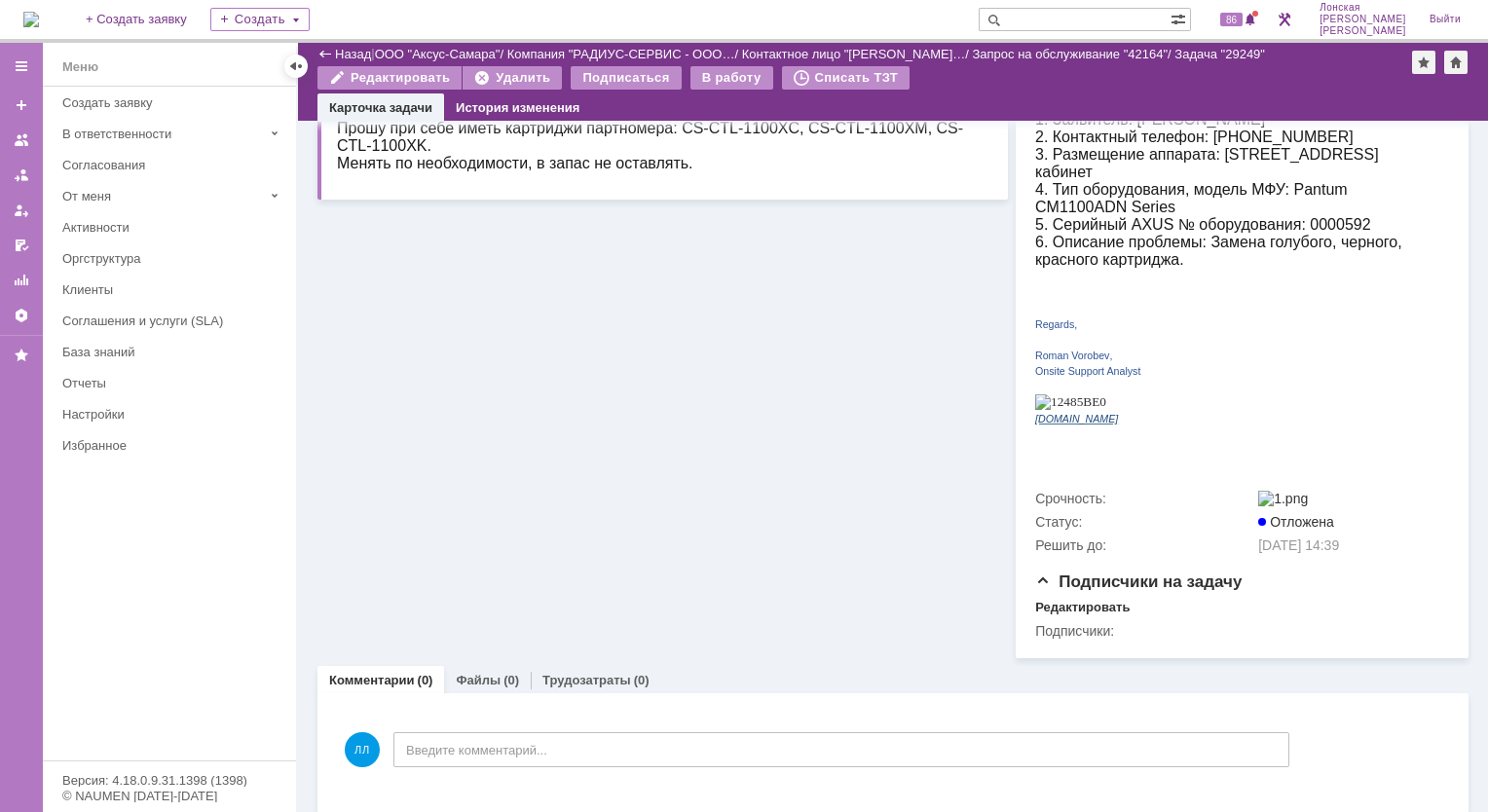
click at [570, 539] on div "Информация по задаче Редактировать В рамках заявки: 42164 Автор: Лонская Лариса…" at bounding box center [662, 206] width 691 height 905
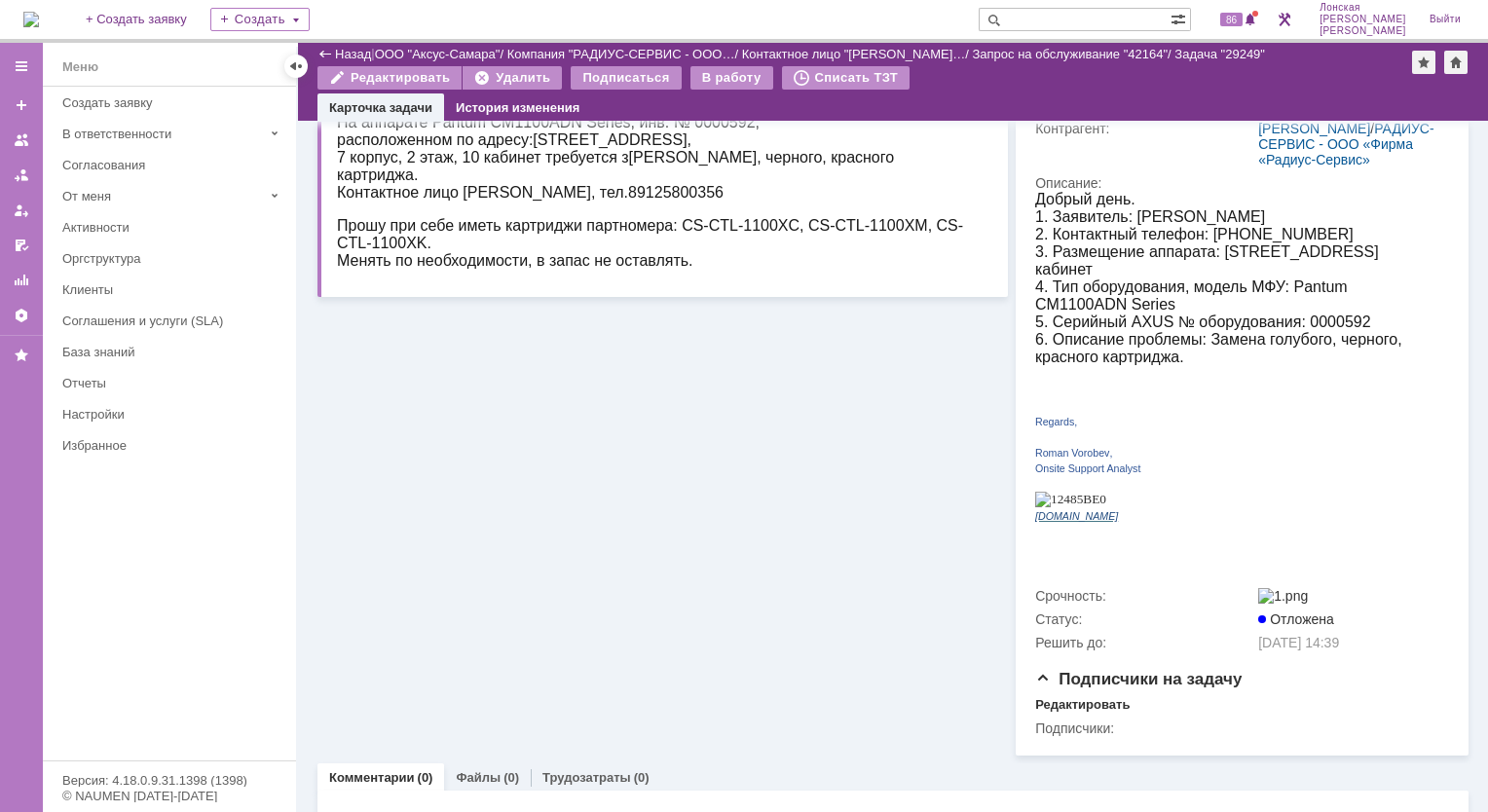
click at [39, 28] on img at bounding box center [32, 20] width 16 height 16
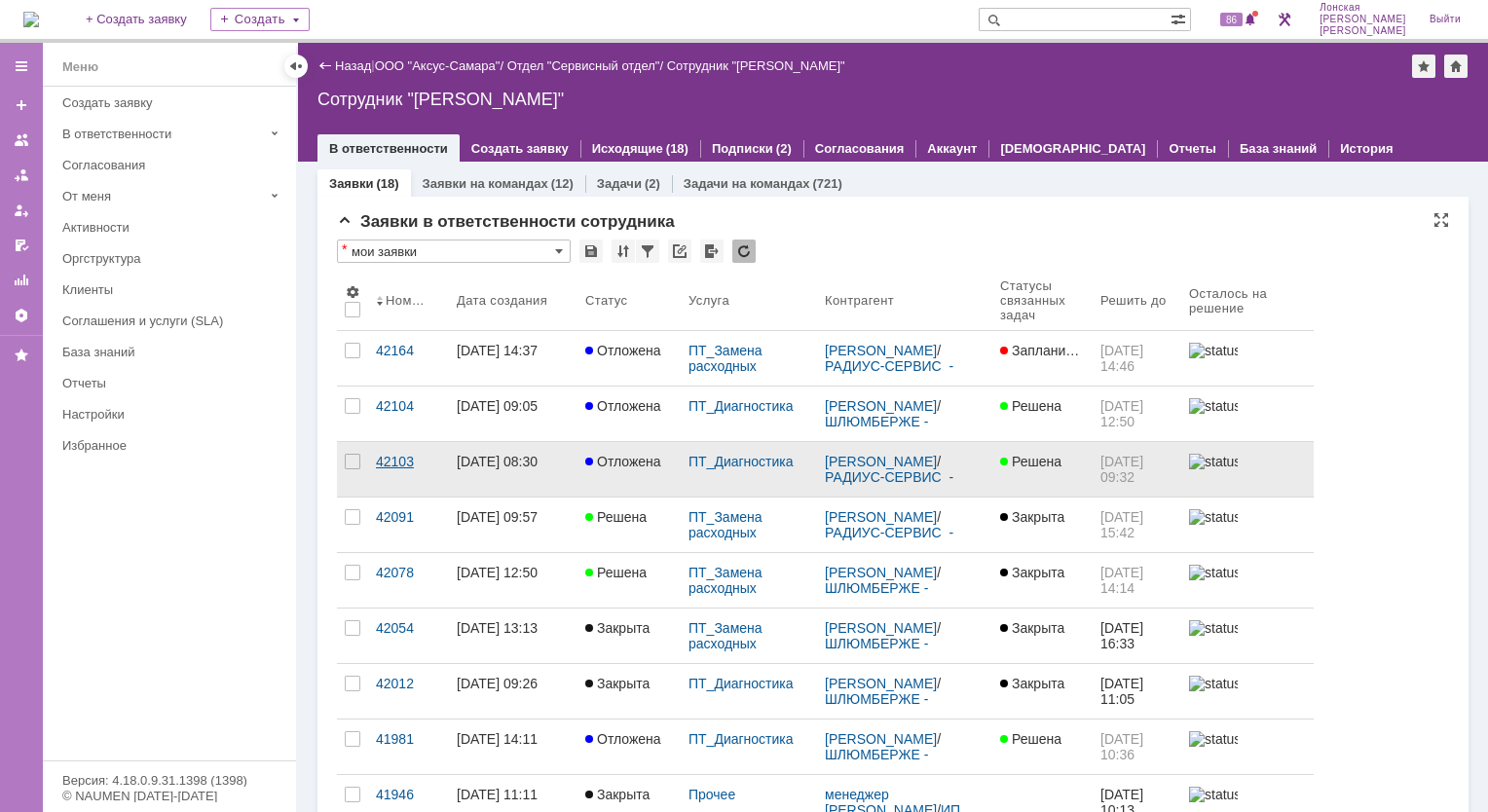
click at [424, 456] on div "42103" at bounding box center [409, 461] width 65 height 16
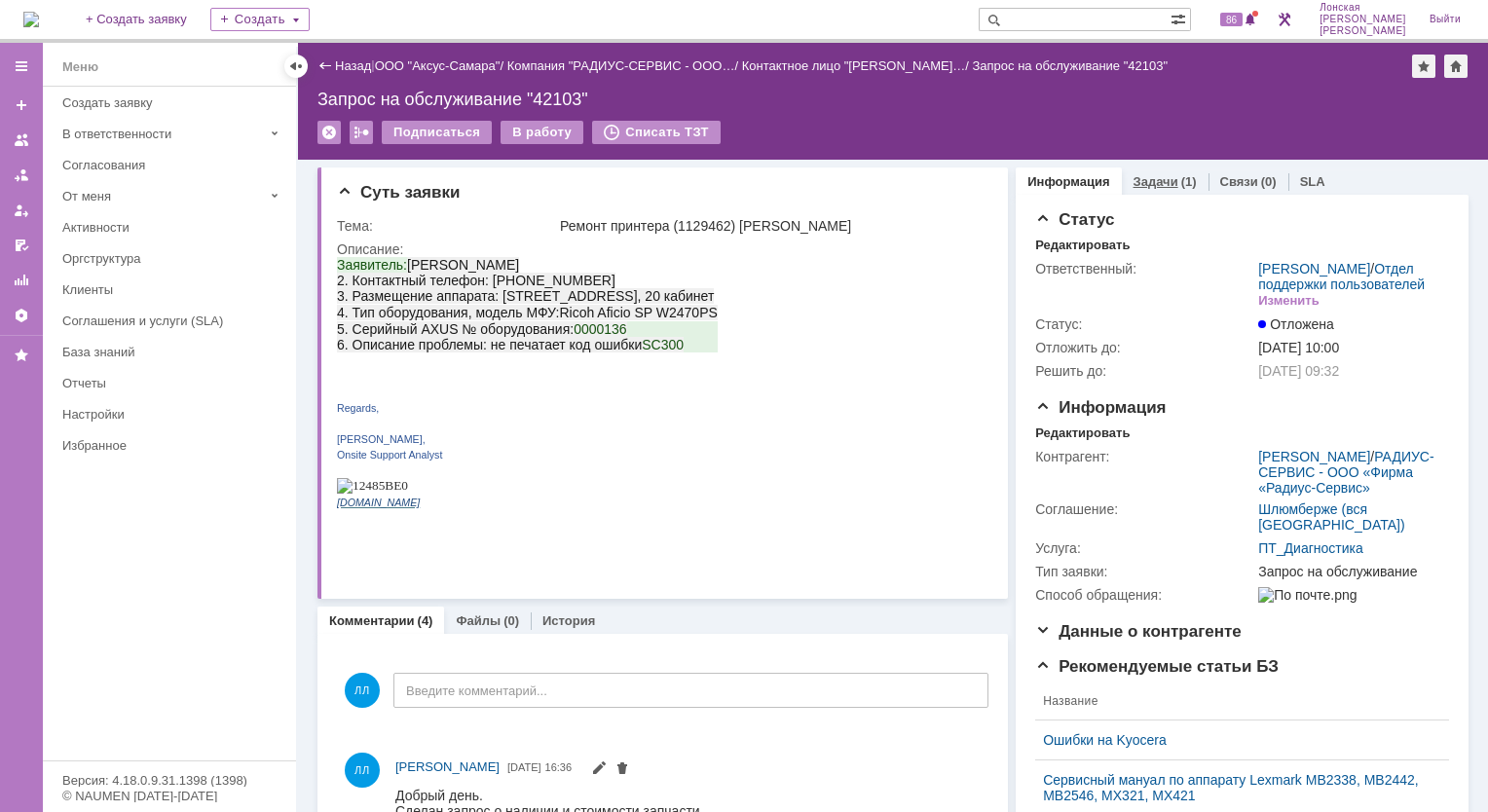
click at [1148, 189] on div "Задачи (1)" at bounding box center [1166, 182] width 87 height 29
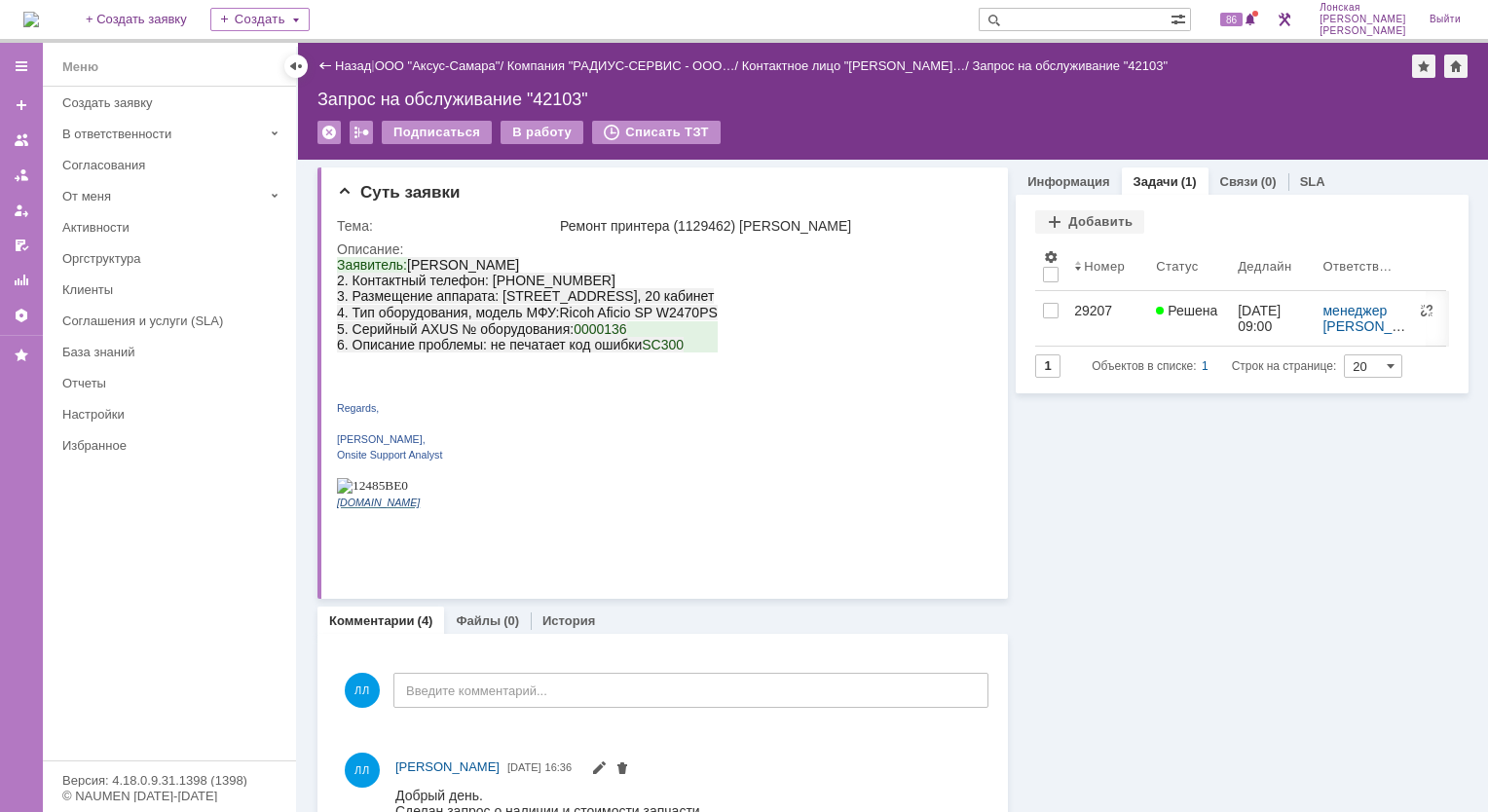
drag, startPoint x: 1070, startPoint y: 306, endPoint x: 1042, endPoint y: 321, distance: 31.8
click at [1074, 306] on div "29207" at bounding box center [1107, 311] width 66 height 16
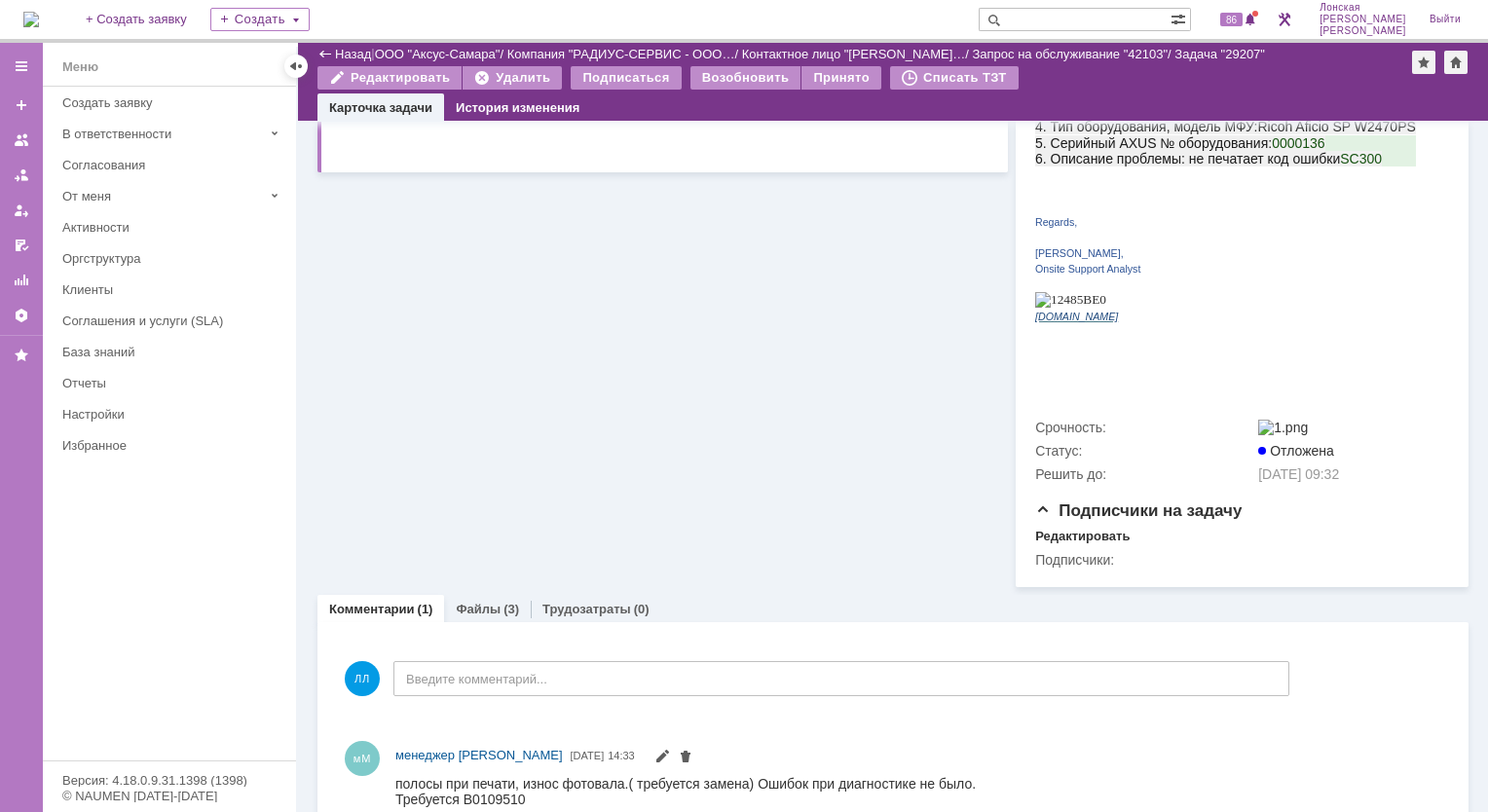
scroll to position [422, 0]
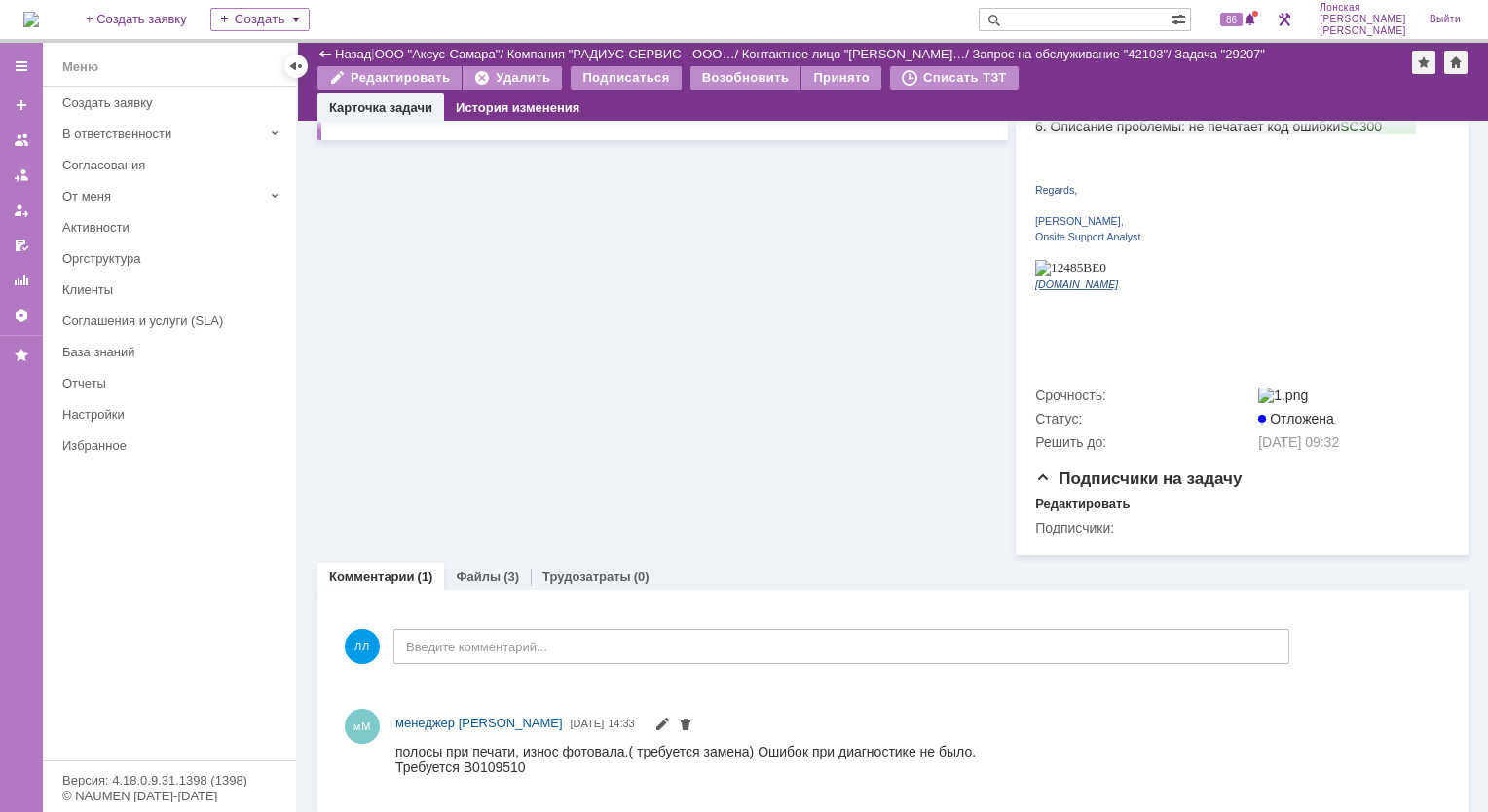
click at [39, 25] on img at bounding box center [32, 20] width 16 height 16
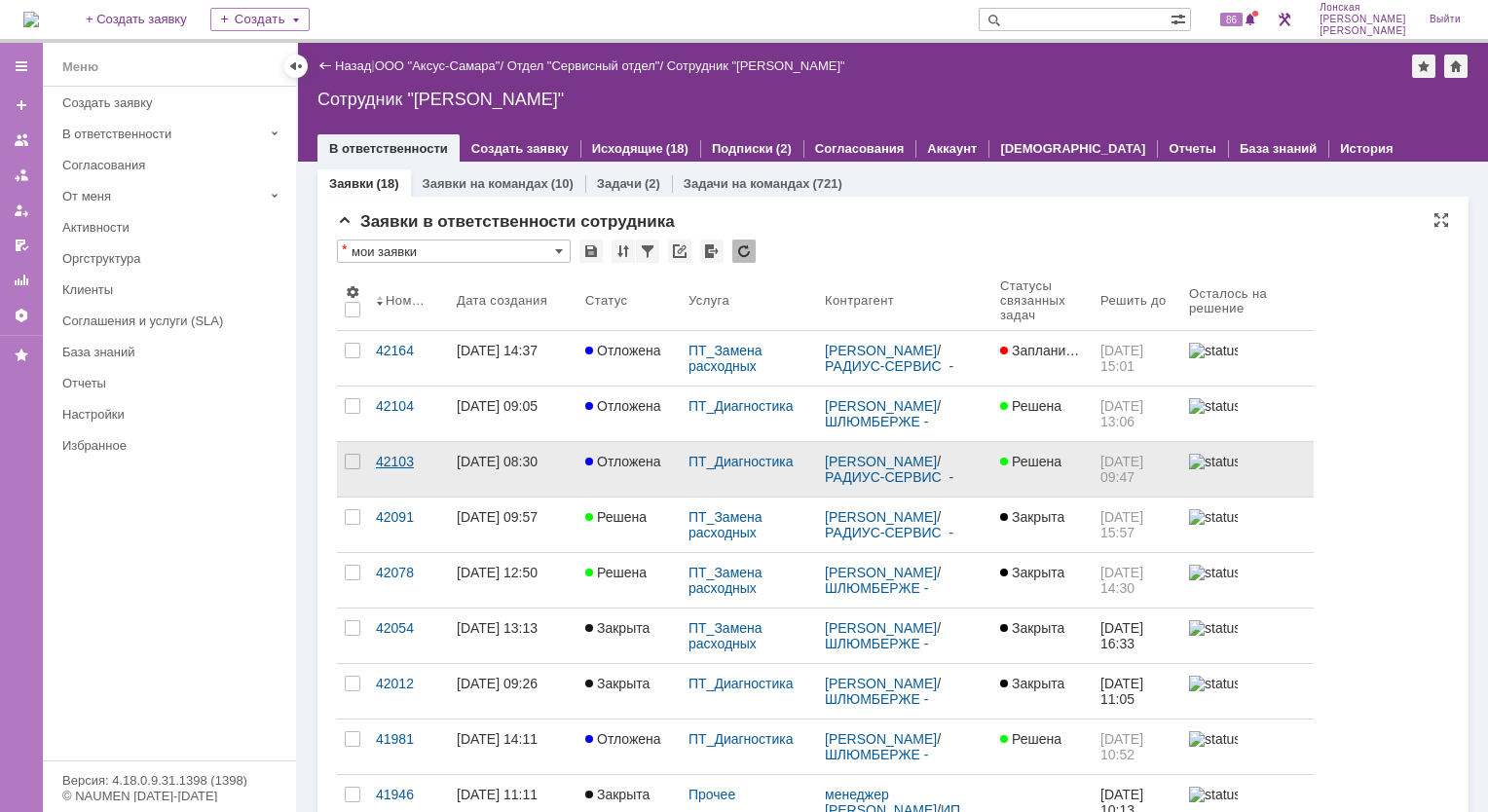
click at [394, 460] on div "42103" at bounding box center [409, 461] width 65 height 16
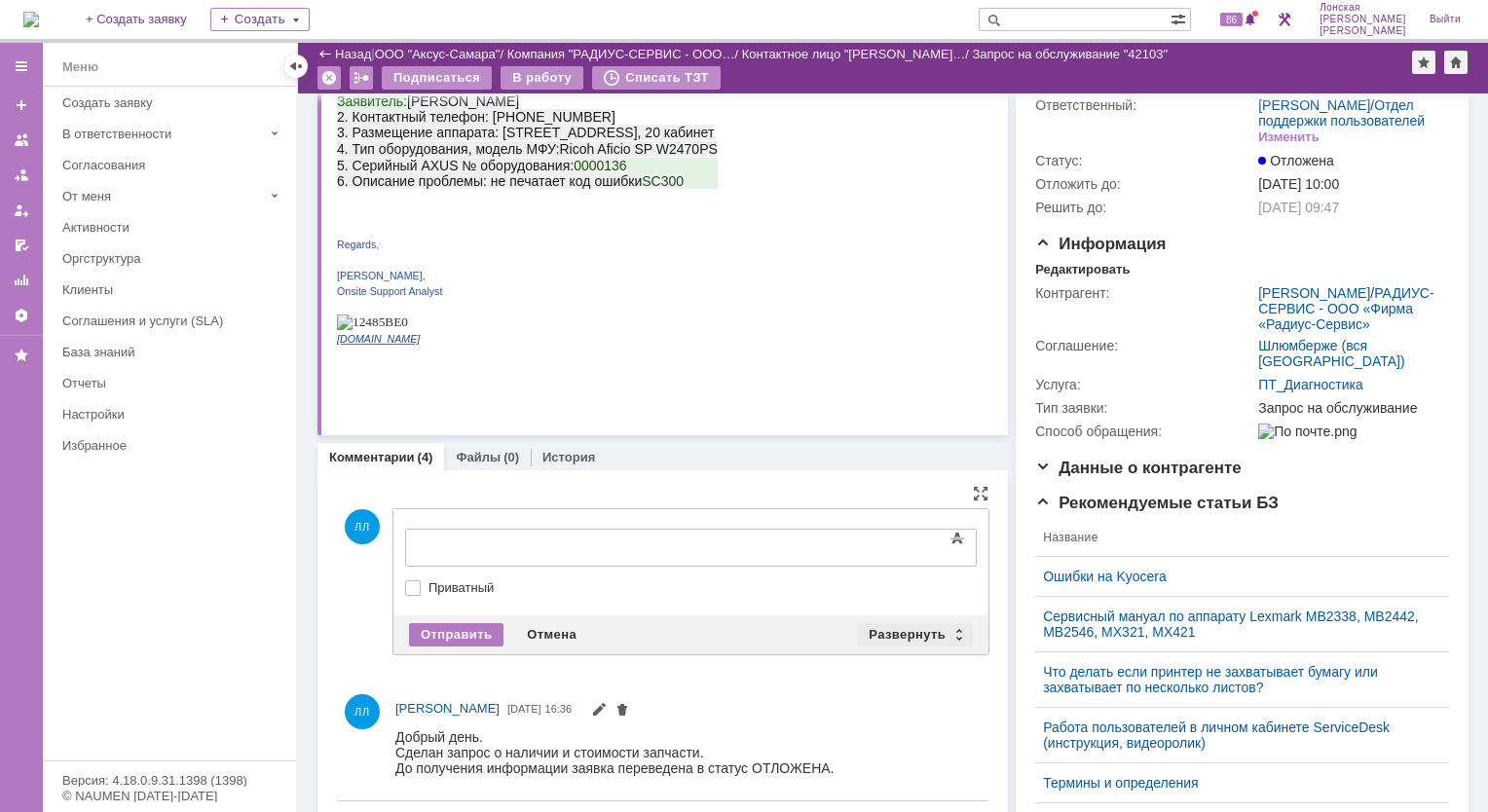
click at [957, 633] on div "Развернуть" at bounding box center [914, 635] width 116 height 24
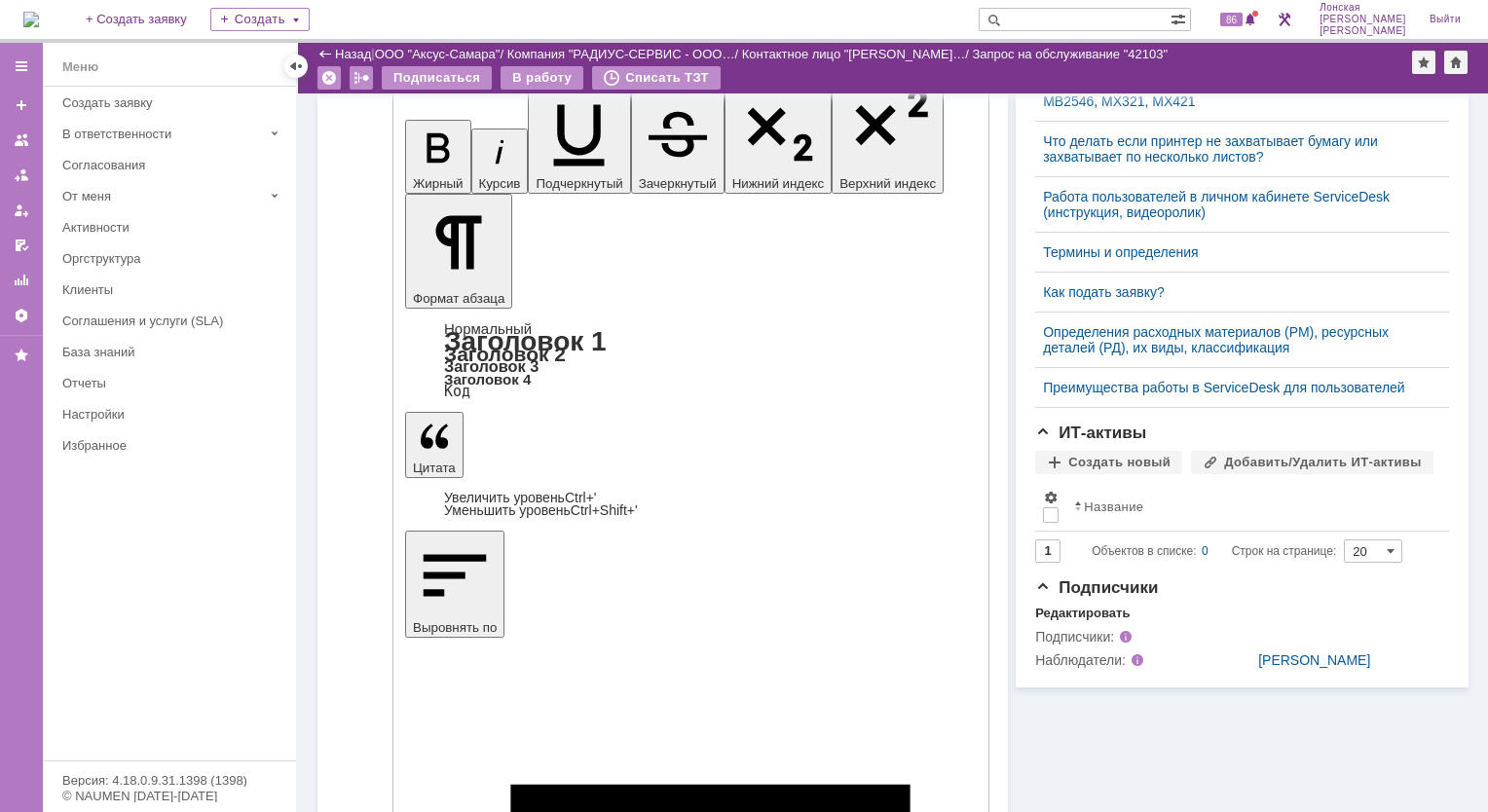
scroll to position [584, 0]
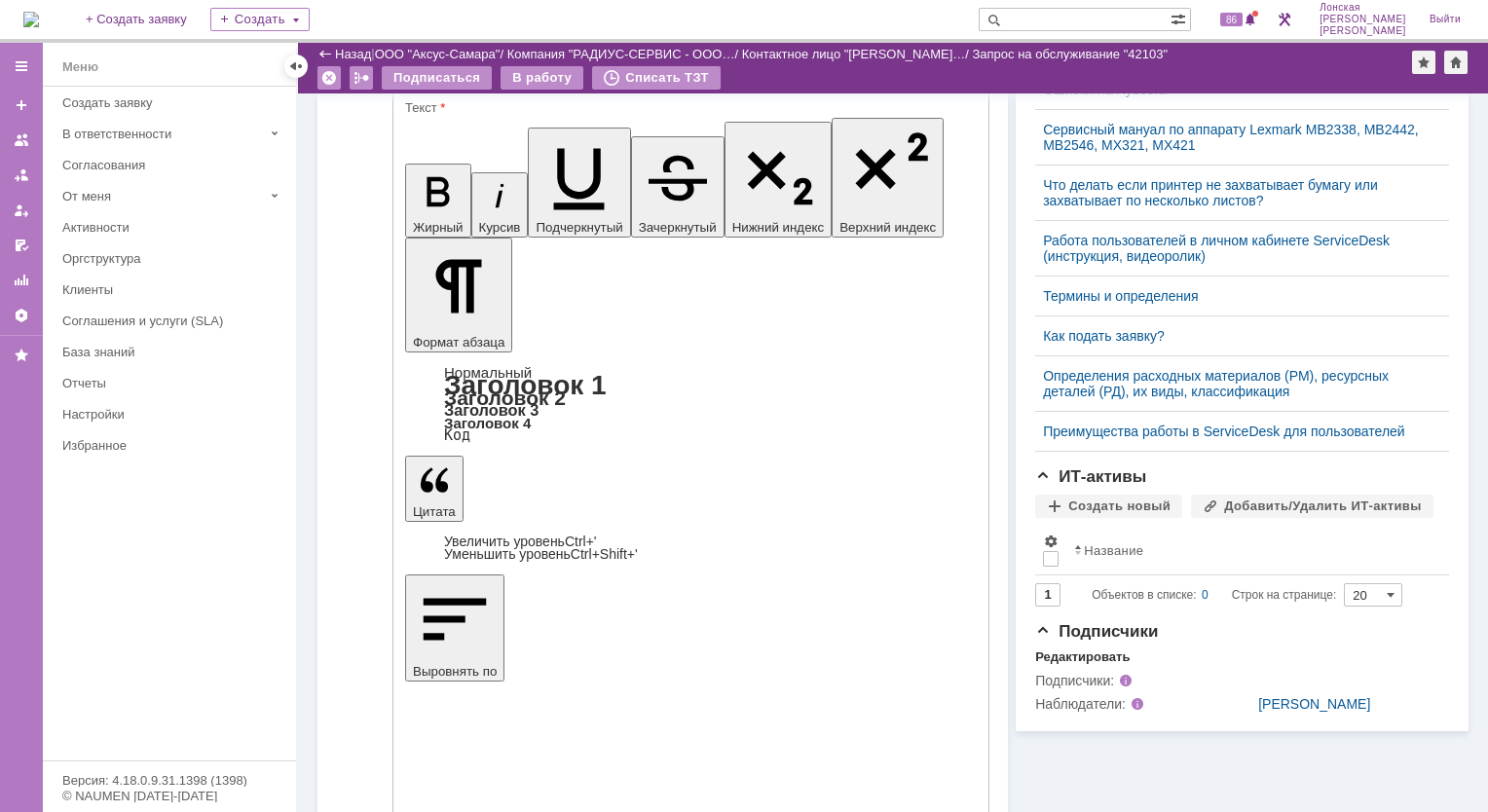
drag, startPoint x: 425, startPoint y: 4370, endPoint x: 798, endPoint y: 4372, distance: 373.0
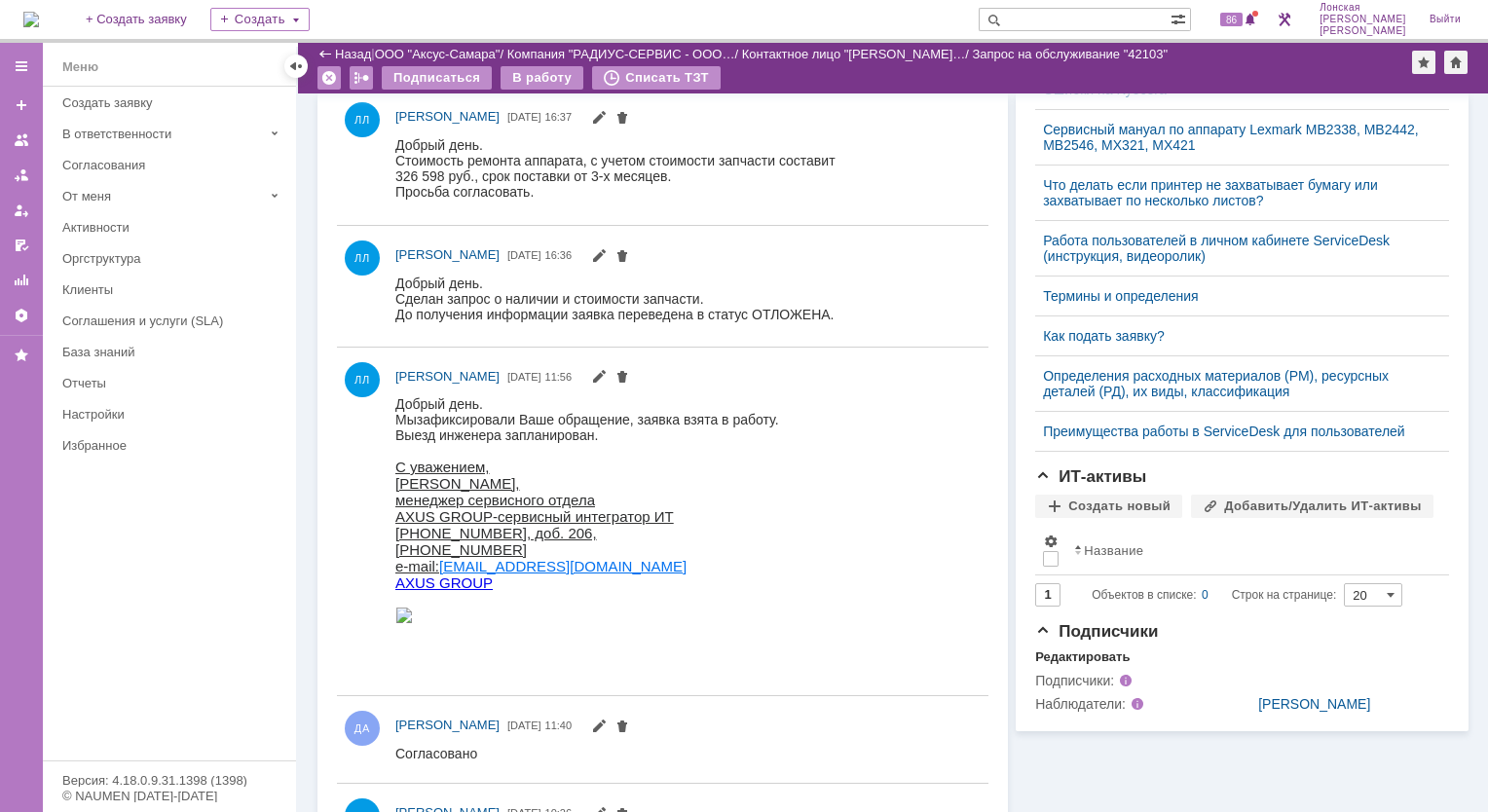
scroll to position [0, 0]
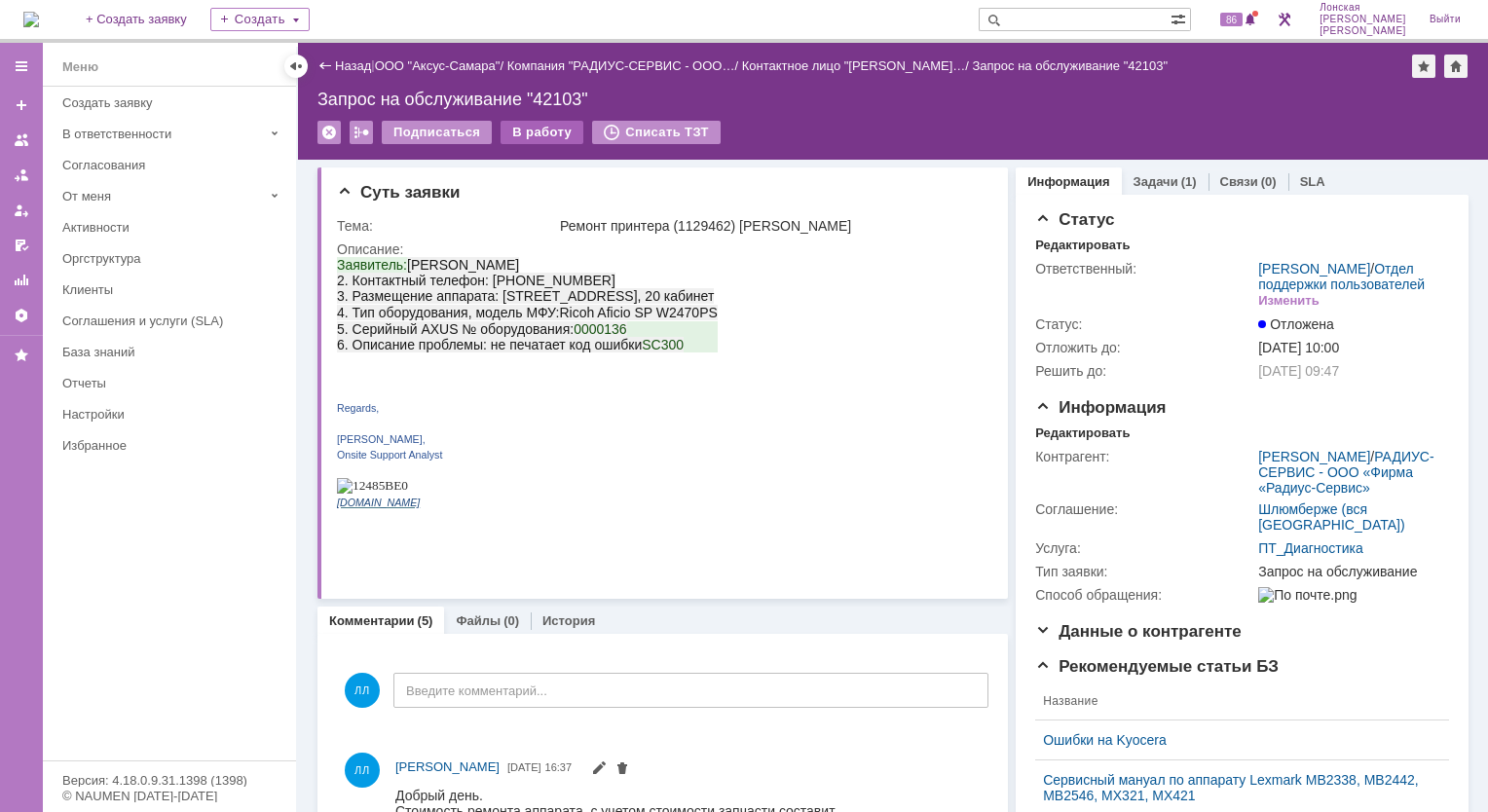
click at [543, 138] on div "В работу" at bounding box center [542, 132] width 83 height 24
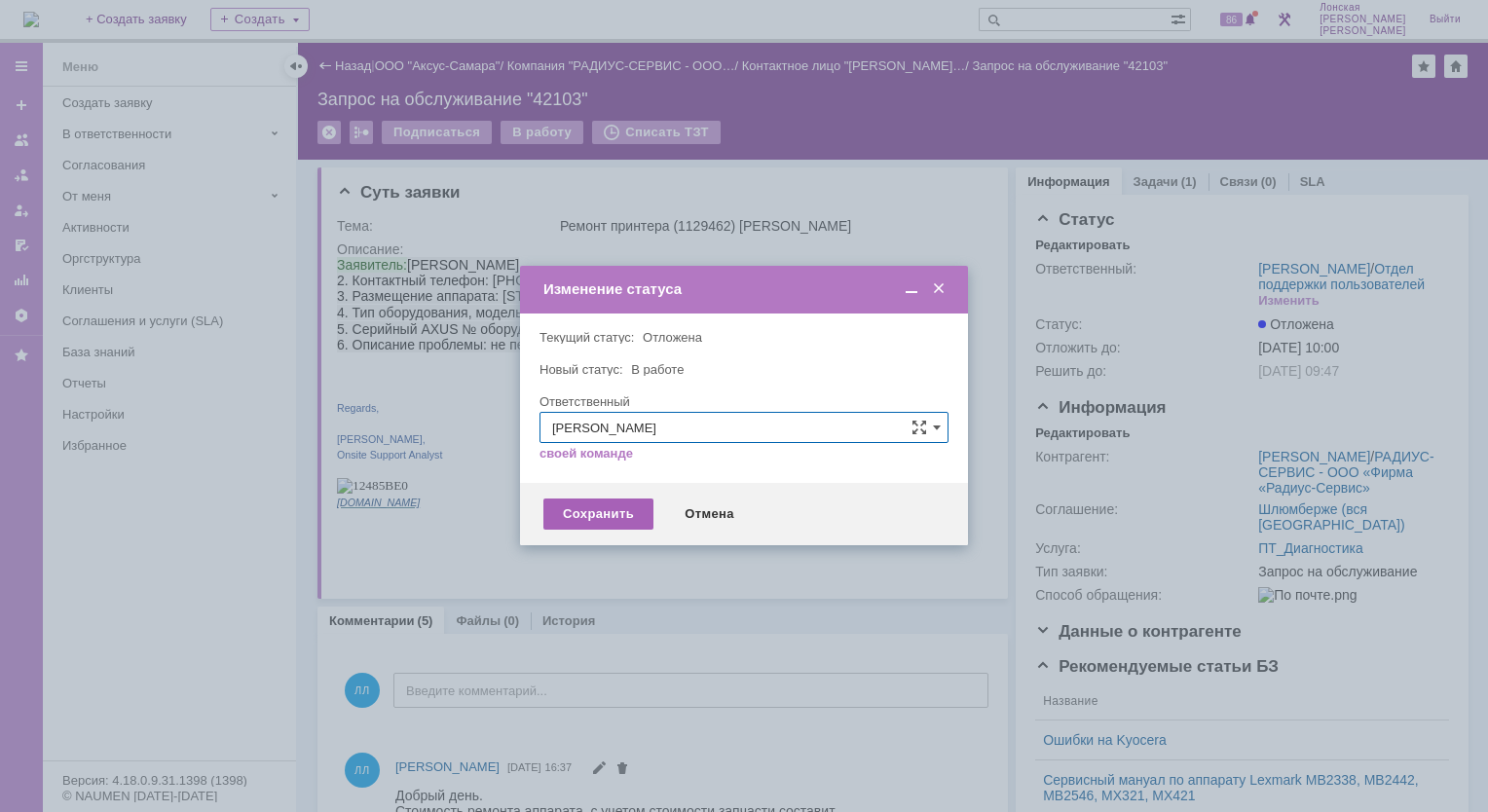
click at [599, 518] on div "Сохранить" at bounding box center [598, 515] width 110 height 32
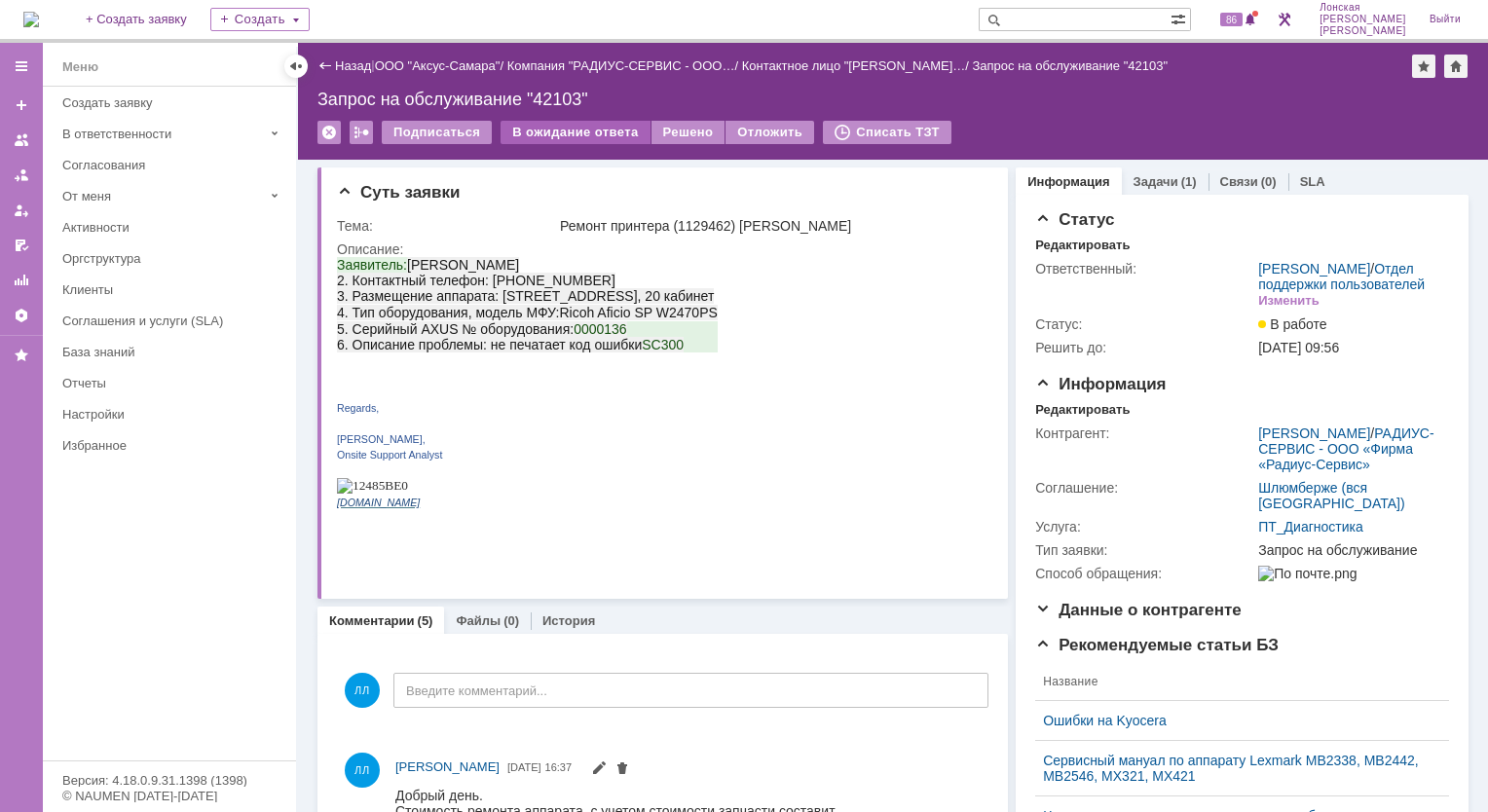
click at [553, 132] on div "В ожидание ответа" at bounding box center [575, 132] width 149 height 24
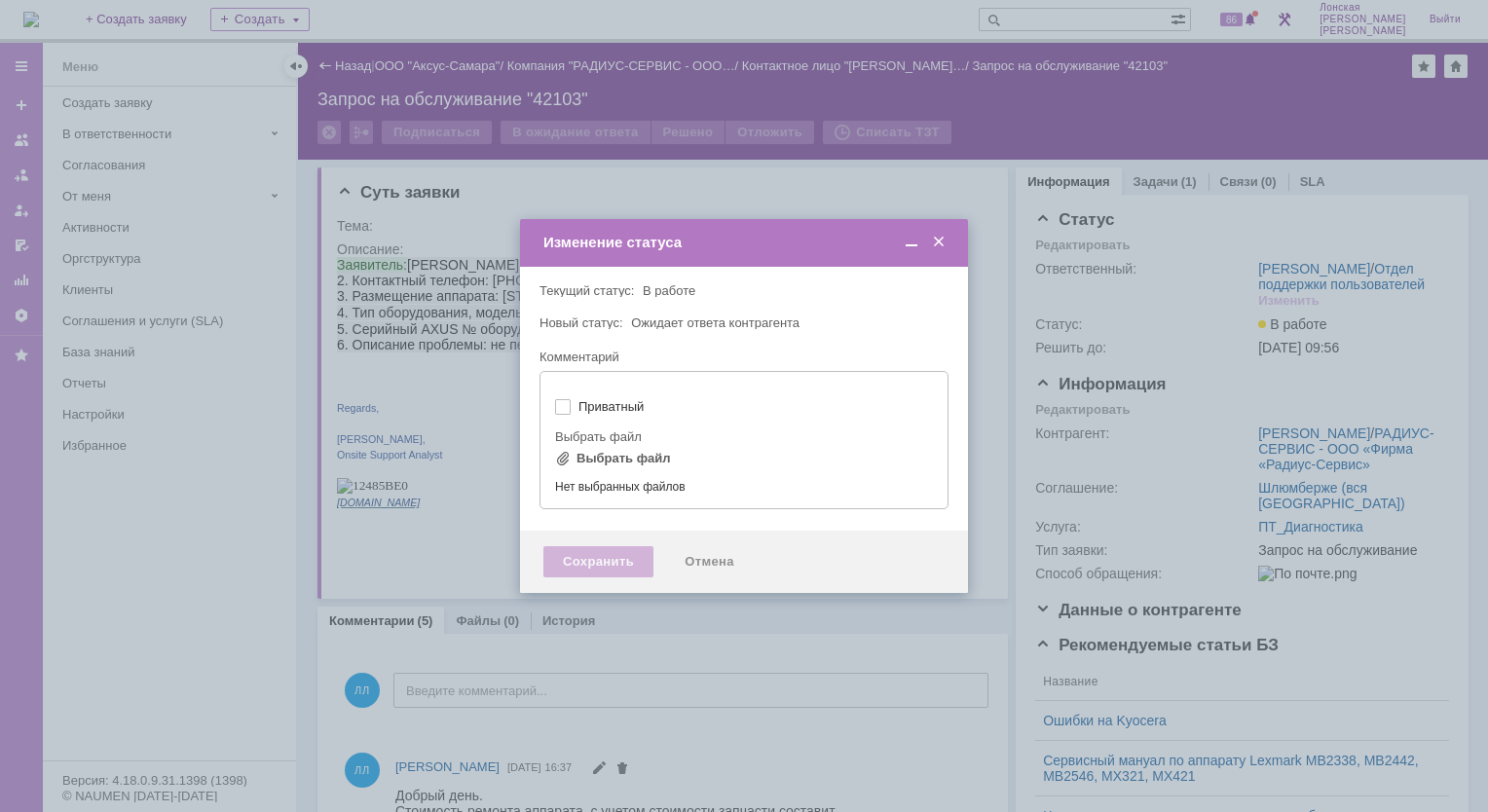
type input "[не указано]"
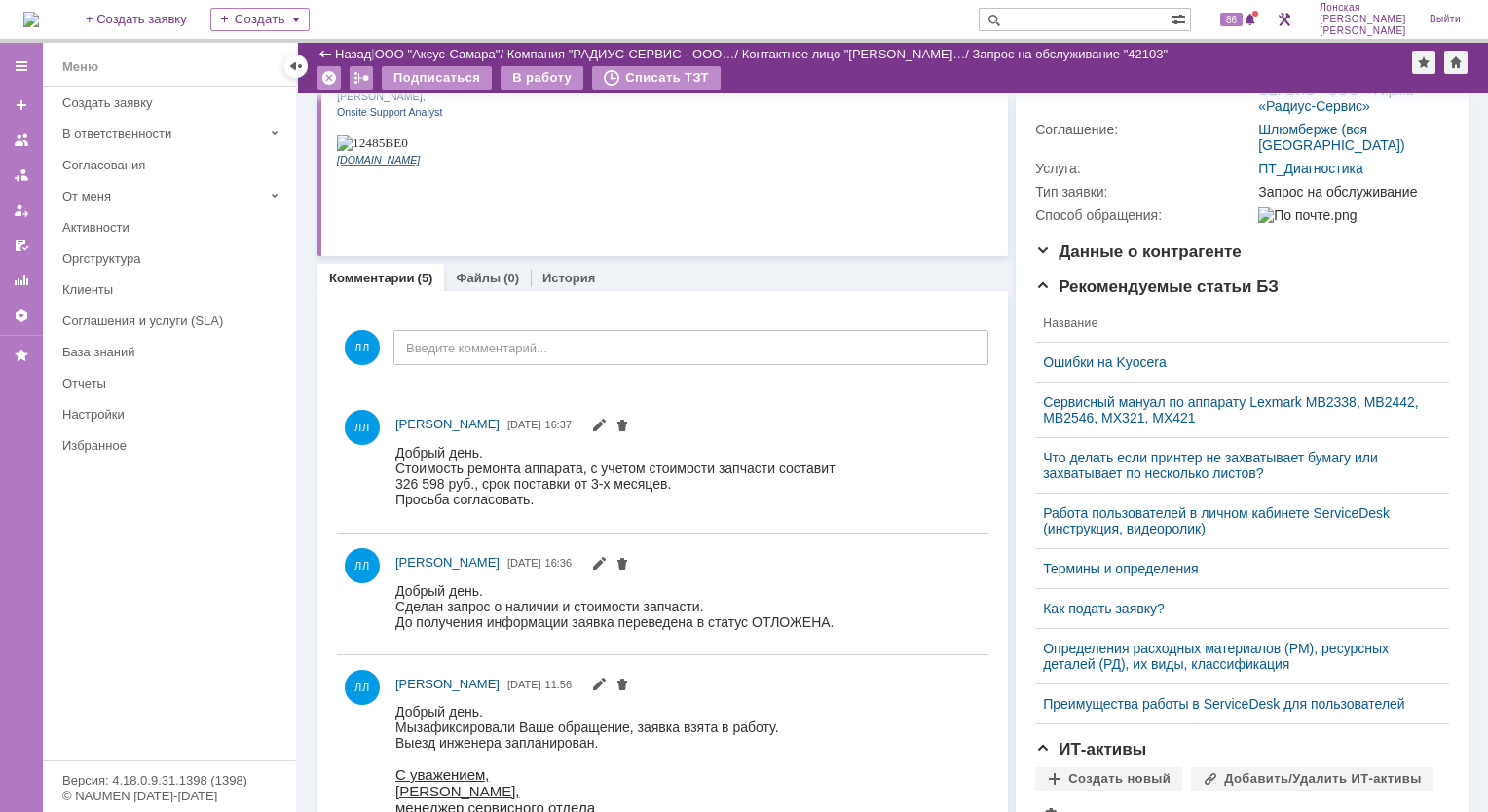
scroll to position [584, 0]
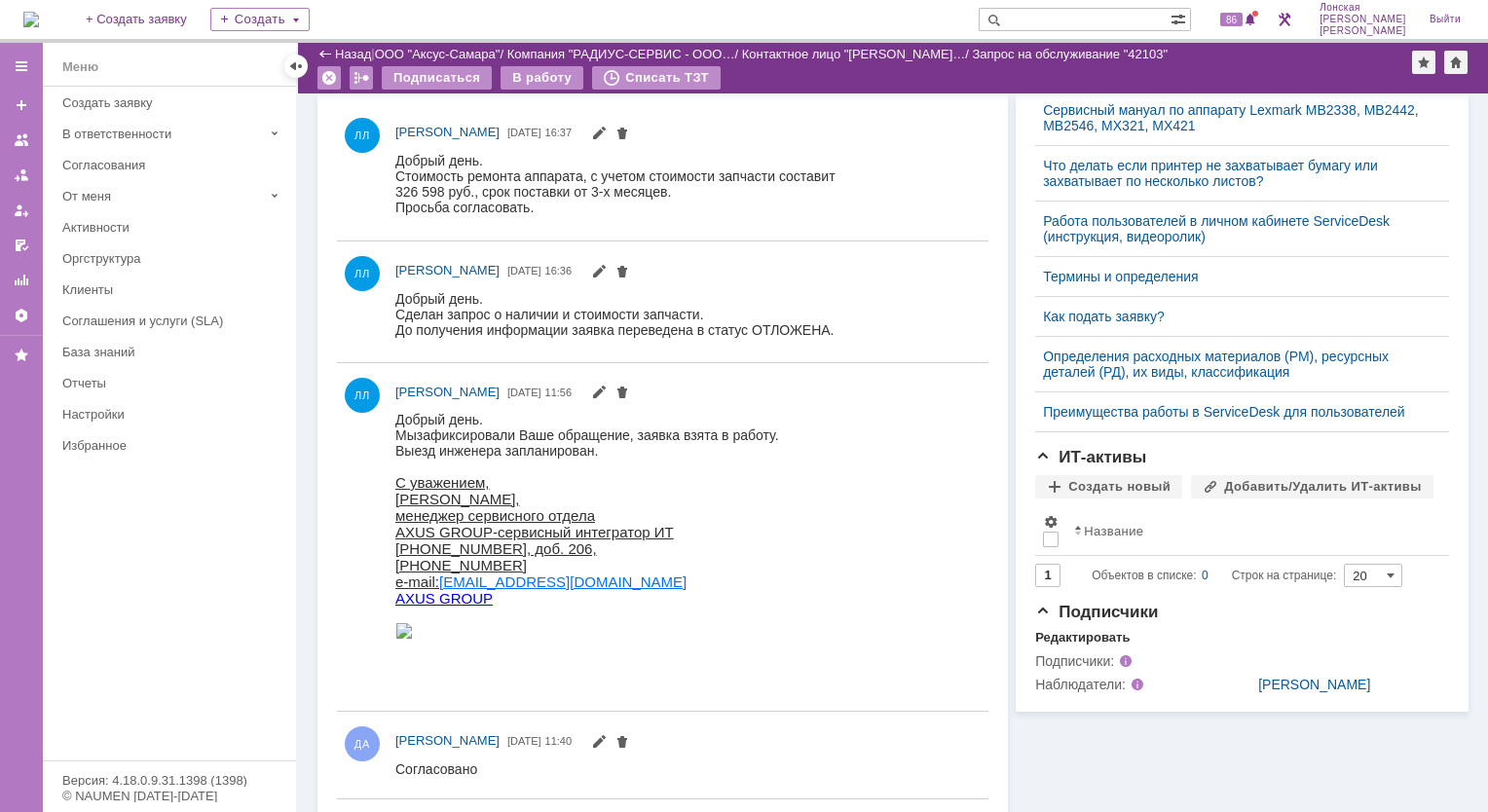
click at [39, 12] on img at bounding box center [32, 20] width 16 height 16
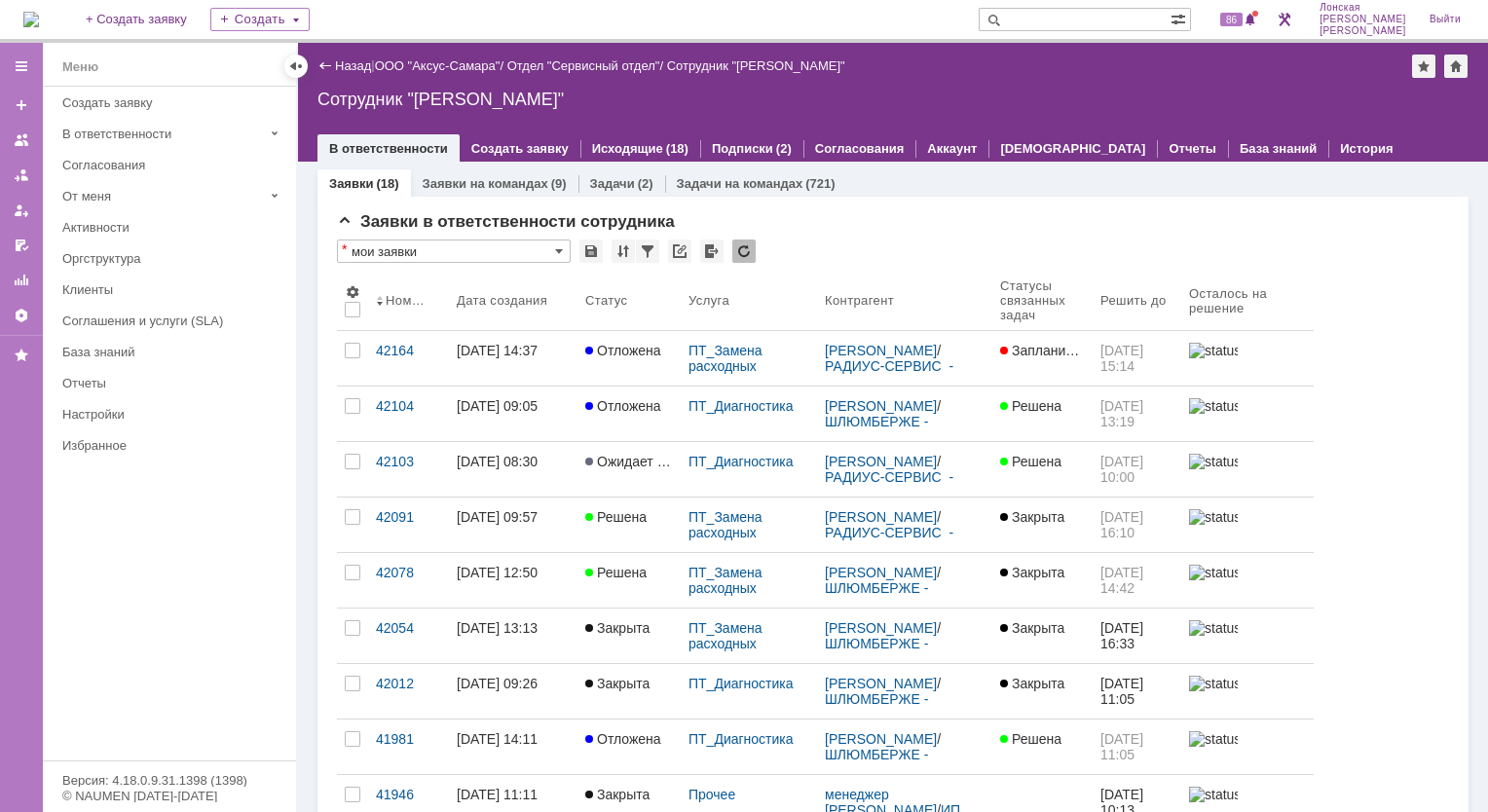
click at [405, 347] on div "42164" at bounding box center [409, 351] width 65 height 16
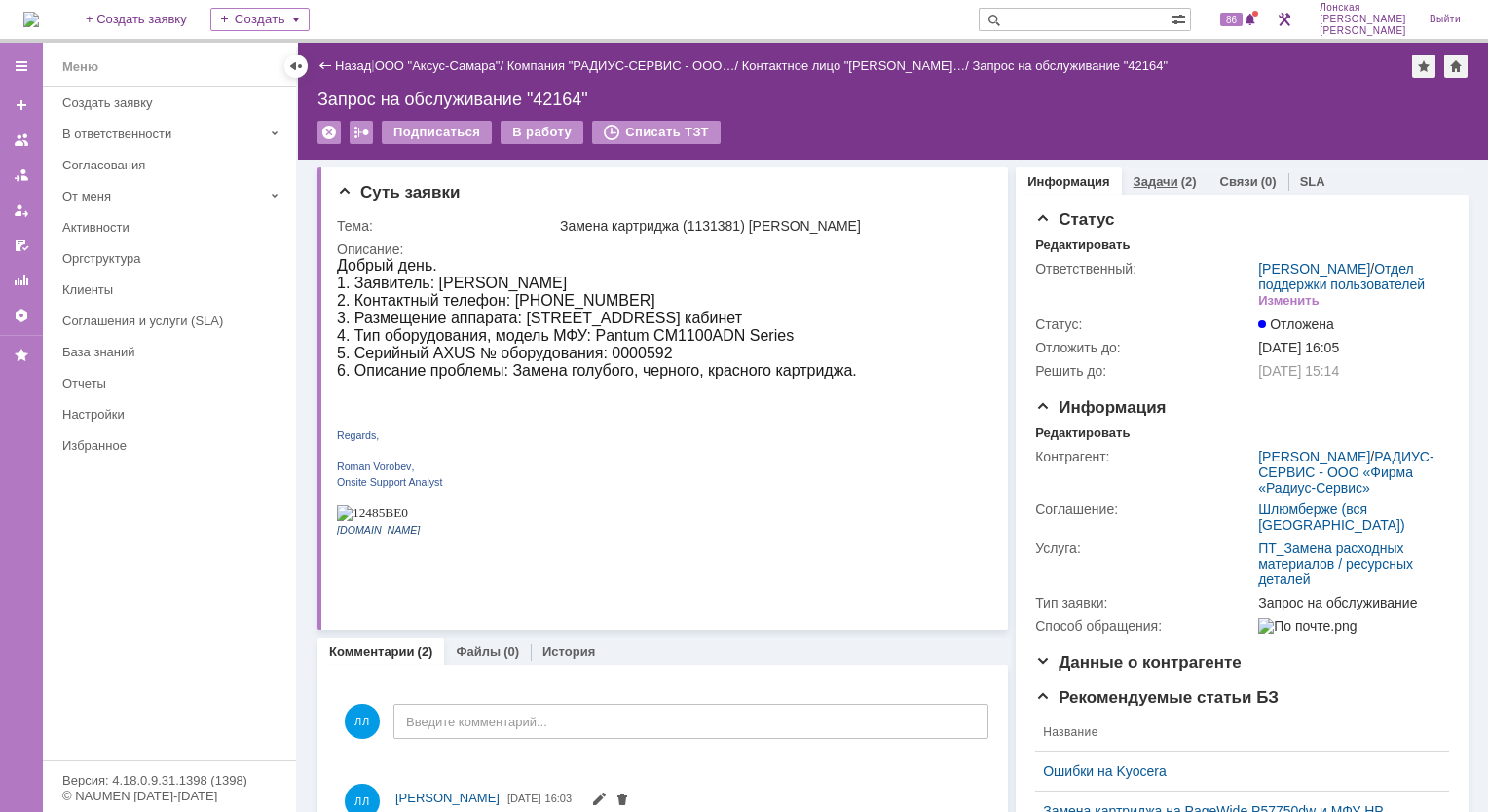
click at [1133, 178] on link "Задачи" at bounding box center [1155, 181] width 44 height 15
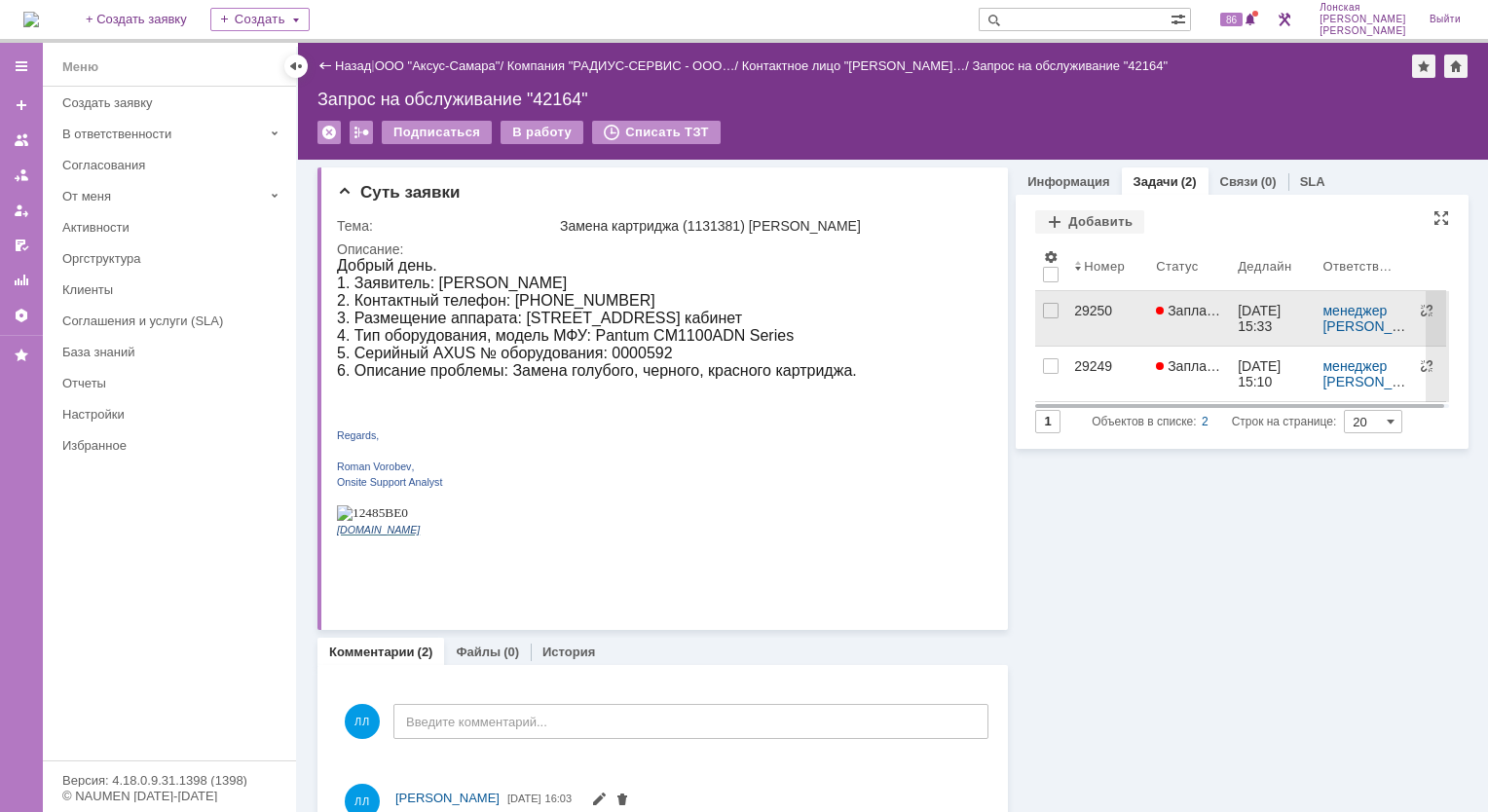
click at [1102, 308] on div "29250" at bounding box center [1107, 311] width 66 height 16
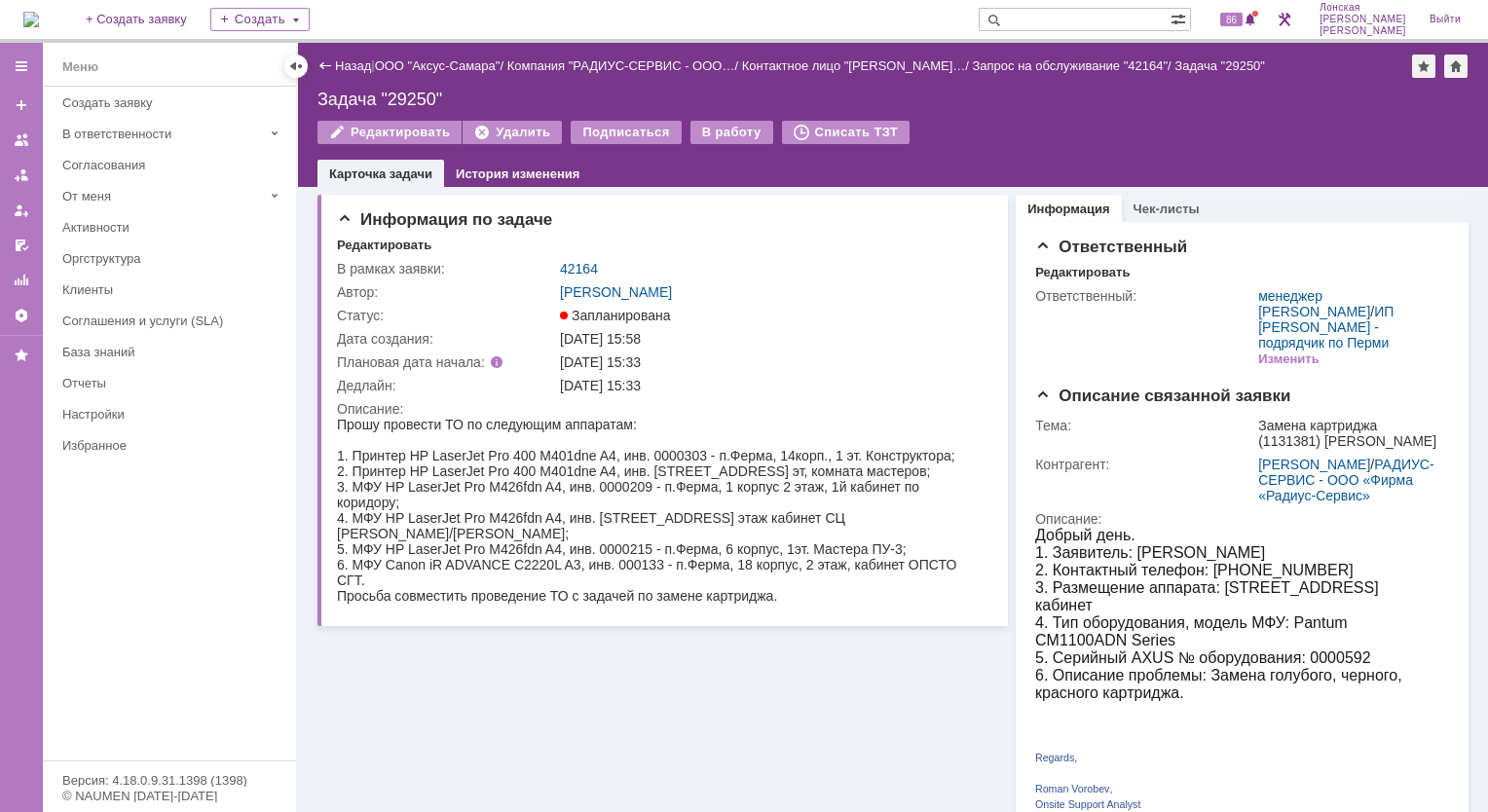
click at [39, 13] on img at bounding box center [32, 20] width 16 height 16
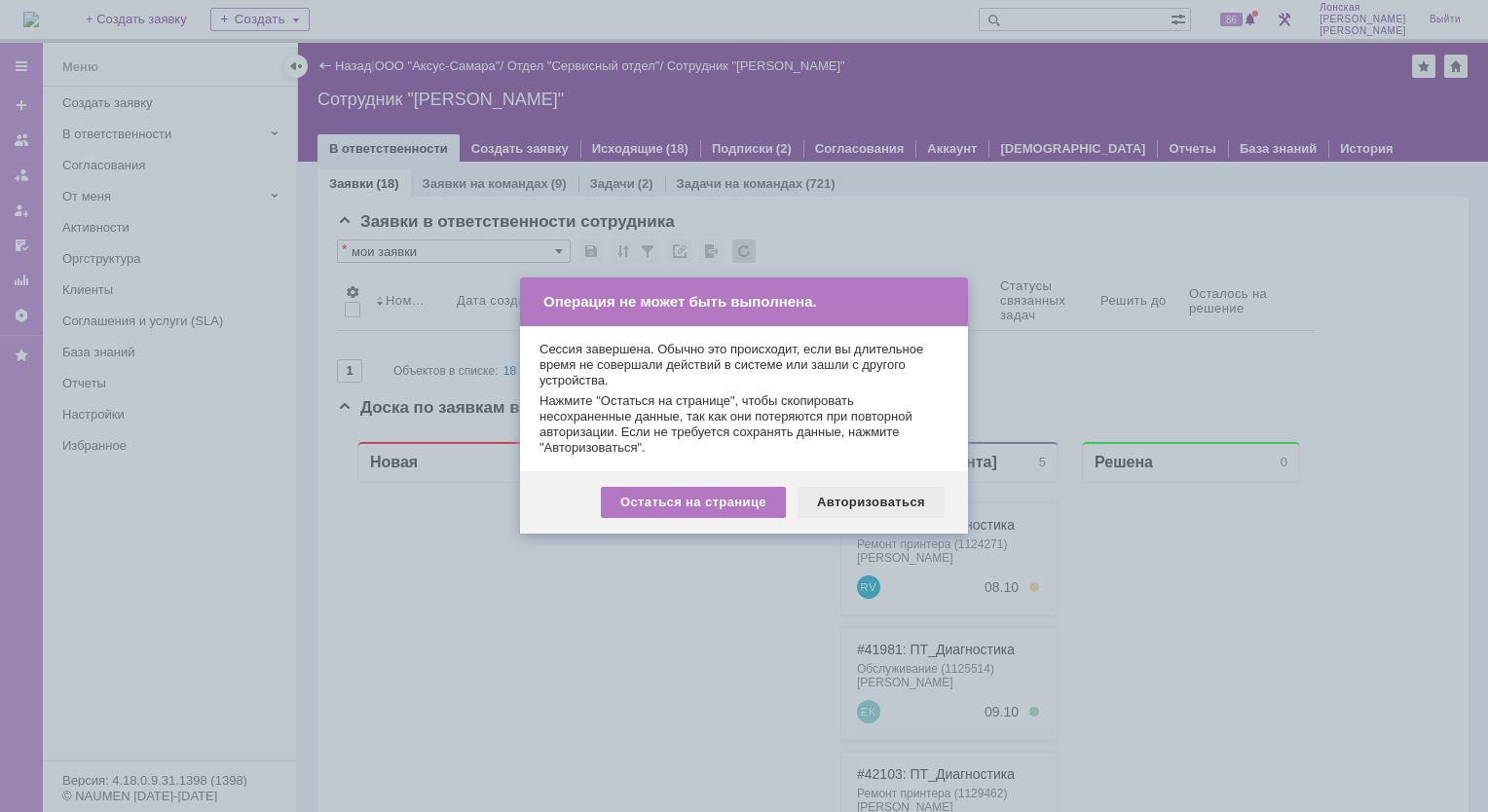
click at [903, 504] on div "Авторизоваться" at bounding box center [870, 503] width 147 height 32
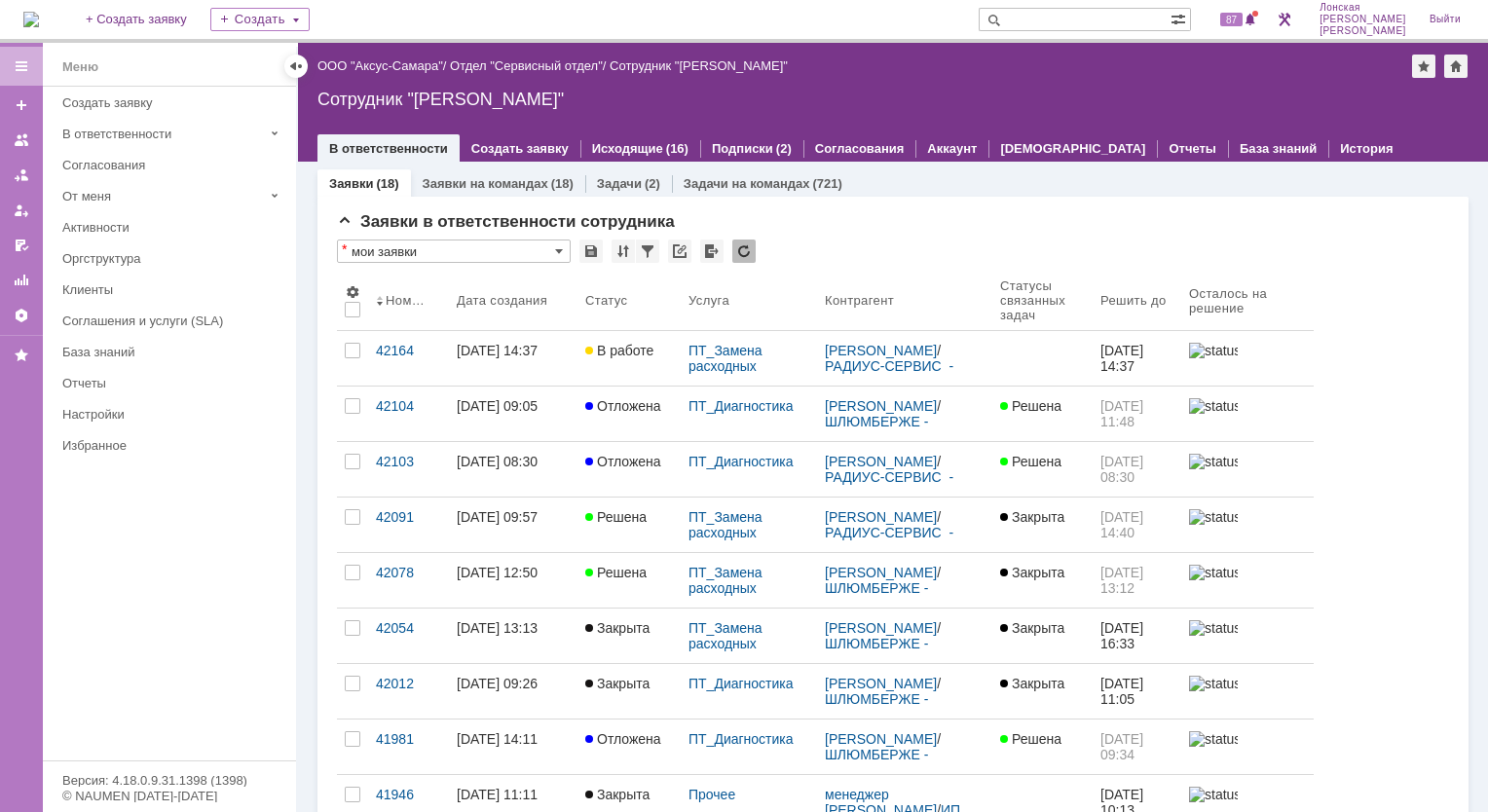
click at [1071, 14] on input "text" at bounding box center [1075, 20] width 192 height 24
type input "новоженова"
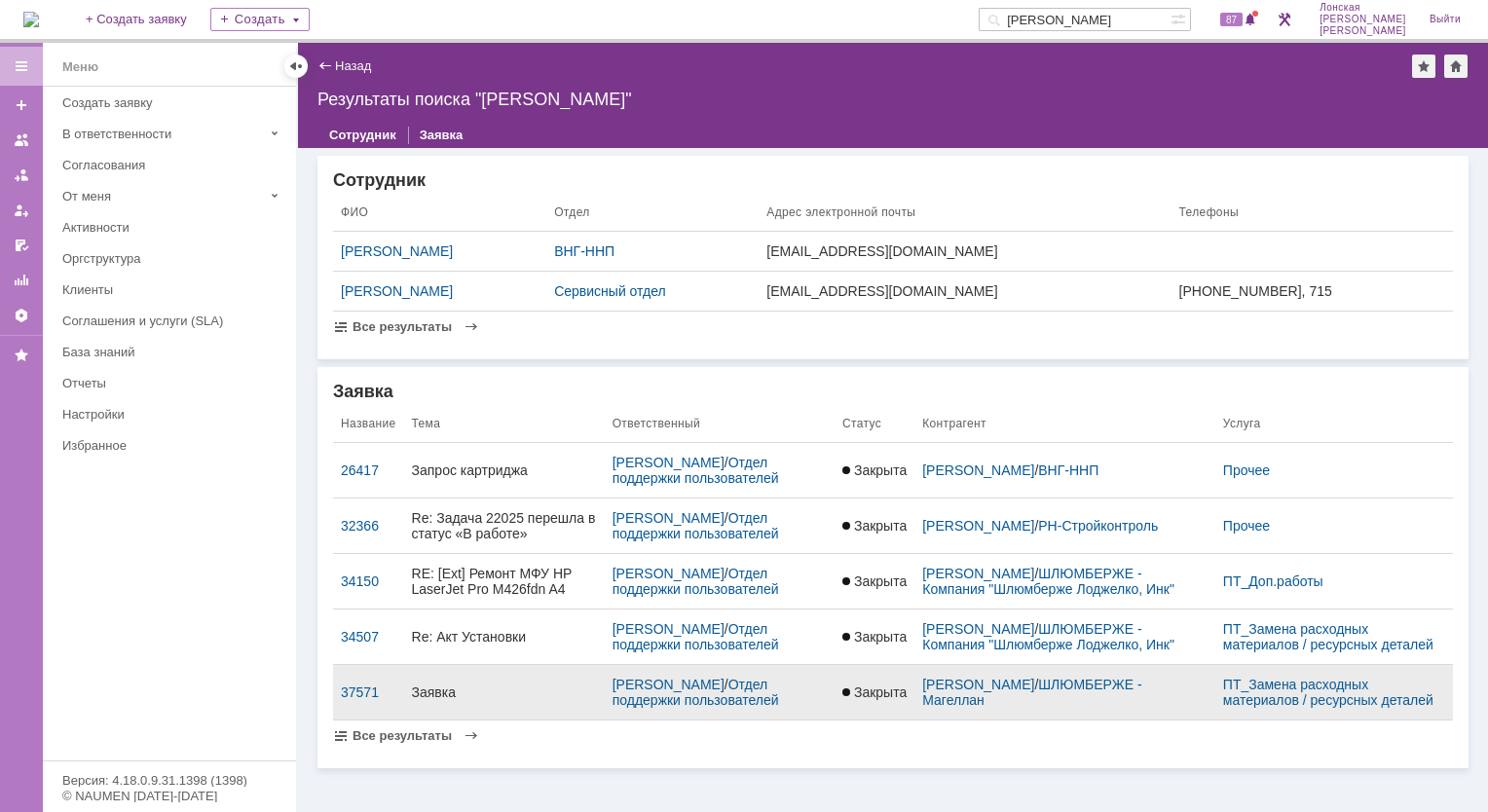
click at [359, 699] on td "37571" at bounding box center [369, 692] width 71 height 55
click at [361, 689] on div "37571" at bounding box center [369, 692] width 55 height 16
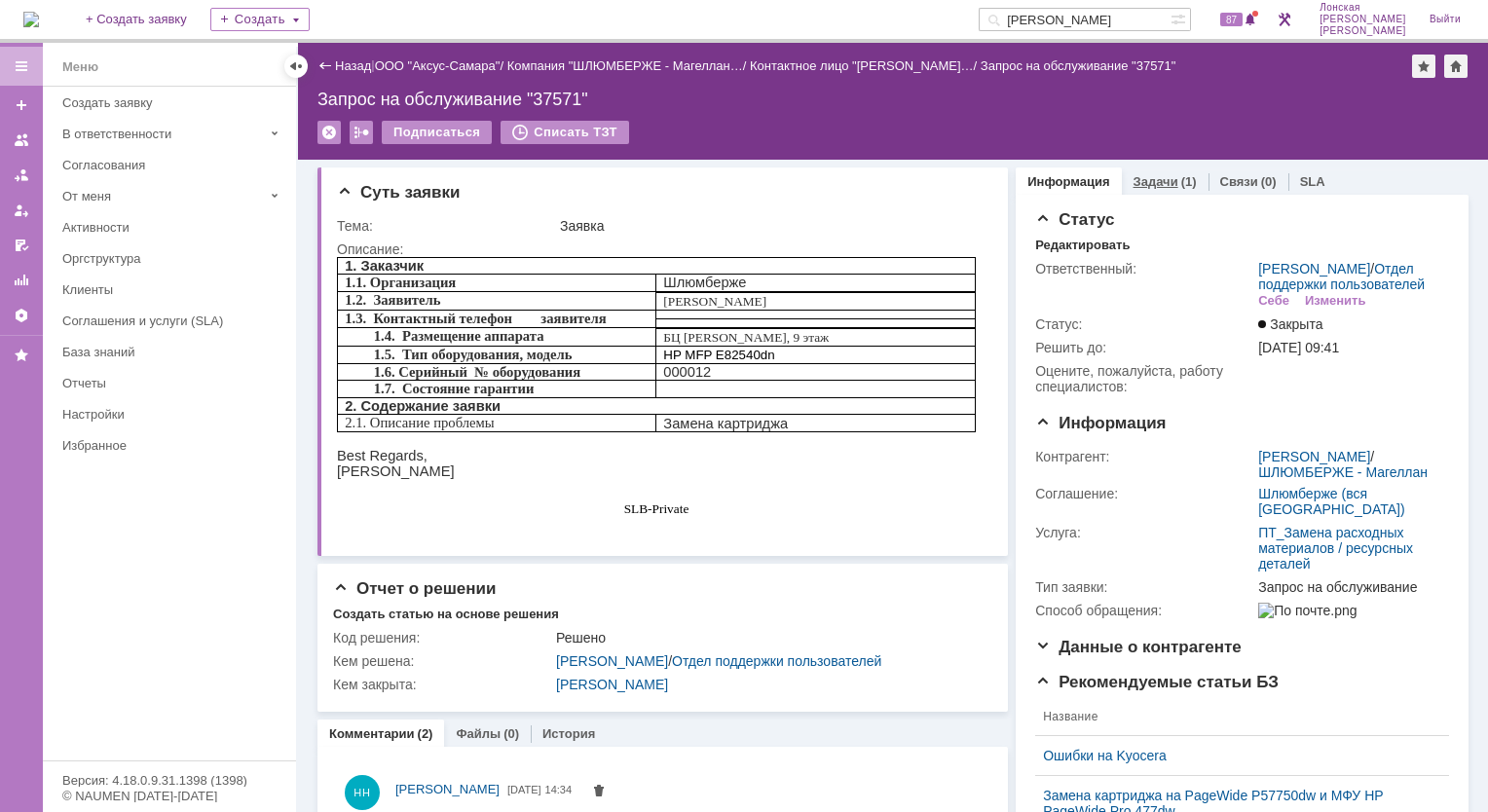
click at [1157, 179] on link "Задачи" at bounding box center [1155, 181] width 44 height 15
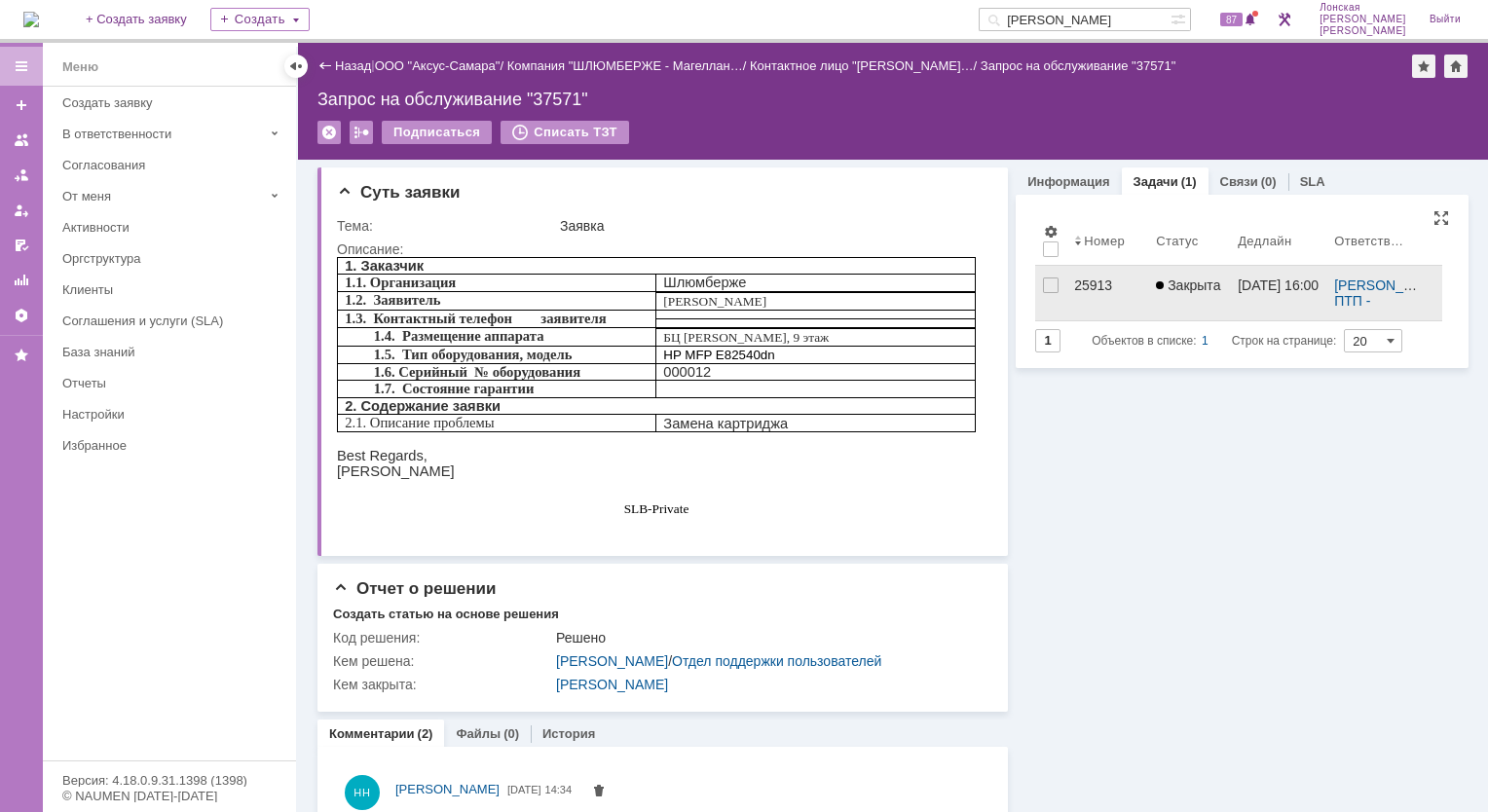
click at [1077, 278] on div "25913" at bounding box center [1107, 285] width 66 height 16
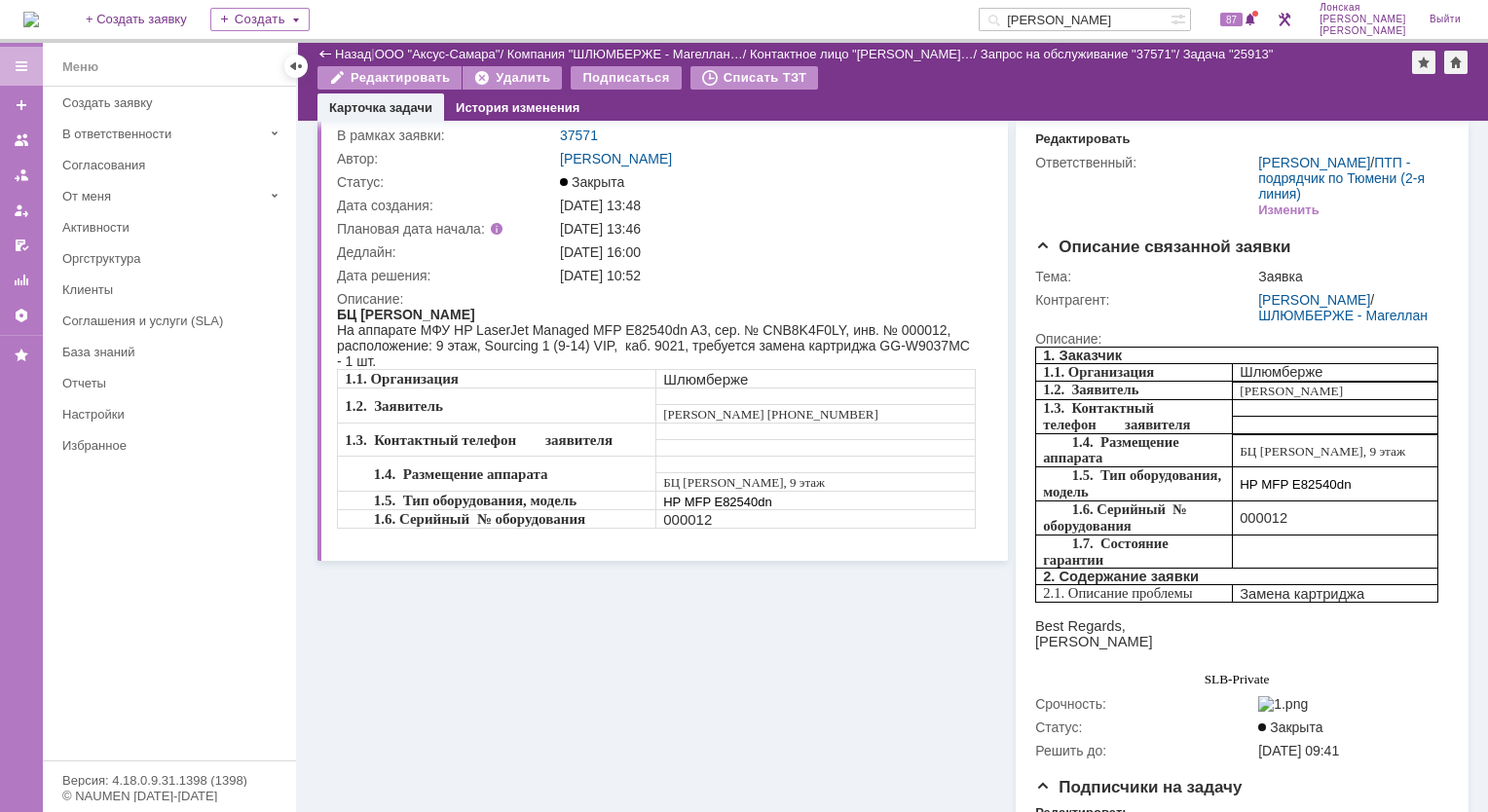
scroll to position [98, 0]
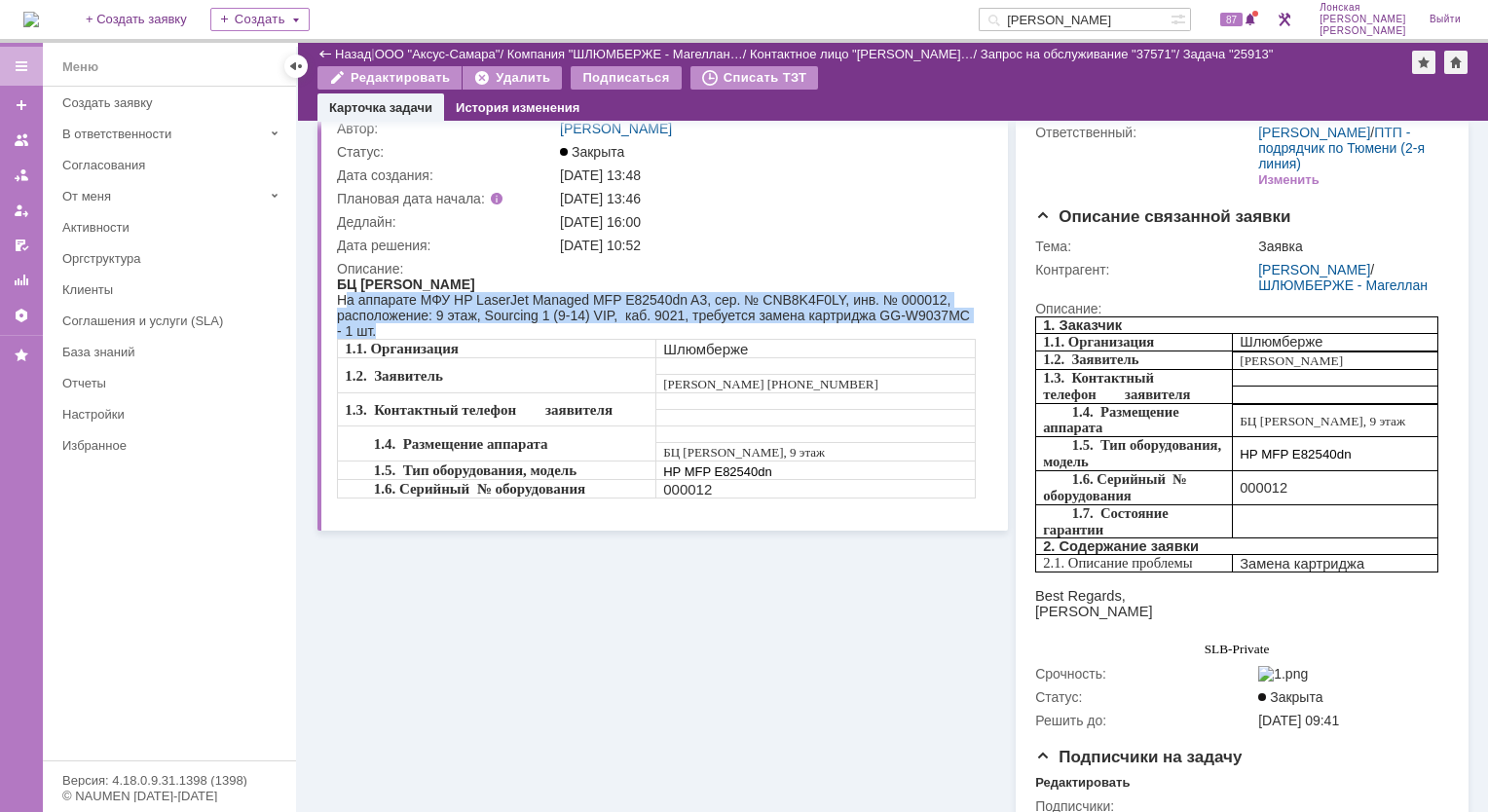
drag, startPoint x: 342, startPoint y: 302, endPoint x: 972, endPoint y: 330, distance: 630.6
click at [972, 330] on div "На аппарате МФУ HP LaserJet Managed MFP E82540dn A3, сер. № CNB8K4F0LY, инв. № …" at bounding box center [656, 315] width 639 height 46
copy div "а аппарате МФУ HP LaserJet Managed MFP E82540dn A3, сер. № CNB8K4F0LY, инв. № 0…"
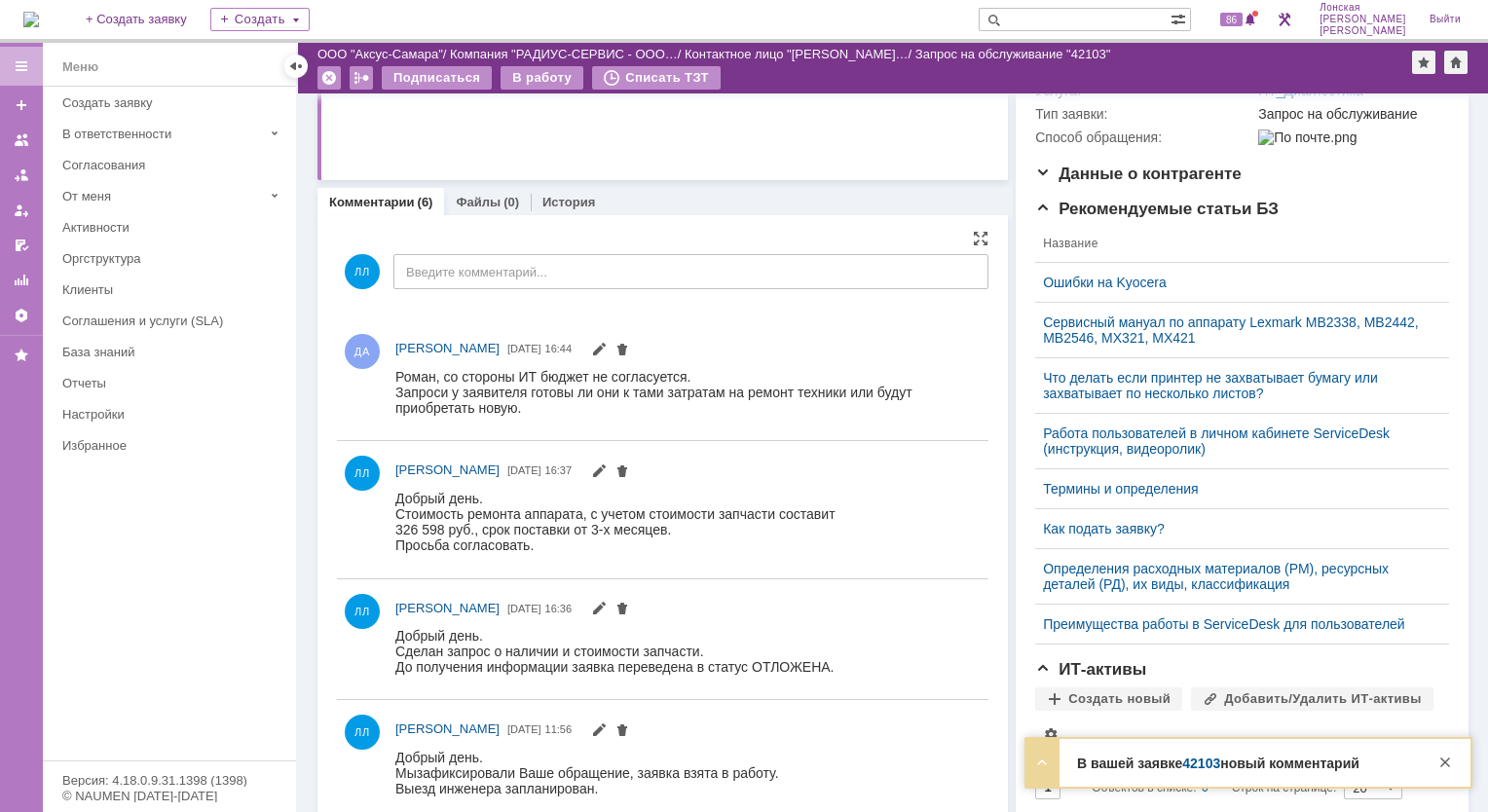
scroll to position [487, 0]
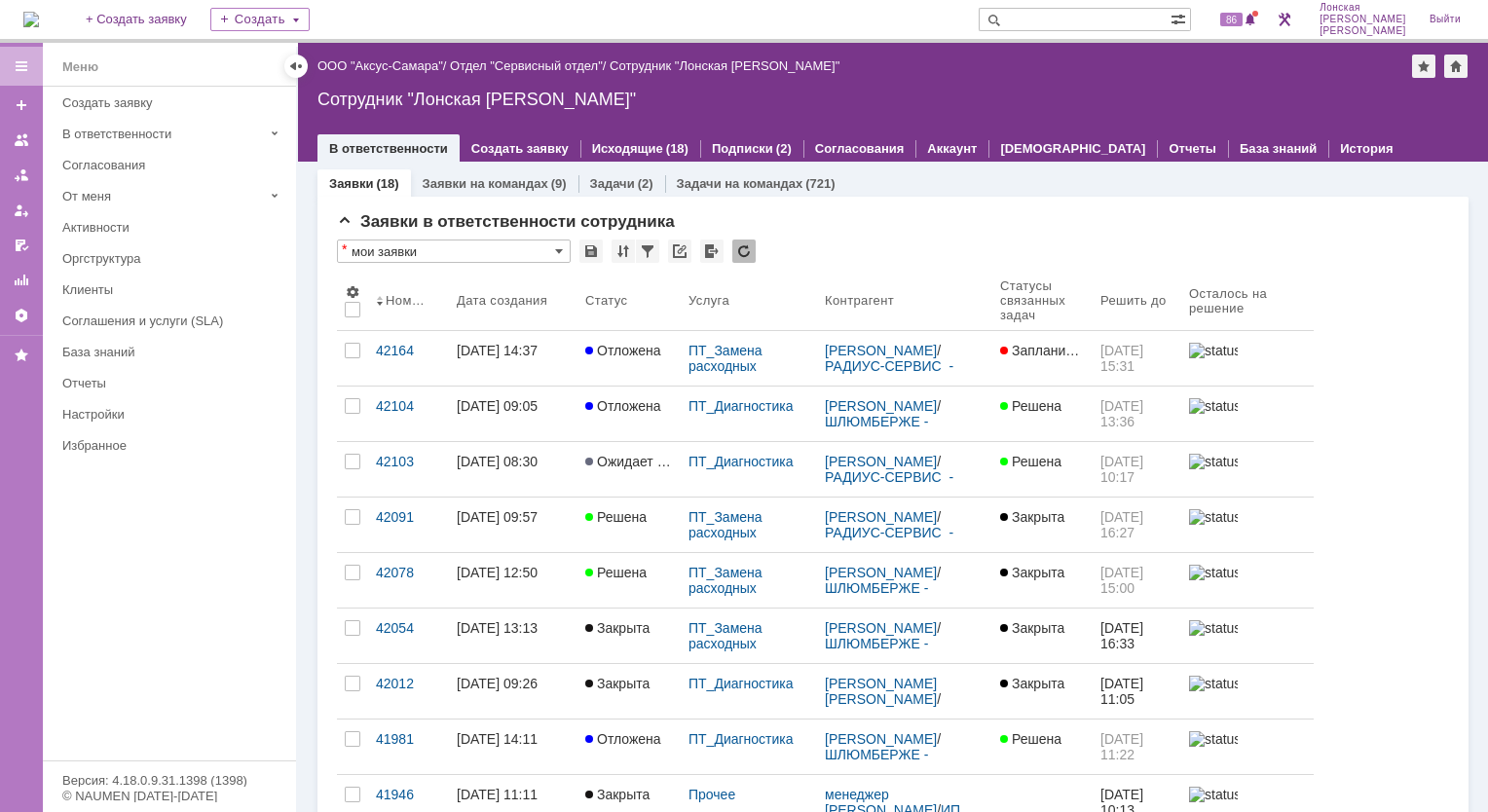
click at [624, 185] on link "Задачи" at bounding box center [612, 183] width 44 height 15
